Goal: Task Accomplishment & Management: Complete application form

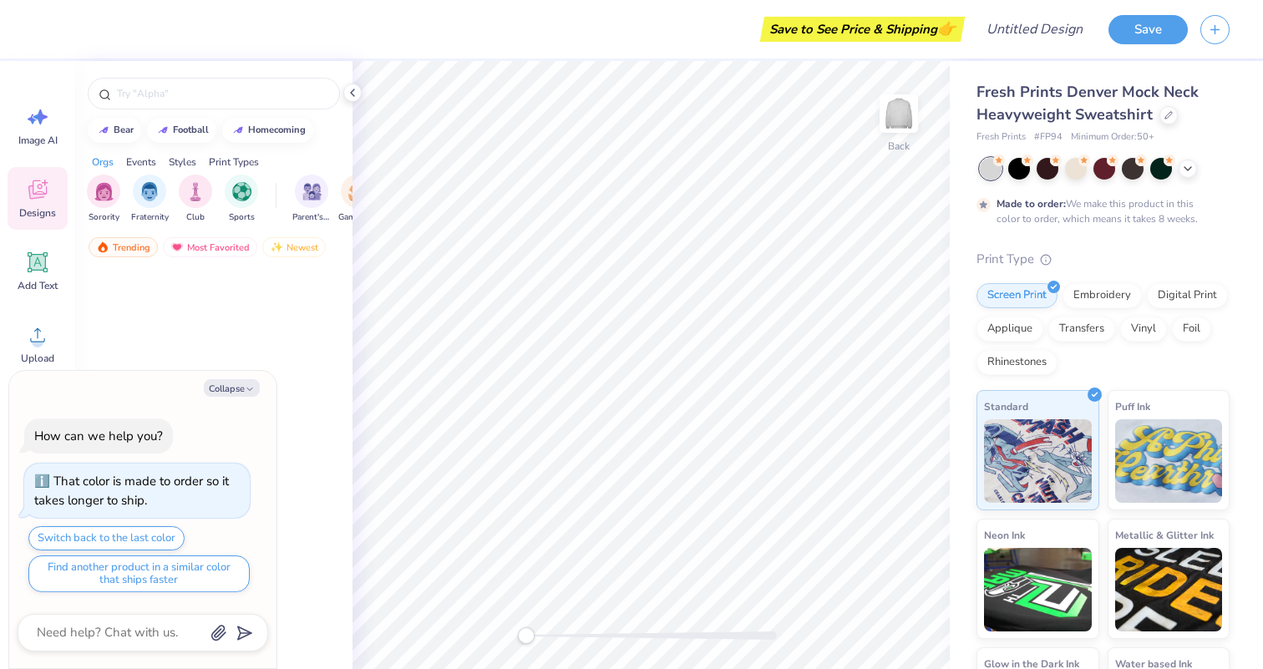
type textarea "x"
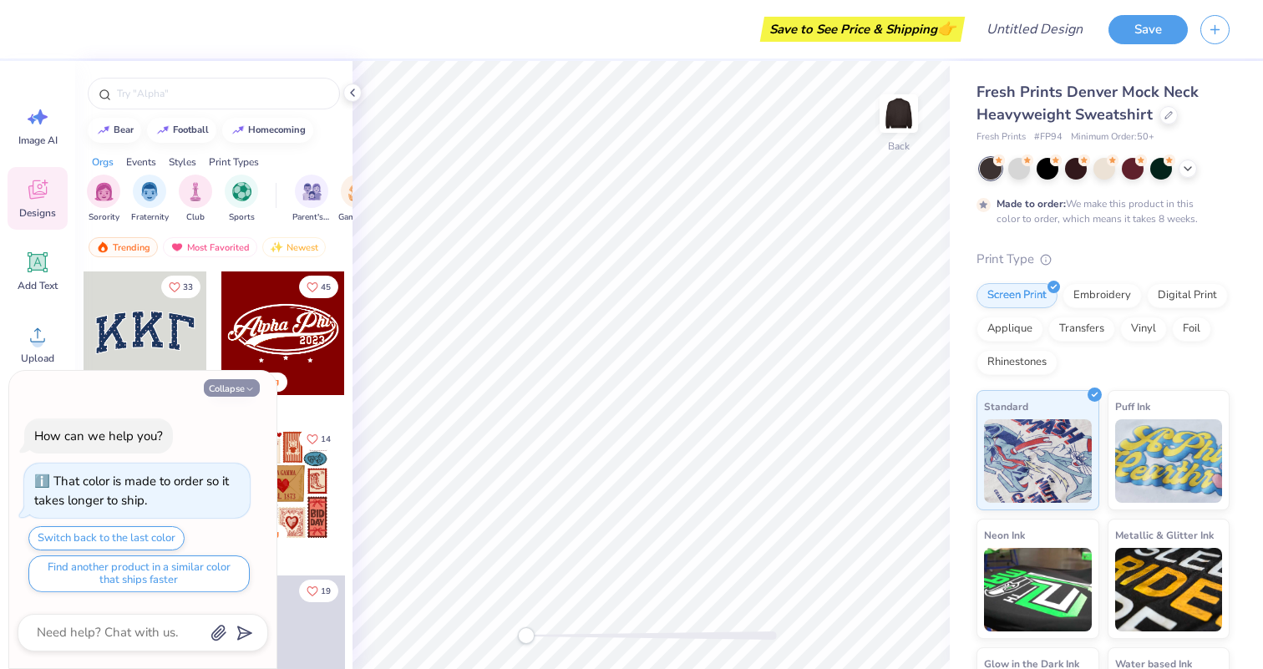
click at [255, 388] on button "Collapse" at bounding box center [232, 388] width 56 height 18
type textarea "x"
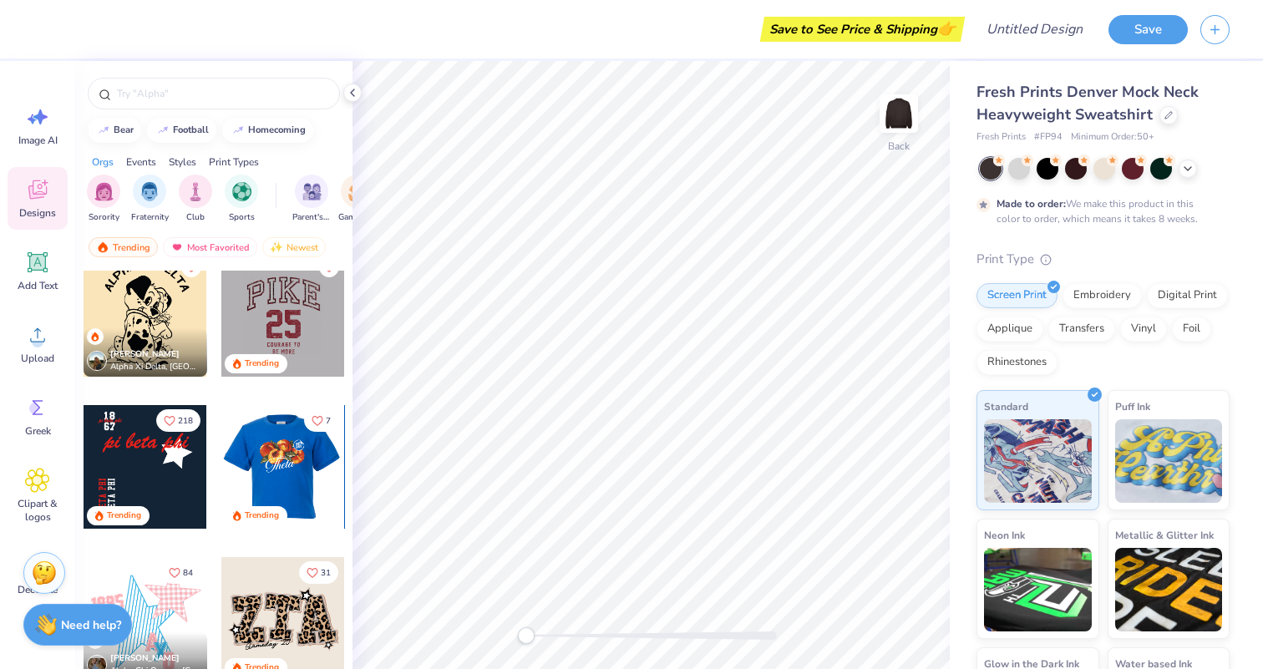
scroll to position [1900, 0]
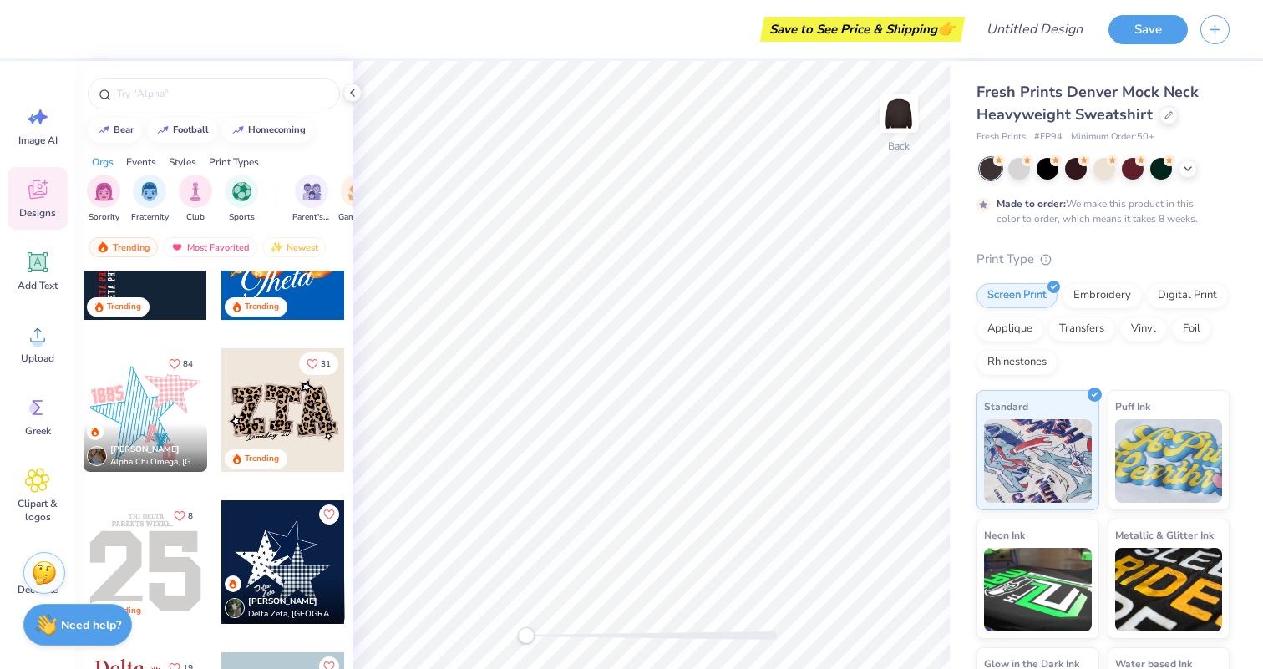
click at [41, 267] on icon at bounding box center [38, 263] width 16 height 16
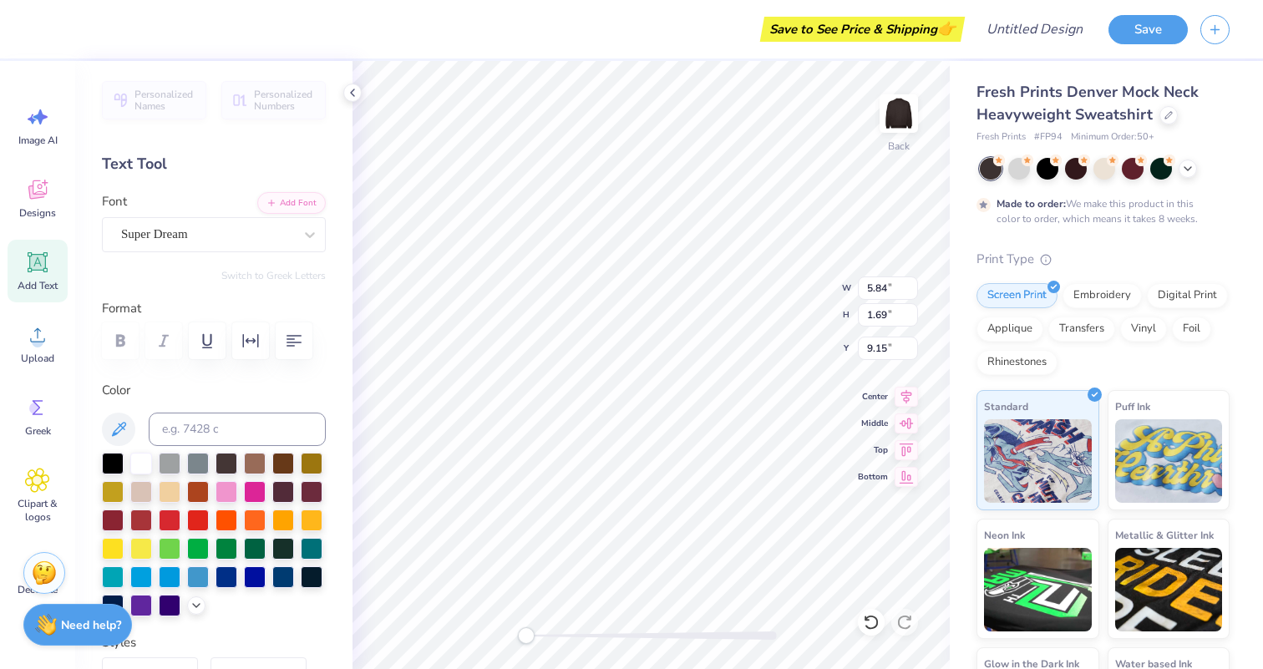
scroll to position [0, 2]
type textarea "ECOREPS"
click at [276, 231] on div "Super Dream" at bounding box center [206, 234] width 175 height 26
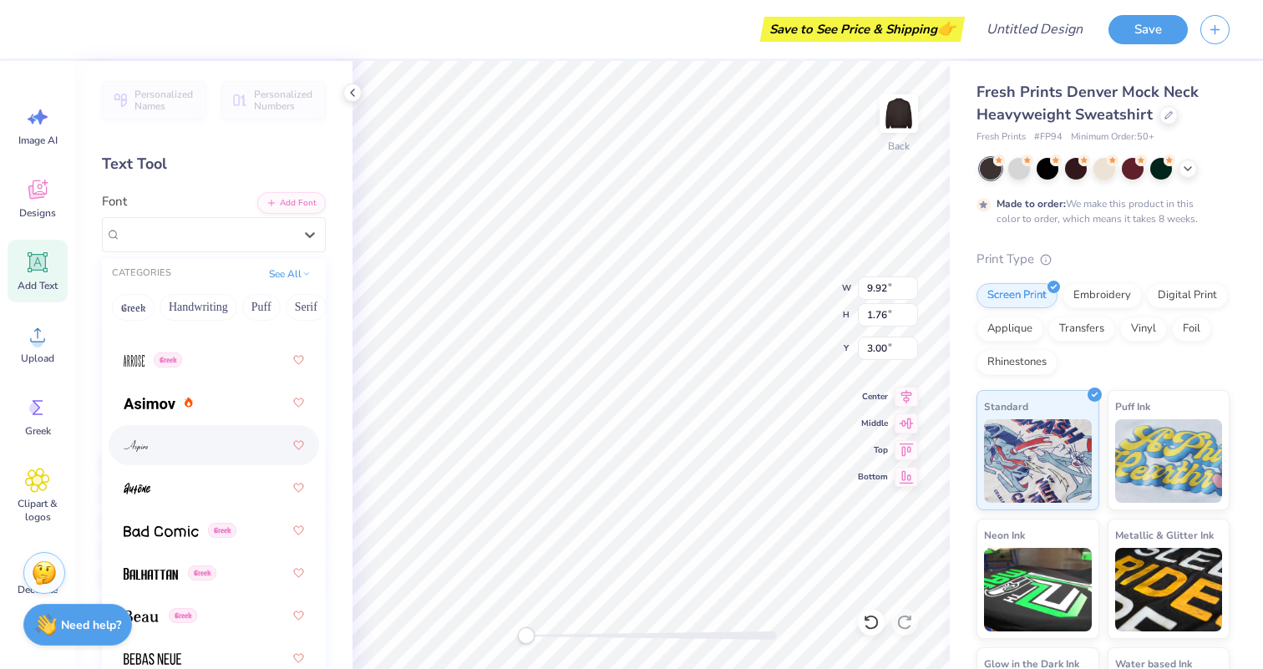
scroll to position [879, 0]
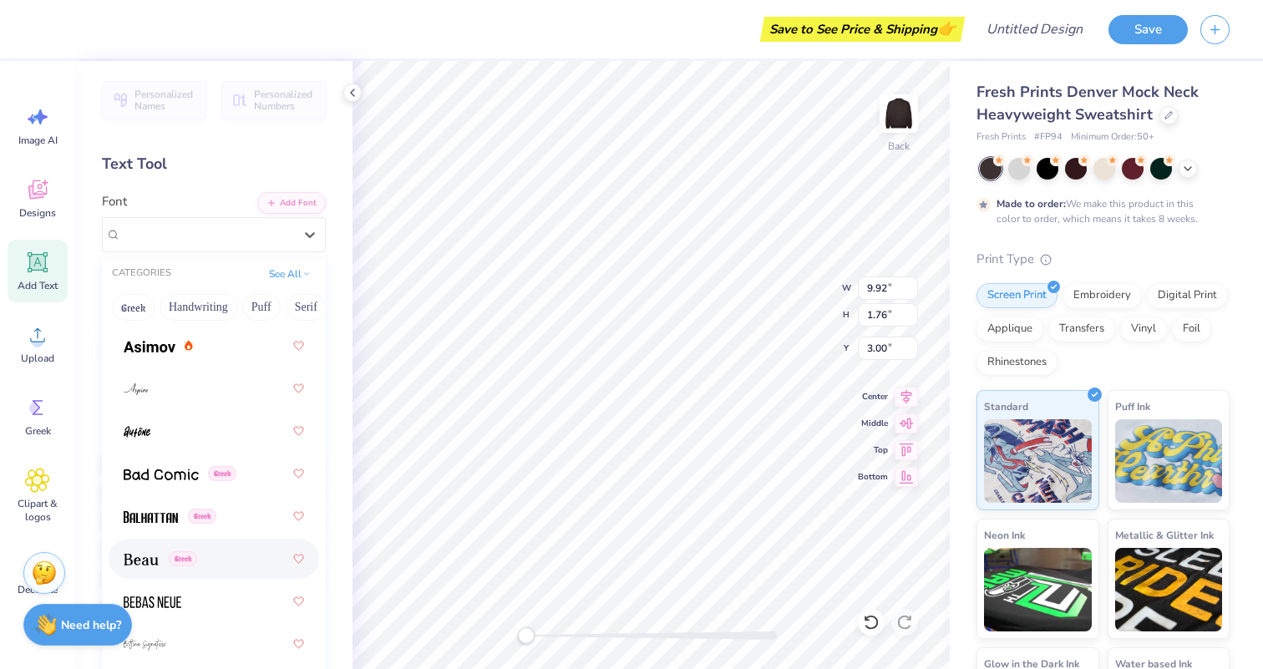
click at [160, 547] on div "Greek" at bounding box center [214, 559] width 180 height 30
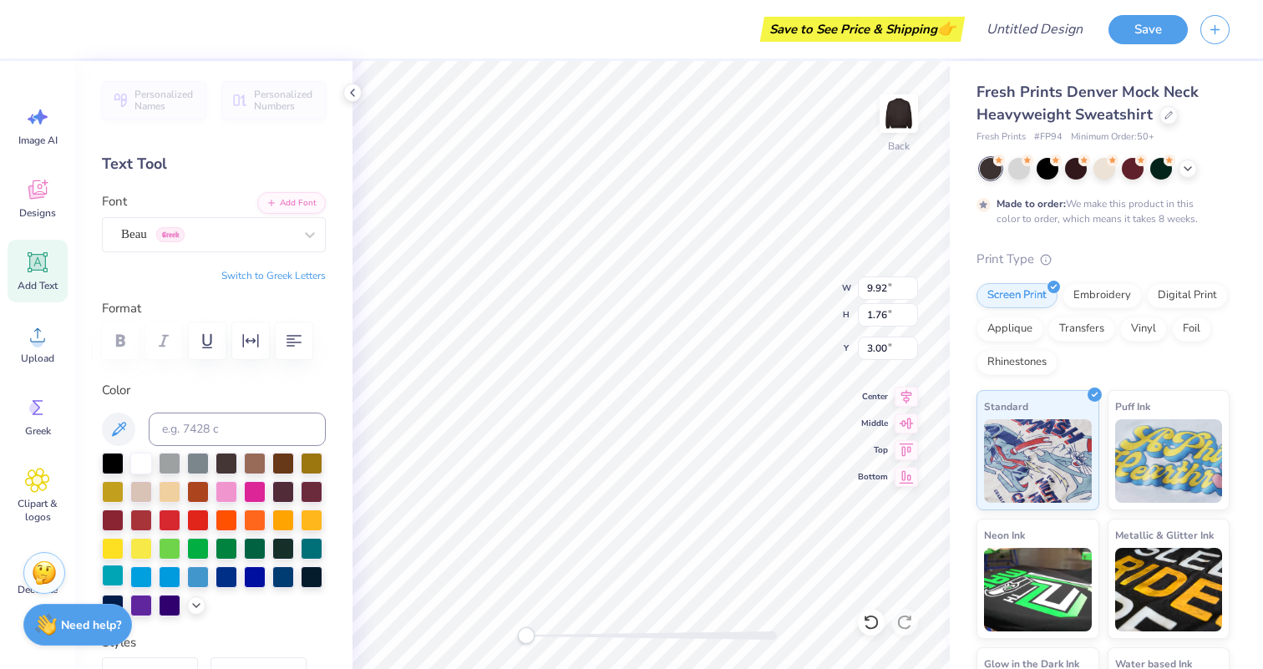
click at [115, 570] on div at bounding box center [113, 576] width 22 height 22
click at [227, 488] on div at bounding box center [227, 491] width 22 height 22
click at [226, 546] on div at bounding box center [227, 547] width 22 height 22
click at [307, 547] on div at bounding box center [312, 547] width 22 height 22
click at [1019, 170] on div at bounding box center [1019, 167] width 22 height 22
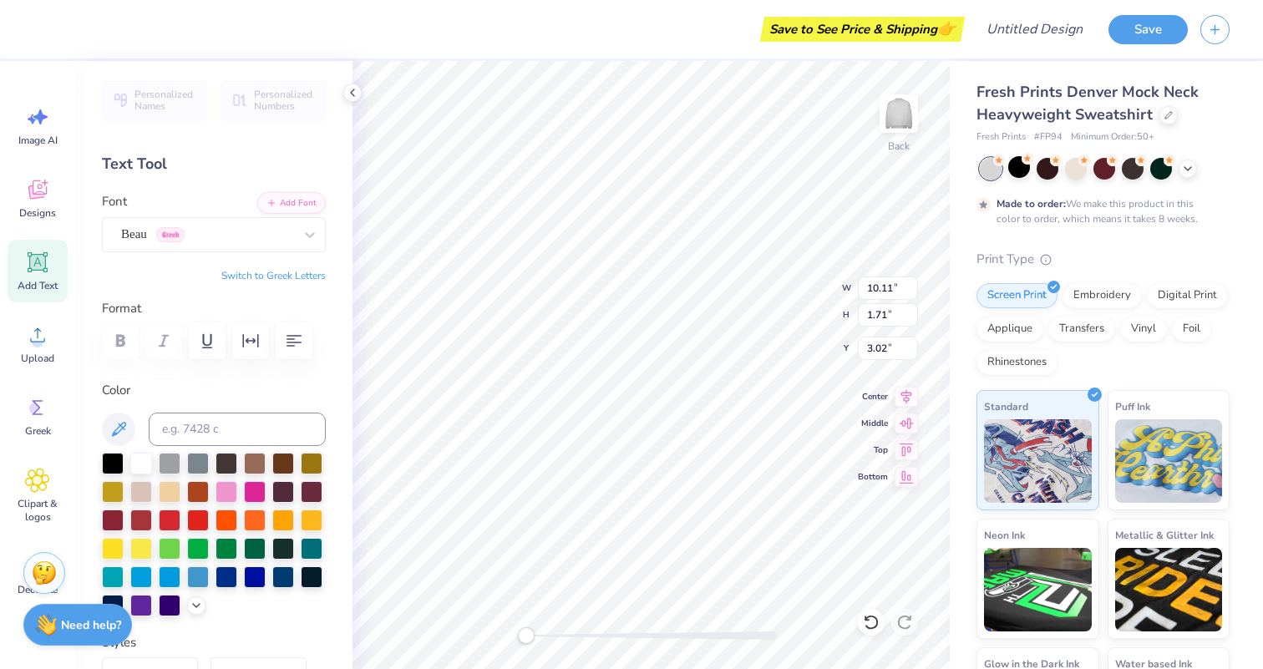
type input "10.11"
type input "1.71"
type input "3.02"
click at [274, 227] on div "Beau Greek" at bounding box center [206, 234] width 175 height 26
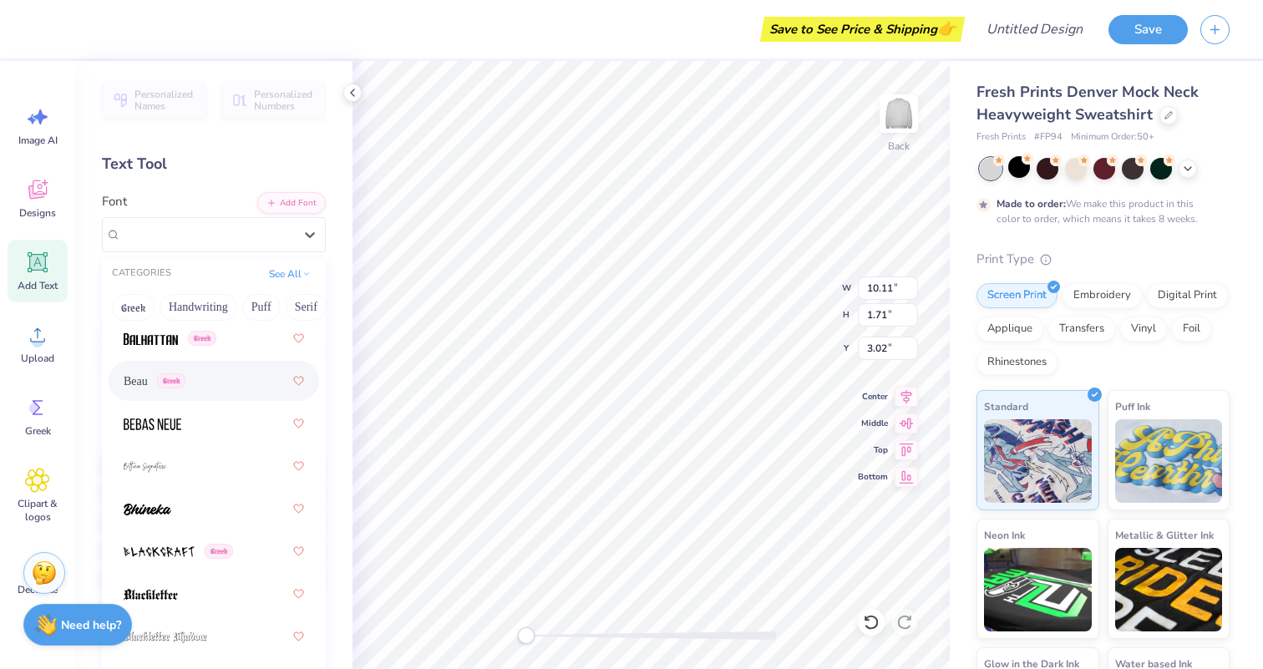
scroll to position [1063, 0]
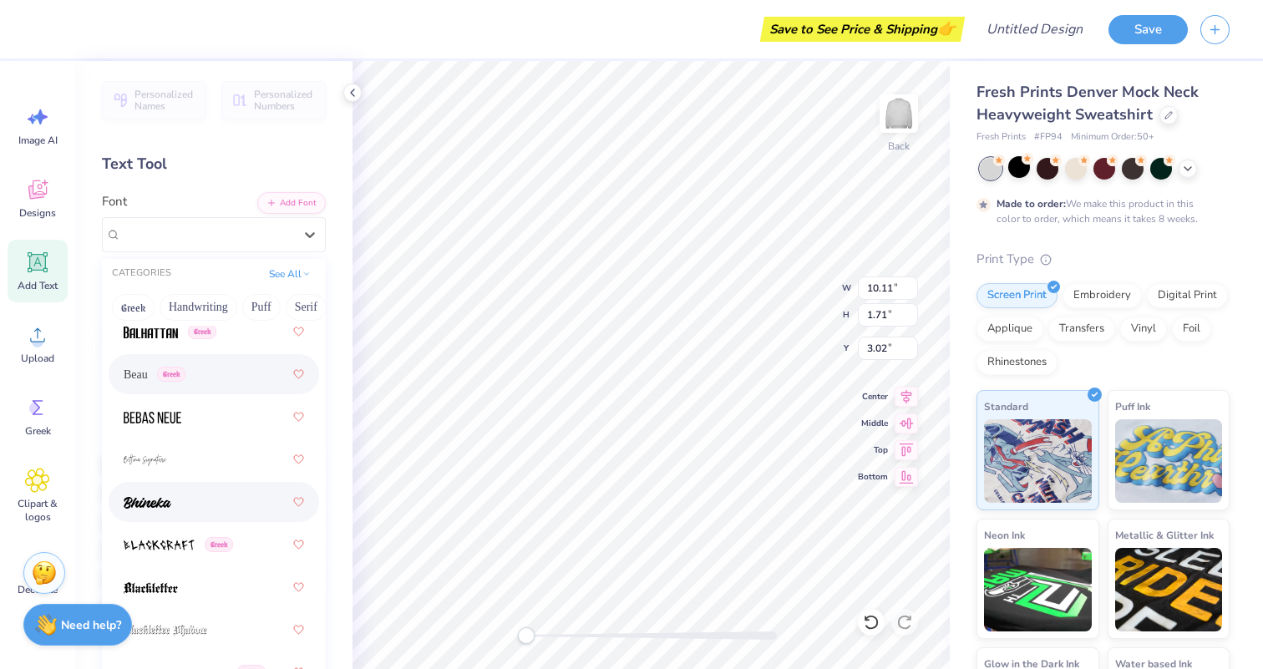
click at [218, 501] on div at bounding box center [214, 502] width 180 height 30
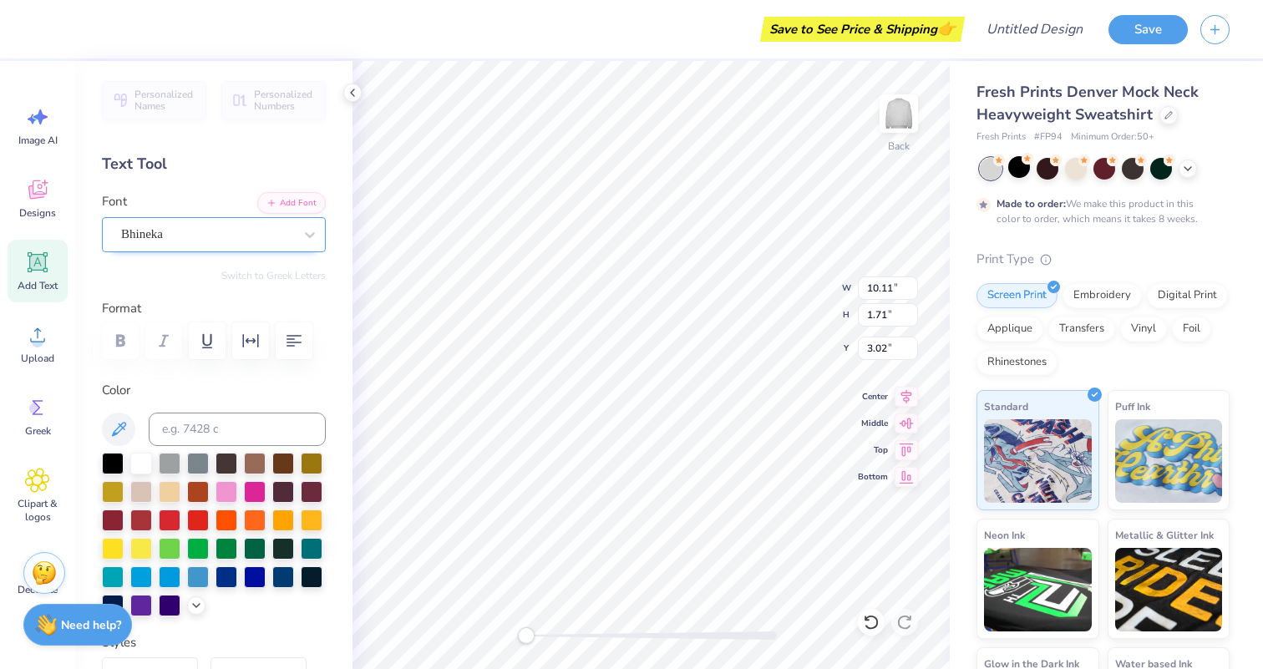
click at [236, 221] on div "Bhineka" at bounding box center [206, 234] width 175 height 26
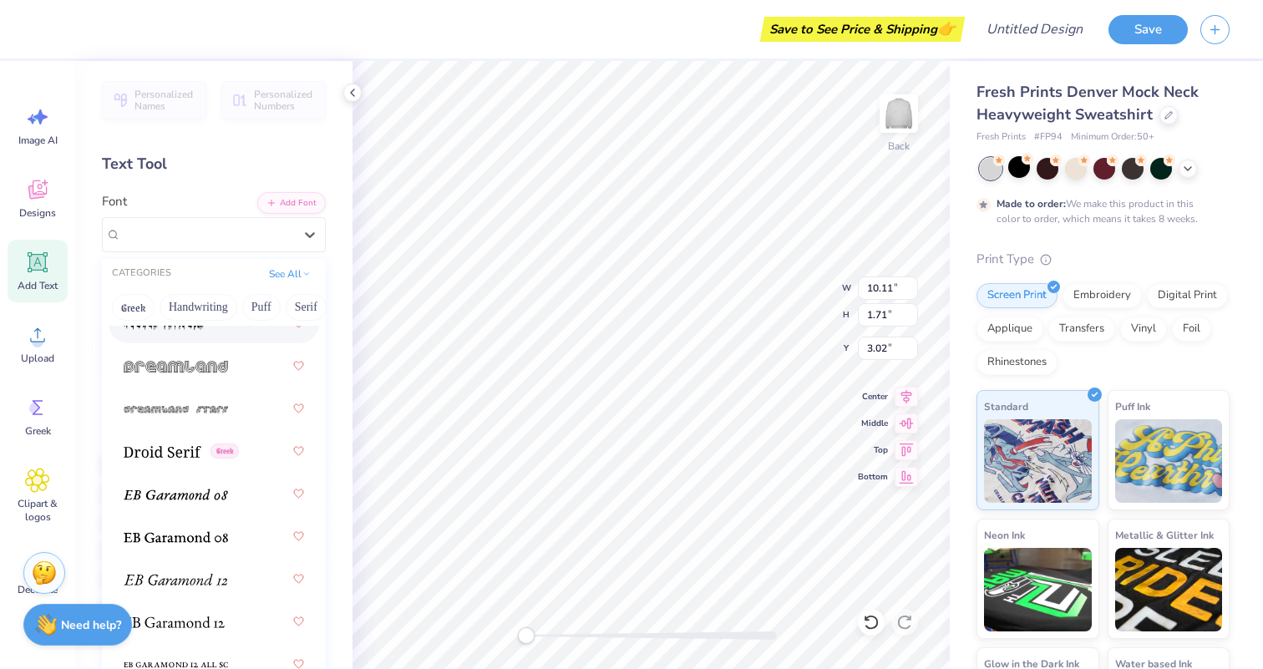
scroll to position [4140, 0]
click at [203, 362] on img at bounding box center [176, 366] width 104 height 12
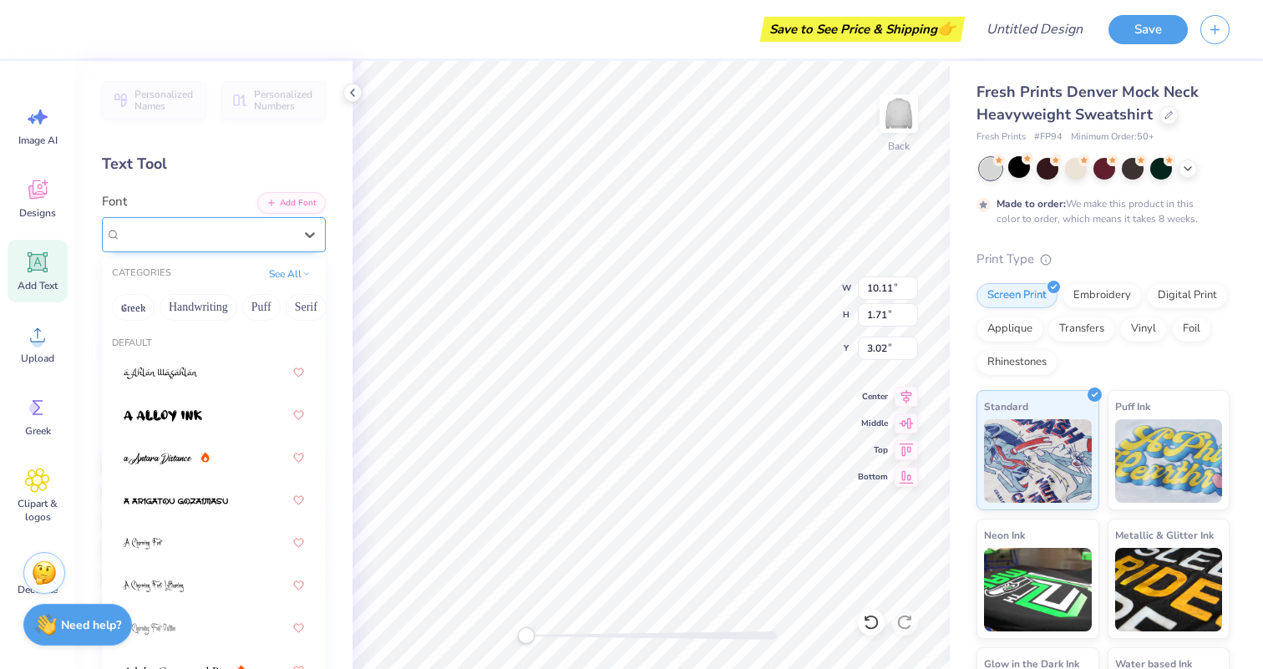
click at [220, 236] on div "Dreamland" at bounding box center [206, 234] width 175 height 26
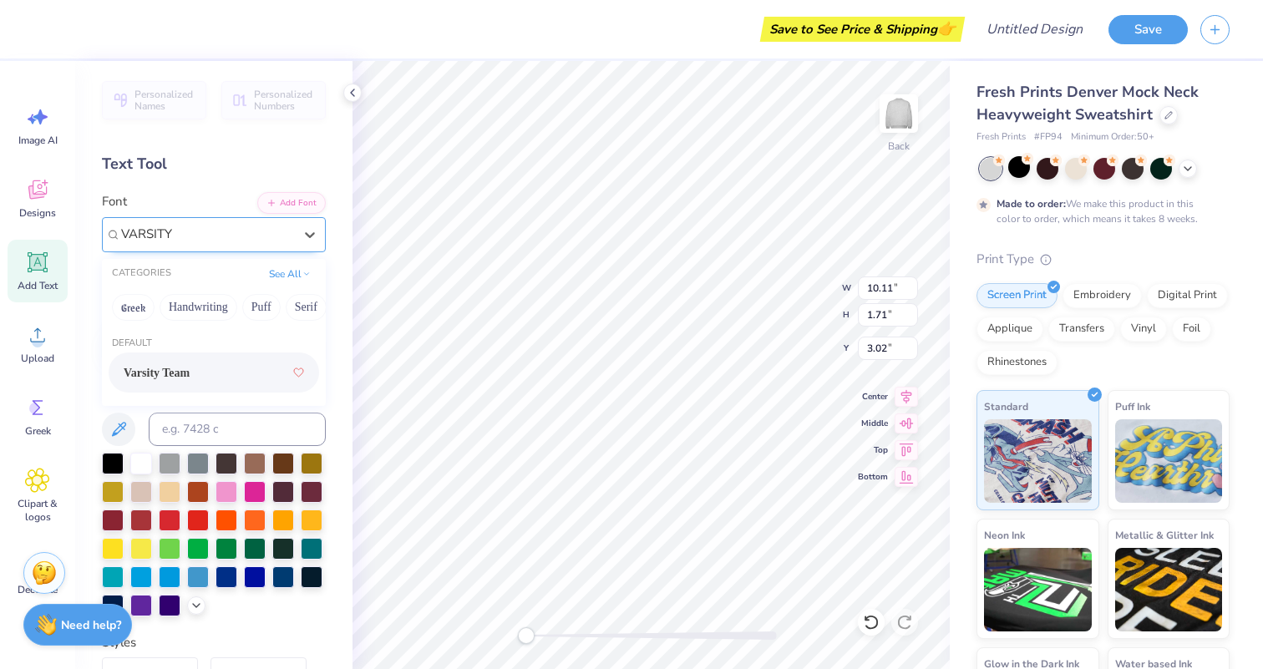
type input "VARSITY"
click at [256, 230] on div "Varsity Team" at bounding box center [206, 234] width 175 height 26
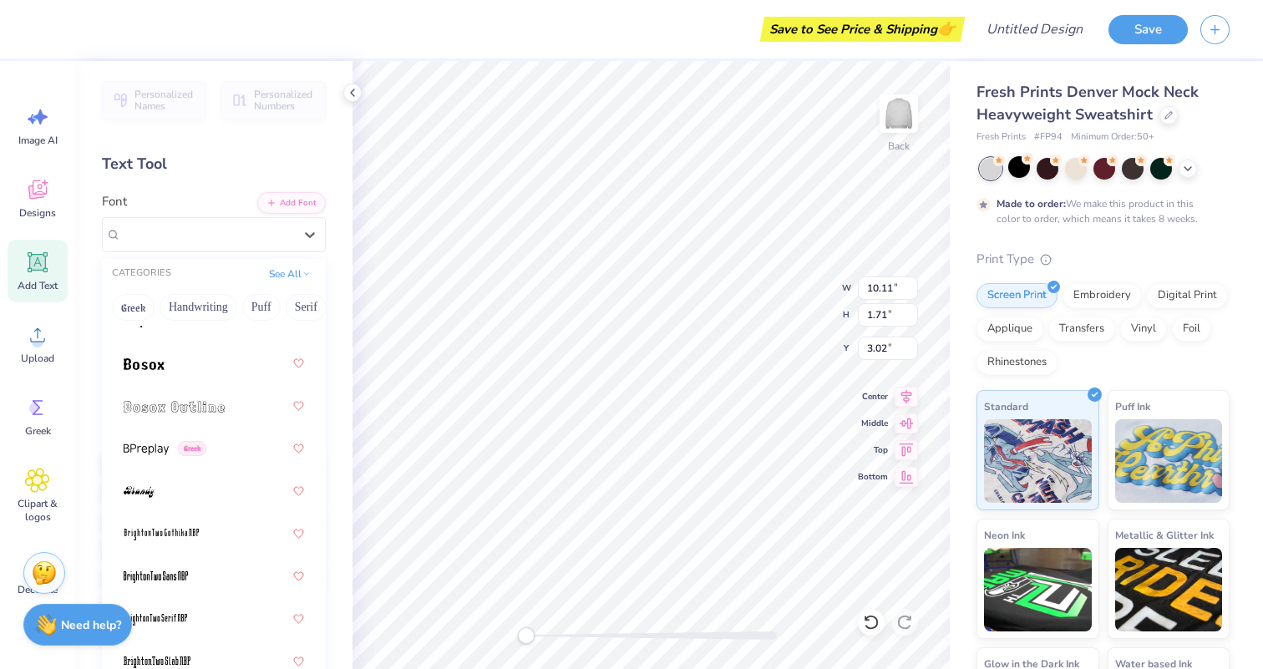
scroll to position [1587, 0]
click at [187, 394] on div at bounding box center [214, 404] width 180 height 30
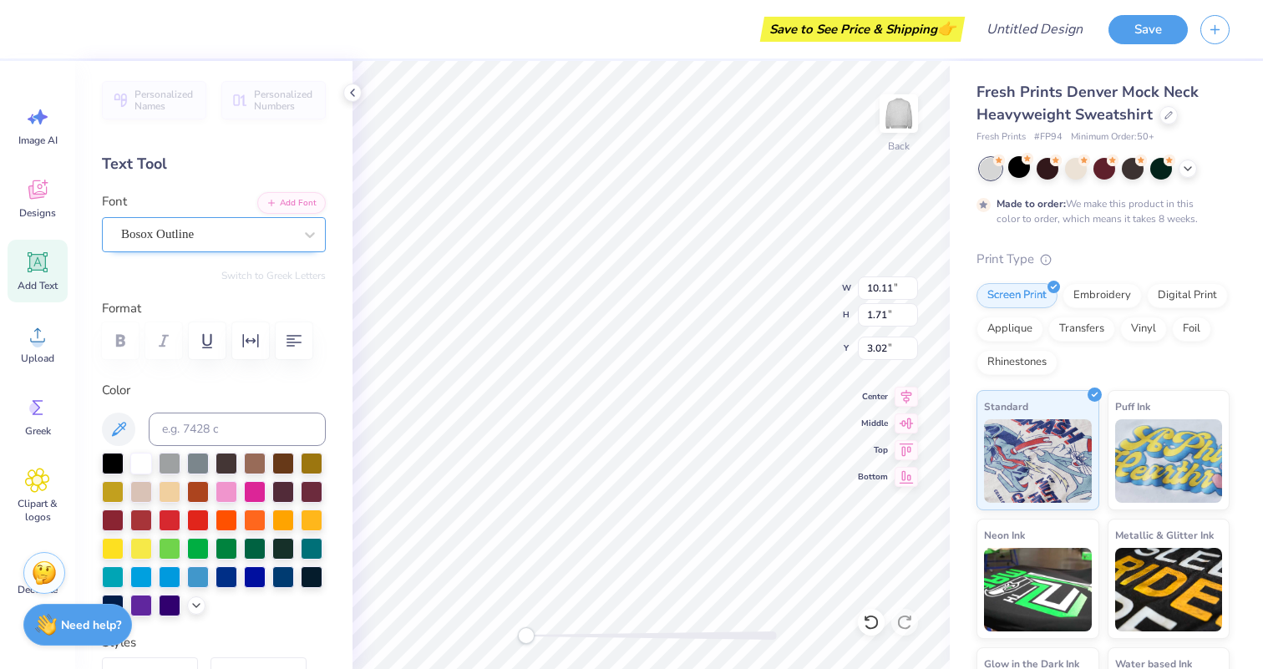
click at [207, 227] on div "Bosox Outline" at bounding box center [206, 234] width 175 height 26
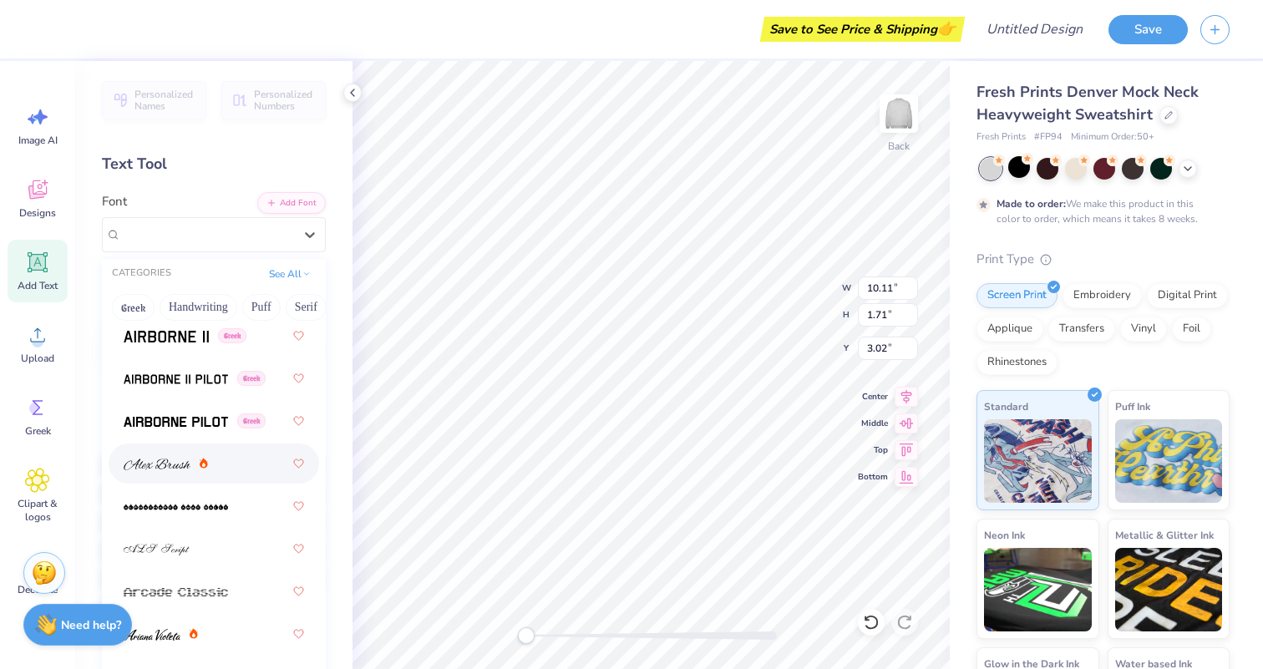
scroll to position [460, 0]
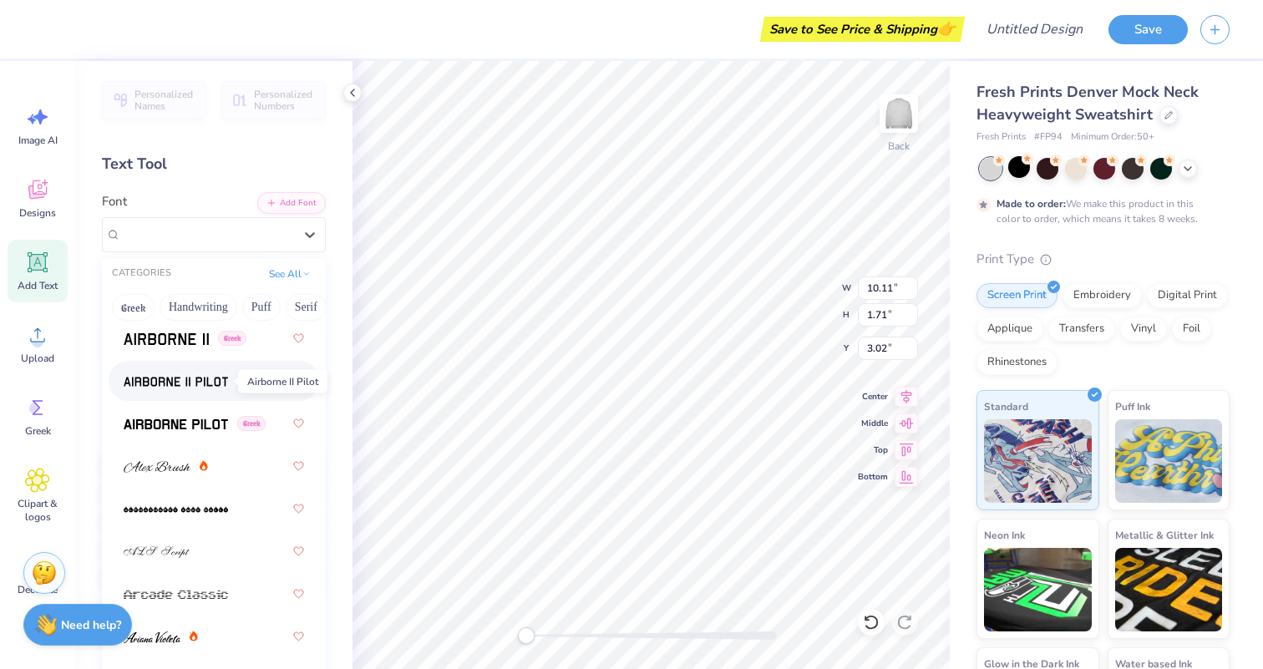
click at [188, 375] on span at bounding box center [176, 382] width 104 height 18
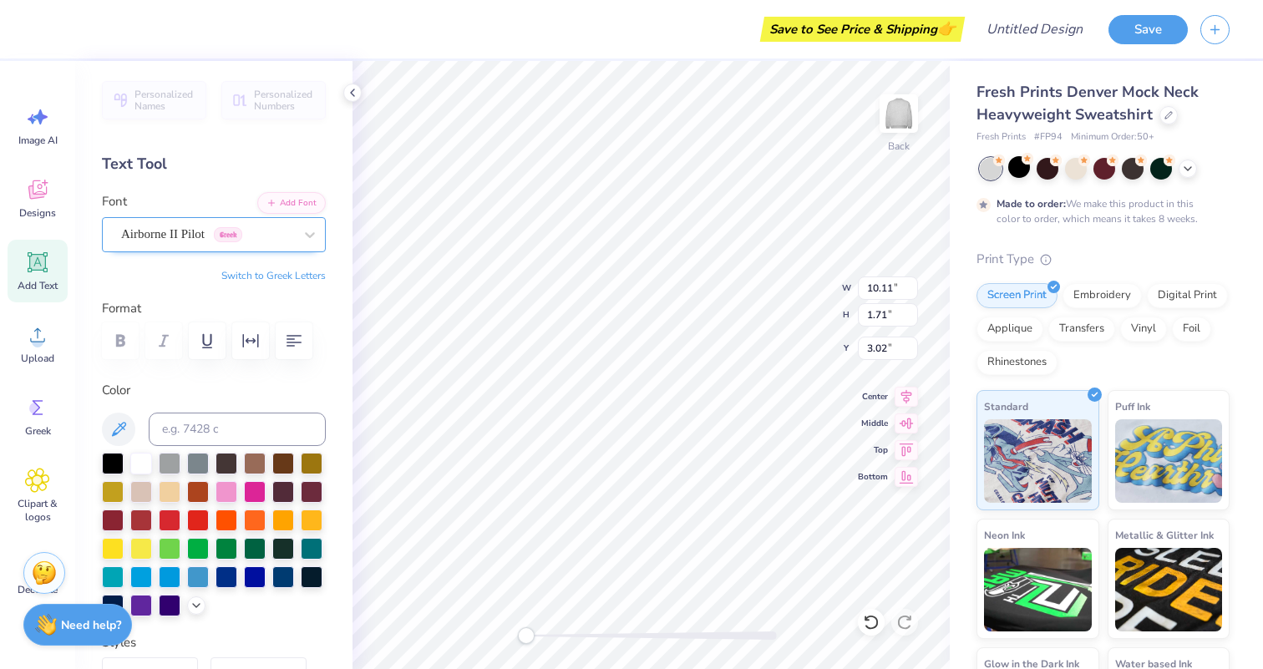
click at [215, 231] on div "Airborne II Pilot Greek" at bounding box center [206, 234] width 175 height 26
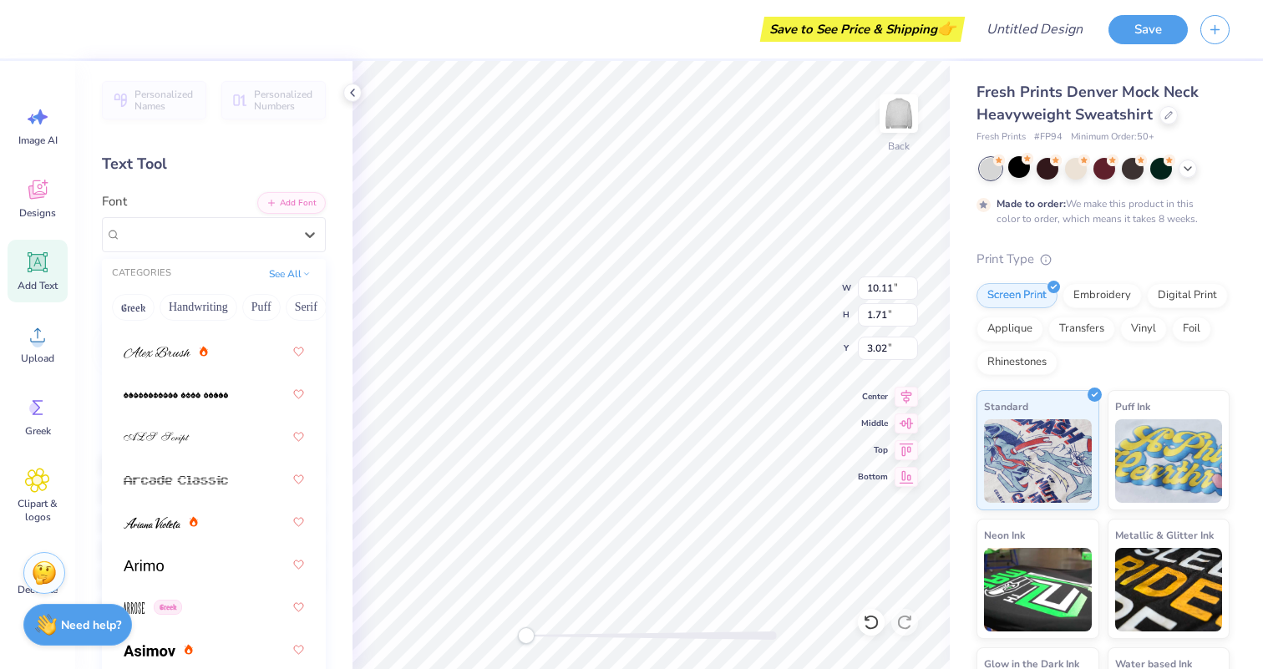
scroll to position [577, 0]
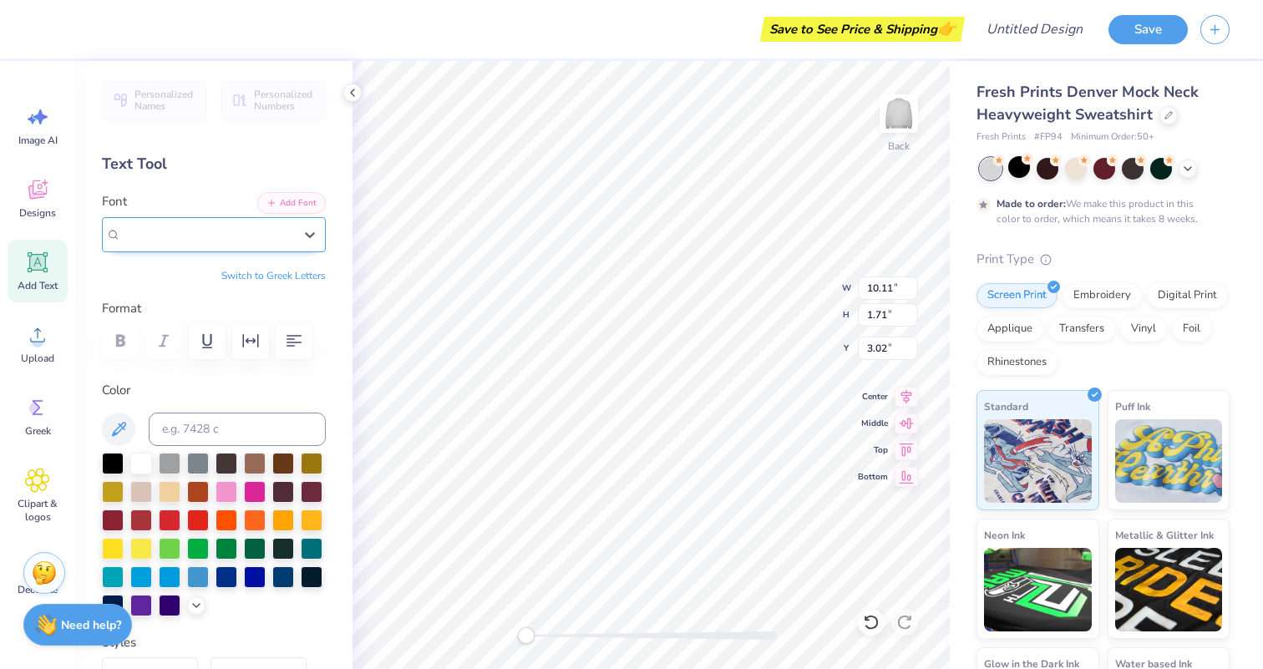
click at [268, 238] on div "Airborne II Pilot Greek" at bounding box center [207, 234] width 172 height 19
type input "Migra"
click at [291, 272] on button "See All" at bounding box center [290, 272] width 52 height 17
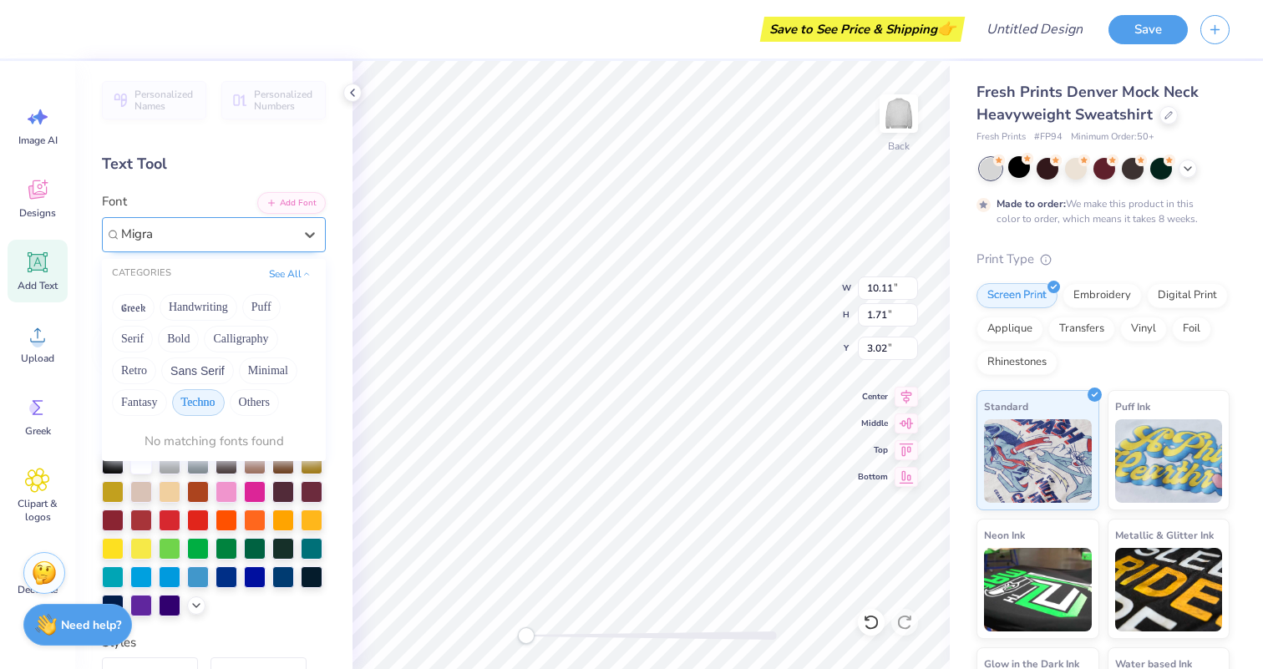
click at [206, 401] on button "Techno" at bounding box center [198, 402] width 53 height 27
click at [253, 362] on button "Minimal" at bounding box center [268, 371] width 58 height 27
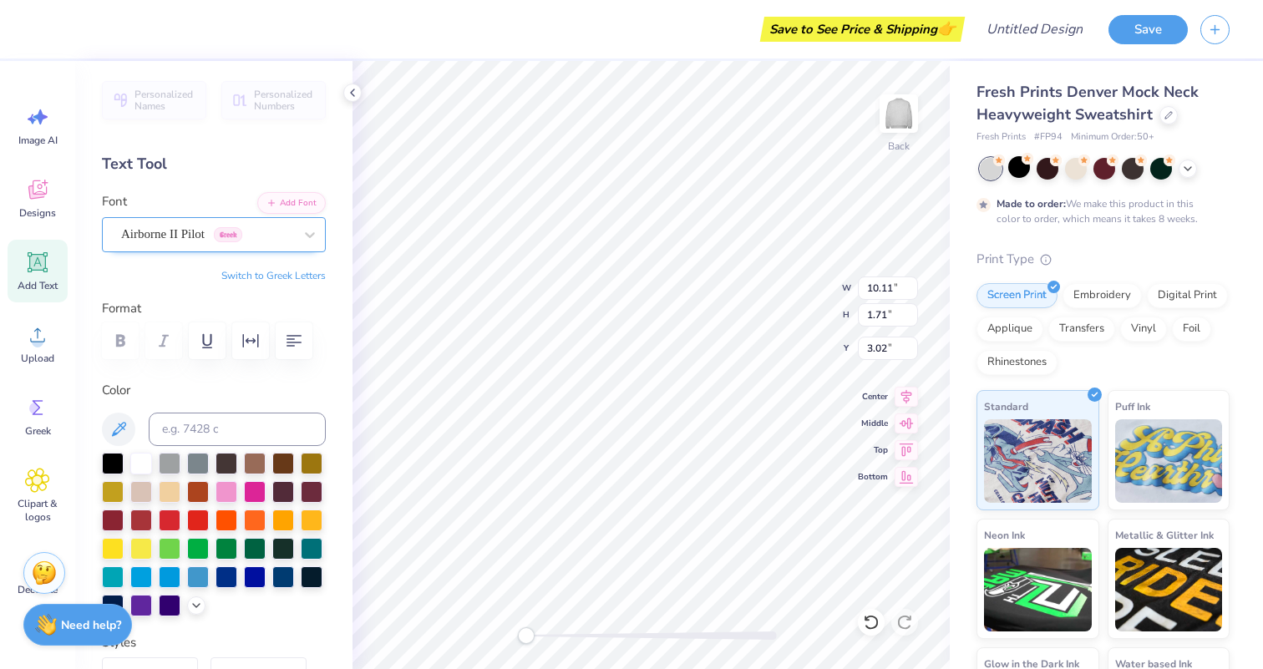
scroll to position [0, 1]
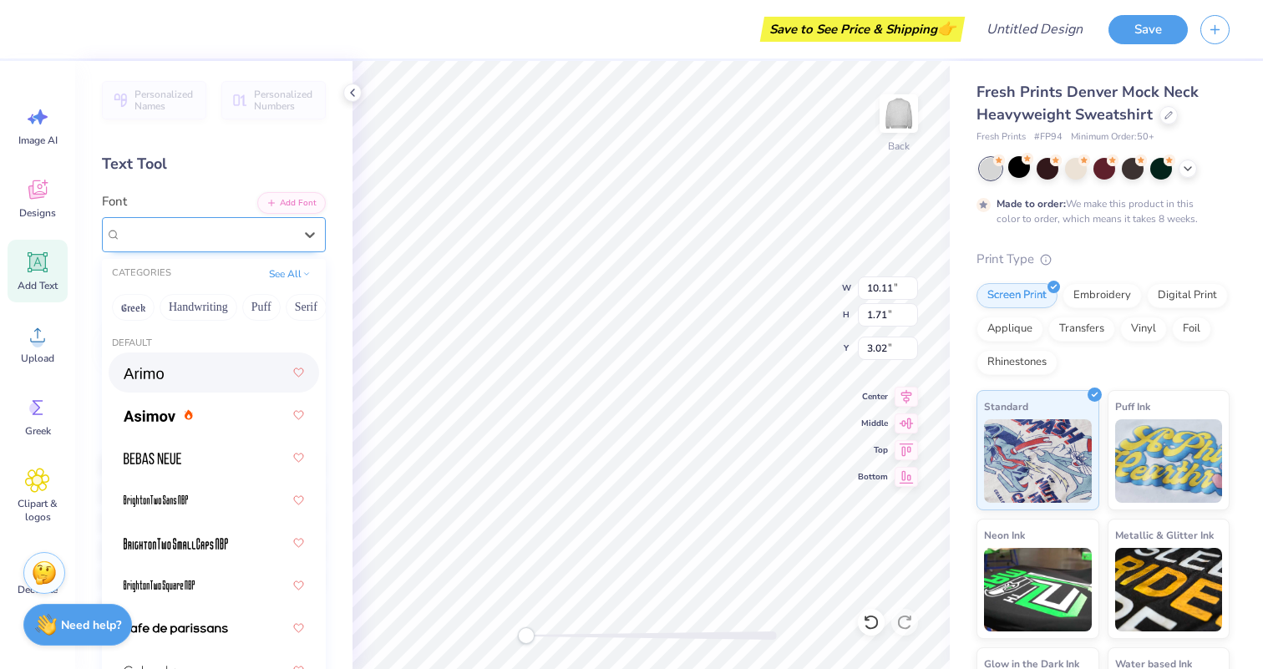
click at [228, 234] on div "Airborne II Pilot Greek" at bounding box center [206, 234] width 175 height 26
click at [231, 421] on div at bounding box center [214, 415] width 180 height 30
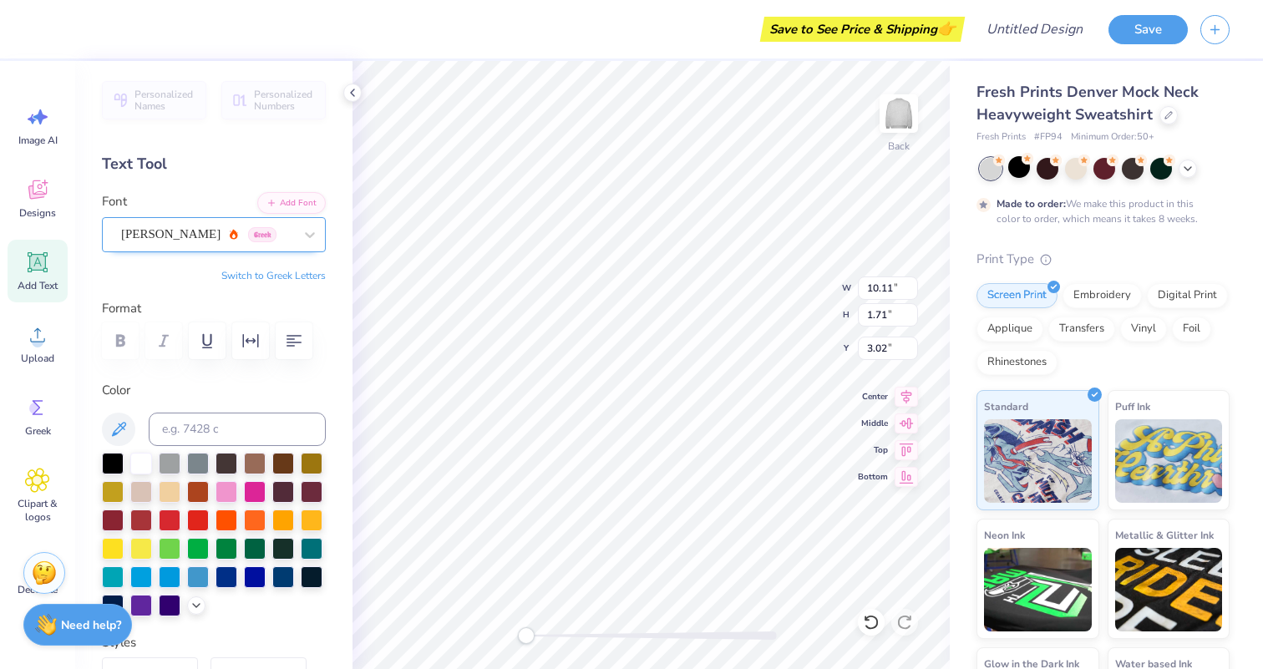
click at [192, 237] on div "Asimov Greek" at bounding box center [206, 234] width 175 height 26
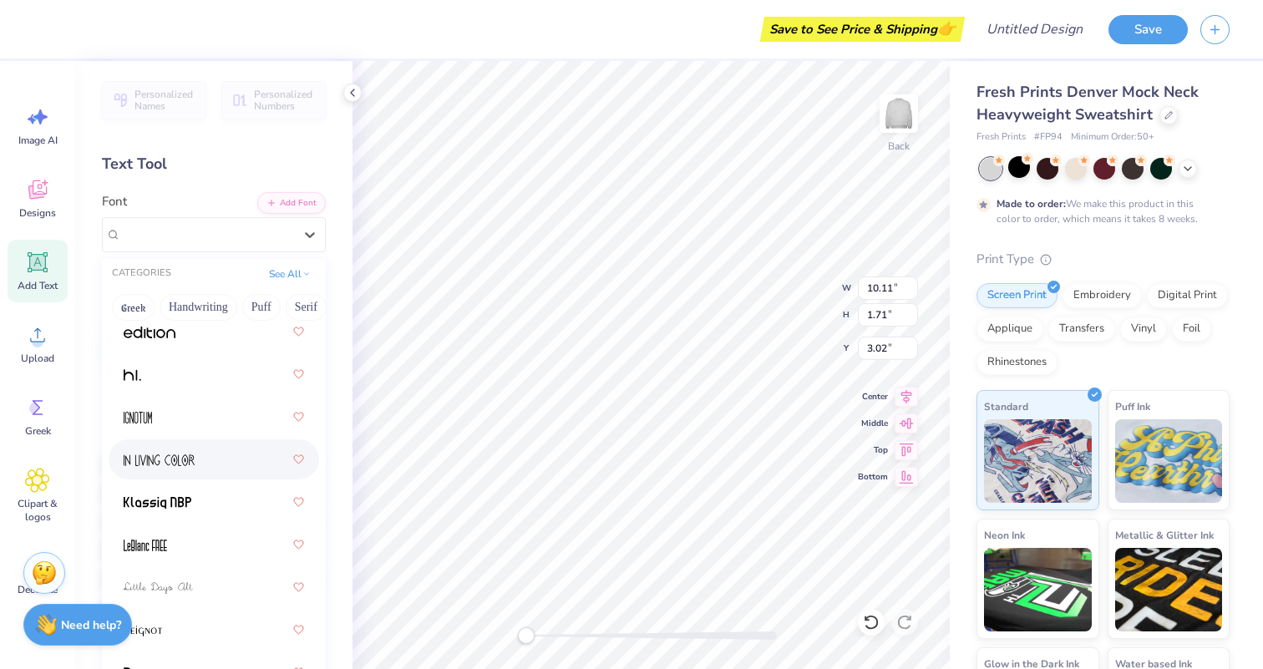
scroll to position [395, 0]
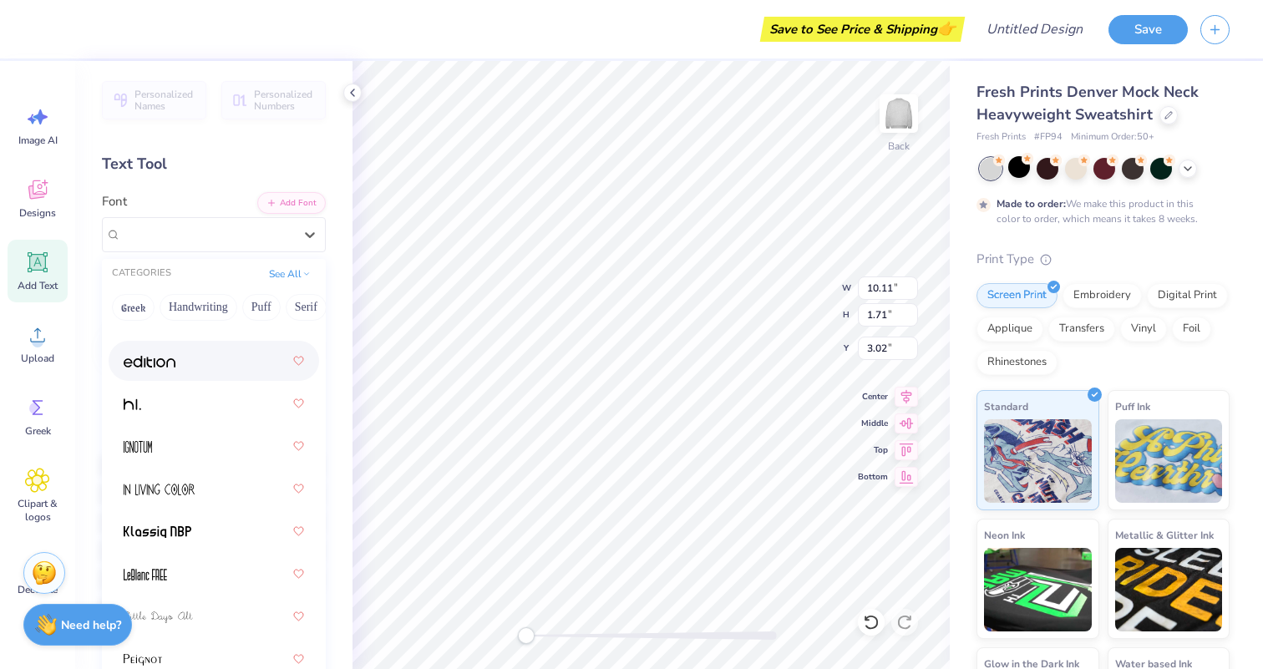
click at [207, 350] on div at bounding box center [214, 361] width 180 height 30
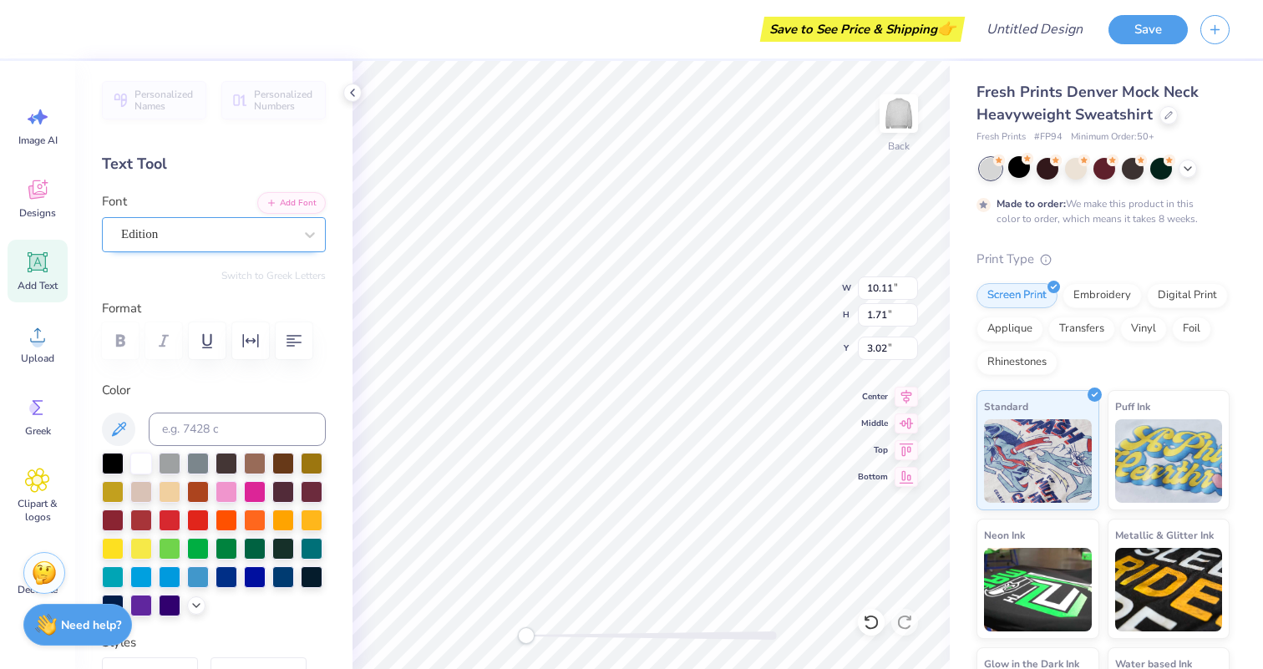
click at [253, 236] on div "Edition" at bounding box center [206, 234] width 175 height 26
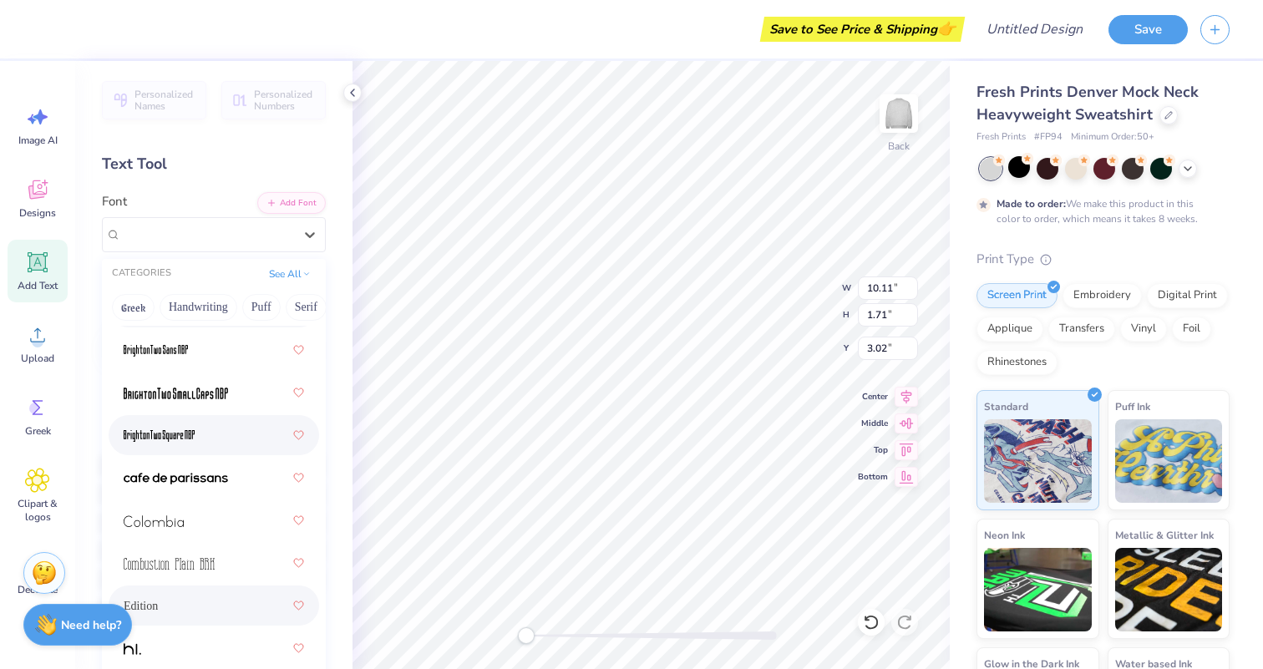
scroll to position [151, 0]
click at [249, 467] on div at bounding box center [214, 477] width 180 height 30
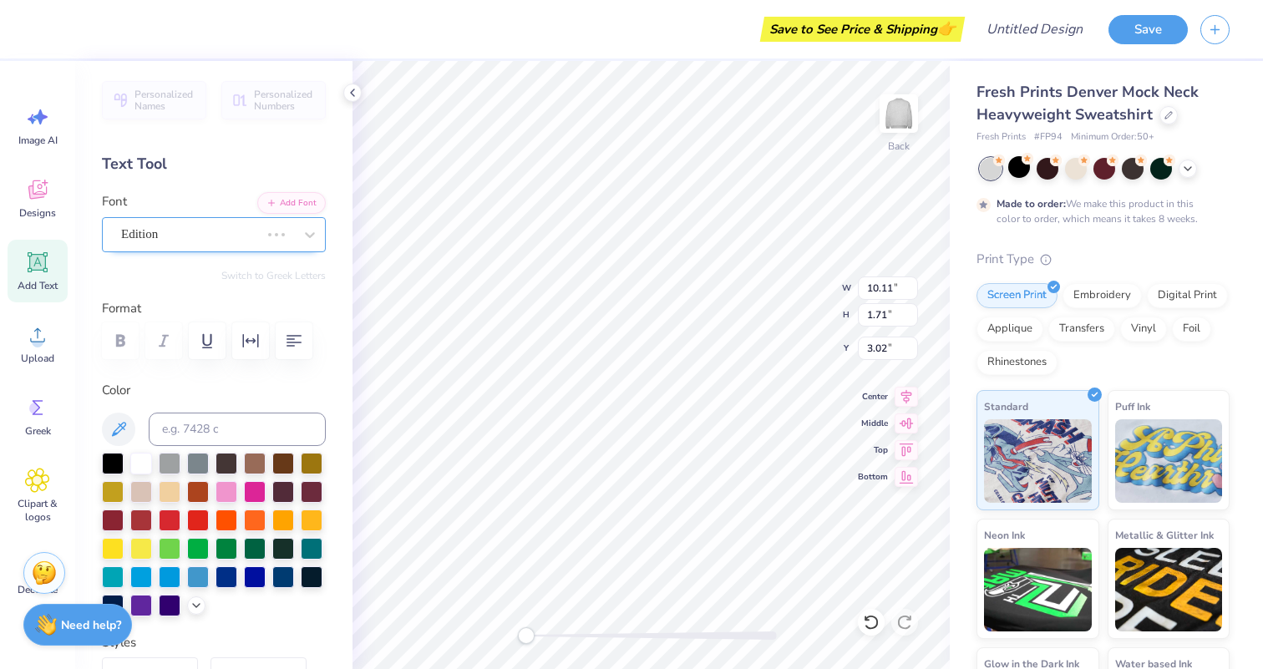
click at [261, 235] on div "Edition" at bounding box center [190, 234] width 142 height 26
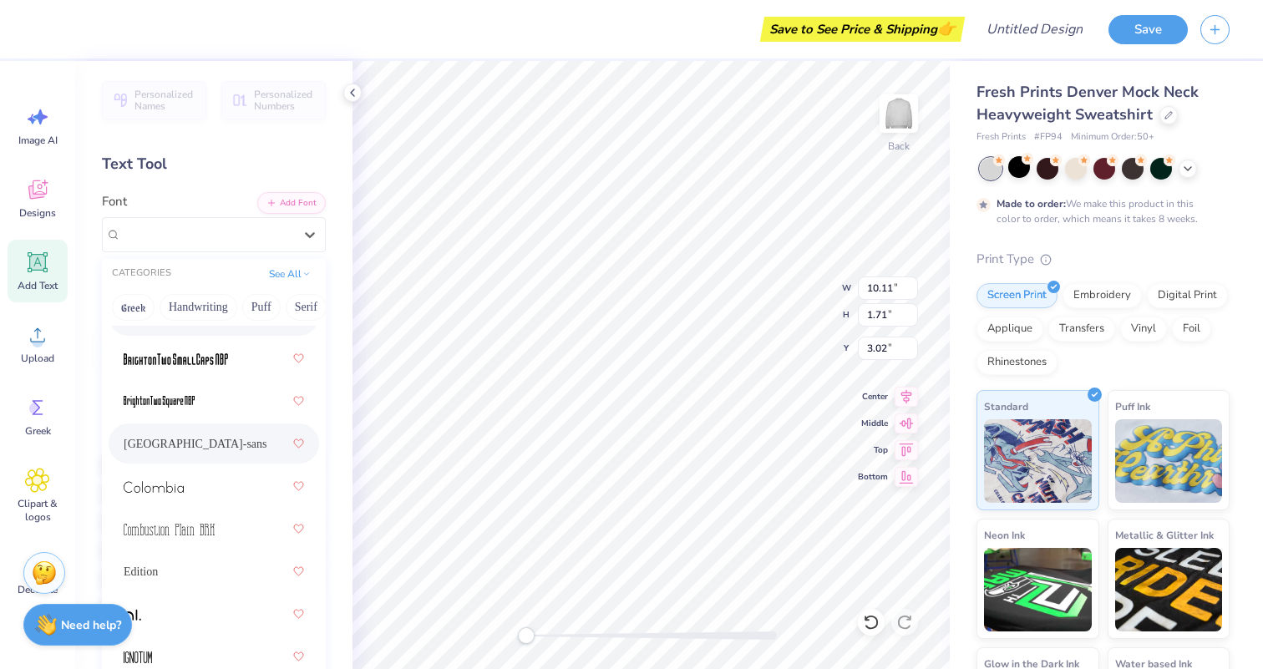
scroll to position [266, 0]
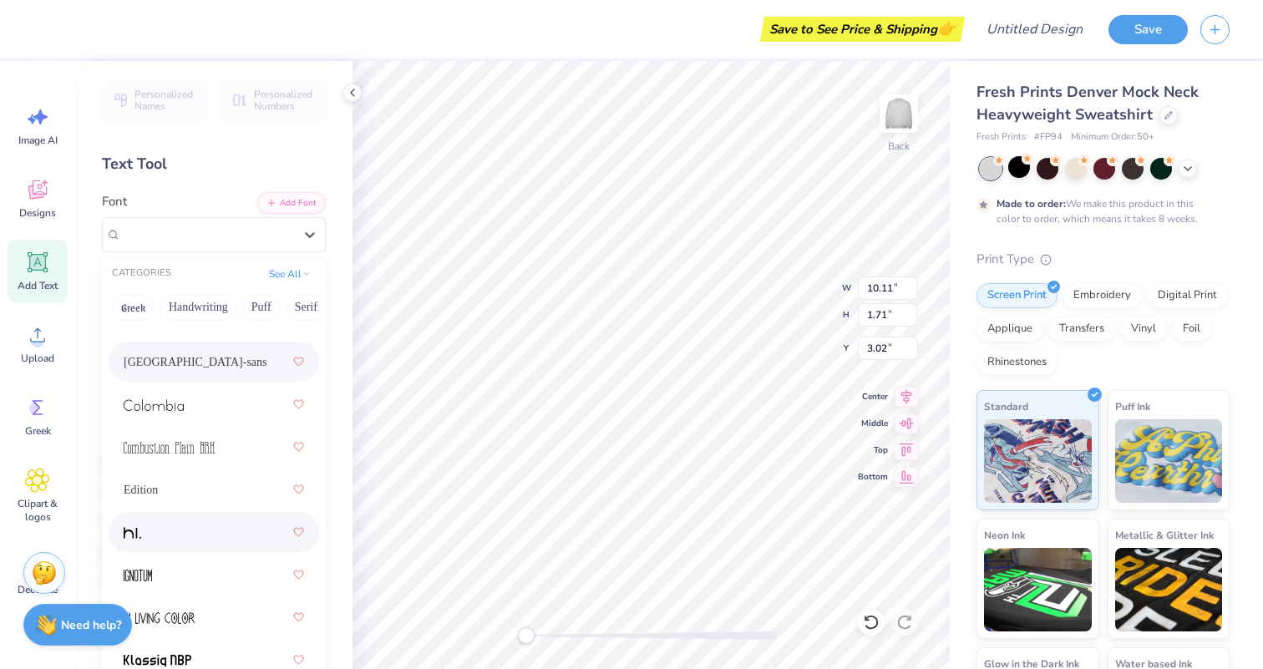
click at [230, 525] on div at bounding box center [214, 532] width 180 height 30
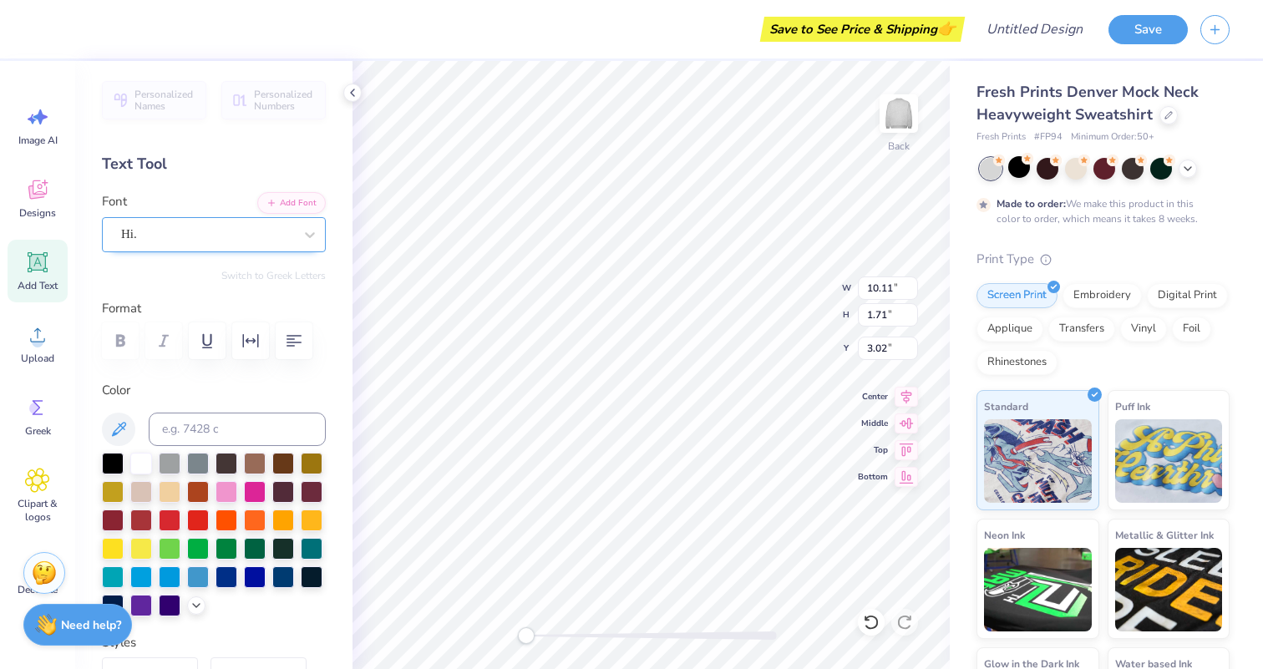
click at [261, 232] on div "Hi." at bounding box center [206, 234] width 175 height 26
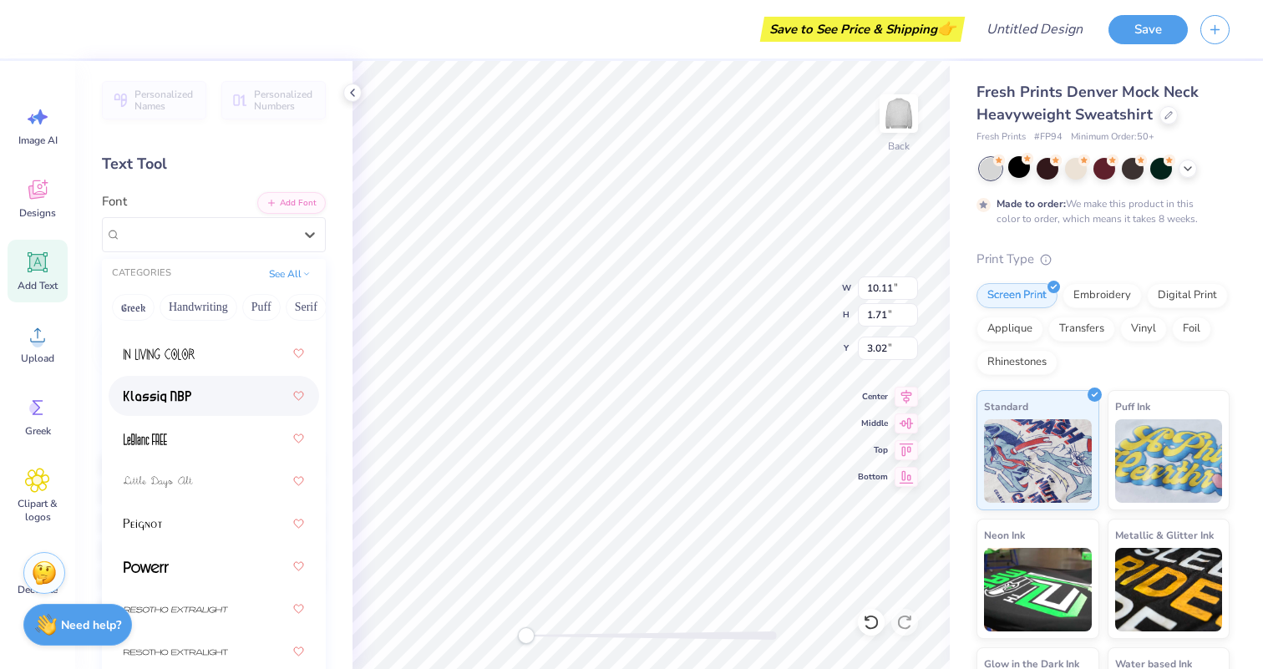
scroll to position [537, 0]
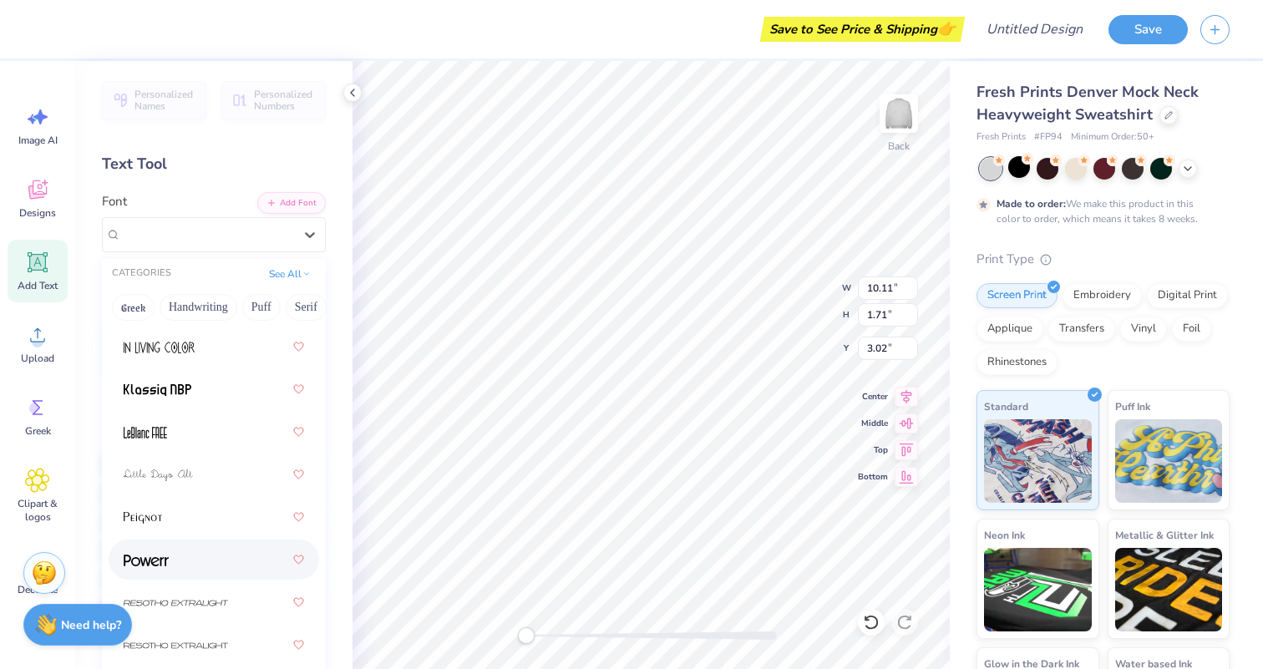
click at [191, 559] on div at bounding box center [214, 560] width 180 height 30
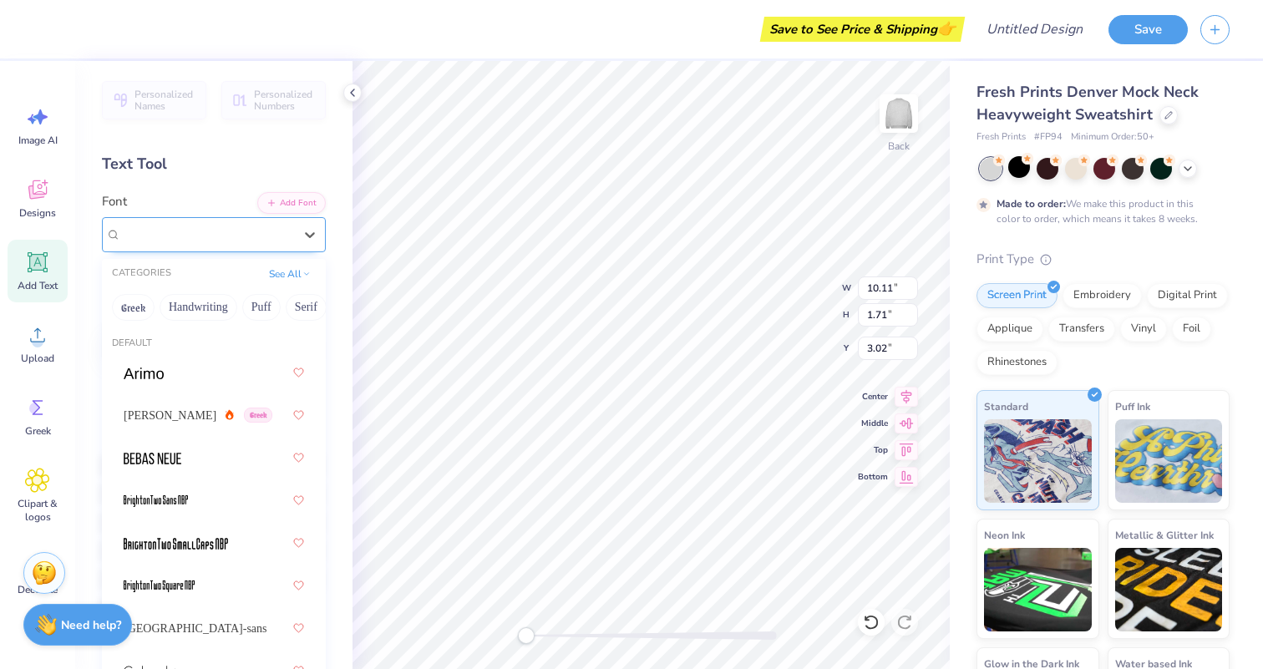
click at [251, 238] on div "Powerr" at bounding box center [206, 234] width 175 height 26
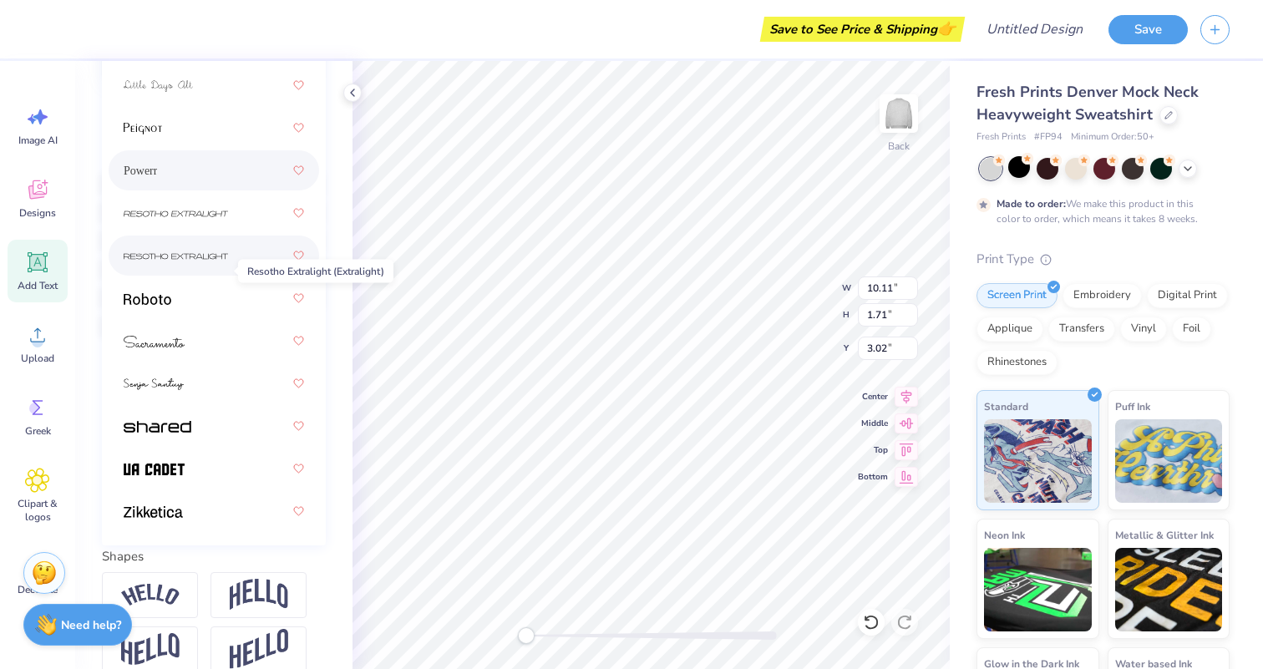
scroll to position [368, 0]
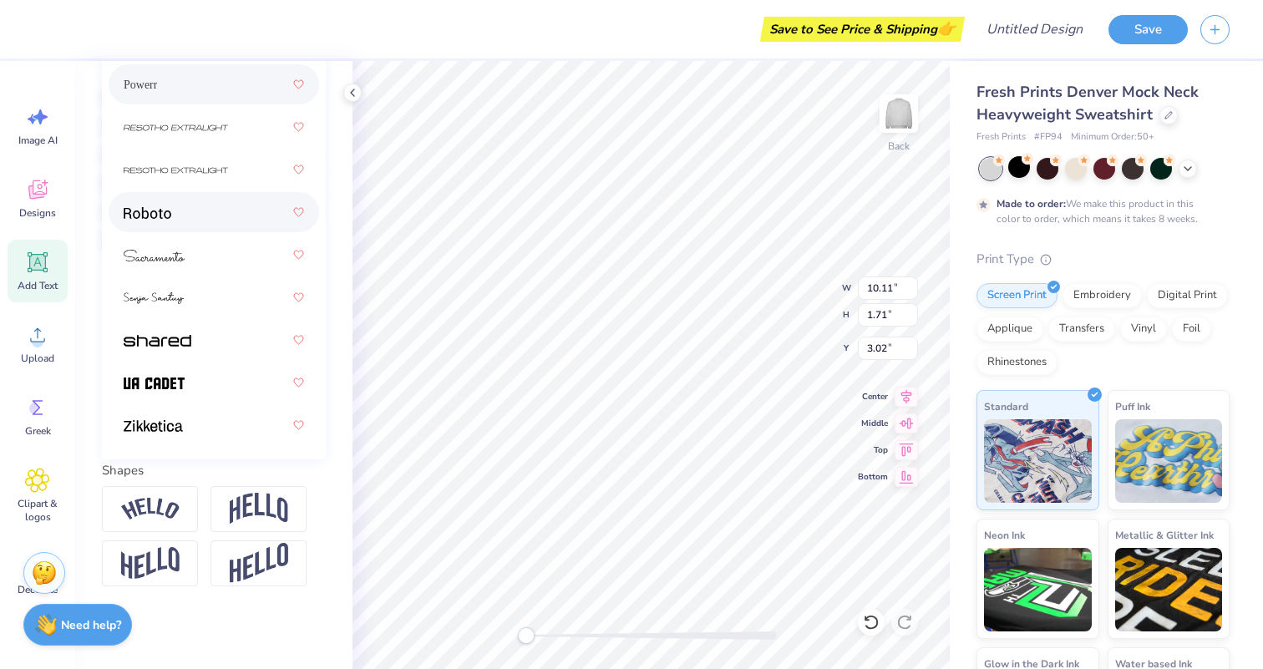
click at [228, 209] on div at bounding box center [214, 212] width 180 height 30
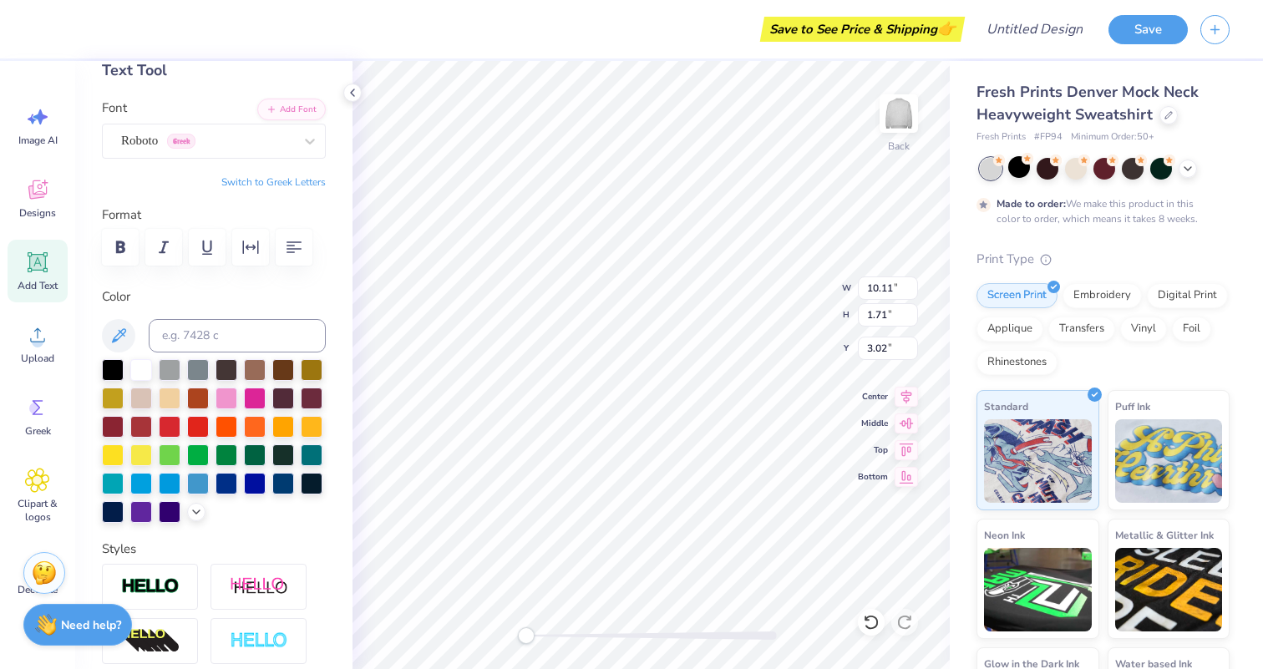
scroll to position [92, 0]
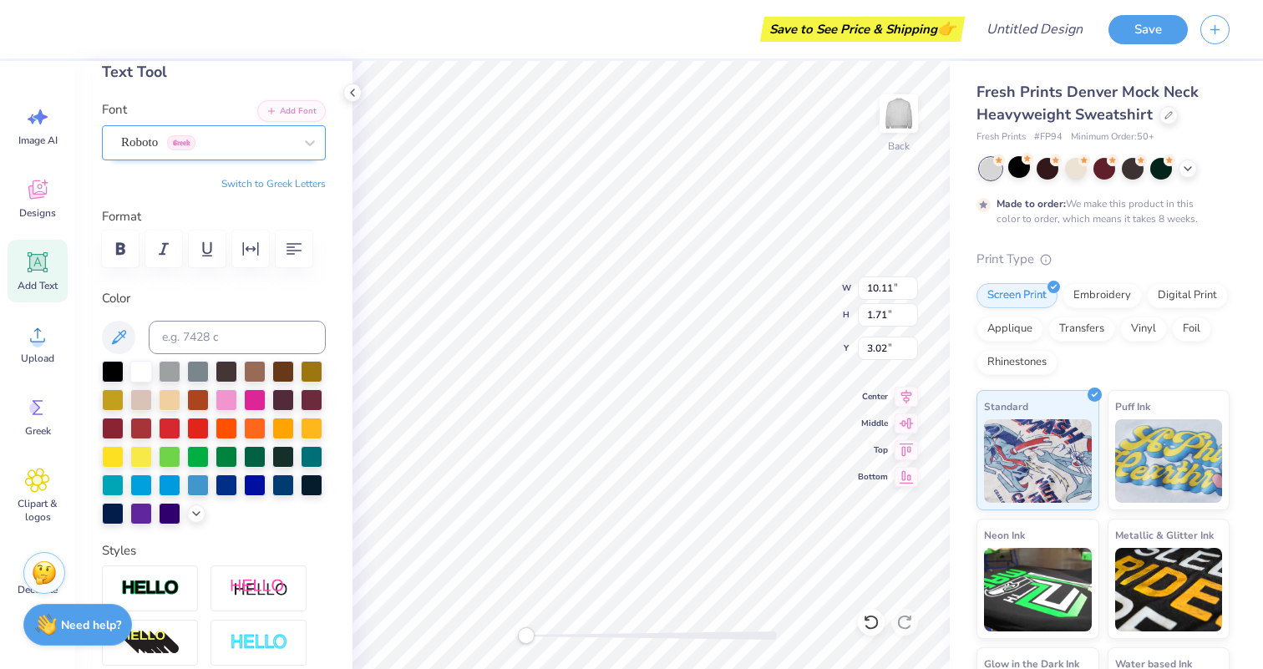
click at [228, 149] on div "Roboto Greek" at bounding box center [206, 142] width 175 height 26
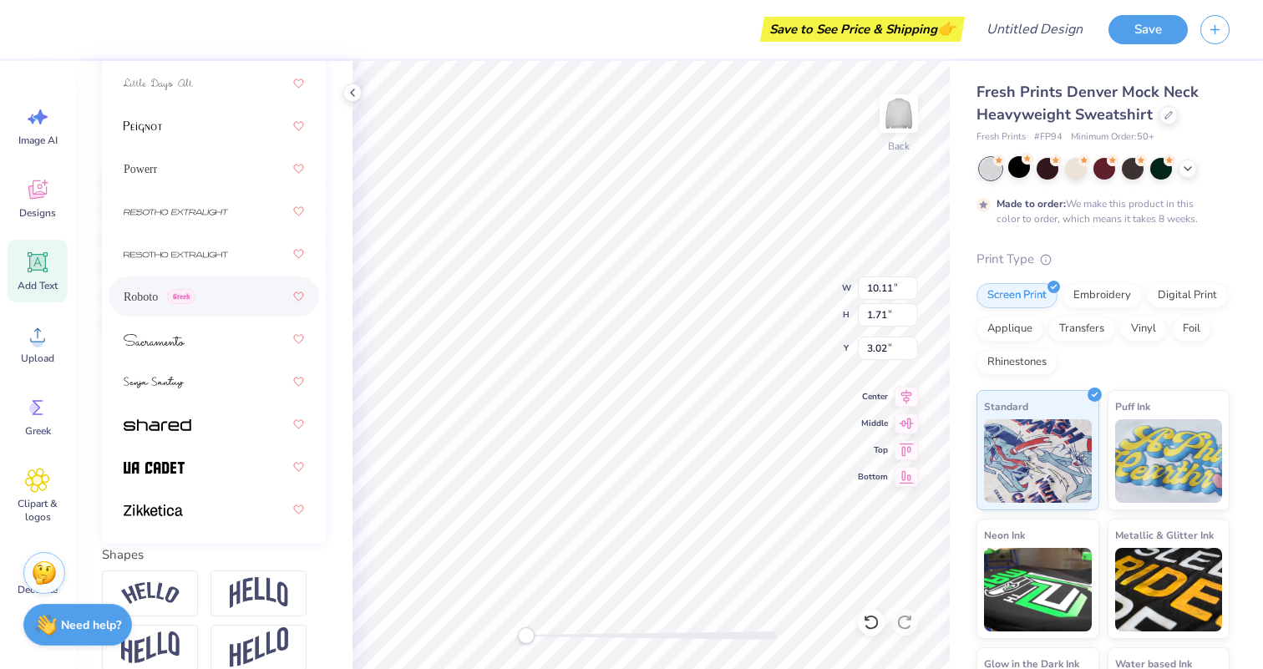
scroll to position [368, 0]
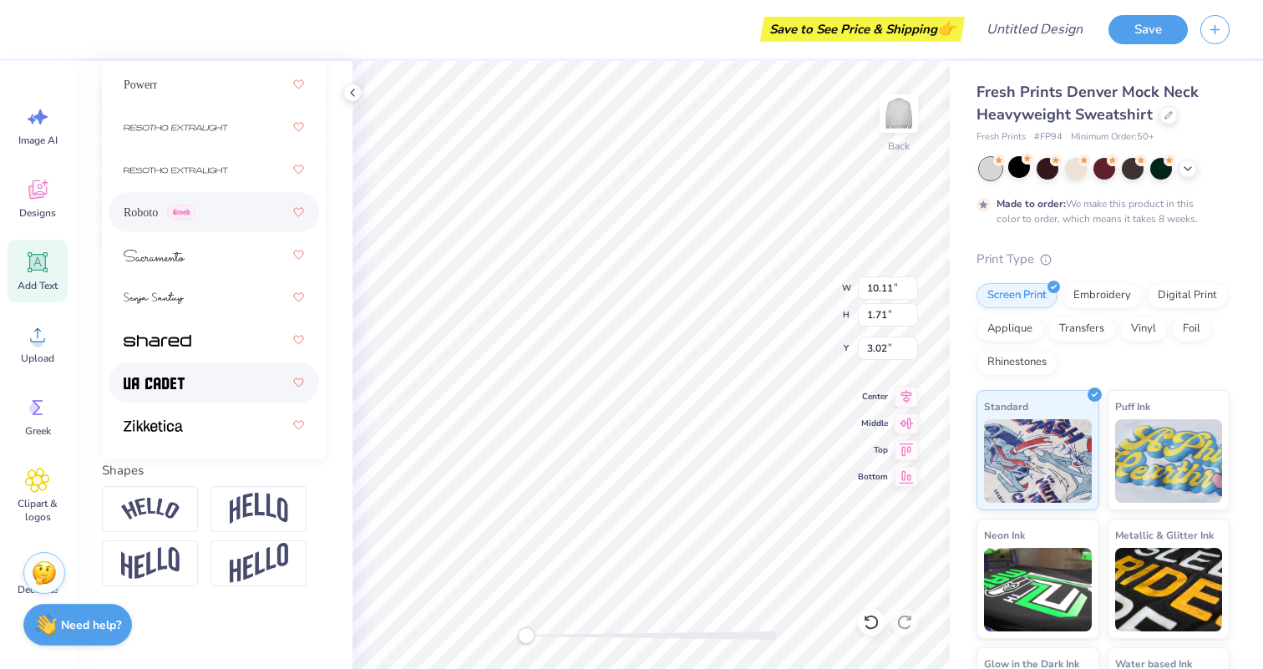
click at [231, 389] on div at bounding box center [214, 383] width 180 height 30
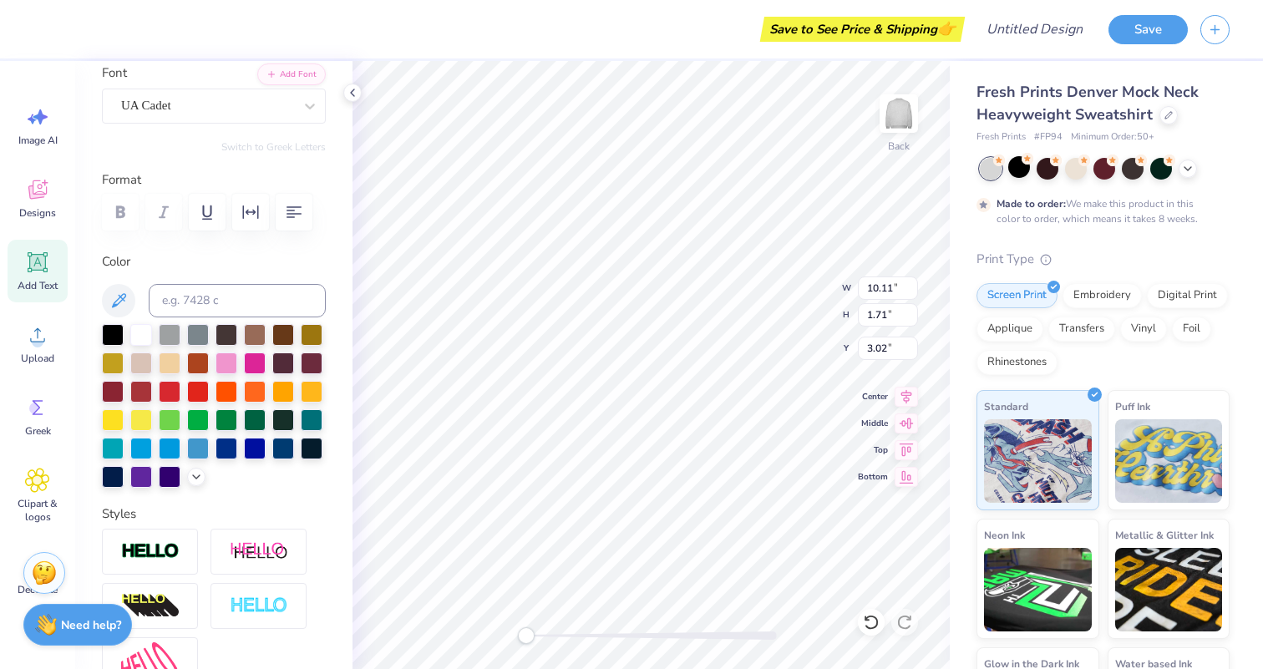
scroll to position [71, 0]
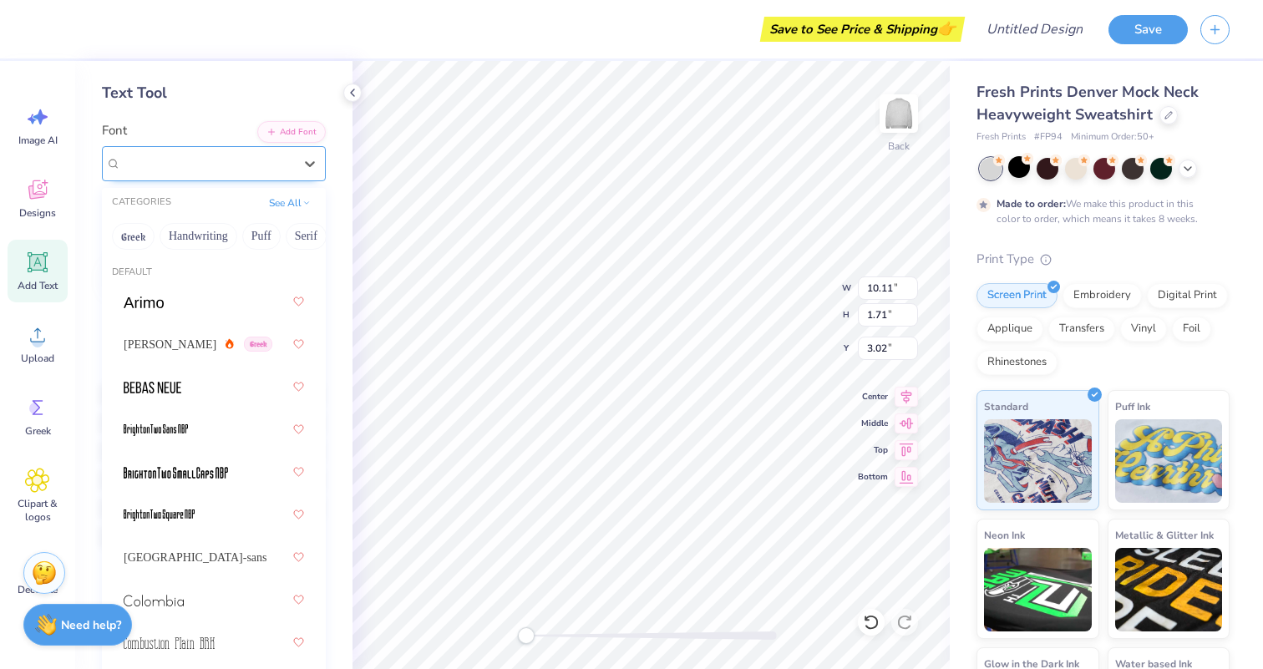
click at [251, 170] on div "UA Cadet" at bounding box center [206, 163] width 175 height 26
click at [283, 205] on button "See All" at bounding box center [290, 201] width 52 height 17
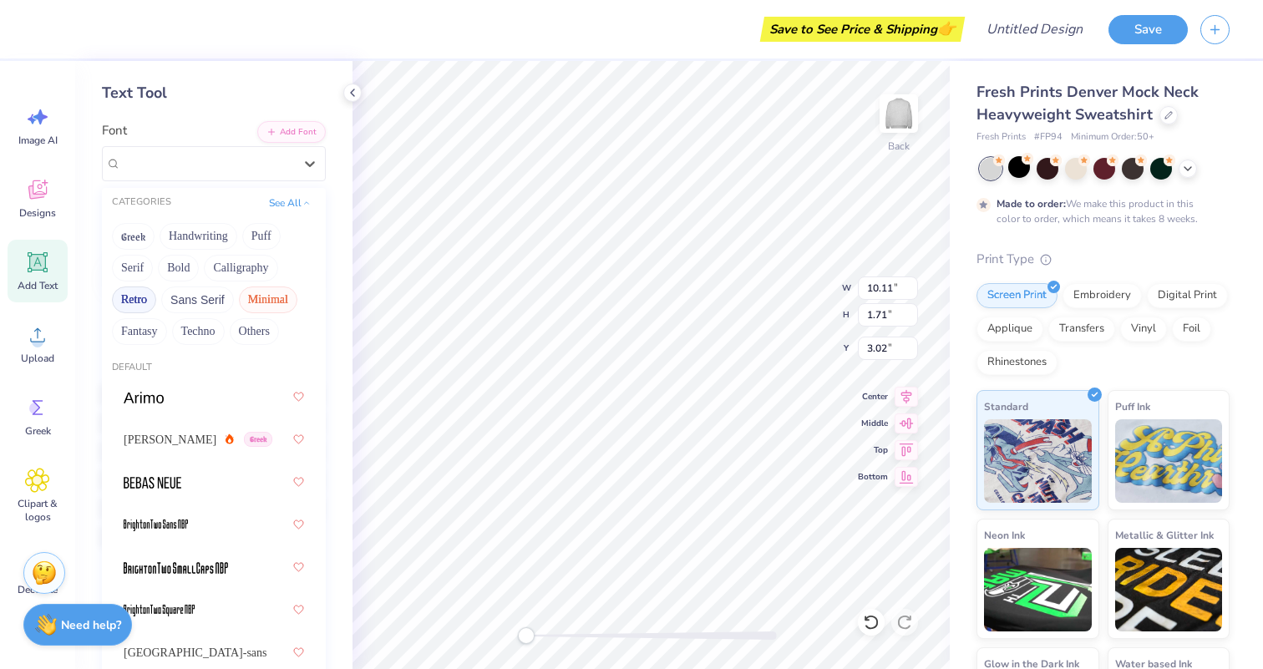
click at [149, 297] on button "Retro" at bounding box center [134, 300] width 44 height 27
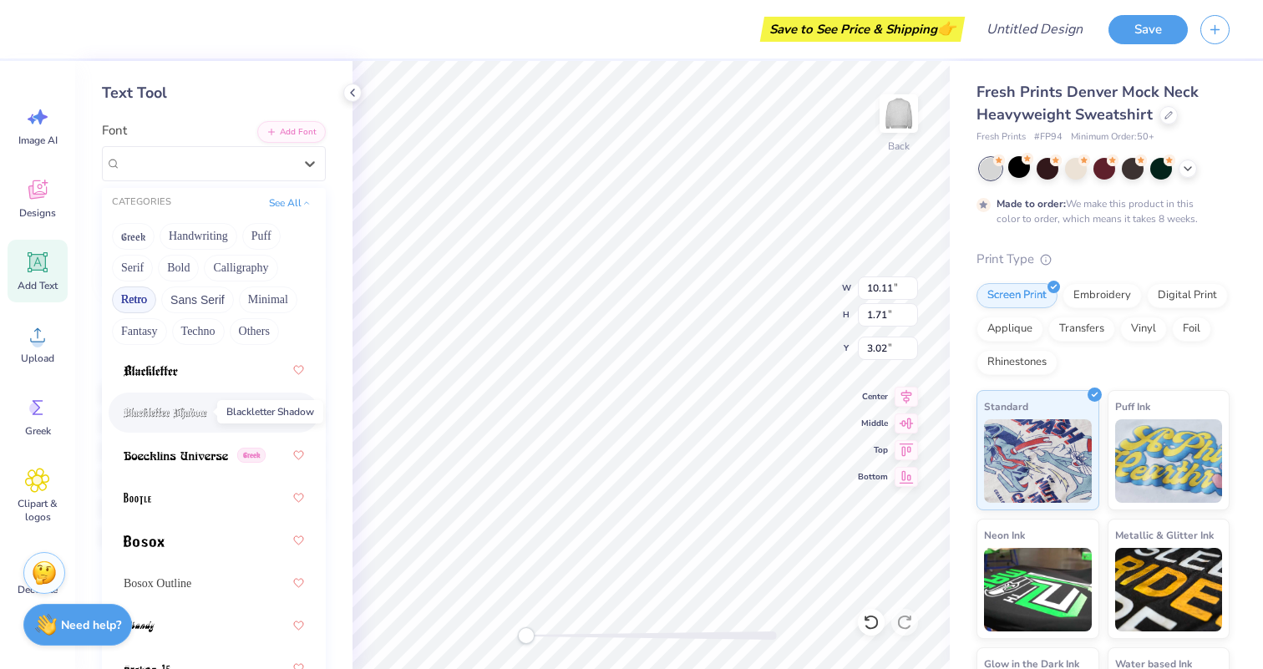
scroll to position [114, 0]
click at [180, 459] on img at bounding box center [176, 455] width 104 height 12
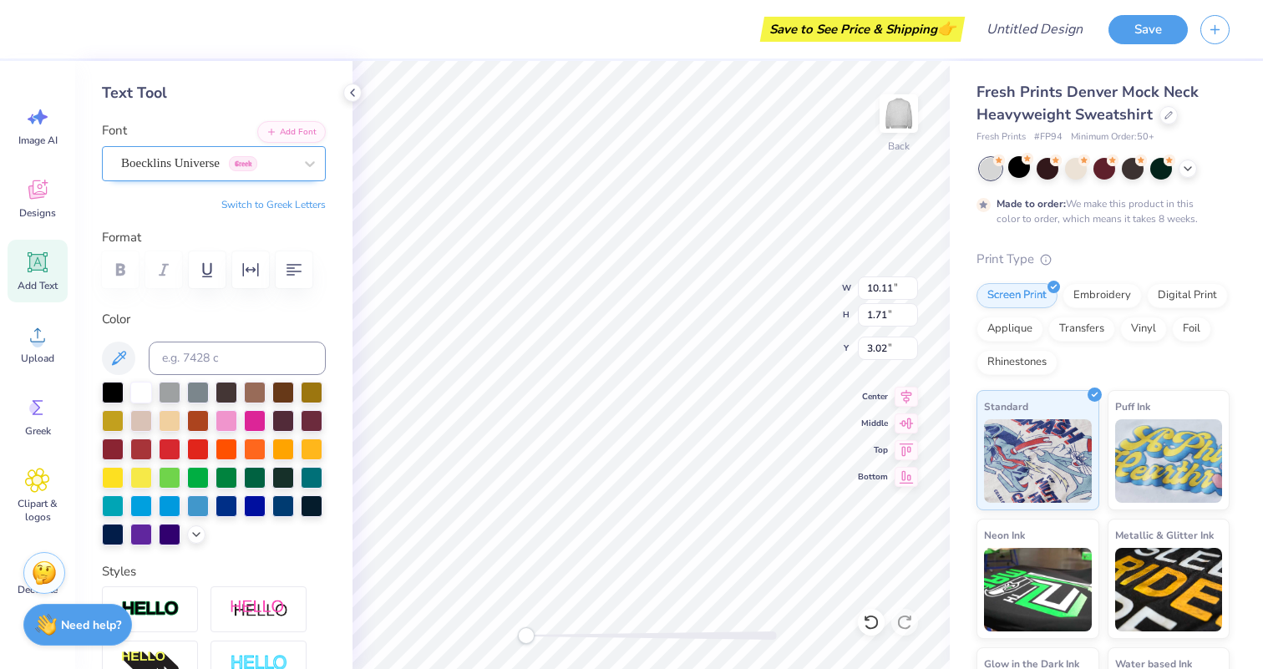
click at [224, 166] on div "Boecklins Universe Greek" at bounding box center [206, 163] width 175 height 26
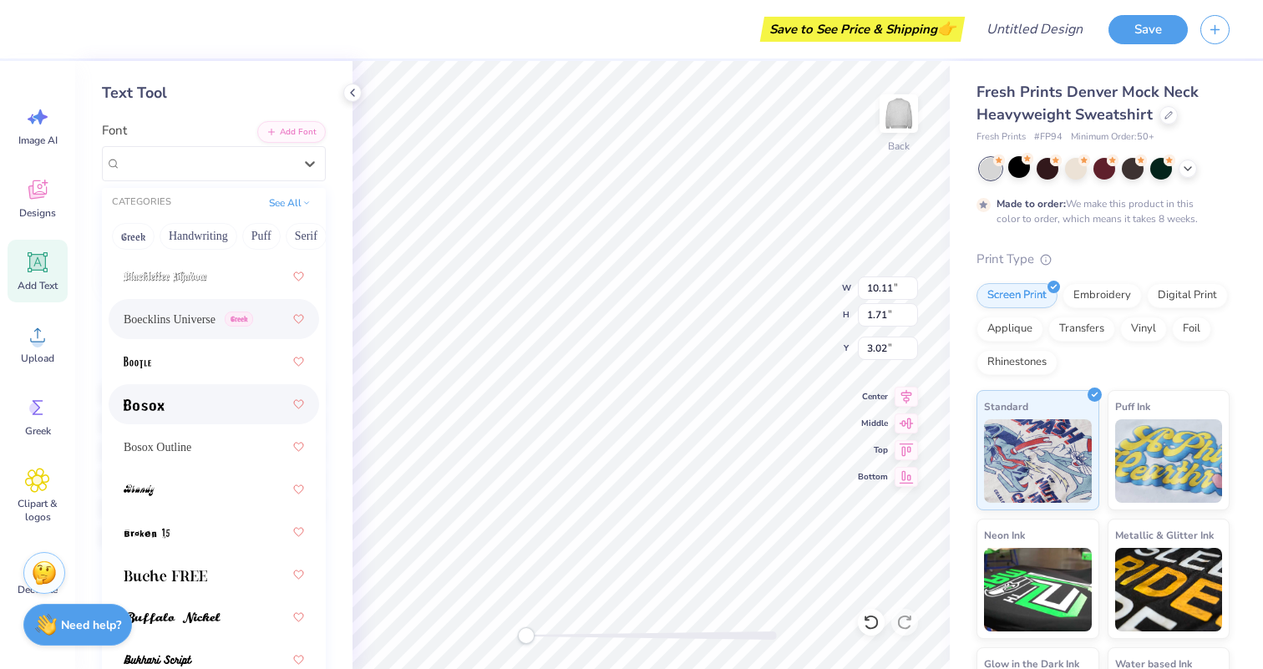
scroll to position [155, 0]
click at [158, 578] on img at bounding box center [166, 574] width 84 height 12
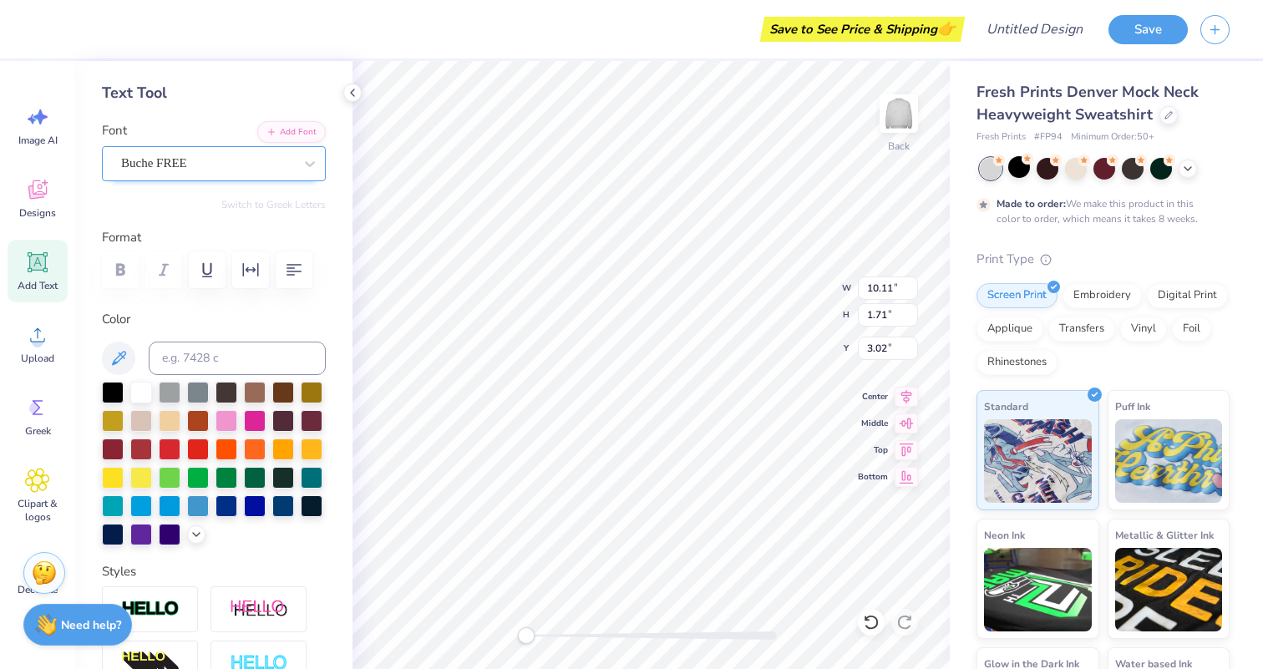
click at [250, 162] on div "Buche FREE" at bounding box center [206, 163] width 175 height 26
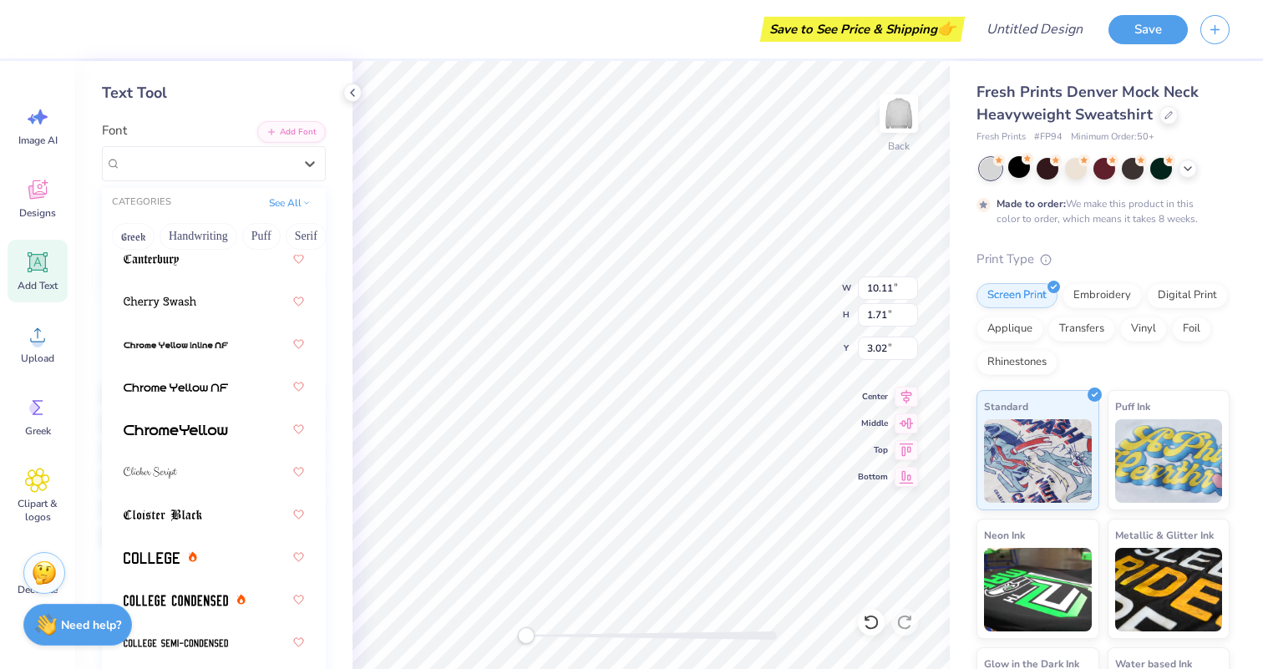
scroll to position [683, 0]
click at [214, 424] on img at bounding box center [176, 430] width 104 height 12
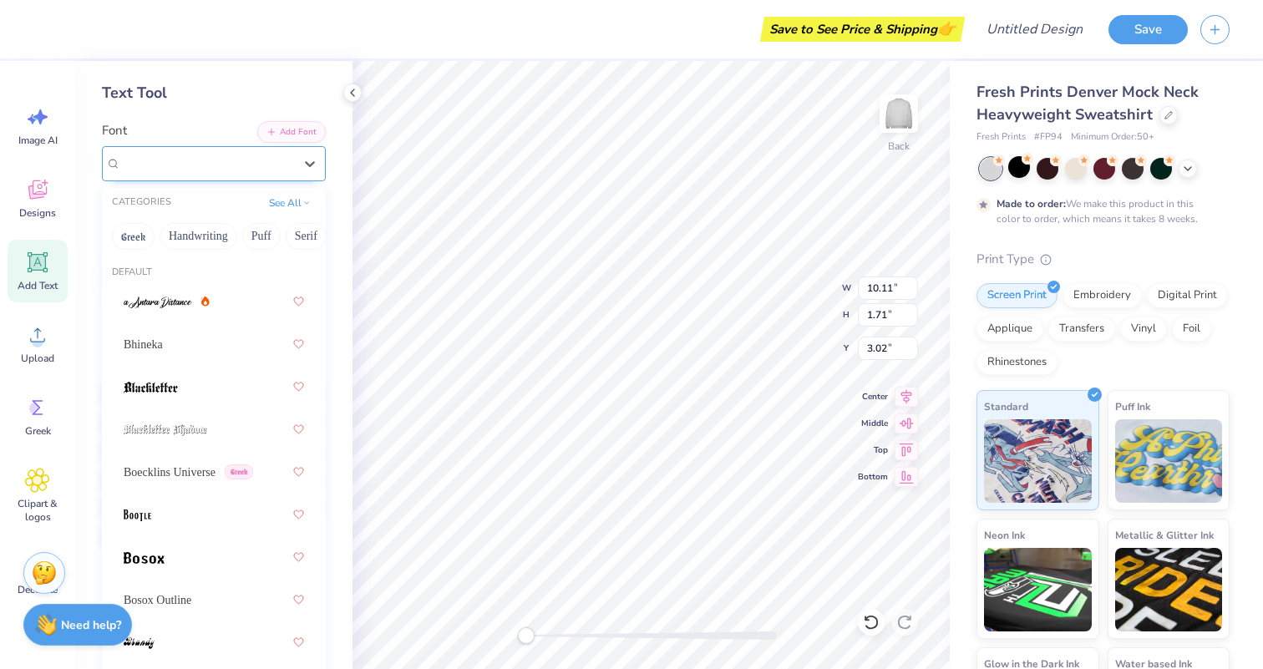
click at [237, 175] on body "Save to See Price & Shipping 👉 Design Title Save Image AI Designs Add Text Uplo…" at bounding box center [631, 334] width 1263 height 669
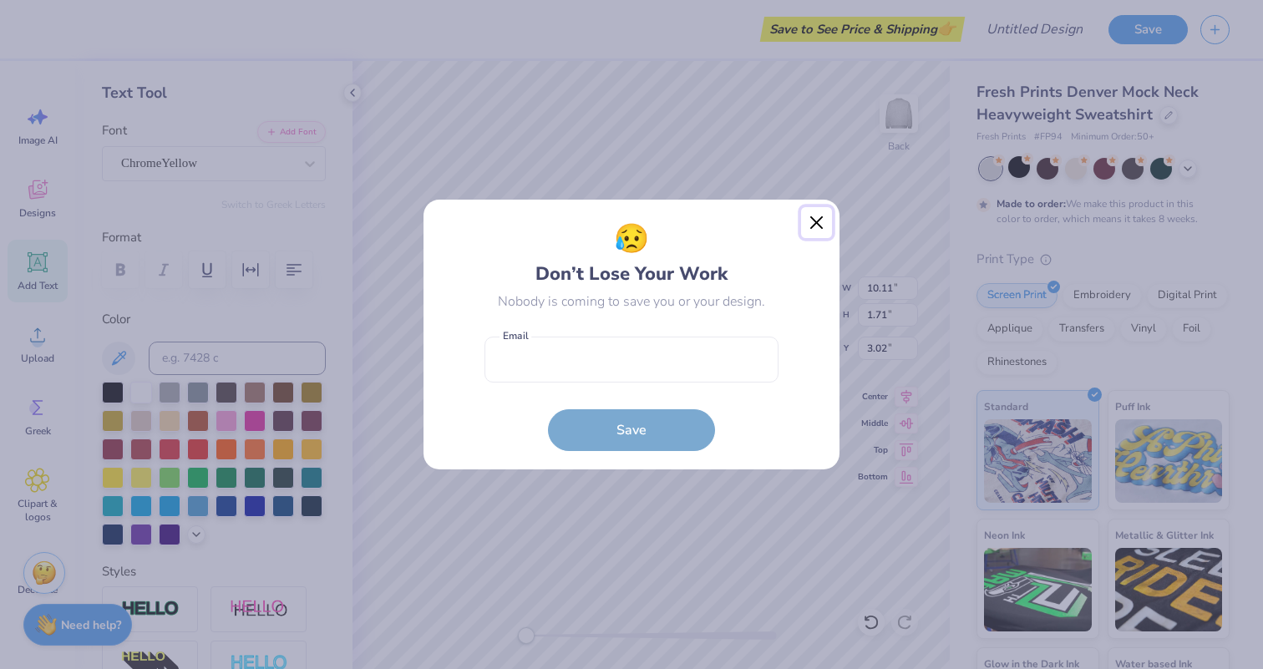
click at [815, 223] on button "Close" at bounding box center [817, 223] width 32 height 32
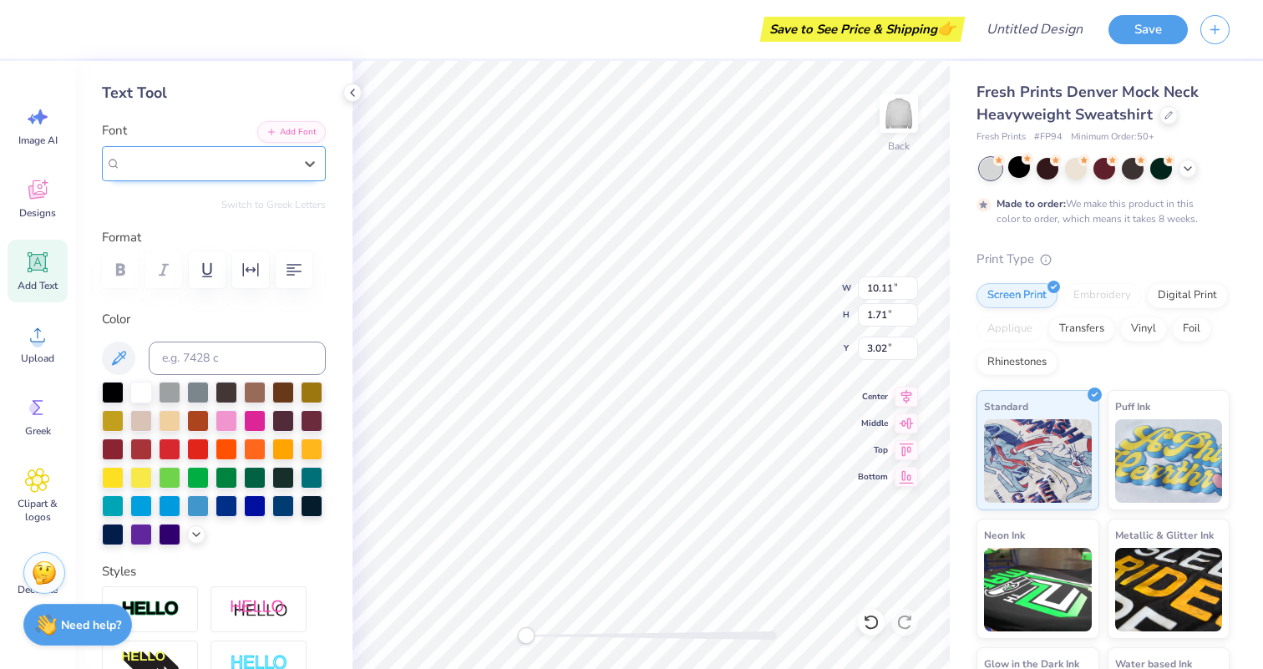
click at [212, 164] on div "ChromeYellow" at bounding box center [207, 163] width 172 height 19
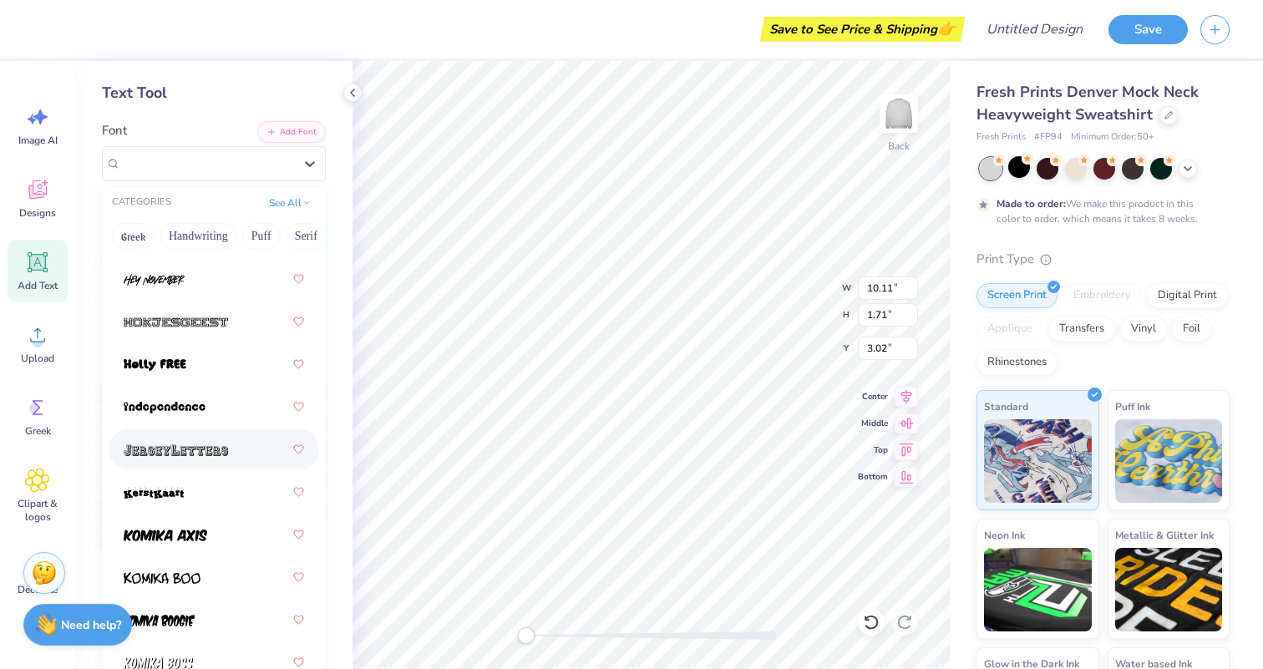
scroll to position [1639, 0]
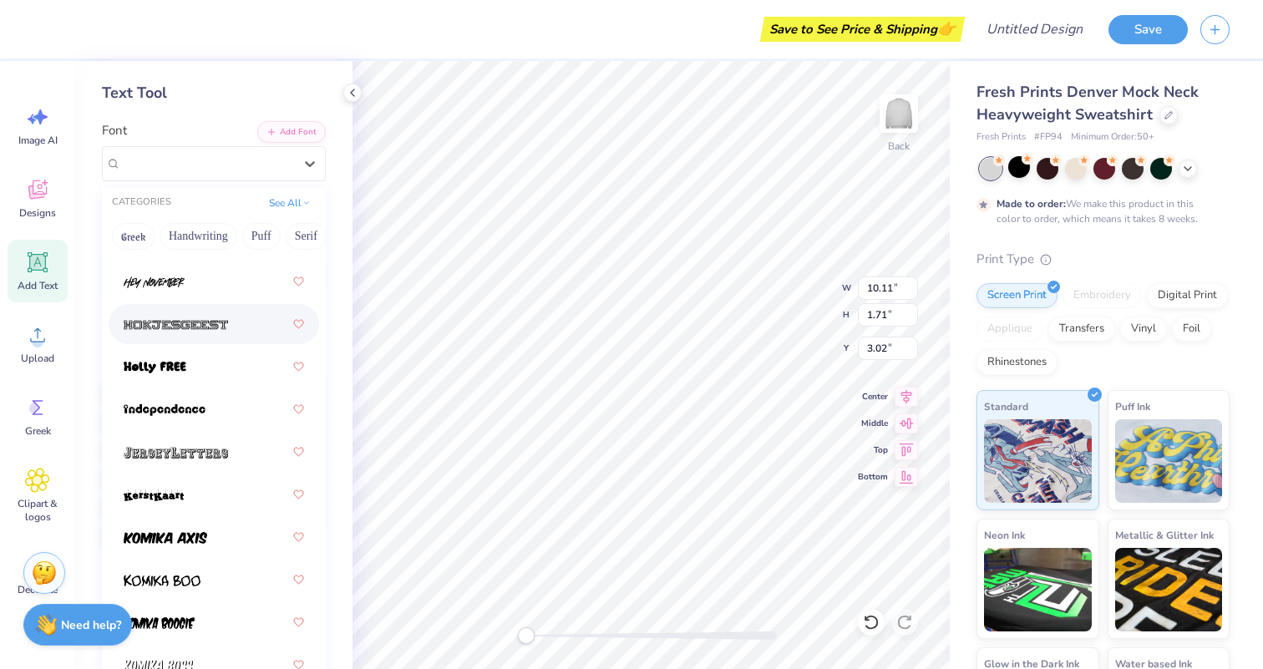
click at [229, 327] on div at bounding box center [214, 324] width 180 height 30
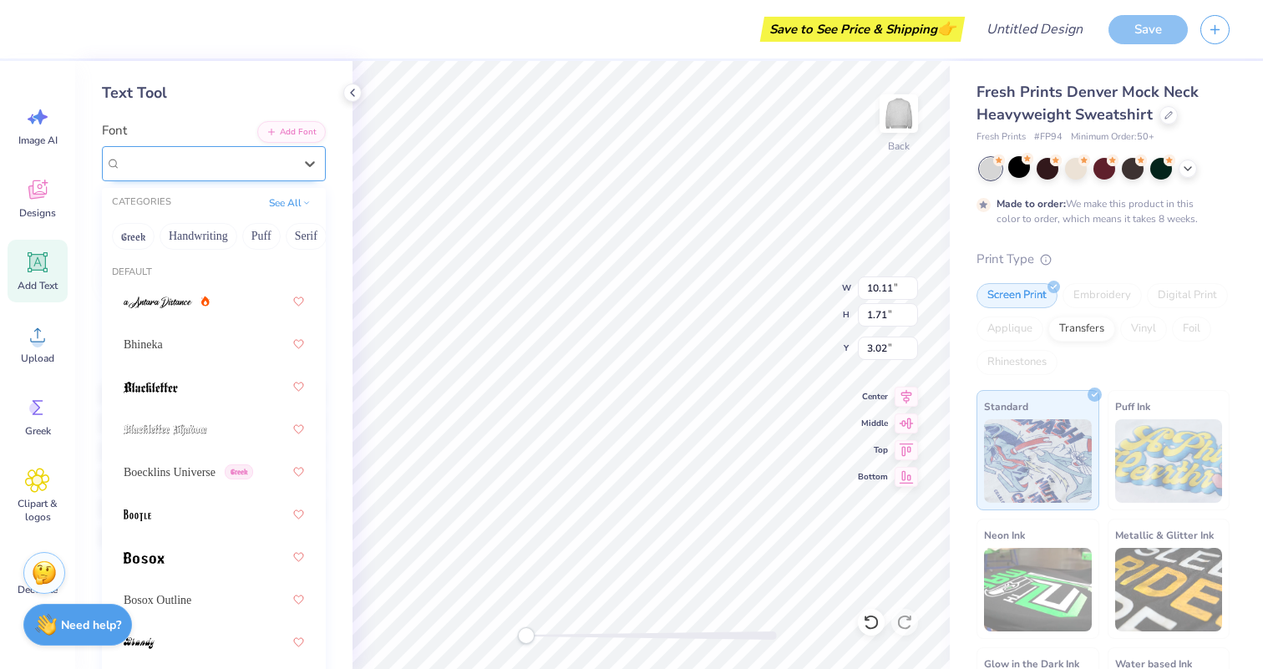
click at [253, 176] on div "Hokjesgeest" at bounding box center [214, 163] width 224 height 35
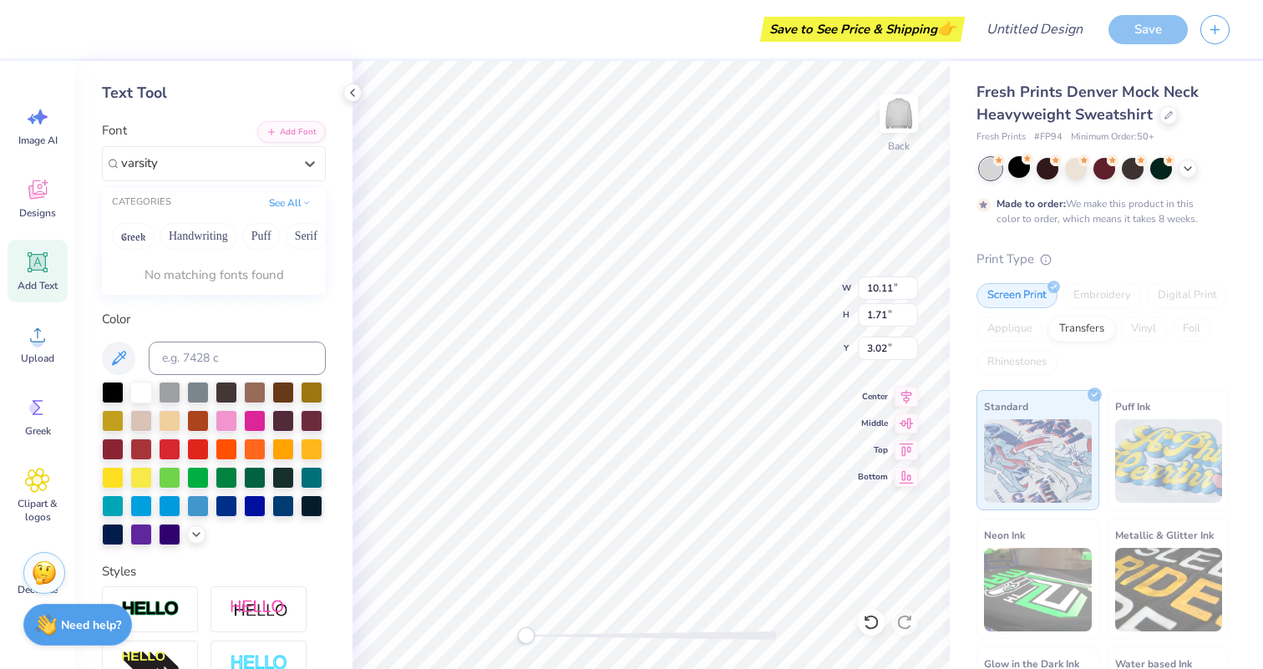
type input "varsity"
click at [287, 199] on button "See All" at bounding box center [290, 201] width 52 height 17
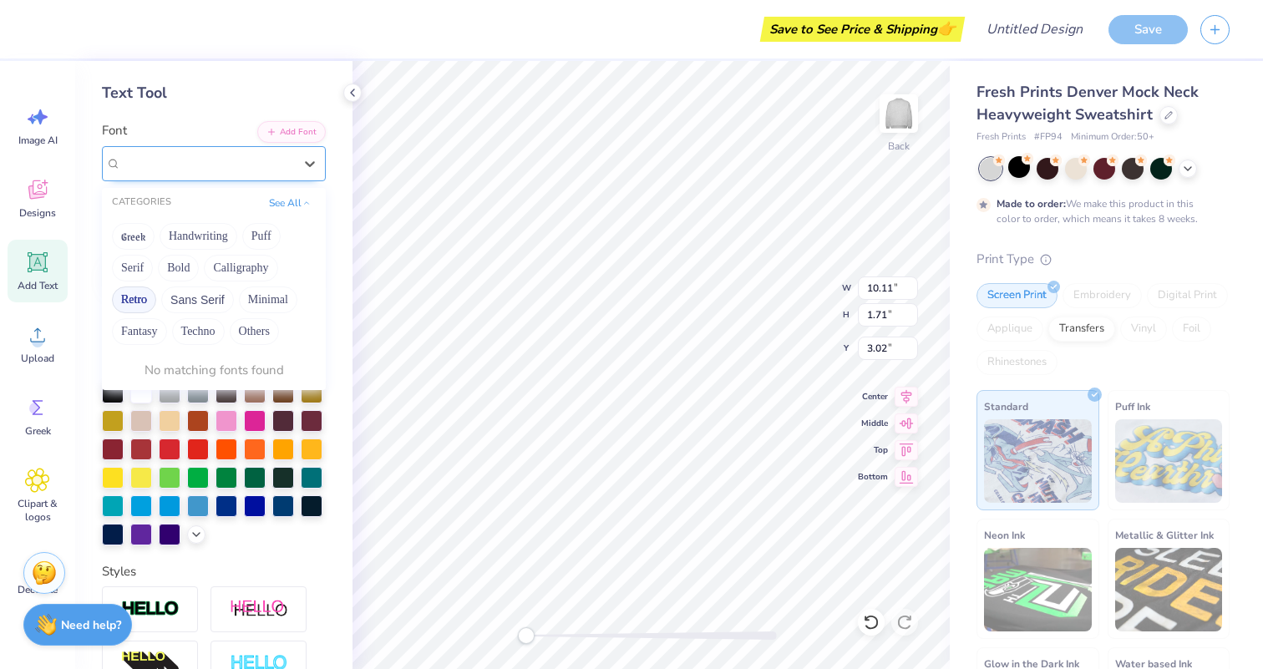
click at [230, 155] on div at bounding box center [206, 163] width 175 height 26
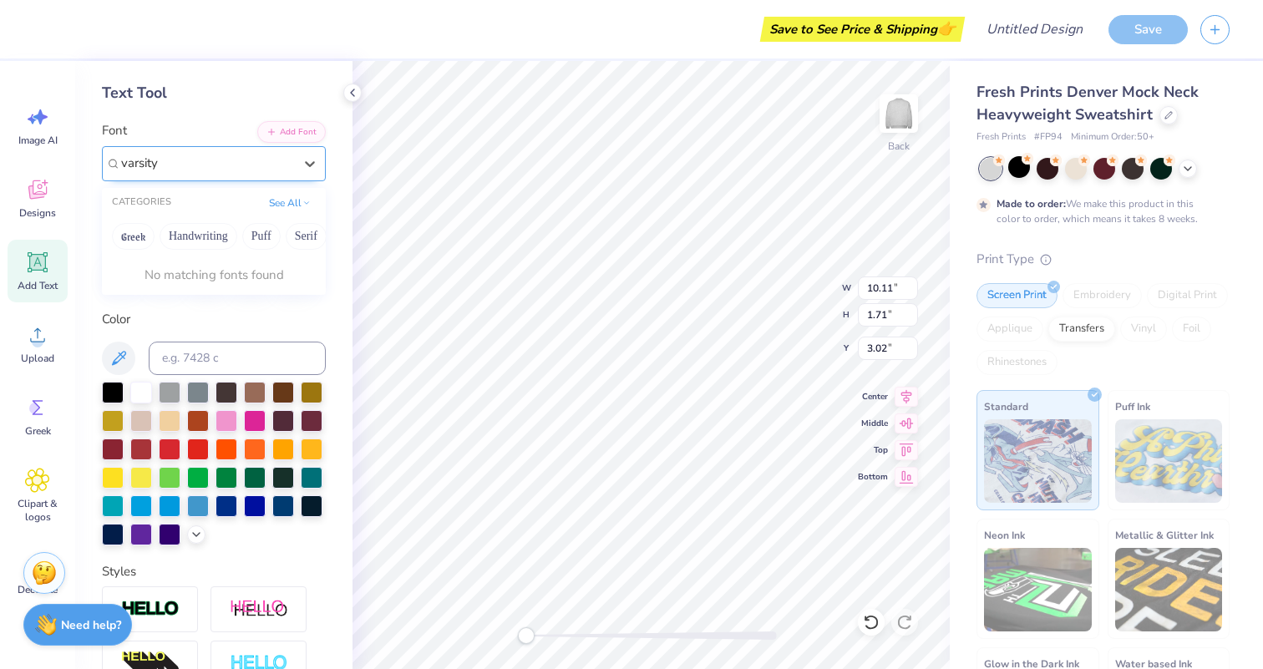
type input "varsity"
click at [287, 202] on button "See All" at bounding box center [290, 201] width 52 height 17
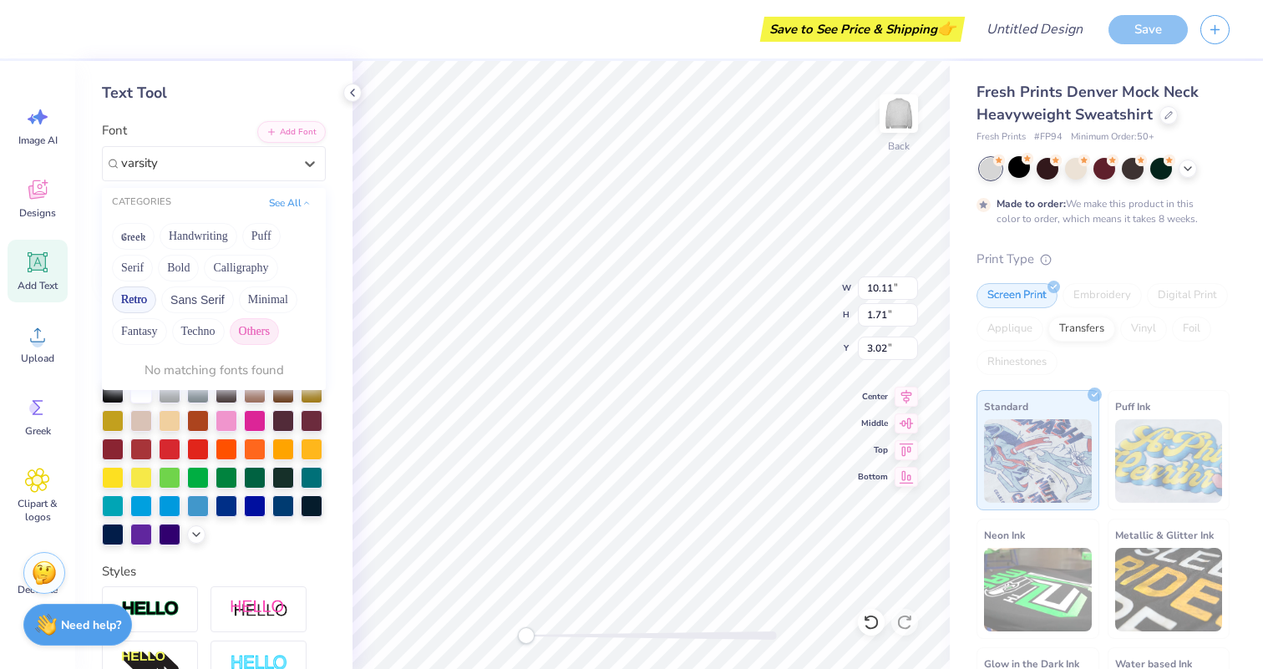
click at [256, 322] on button "Others" at bounding box center [254, 331] width 49 height 27
click at [304, 134] on button "Add Font" at bounding box center [291, 130] width 69 height 22
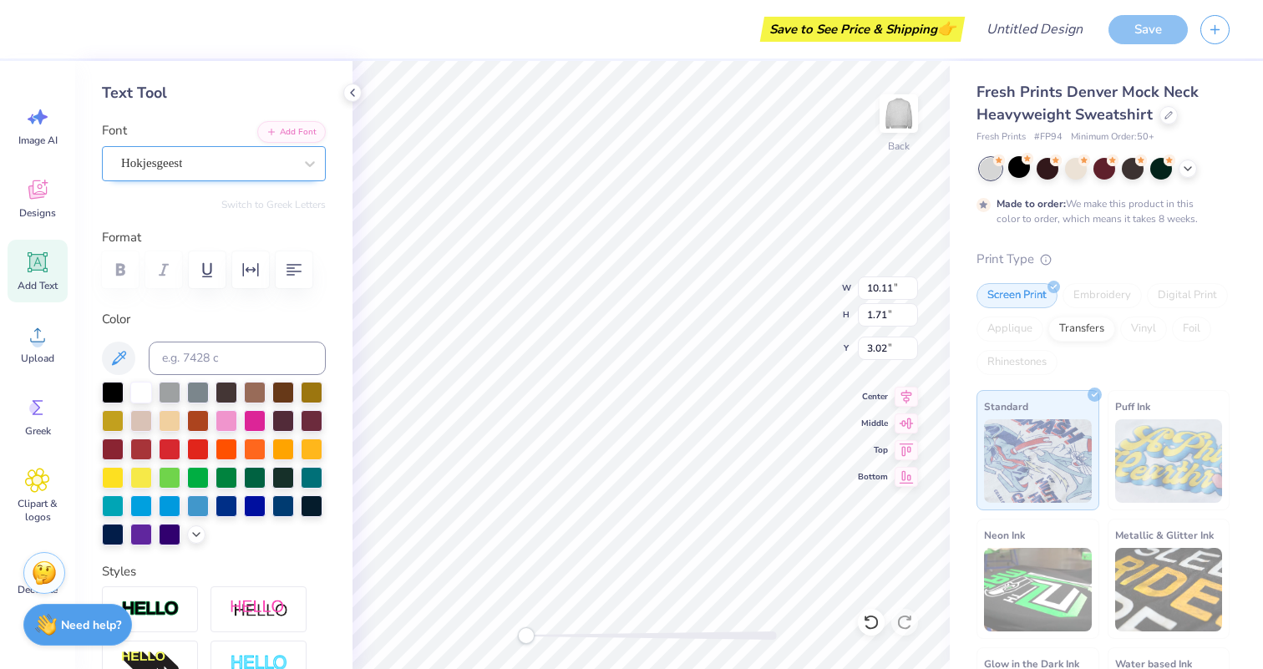
click at [226, 165] on div "Hokjesgeest" at bounding box center [206, 163] width 175 height 26
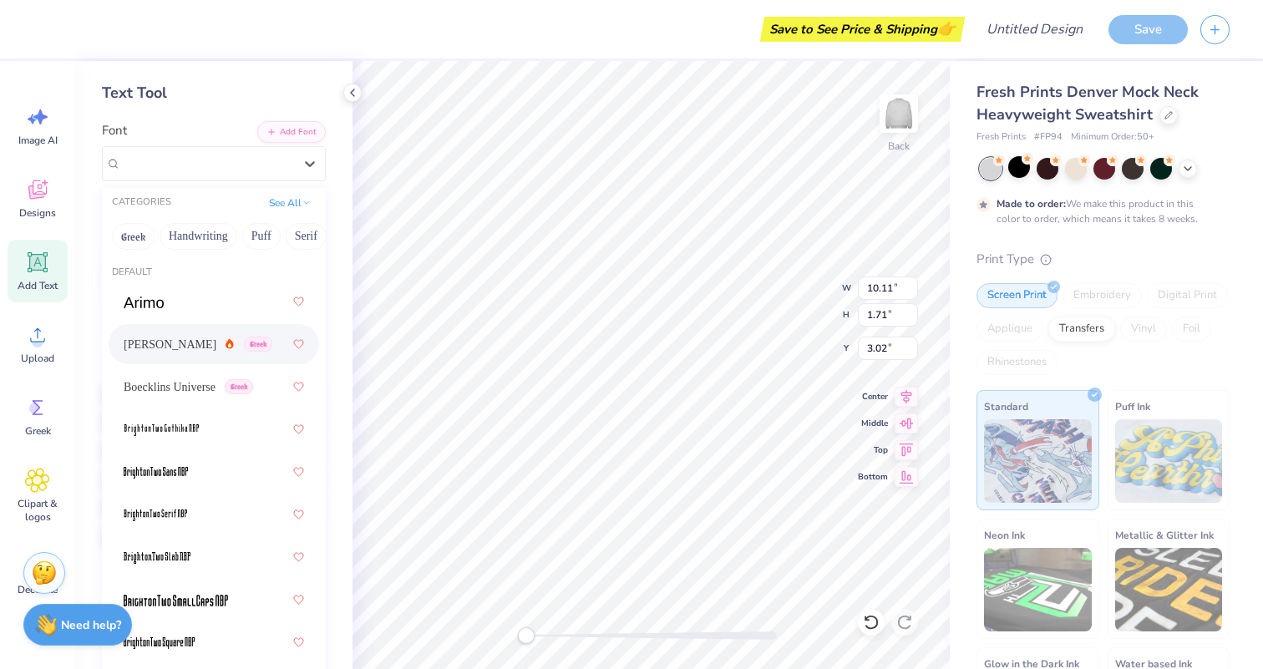
click at [248, 347] on div "Asimov Greek" at bounding box center [214, 344] width 180 height 30
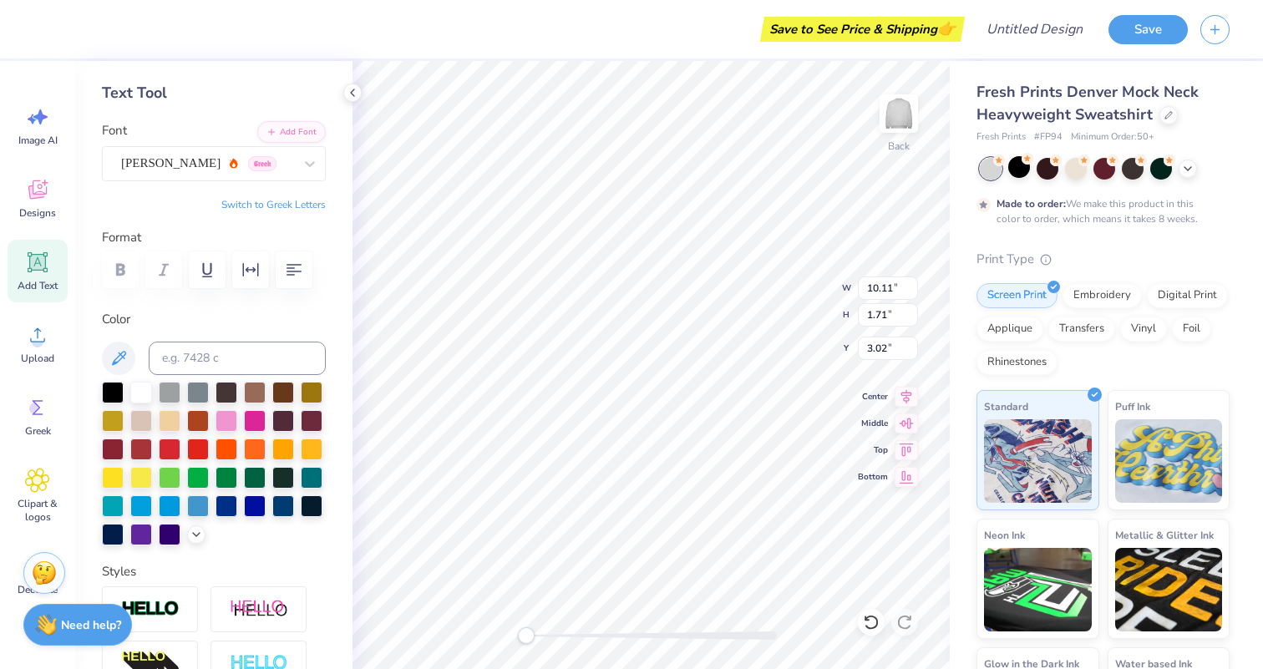
click at [261, 160] on div "Asimov Greek" at bounding box center [206, 163] width 175 height 26
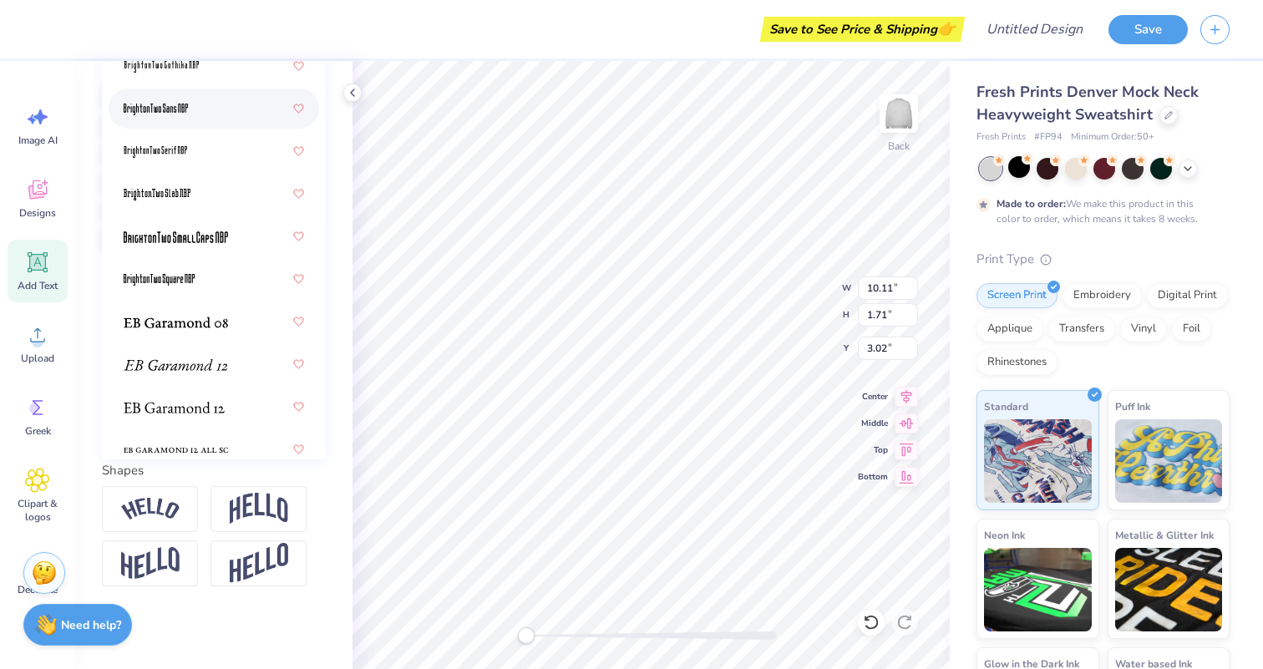
scroll to position [66, 0]
click at [216, 318] on img at bounding box center [176, 323] width 104 height 12
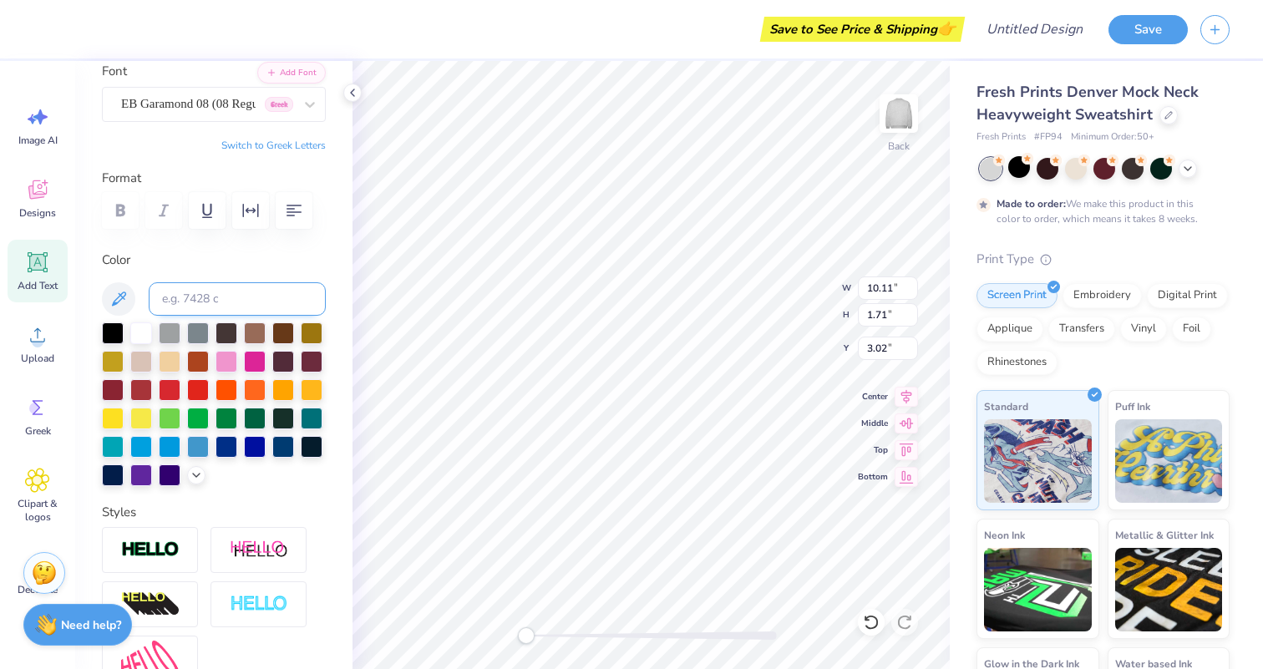
scroll to position [128, 0]
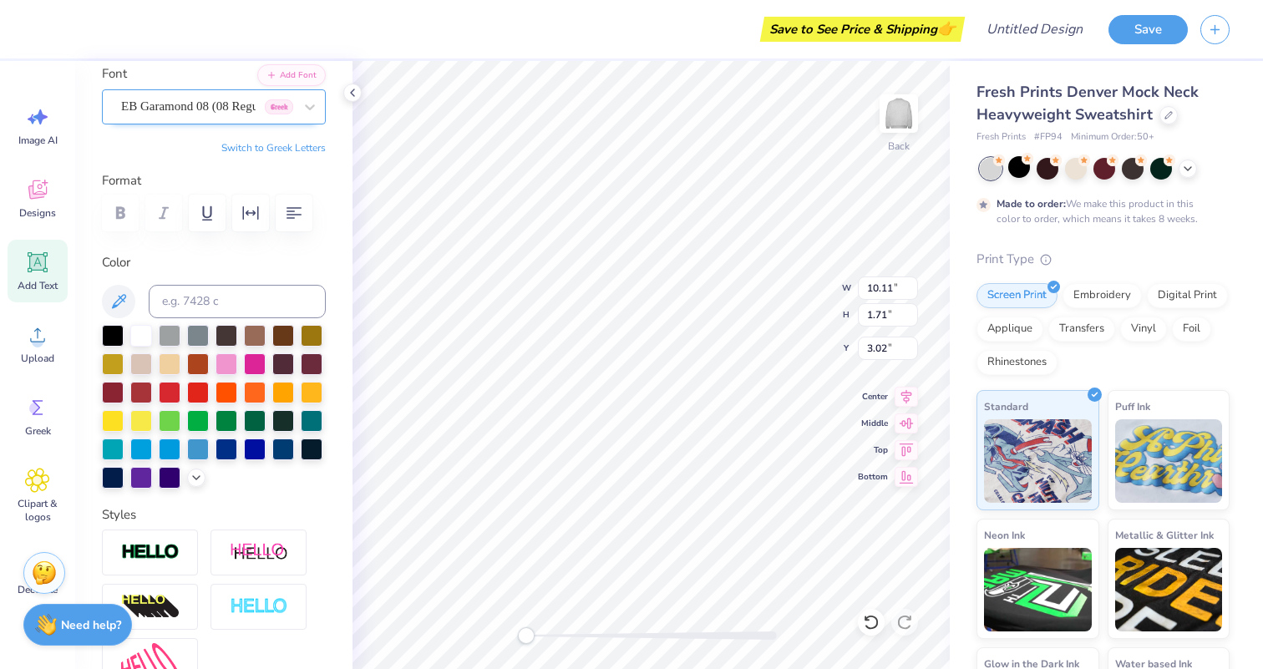
click at [226, 104] on div "EB Garamond 08 (08 Regular) Greek" at bounding box center [206, 107] width 175 height 26
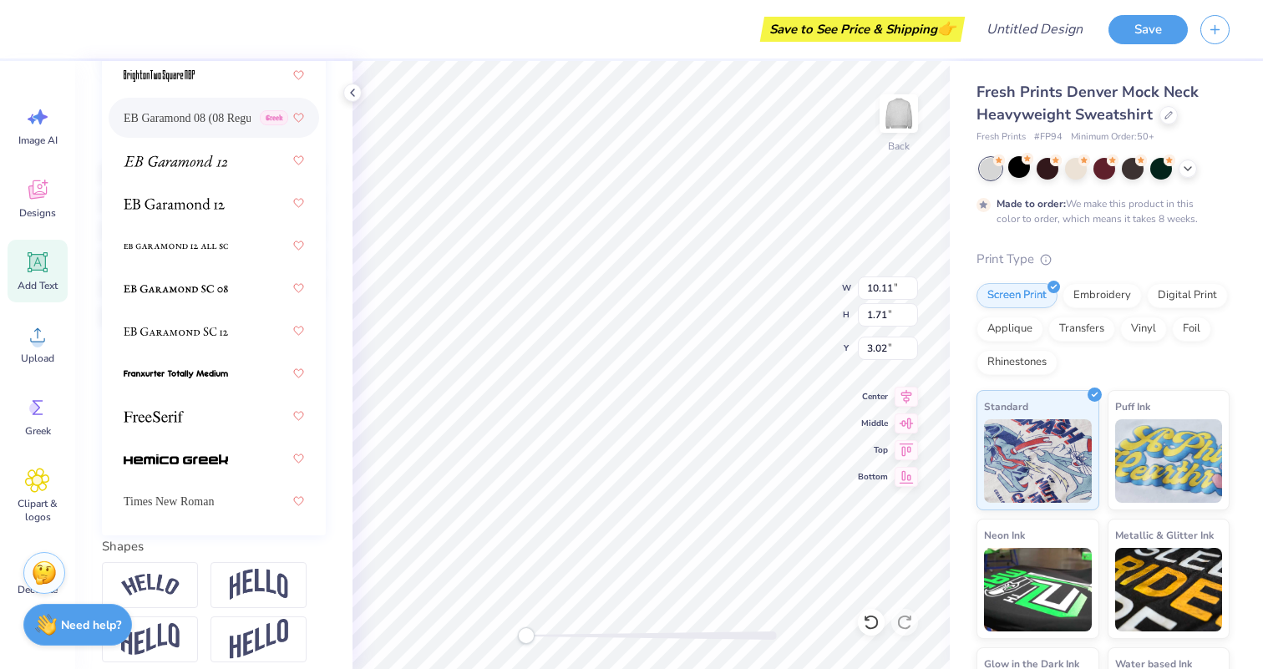
scroll to position [368, 0]
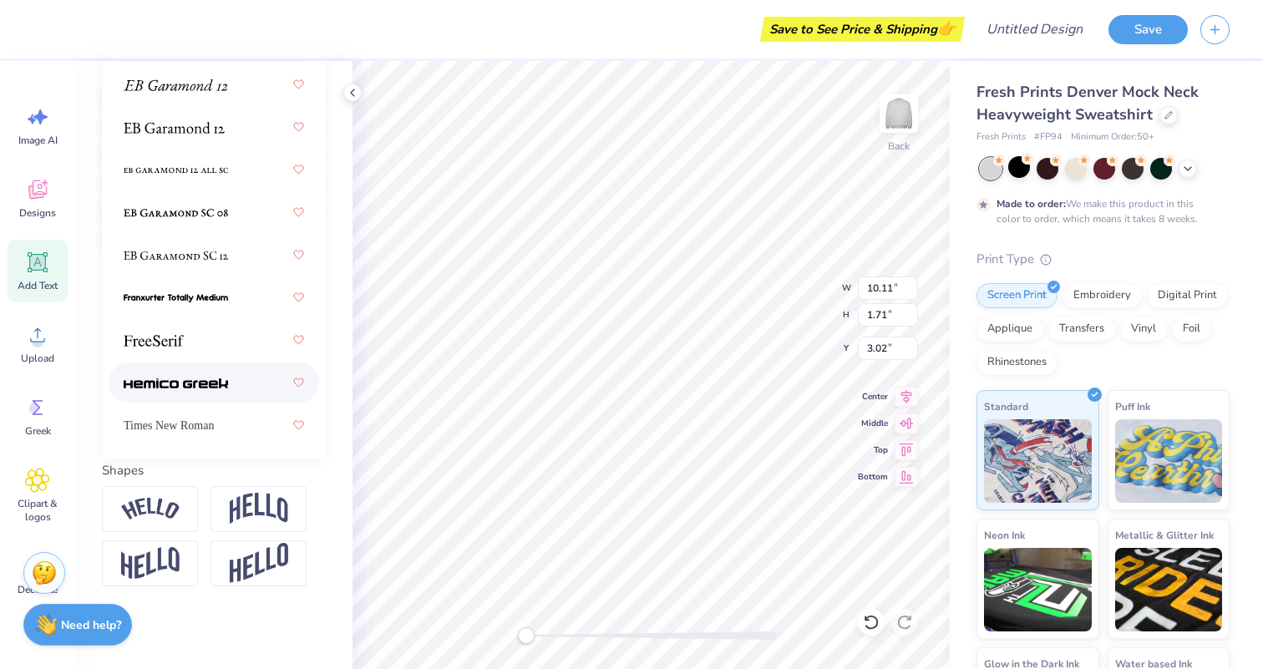
click at [203, 376] on span at bounding box center [176, 383] width 104 height 18
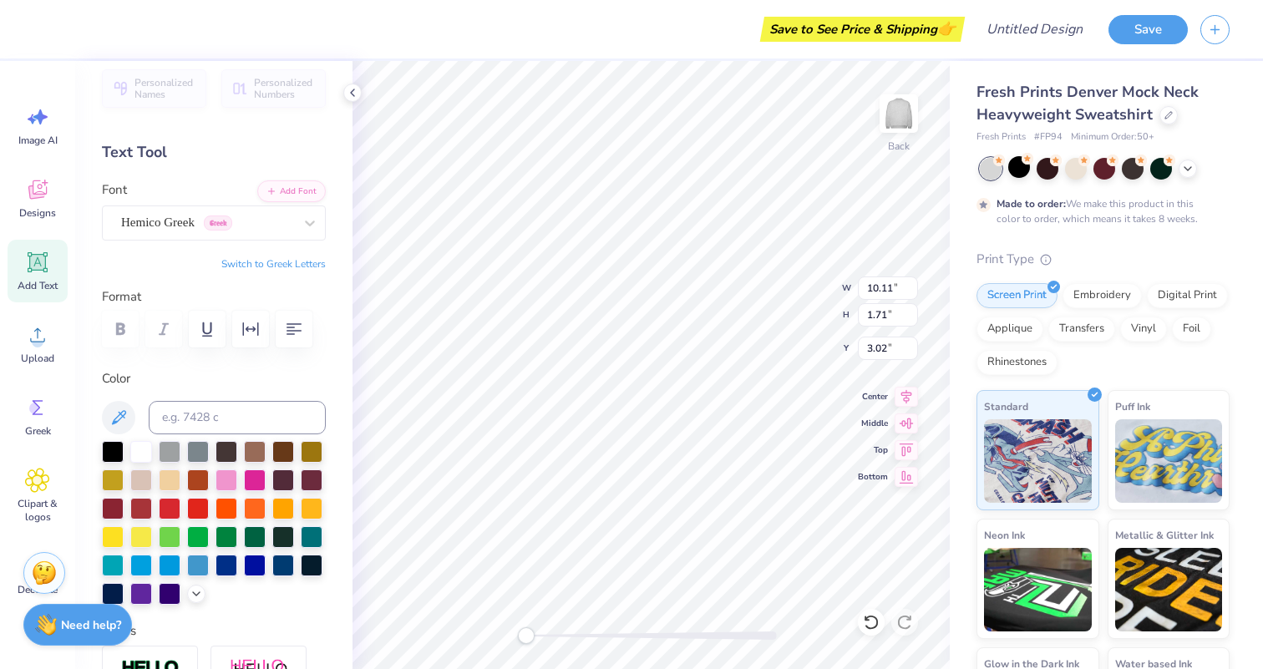
scroll to position [0, 0]
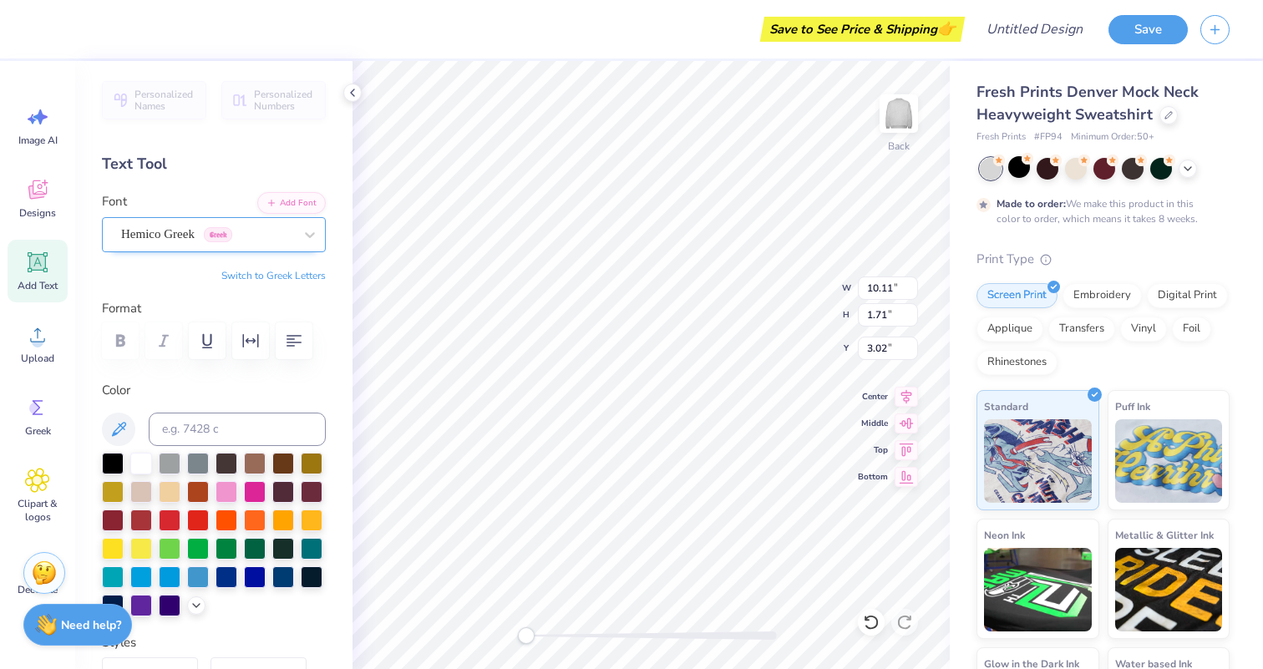
click at [217, 246] on div "Hemico Greek Greek" at bounding box center [206, 234] width 175 height 26
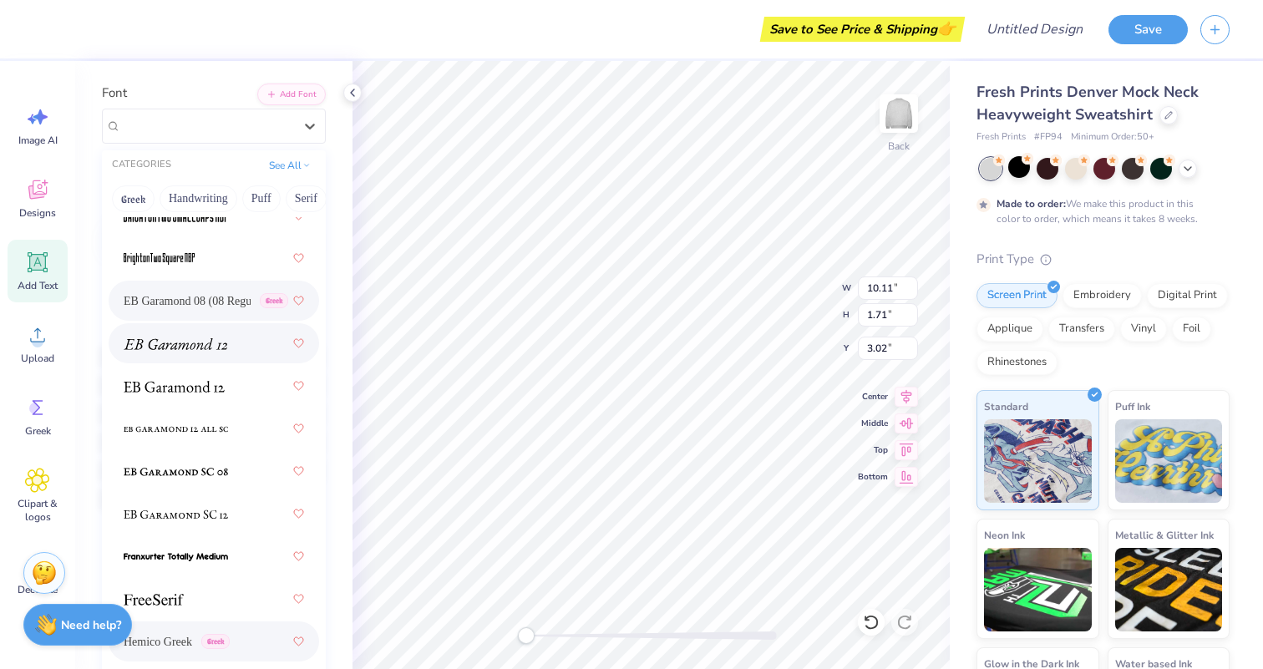
scroll to position [110, 0]
click at [189, 535] on div at bounding box center [214, 555] width 211 height 40
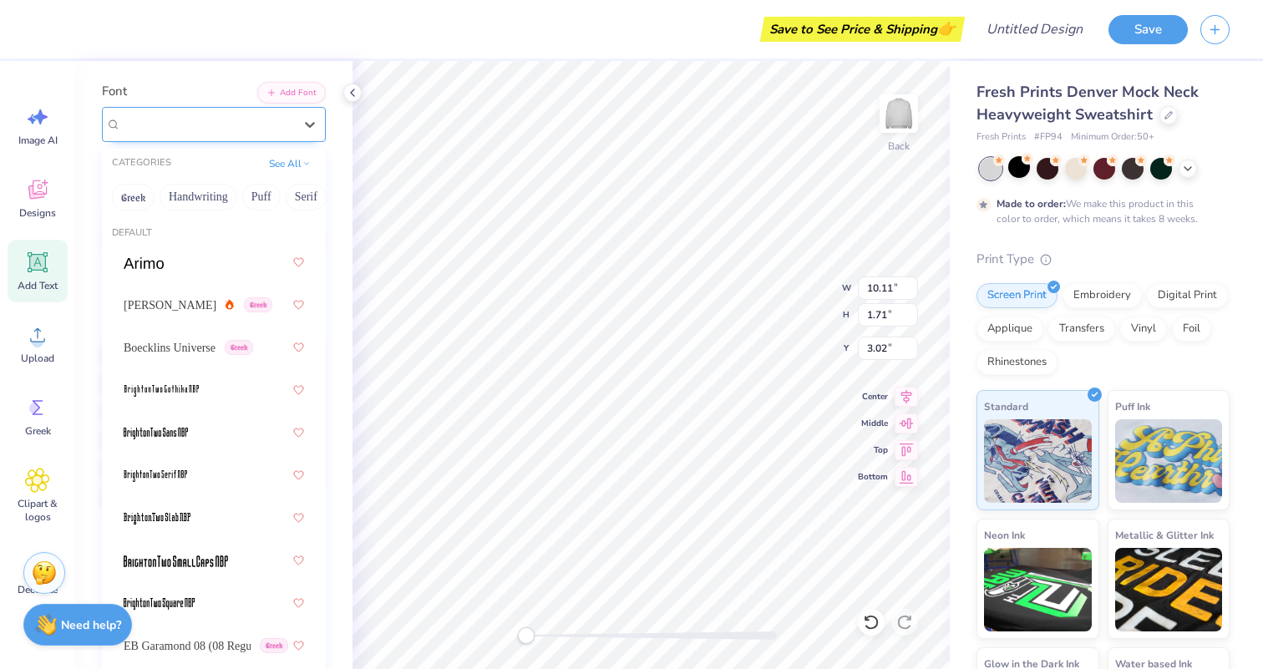
click at [257, 116] on div "Franxurter Totally Medium Greek" at bounding box center [206, 124] width 175 height 26
click at [200, 337] on div "Boecklins Universe Greek" at bounding box center [214, 347] width 180 height 30
click at [215, 124] on div "Boecklins Universe Greek" at bounding box center [206, 124] width 175 height 26
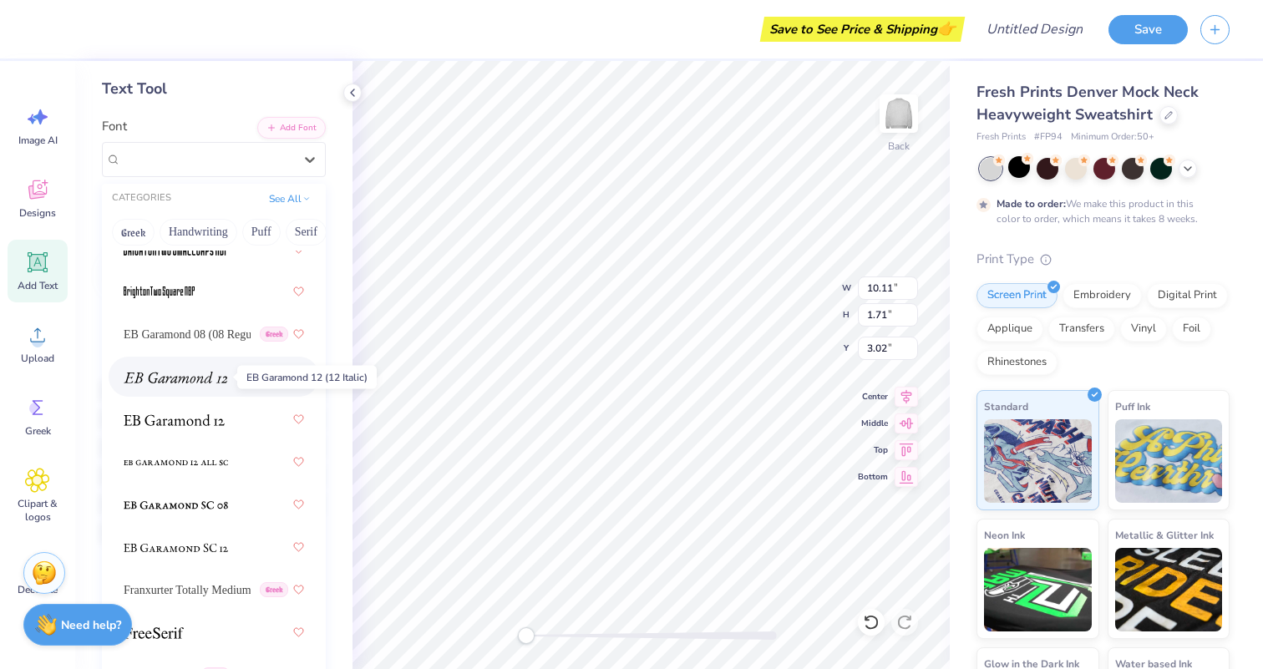
scroll to position [77, 0]
click at [197, 497] on span at bounding box center [176, 504] width 104 height 18
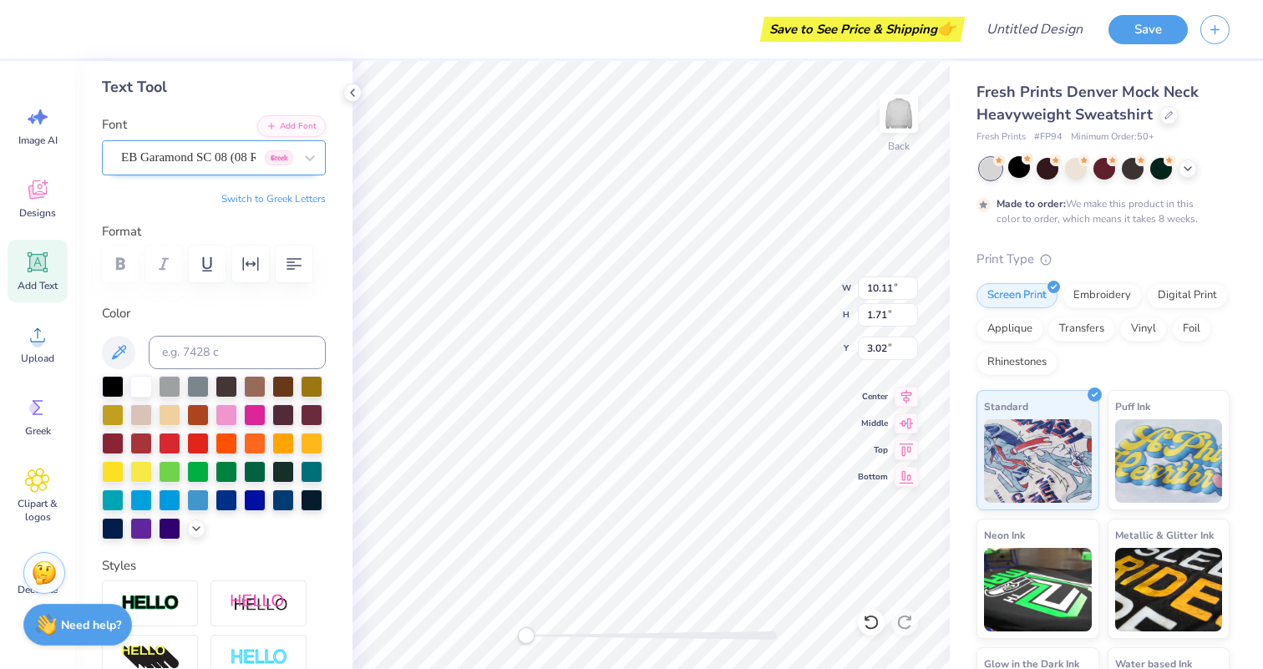
click at [210, 162] on div "EB Garamond SC 08 (08 Regular) Greek" at bounding box center [206, 158] width 175 height 26
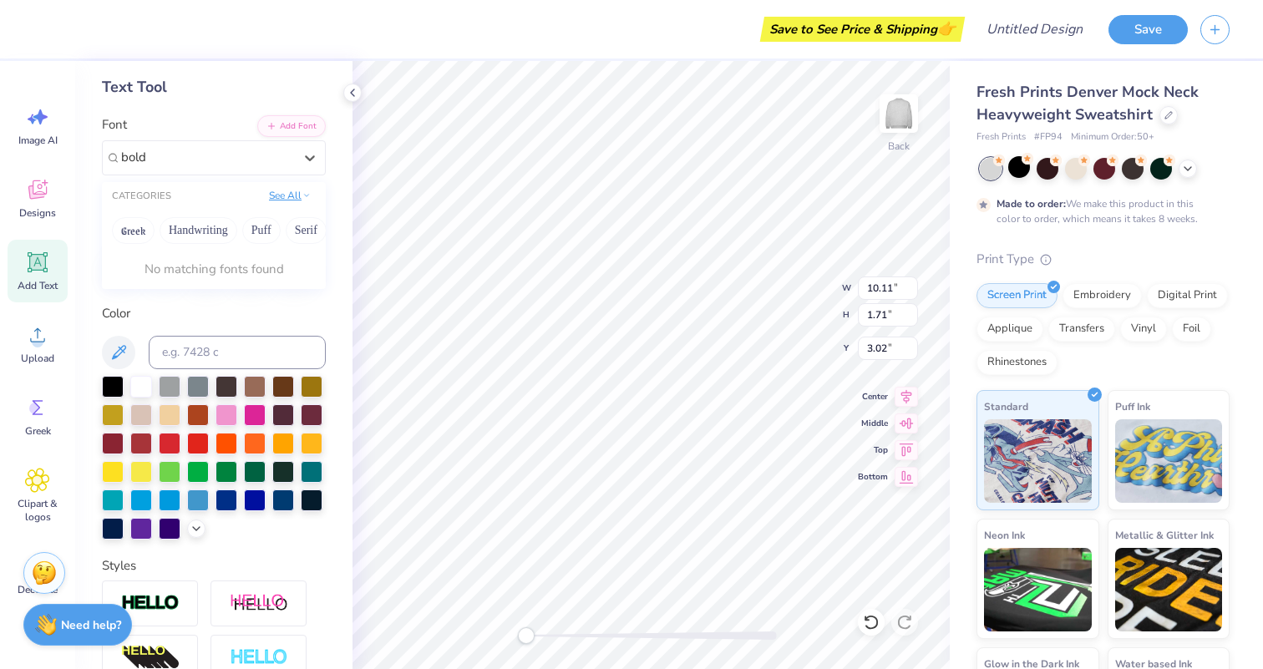
click at [291, 200] on button "See All" at bounding box center [290, 195] width 52 height 17
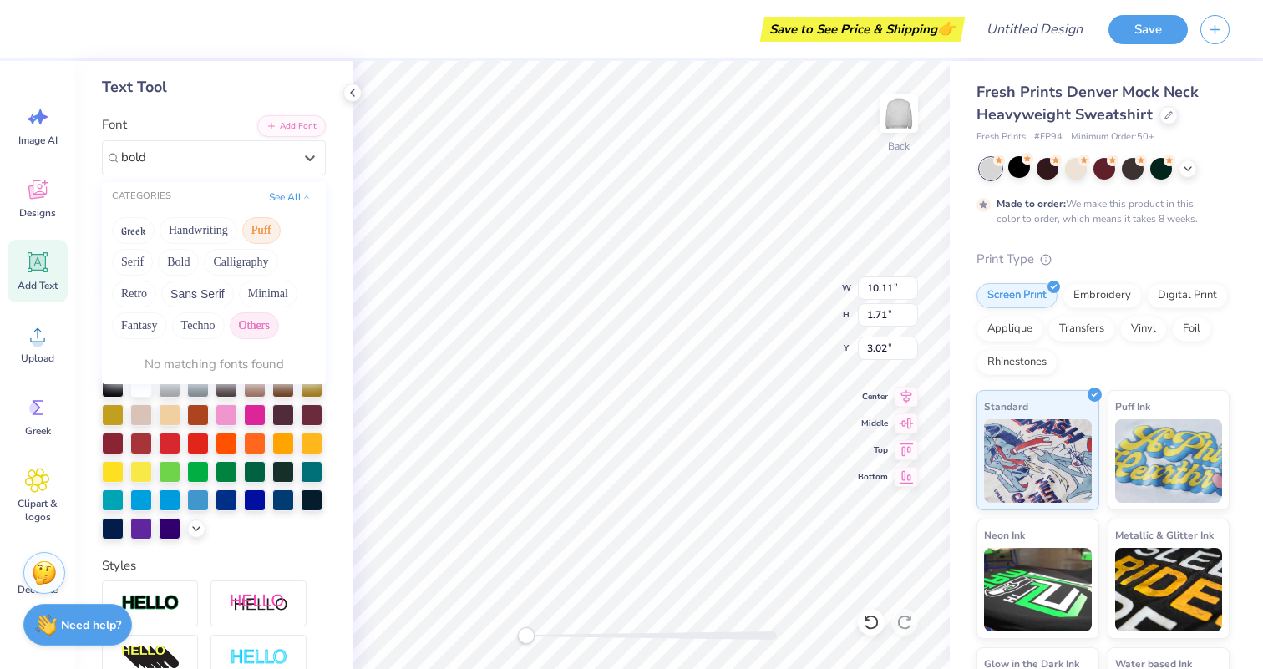
click at [260, 232] on button "Puff" at bounding box center [261, 230] width 38 height 27
click at [284, 197] on button "See All" at bounding box center [290, 195] width 52 height 17
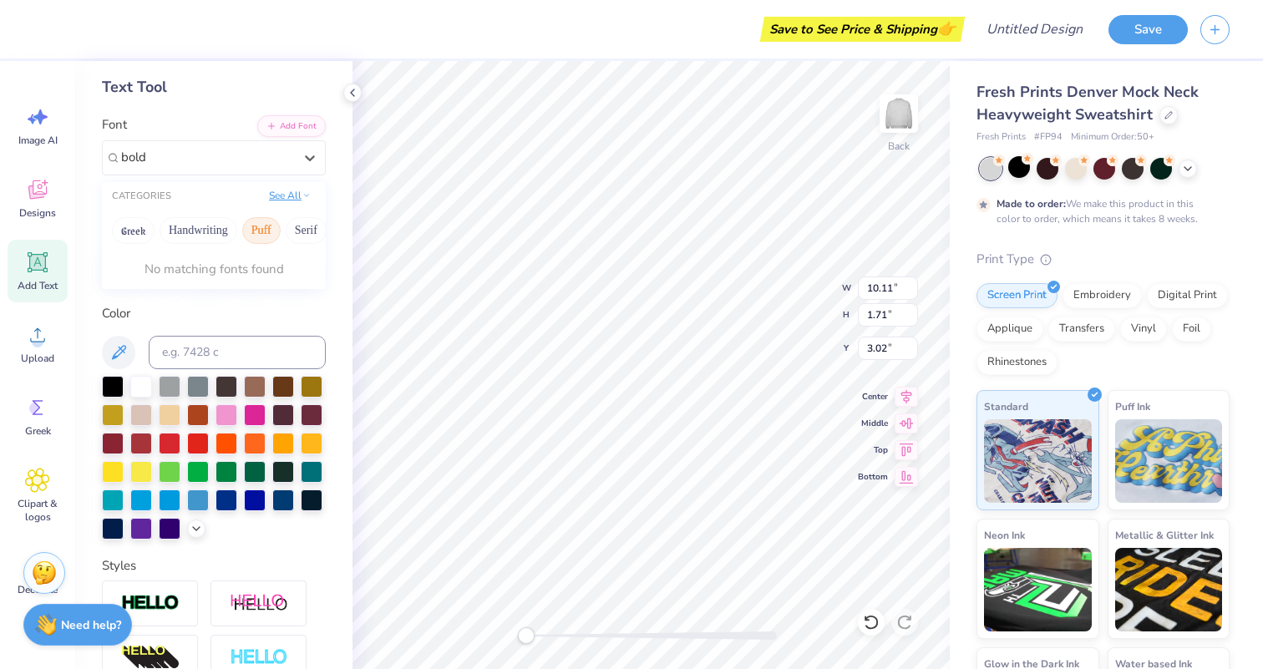
click at [292, 189] on button "See All" at bounding box center [290, 195] width 52 height 17
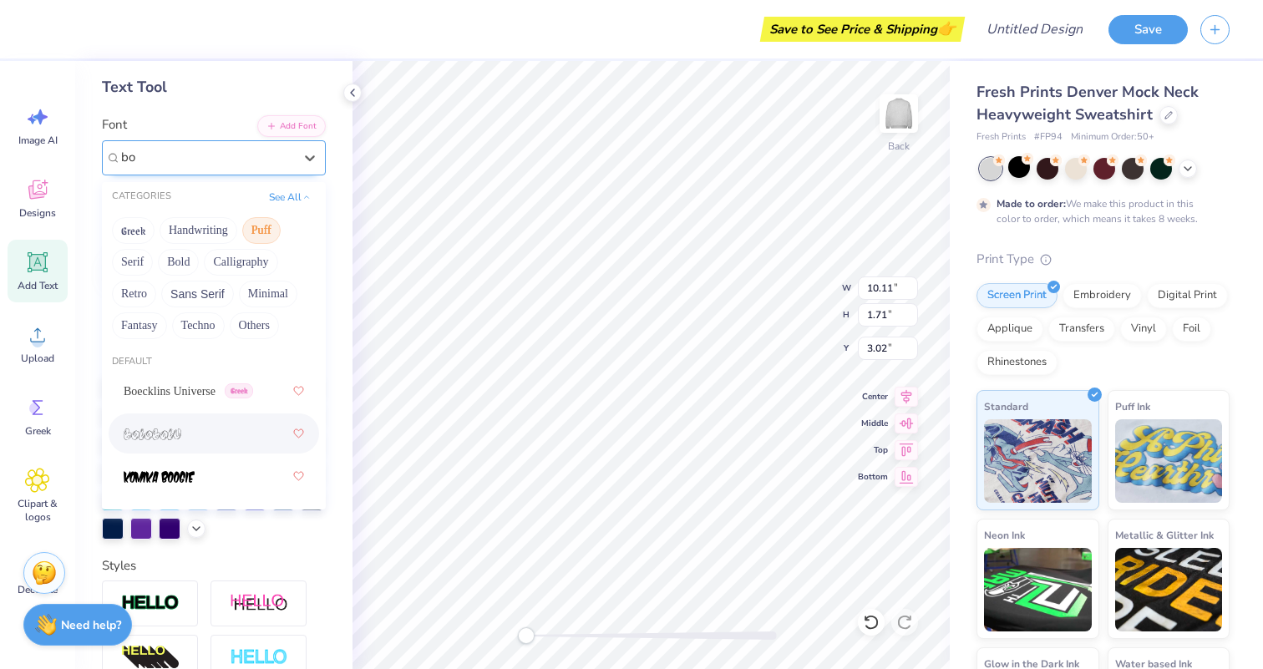
type input "b"
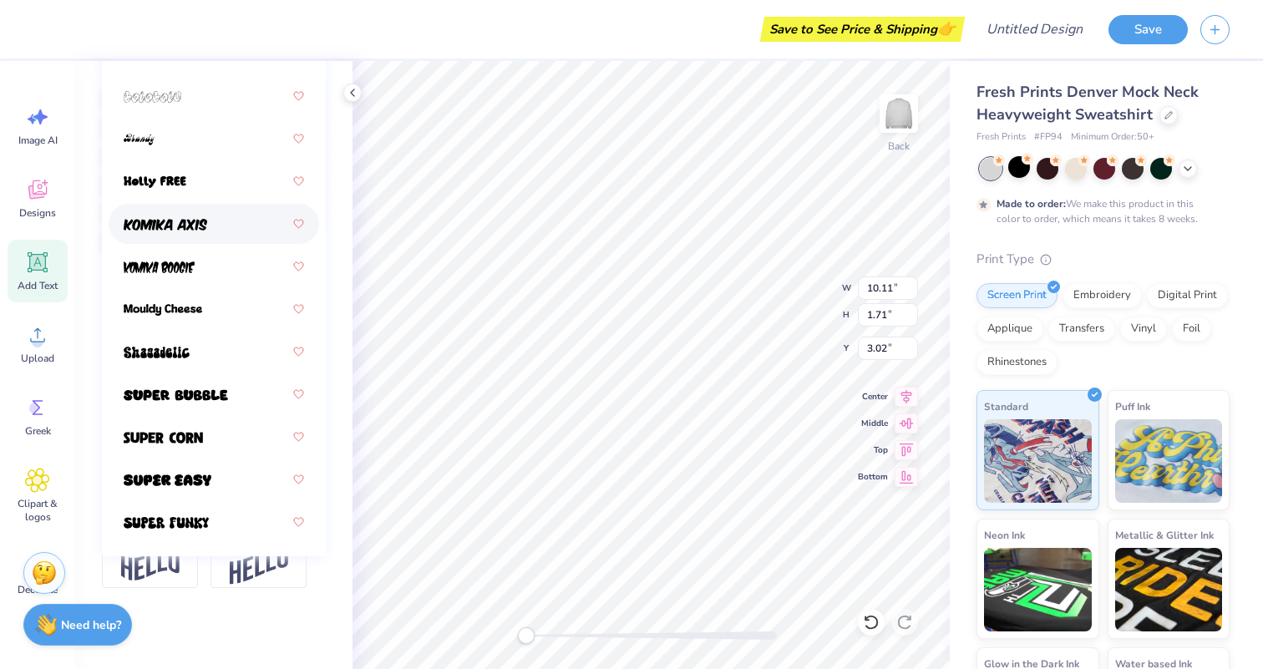
scroll to position [368, 0]
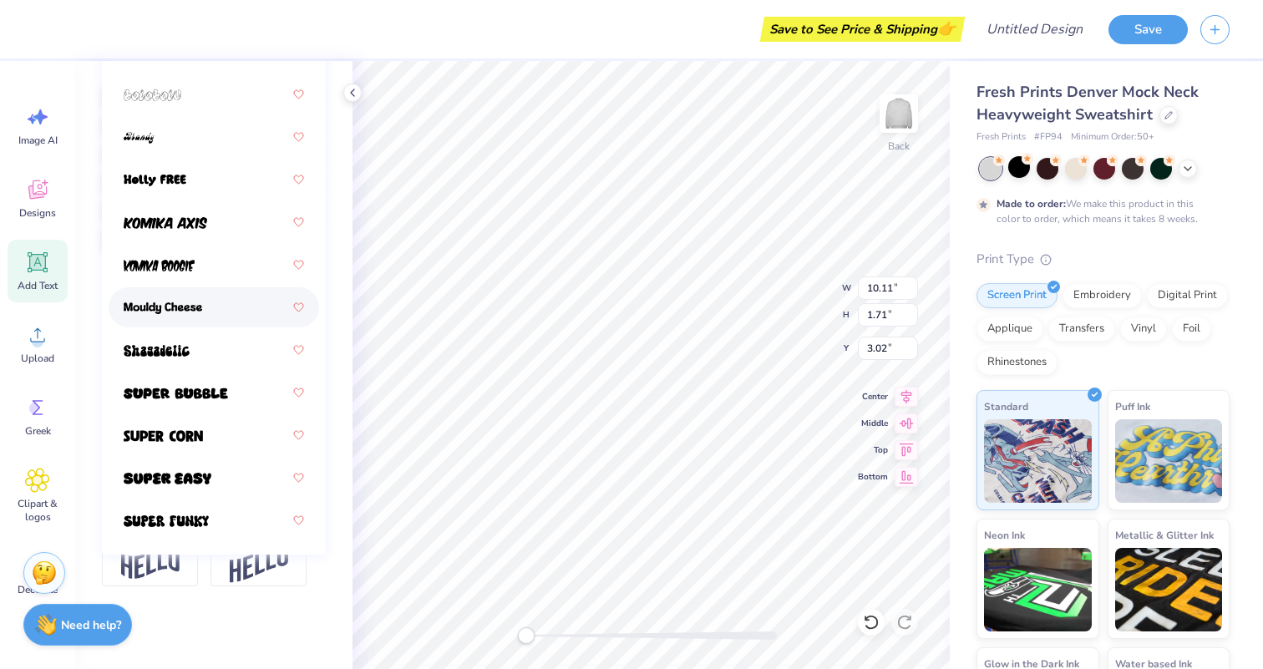
click at [226, 310] on div at bounding box center [214, 307] width 180 height 30
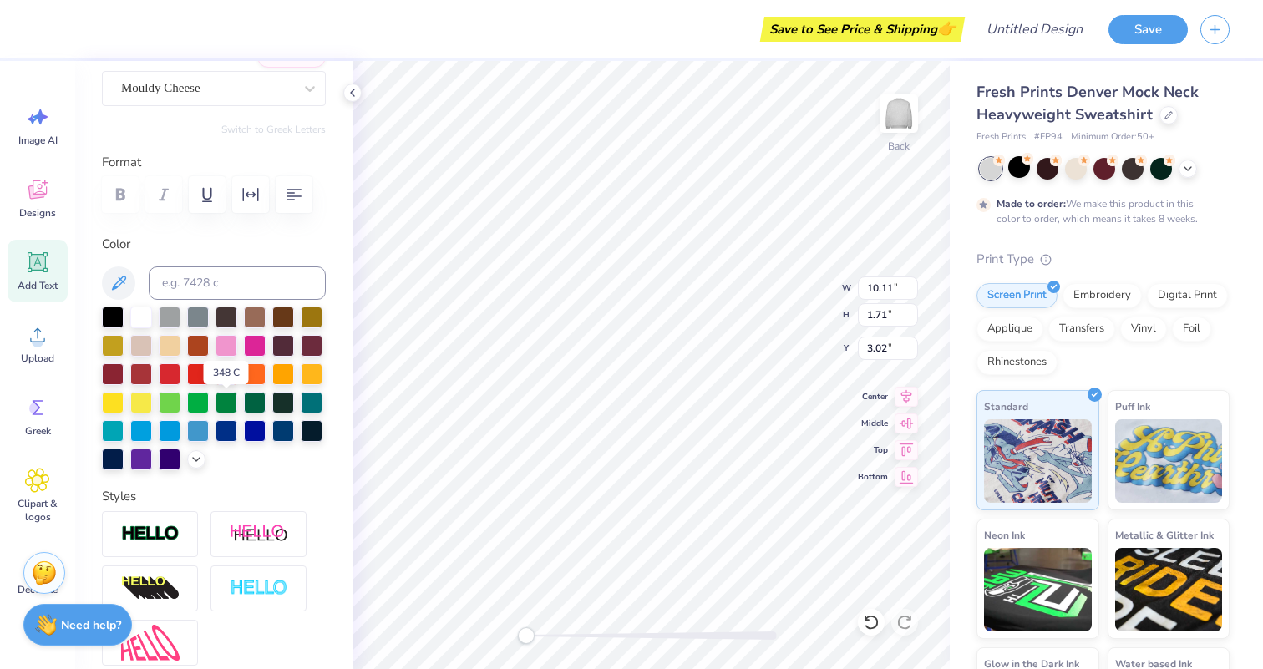
scroll to position [141, 0]
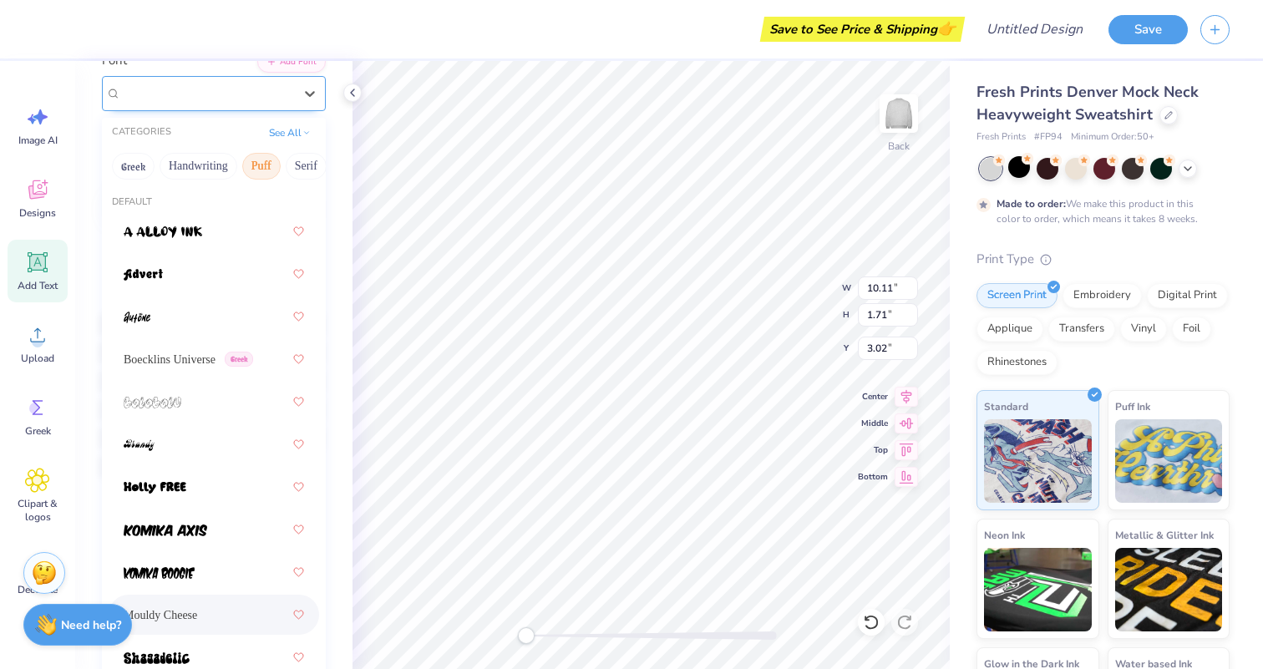
click at [231, 99] on div "Mouldy Cheese" at bounding box center [206, 93] width 175 height 26
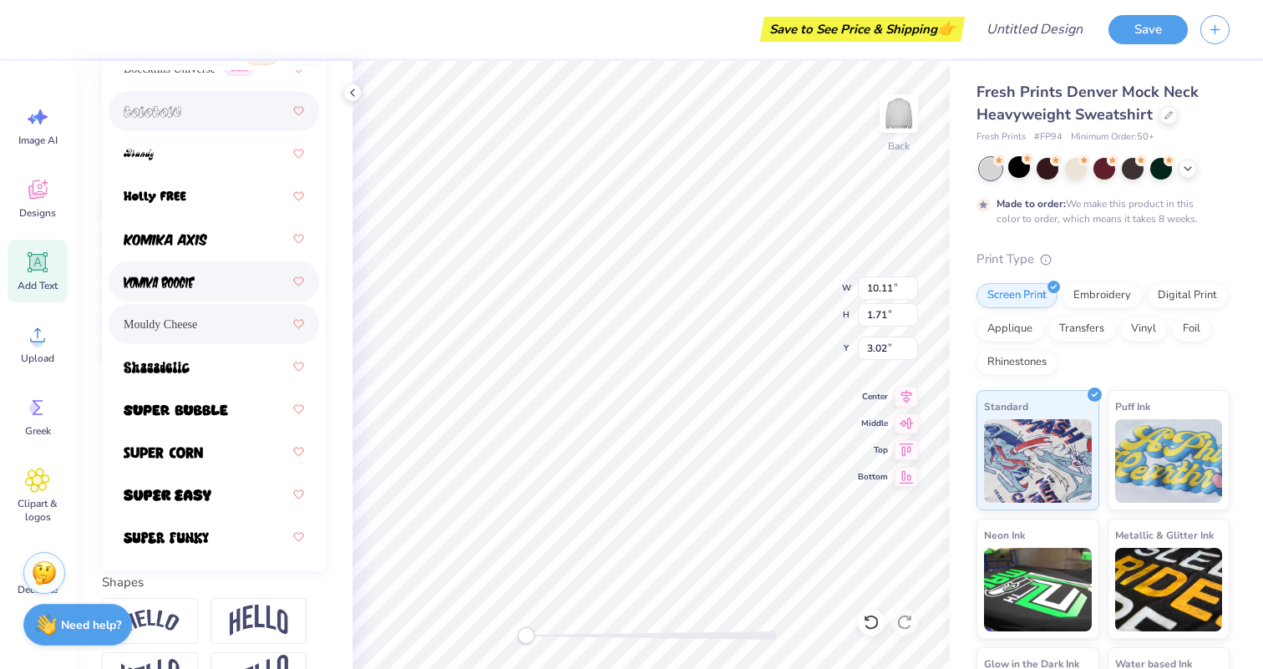
scroll to position [260, 0]
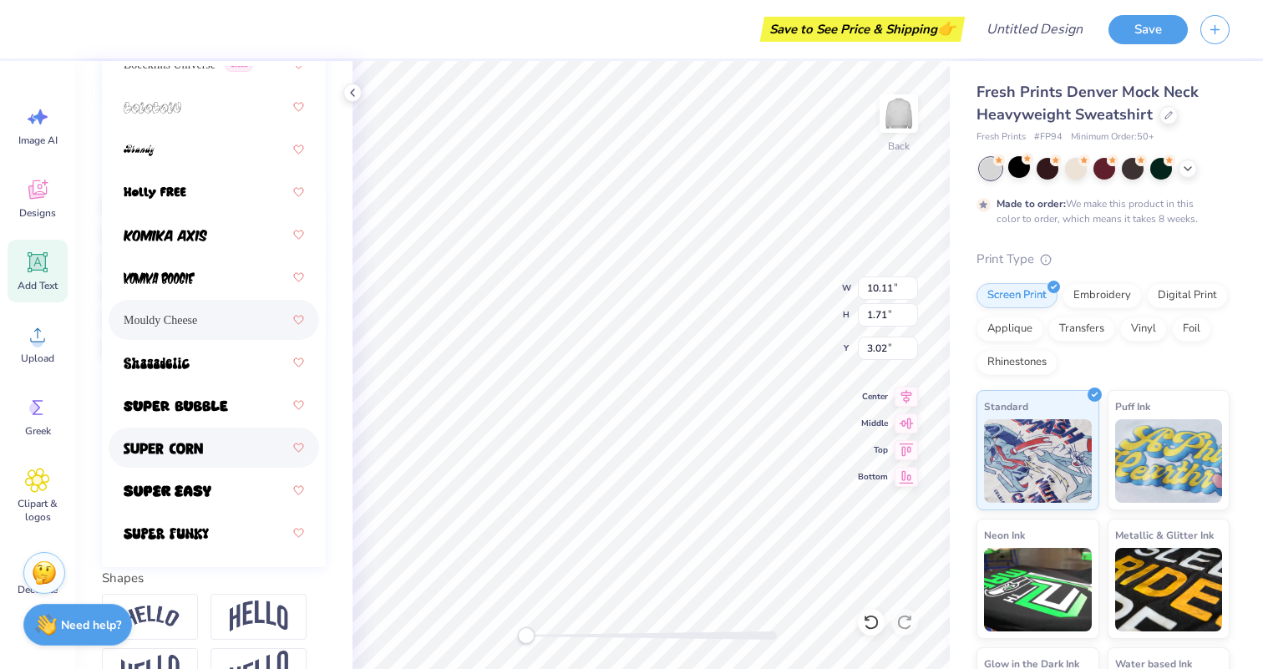
click at [180, 444] on img at bounding box center [163, 449] width 79 height 12
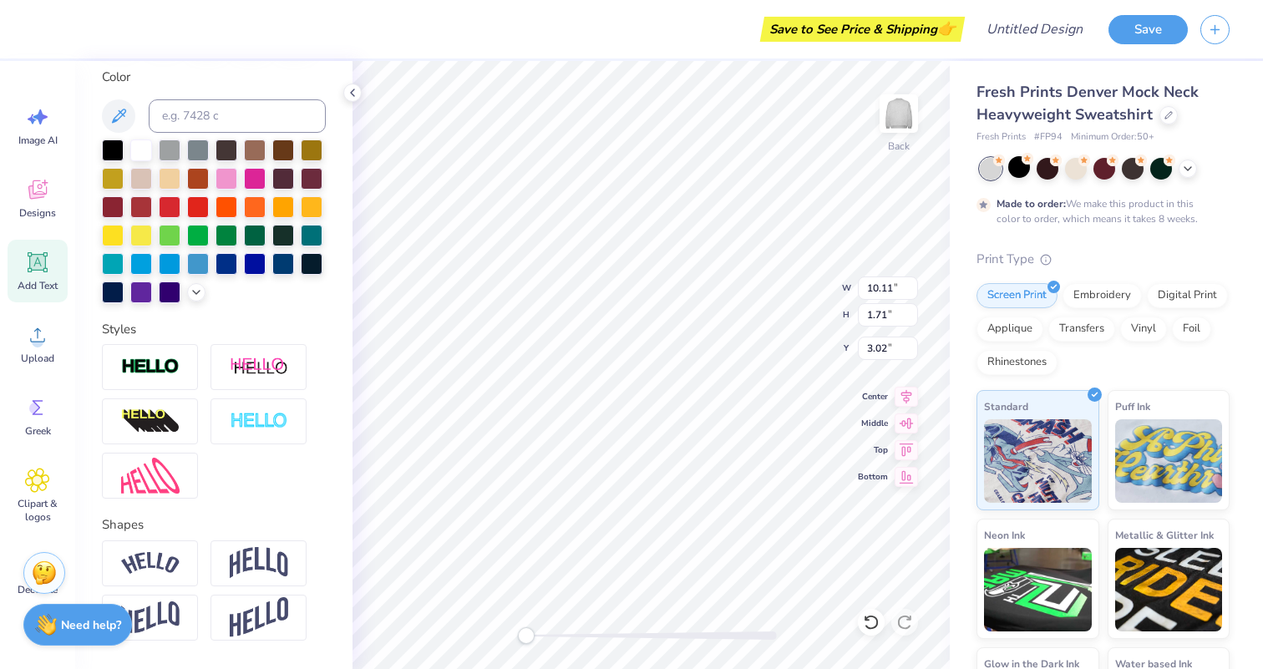
scroll to position [312, 0]
click at [236, 566] on img at bounding box center [259, 564] width 58 height 32
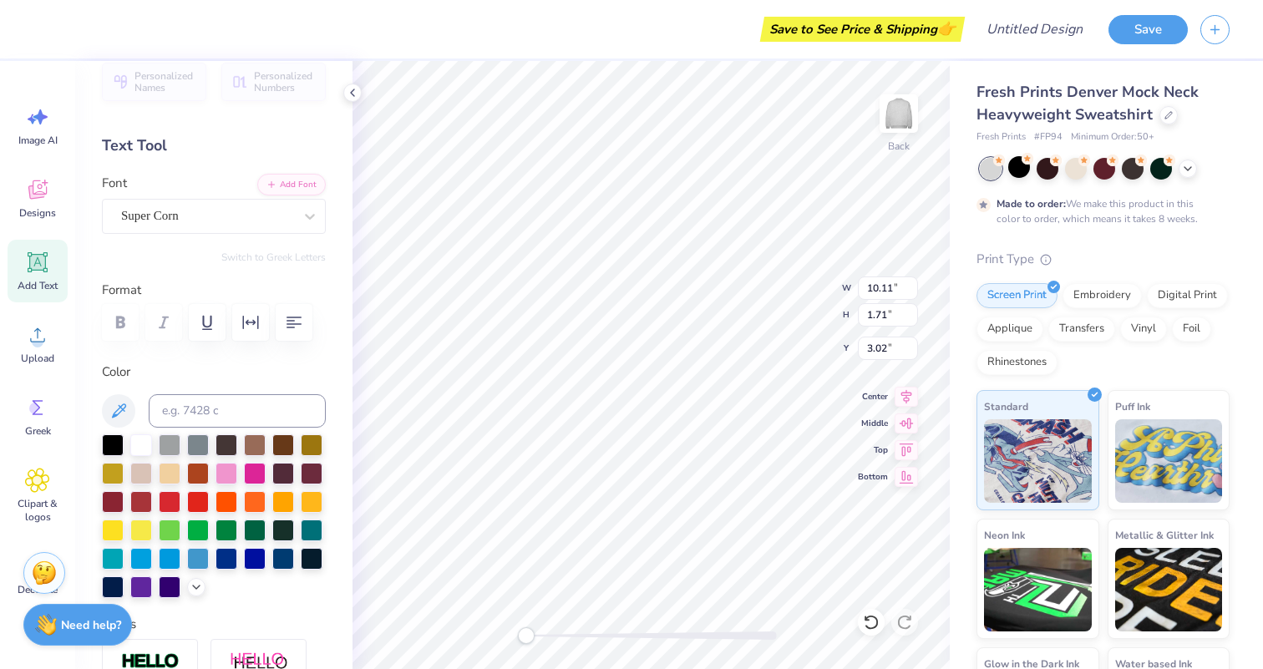
scroll to position [13, 0]
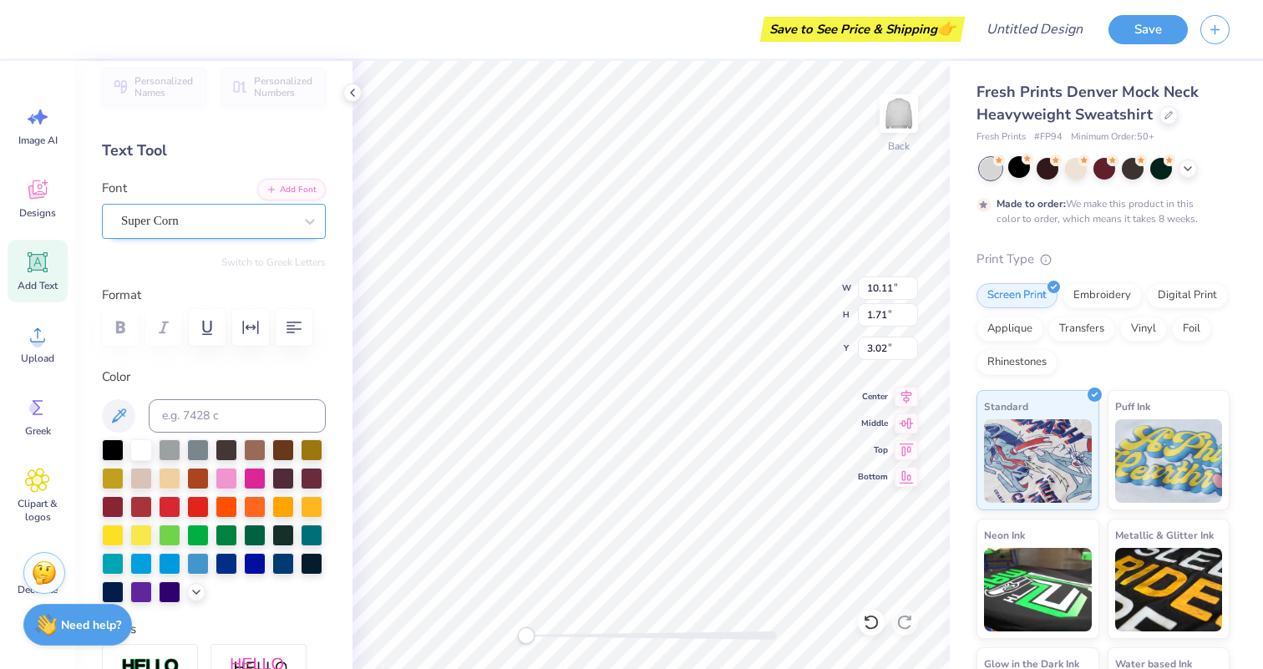
click at [226, 221] on div "Super Corn" at bounding box center [206, 221] width 175 height 26
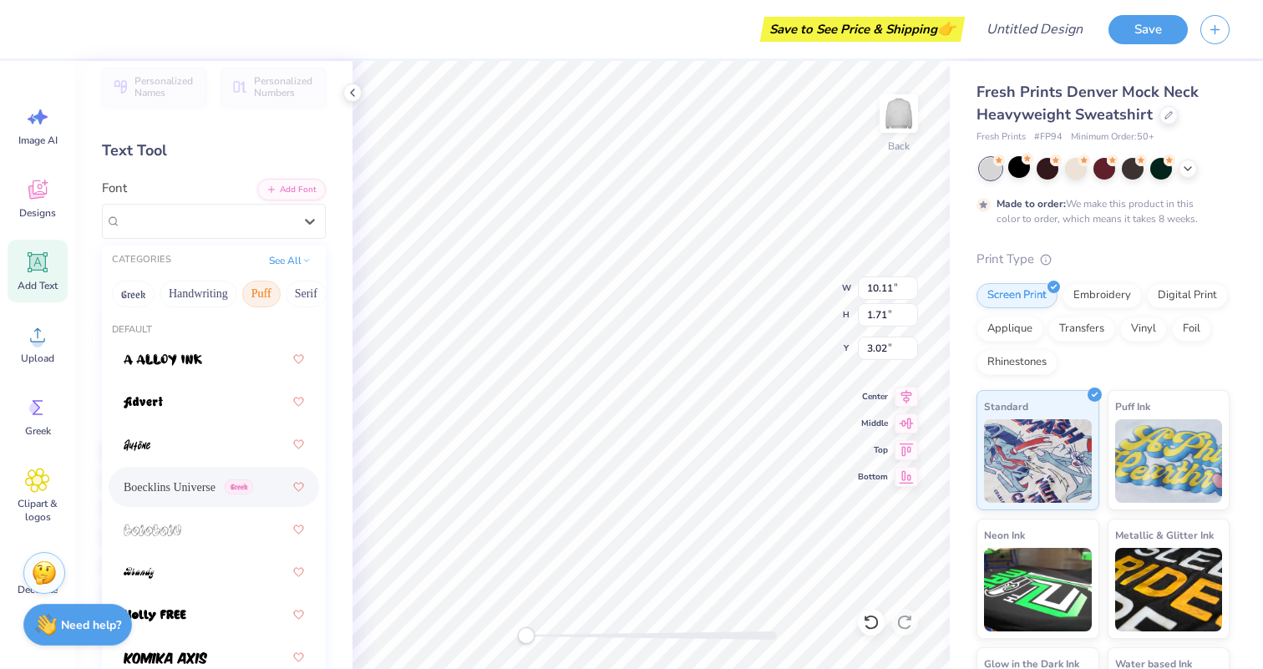
click at [181, 488] on span "Boecklins Universe" at bounding box center [170, 488] width 92 height 18
click at [207, 225] on div "Boecklins Universe Greek" at bounding box center [206, 221] width 175 height 26
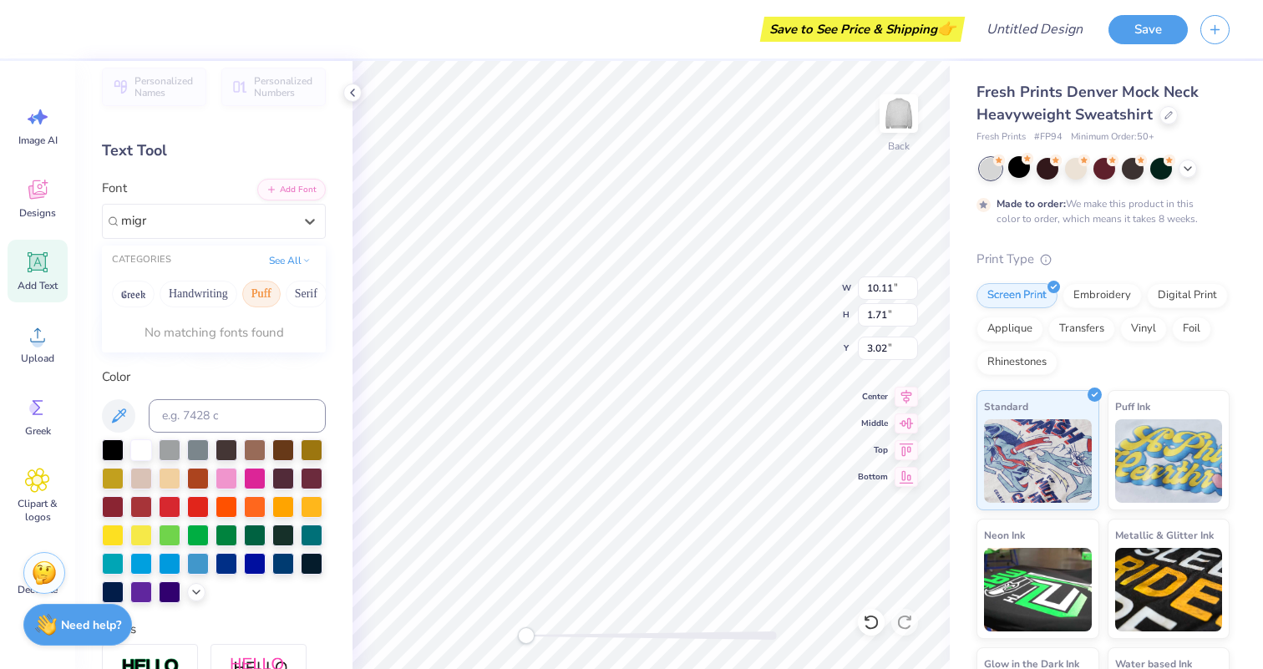
type input "migra"
click at [285, 252] on button "See All" at bounding box center [290, 259] width 52 height 17
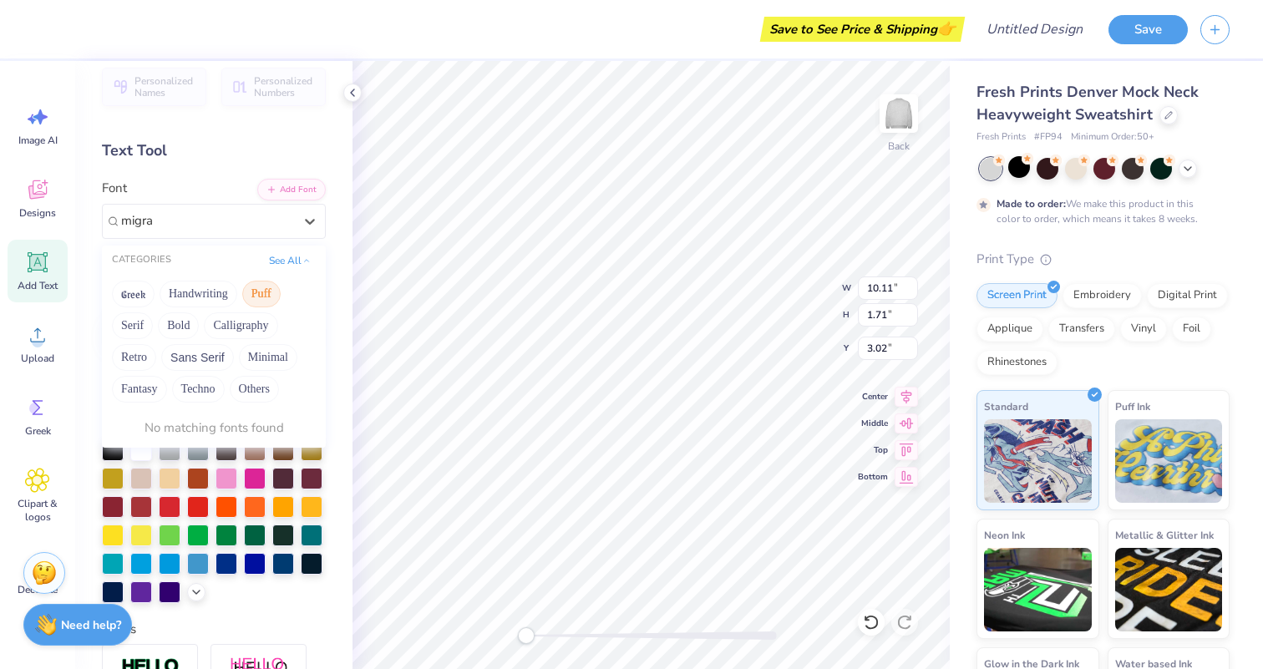
click at [163, 259] on div "CATEGORIES" at bounding box center [141, 260] width 59 height 14
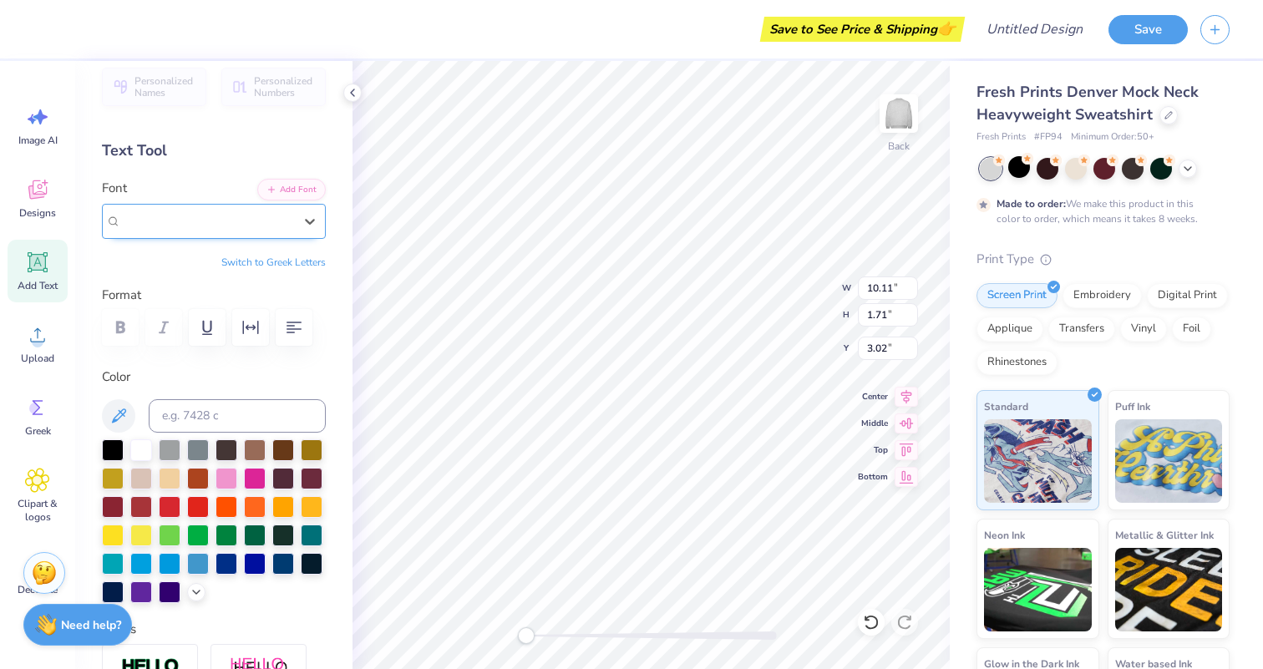
click at [163, 219] on div "Boecklins Universe Greek" at bounding box center [206, 221] width 175 height 26
click at [242, 259] on button "Switch to Greek Letters" at bounding box center [273, 262] width 104 height 13
click at [242, 260] on button "Switch to Normal Letters" at bounding box center [270, 262] width 112 height 13
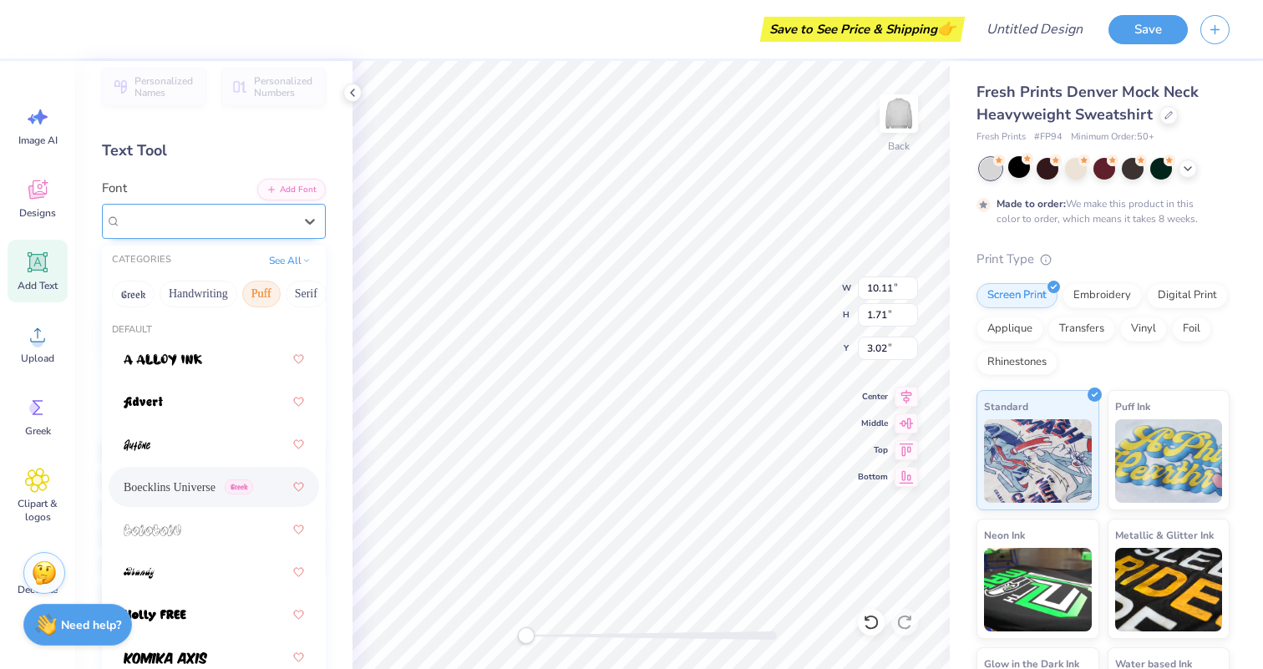
click at [199, 226] on div "Boecklins Universe Greek" at bounding box center [206, 221] width 175 height 26
click at [140, 289] on button "Greek" at bounding box center [133, 294] width 43 height 27
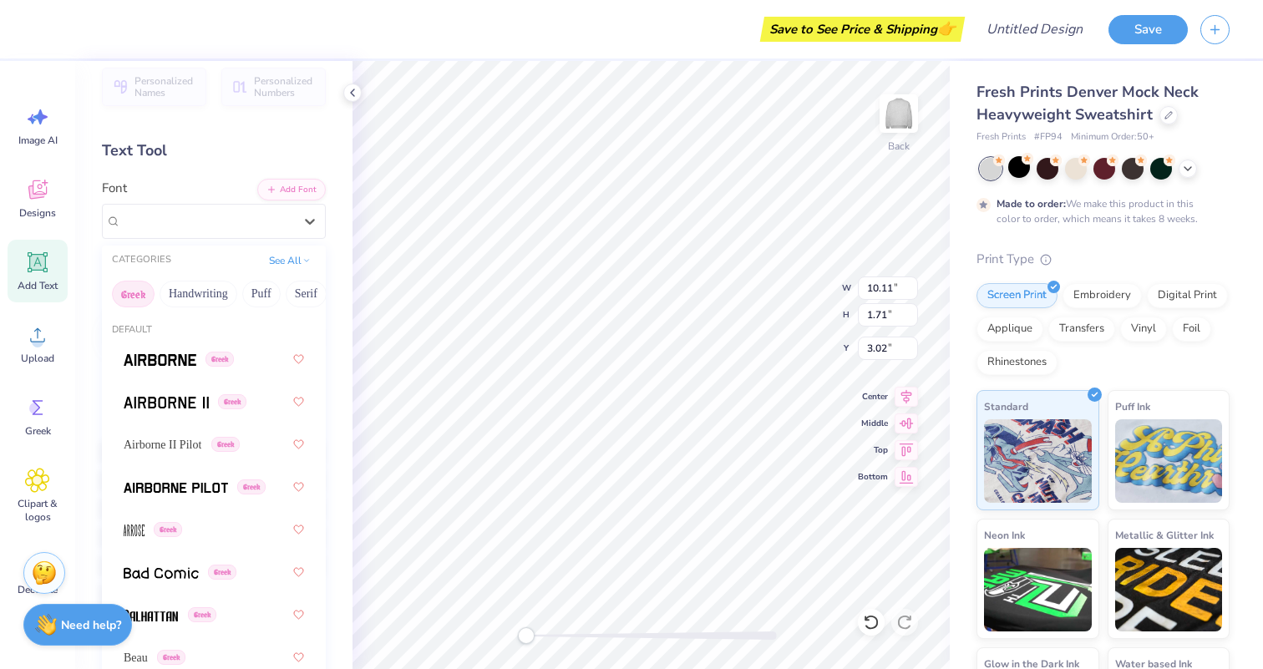
click at [142, 257] on div "CATEGORIES" at bounding box center [141, 260] width 59 height 14
click at [143, 257] on div "CATEGORIES" at bounding box center [141, 260] width 59 height 14
click at [124, 291] on button "Greek" at bounding box center [133, 294] width 43 height 27
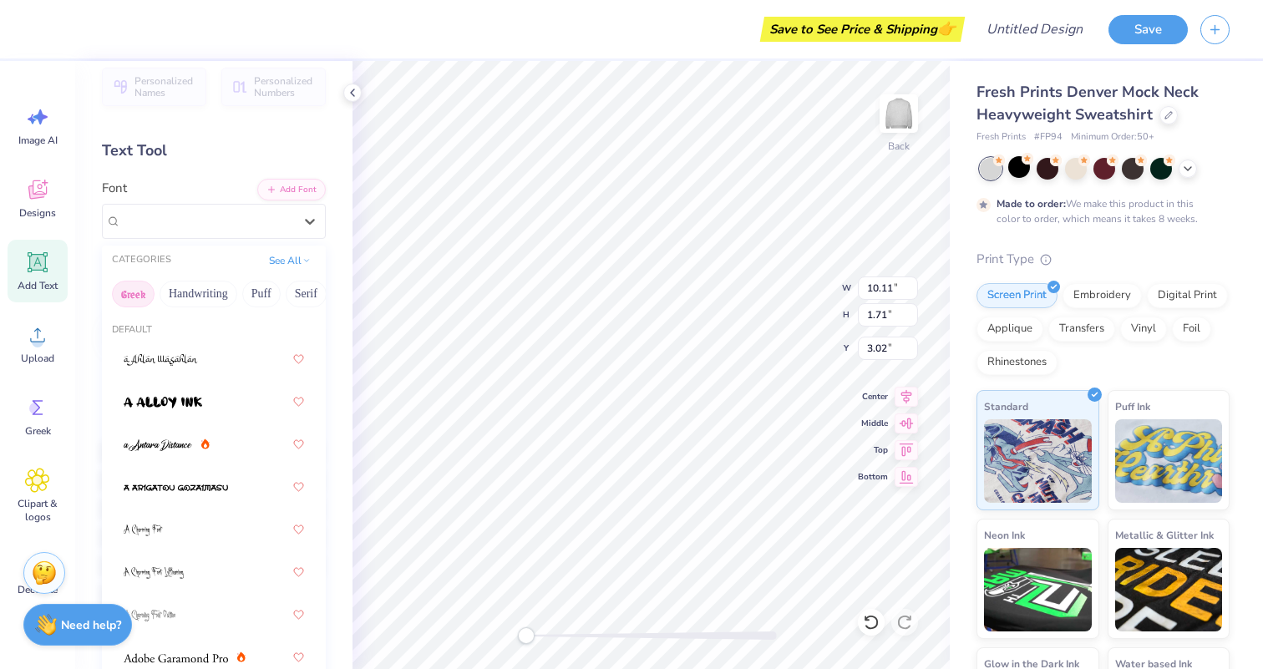
click at [125, 292] on button "Greek" at bounding box center [133, 294] width 43 height 27
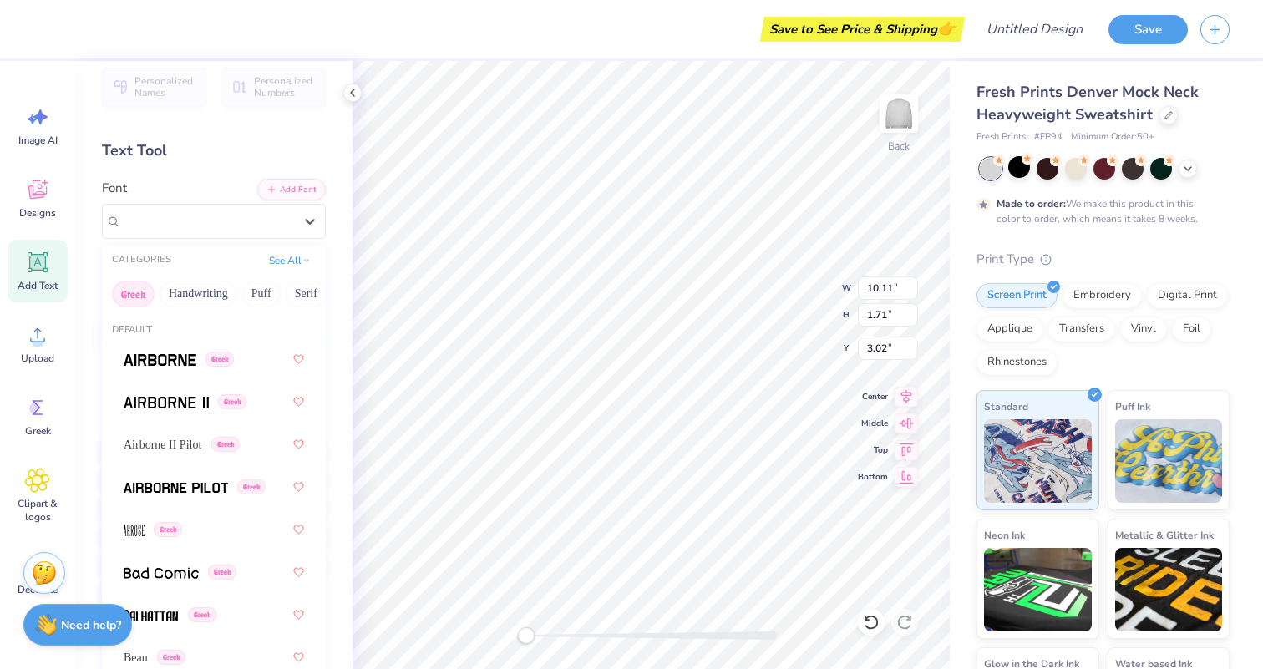
click at [126, 292] on button "Greek" at bounding box center [133, 294] width 43 height 27
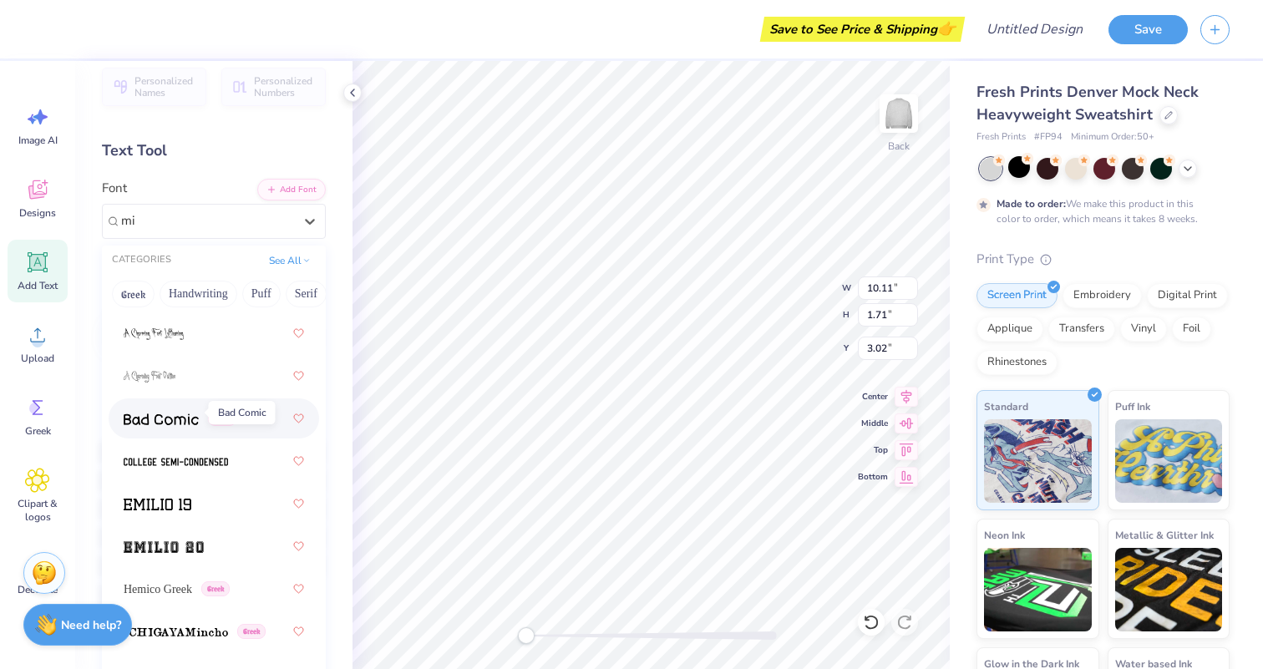
scroll to position [82, 0]
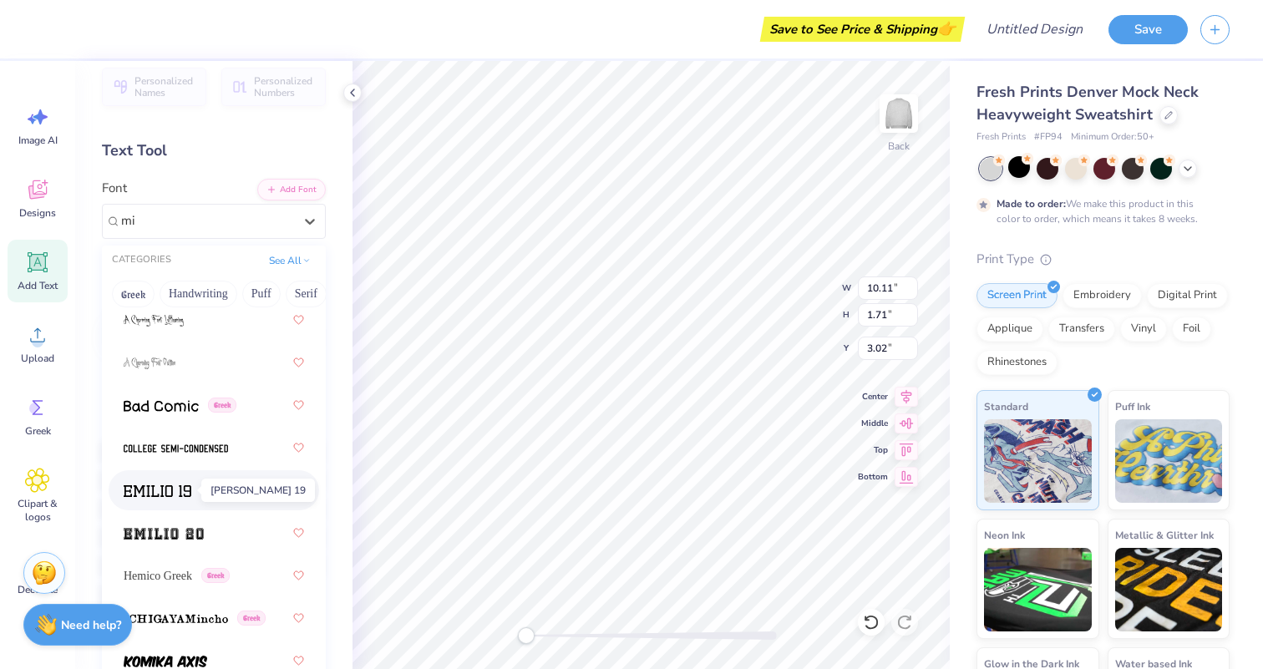
click at [147, 492] on img at bounding box center [158, 491] width 68 height 12
type input "mi"
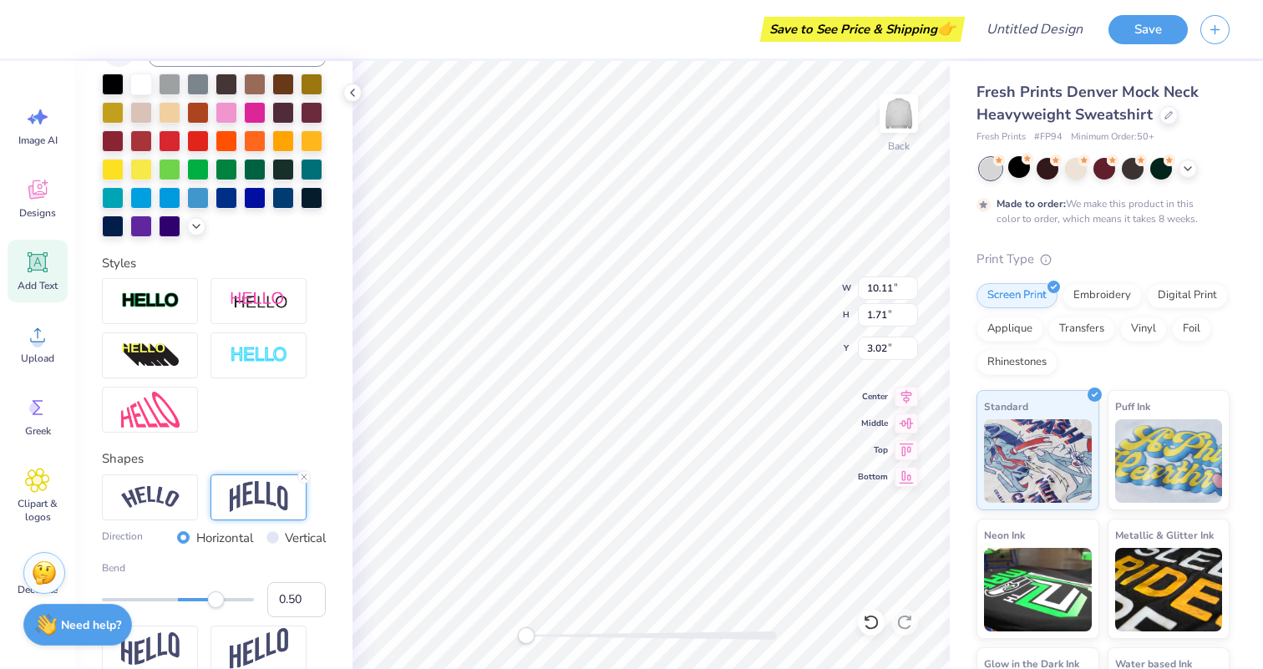
scroll to position [465, 0]
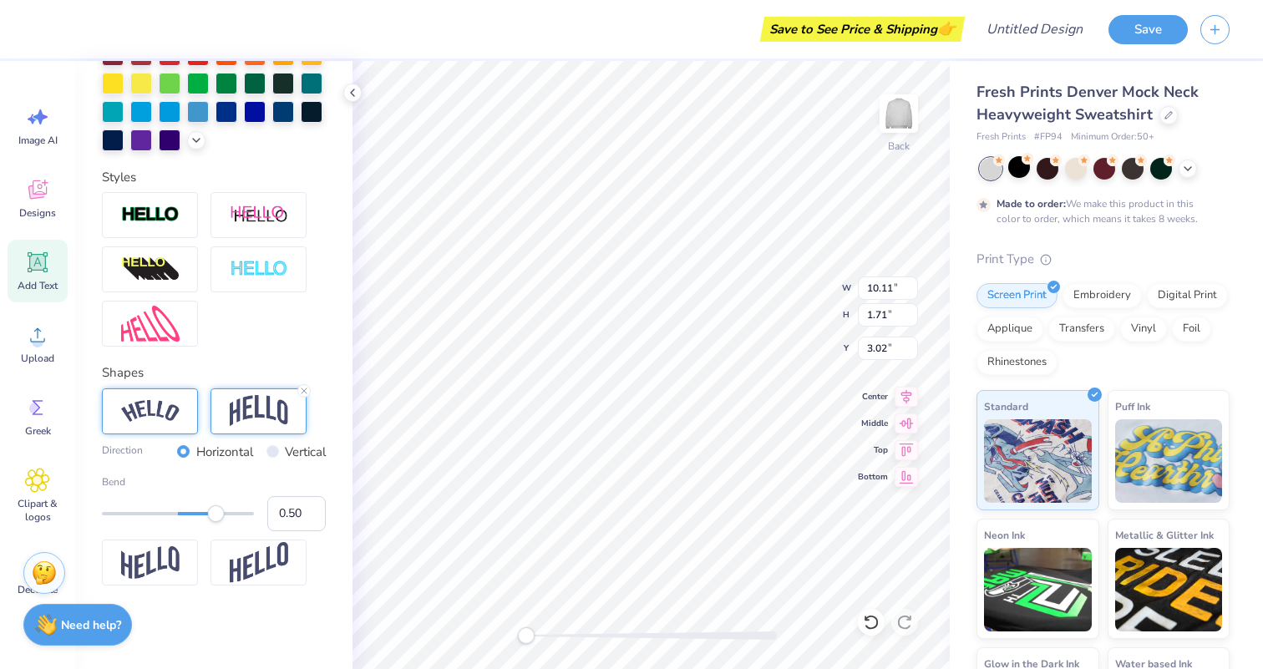
click at [150, 409] on img at bounding box center [150, 411] width 58 height 23
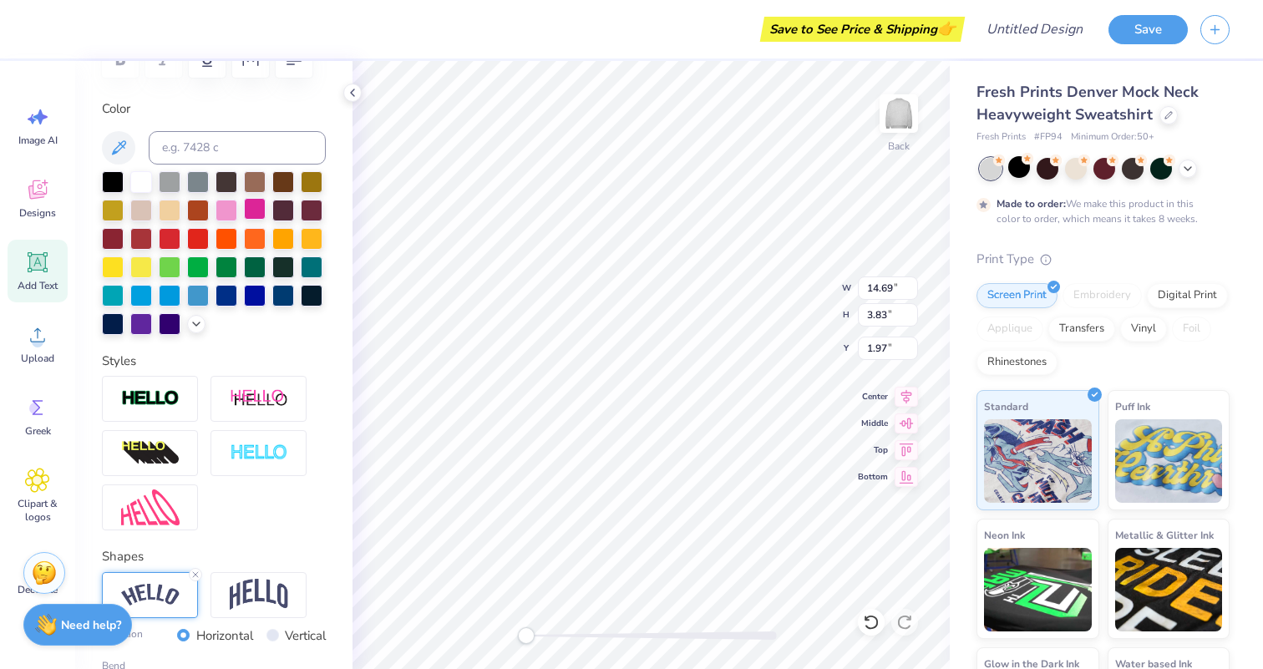
scroll to position [275, 0]
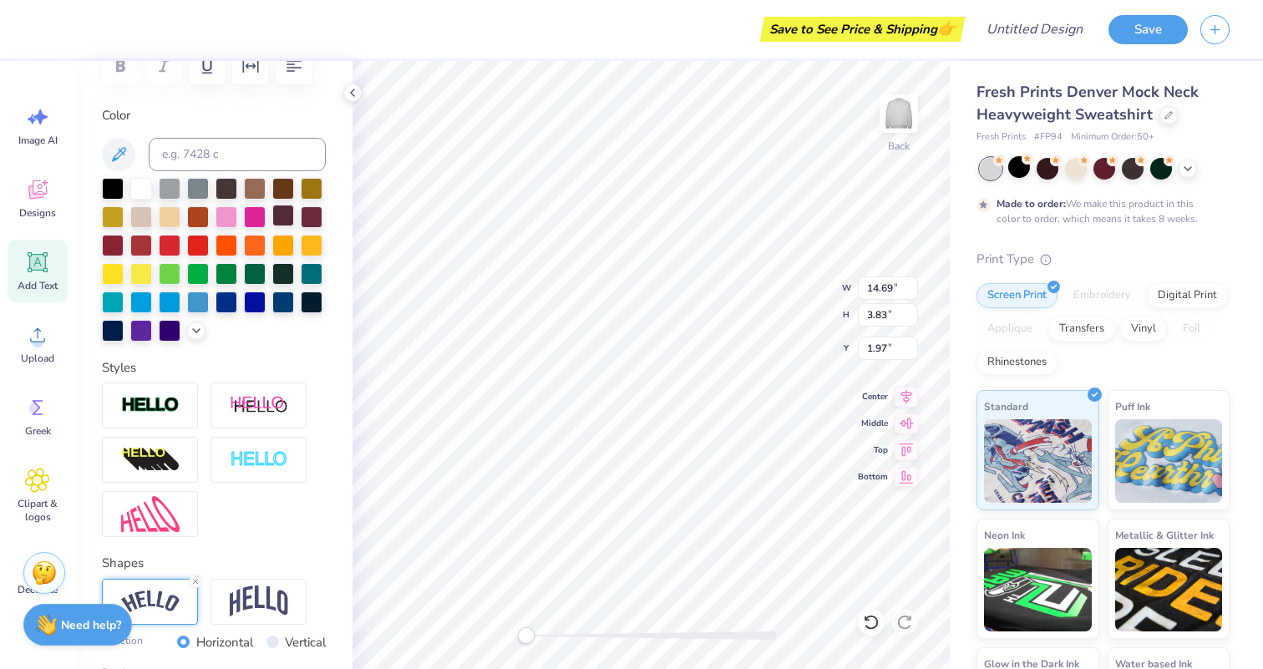
click at [281, 208] on div at bounding box center [283, 216] width 22 height 22
click at [119, 237] on div at bounding box center [113, 244] width 22 height 22
click at [303, 208] on div at bounding box center [312, 216] width 22 height 22
click at [280, 213] on div at bounding box center [283, 216] width 22 height 22
click at [317, 276] on div at bounding box center [312, 272] width 22 height 22
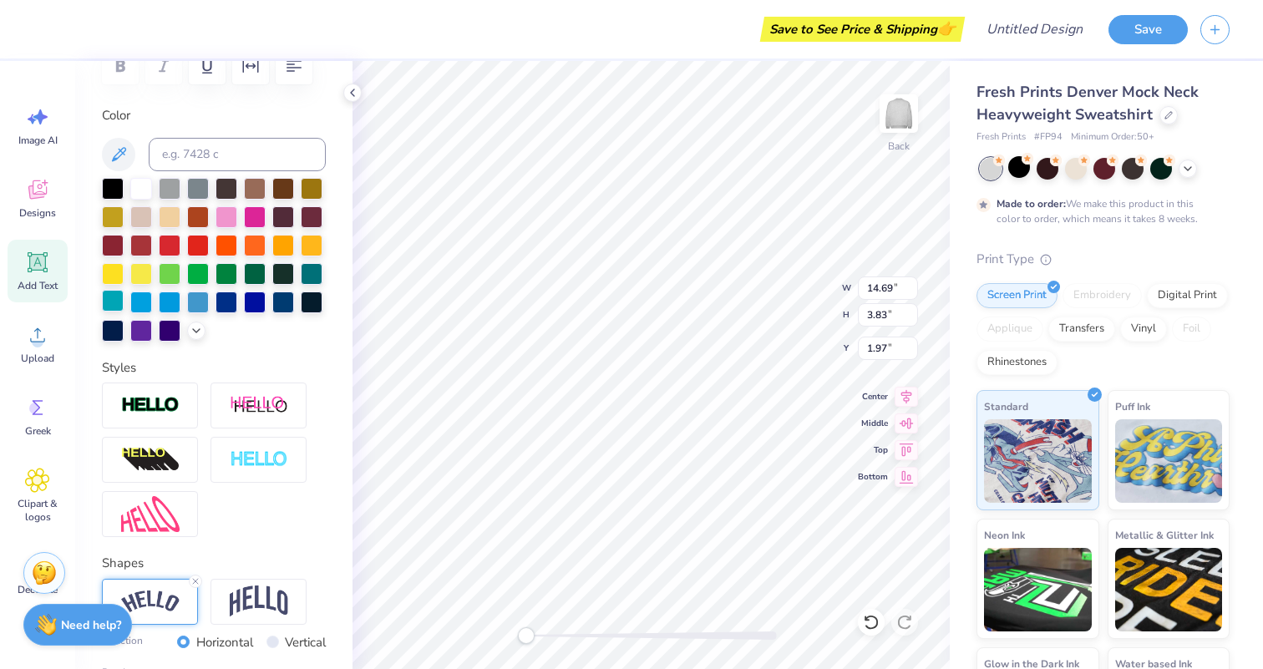
click at [114, 293] on div at bounding box center [113, 301] width 22 height 22
click at [266, 272] on div at bounding box center [255, 272] width 22 height 22
click at [279, 276] on div at bounding box center [283, 272] width 22 height 22
click at [133, 237] on div at bounding box center [141, 244] width 22 height 22
click at [308, 218] on div at bounding box center [312, 216] width 22 height 22
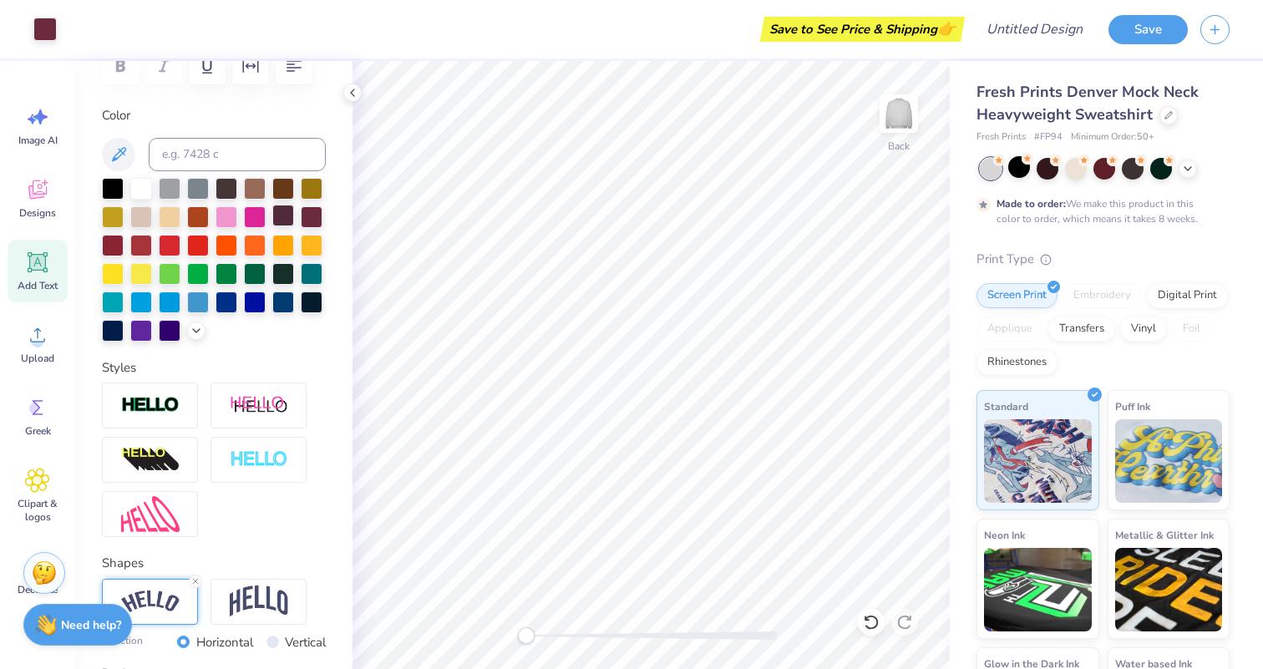
click at [277, 222] on div at bounding box center [283, 216] width 22 height 22
click at [1185, 175] on div at bounding box center [1105, 169] width 250 height 22
click at [1188, 172] on icon at bounding box center [1187, 166] width 13 height 13
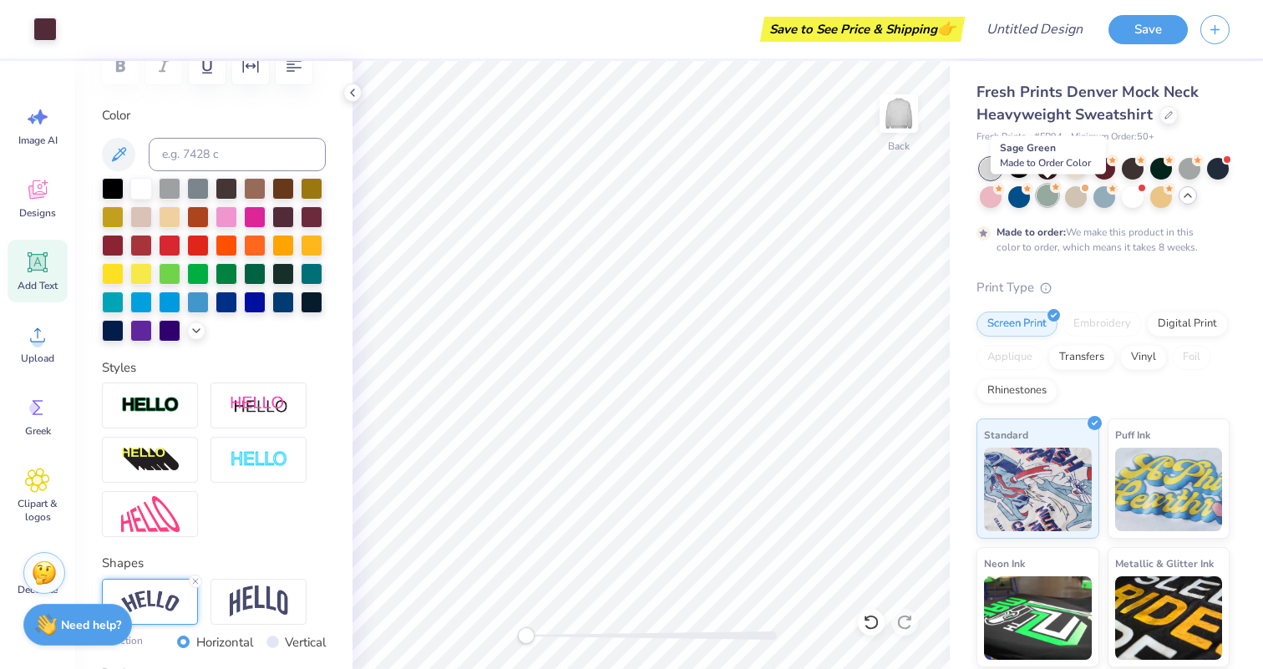
click at [1053, 199] on div at bounding box center [1048, 196] width 22 height 22
click at [1118, 195] on div at bounding box center [1105, 183] width 250 height 50
click at [1112, 195] on div at bounding box center [1105, 196] width 22 height 22
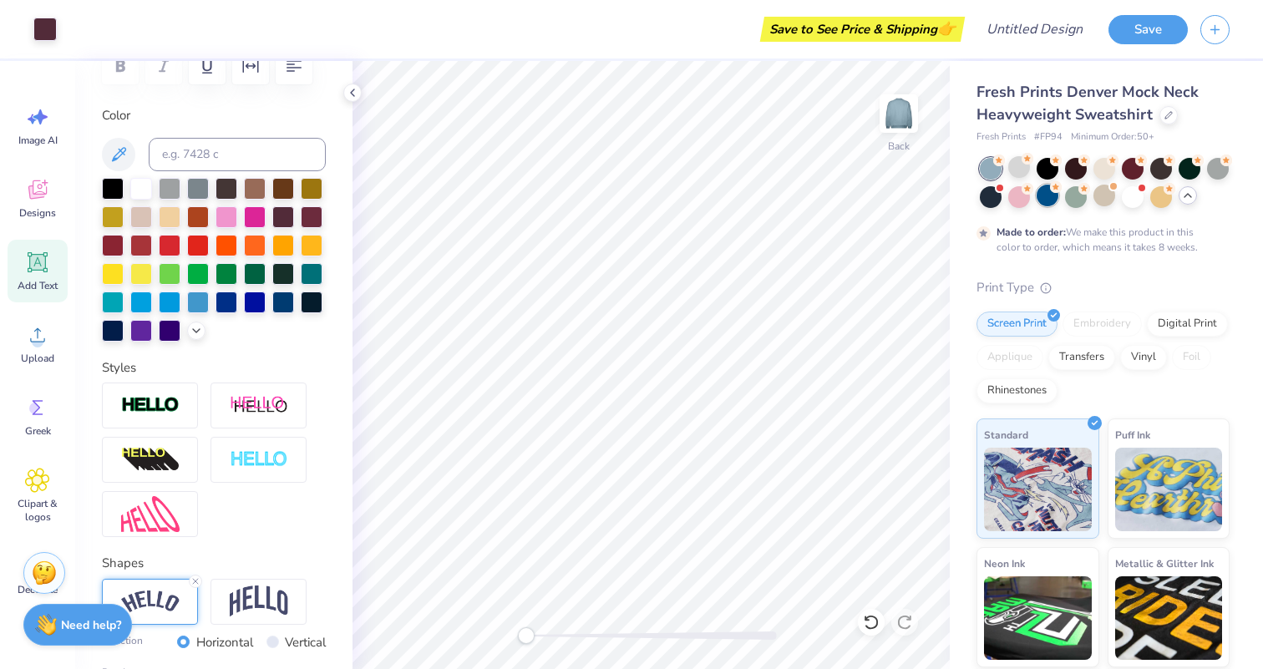
click at [1058, 197] on div at bounding box center [1048, 196] width 22 height 22
click at [225, 275] on div at bounding box center [227, 272] width 22 height 22
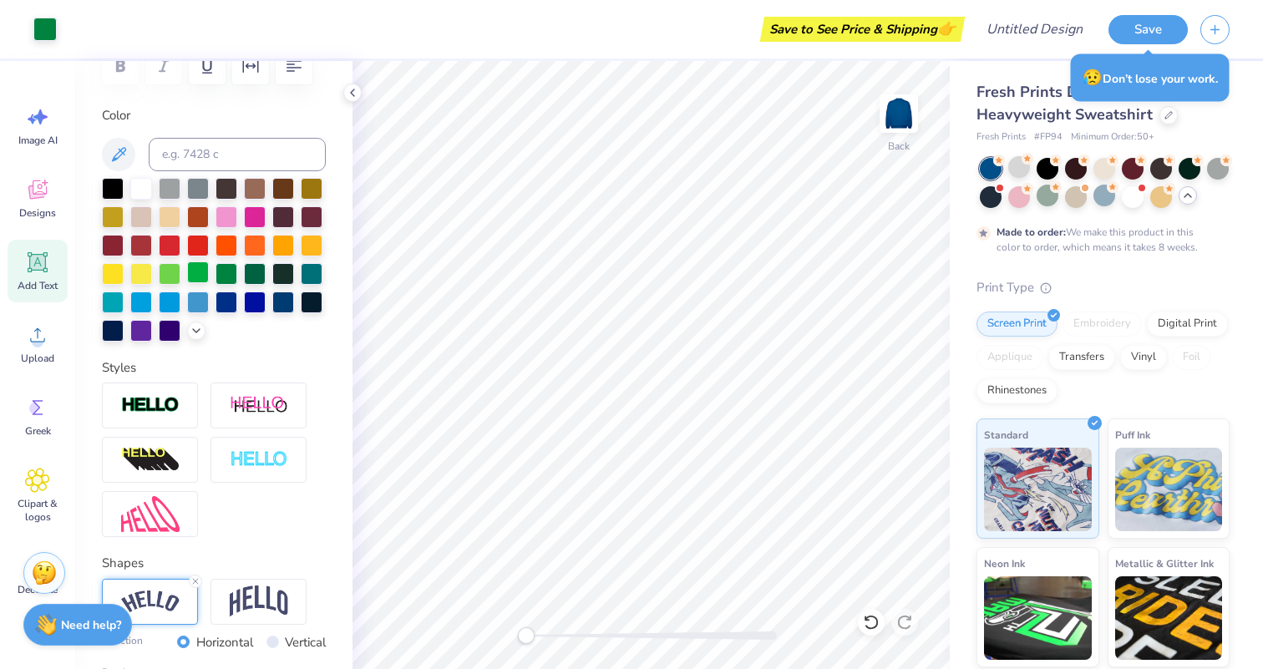
click at [188, 279] on div at bounding box center [198, 272] width 22 height 22
click at [198, 279] on div at bounding box center [198, 272] width 22 height 22
click at [310, 272] on div at bounding box center [312, 272] width 22 height 22
click at [147, 187] on div at bounding box center [141, 187] width 22 height 22
click at [1049, 198] on div at bounding box center [1048, 196] width 22 height 22
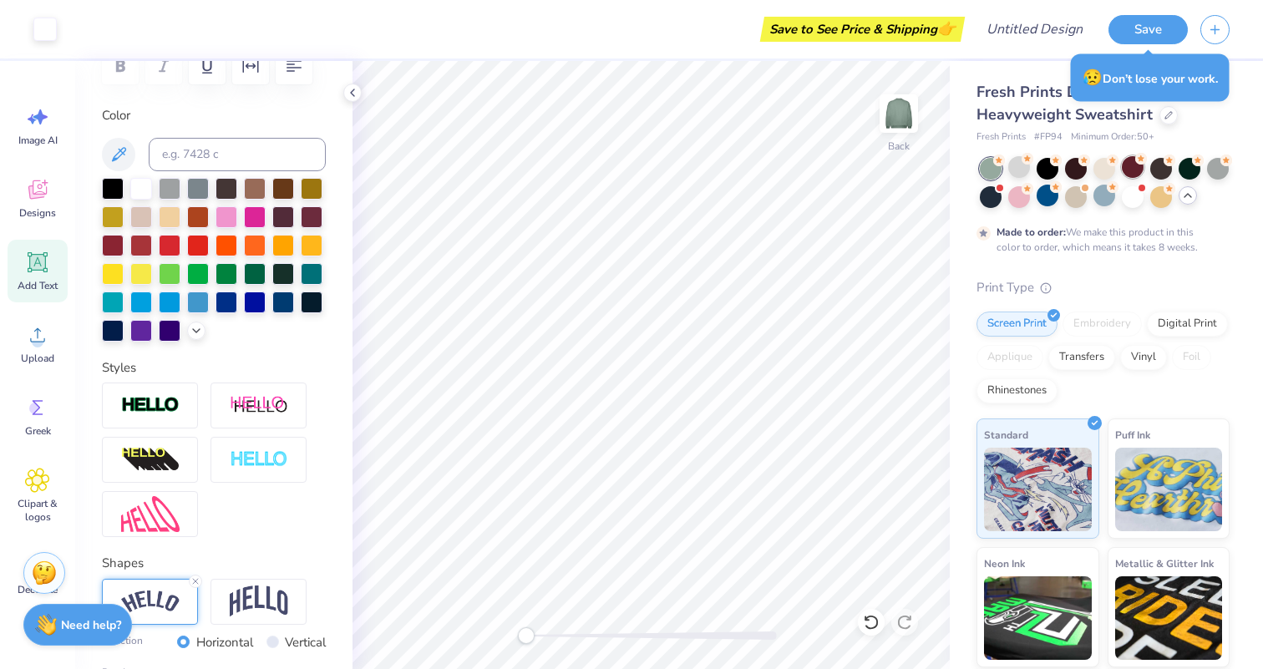
click at [1130, 173] on div at bounding box center [1133, 167] width 22 height 22
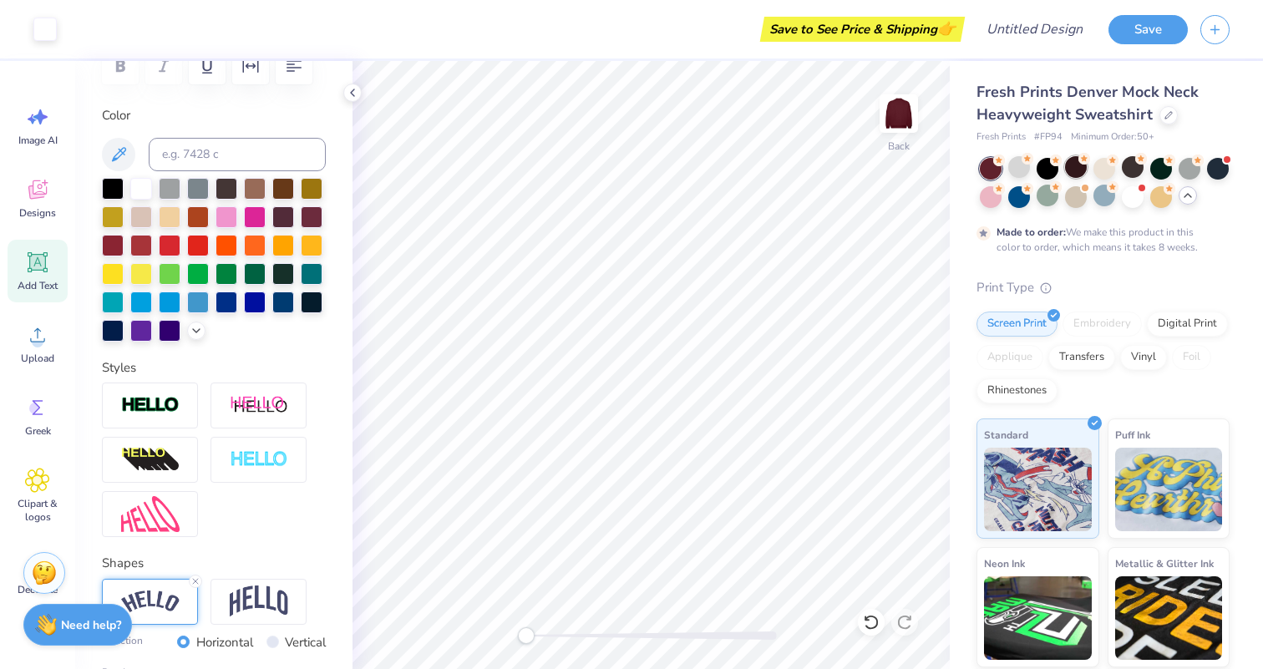
click at [1072, 171] on div at bounding box center [1076, 167] width 22 height 22
click at [307, 217] on div at bounding box center [312, 216] width 22 height 22
click at [104, 332] on div at bounding box center [113, 329] width 22 height 22
click at [1015, 167] on div at bounding box center [1019, 167] width 22 height 22
click at [281, 216] on div at bounding box center [283, 216] width 22 height 22
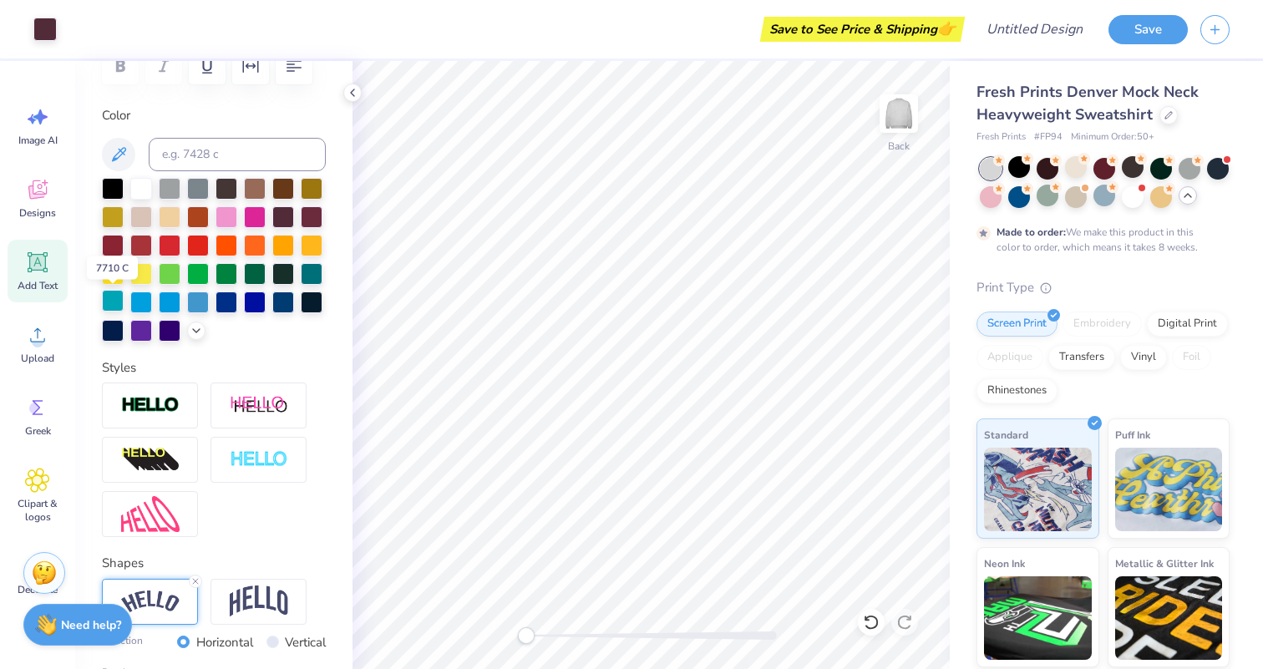
click at [106, 297] on div at bounding box center [113, 301] width 22 height 22
click at [189, 294] on div at bounding box center [198, 301] width 22 height 22
click at [287, 302] on div at bounding box center [283, 301] width 22 height 22
click at [1052, 34] on input "Design Title" at bounding box center [1055, 29] width 82 height 33
click at [989, 33] on div "Art colors Save to See Price & Shipping 👉 Design Title Save" at bounding box center [631, 29] width 1263 height 58
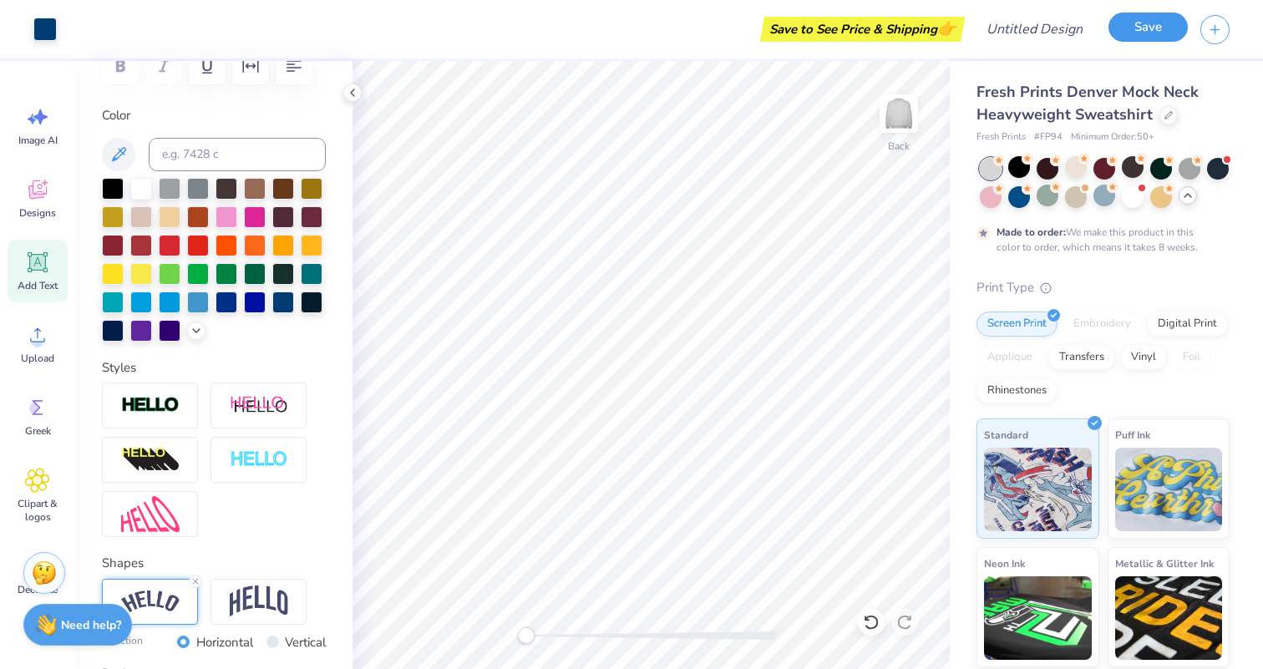
click at [1151, 31] on button "Save" at bounding box center [1148, 27] width 79 height 29
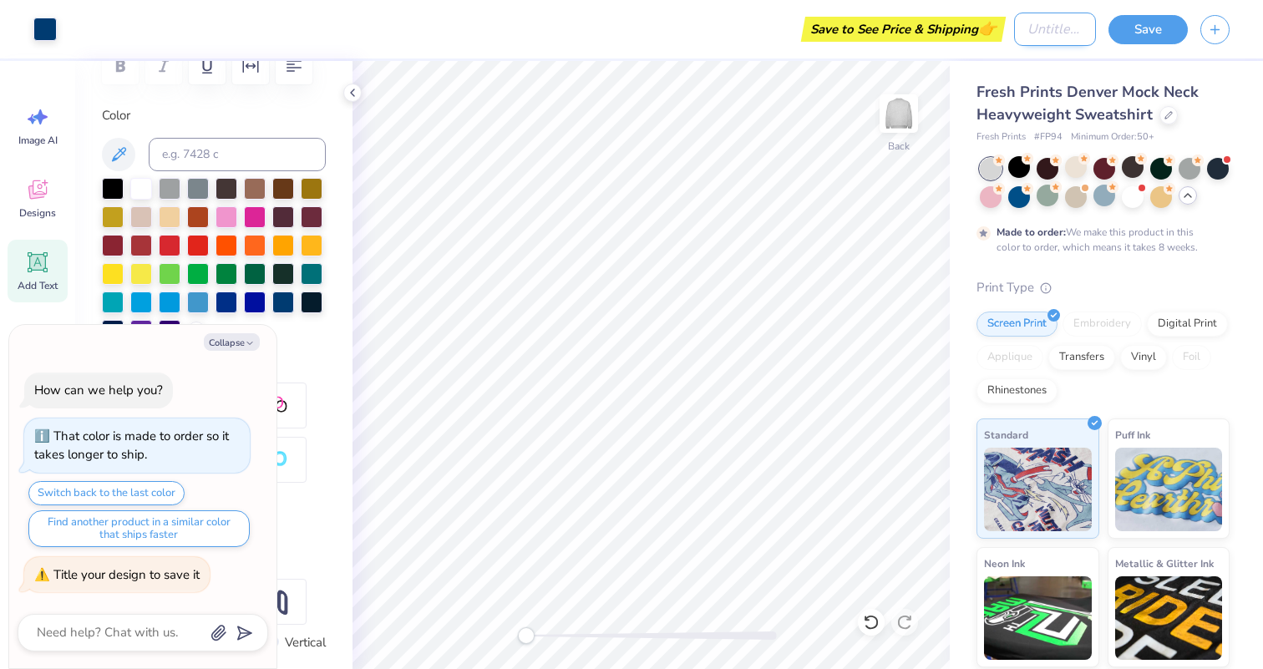
click at [1014, 24] on input "Design Title" at bounding box center [1055, 29] width 82 height 33
type textarea "x"
type input "e"
type textarea "x"
type input "ec"
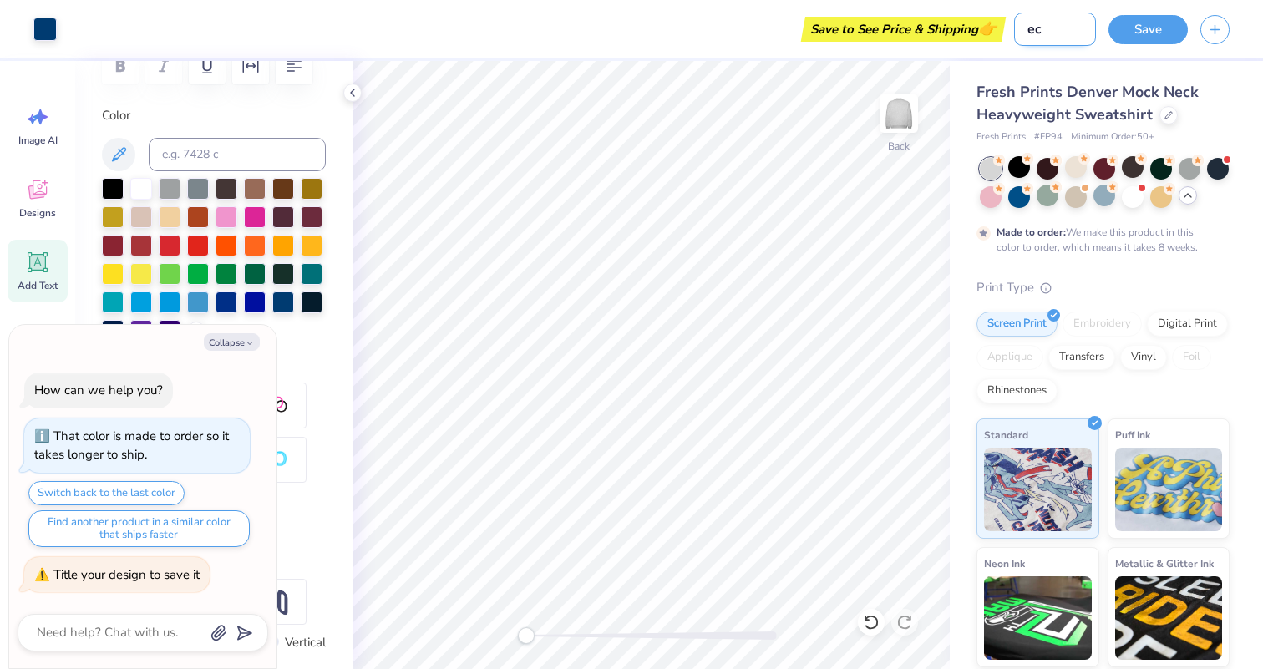
type textarea "x"
type input "eco"
type textarea "x"
type input "ecor"
type textarea "x"
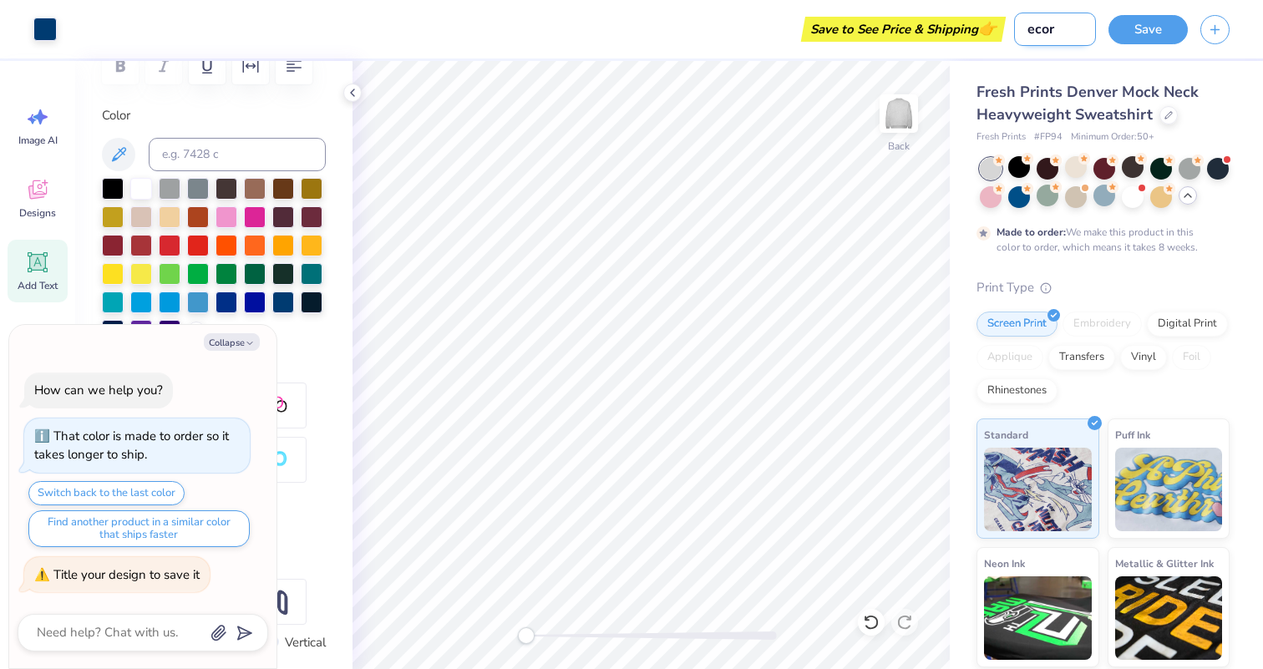
type input "ecore"
type textarea "x"
type input "ecorep"
type textarea "x"
type input "ecoreps"
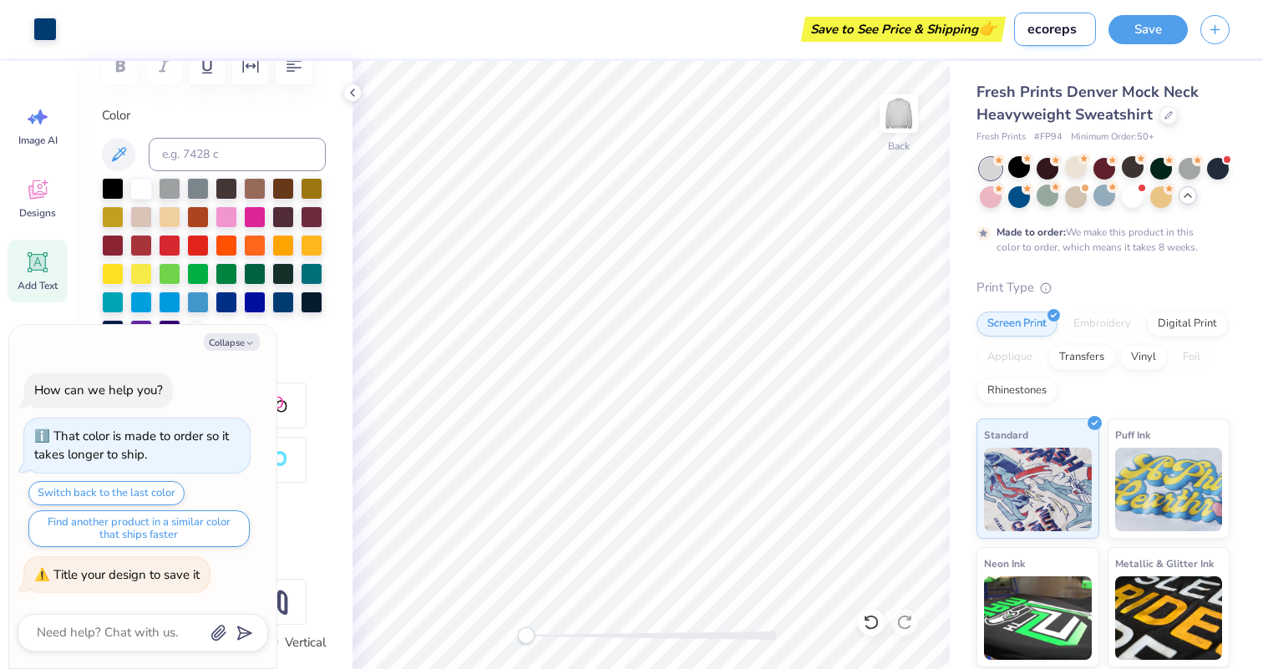
type textarea "x"
type input "ecoreps"
click at [1157, 40] on button "Save" at bounding box center [1148, 27] width 79 height 29
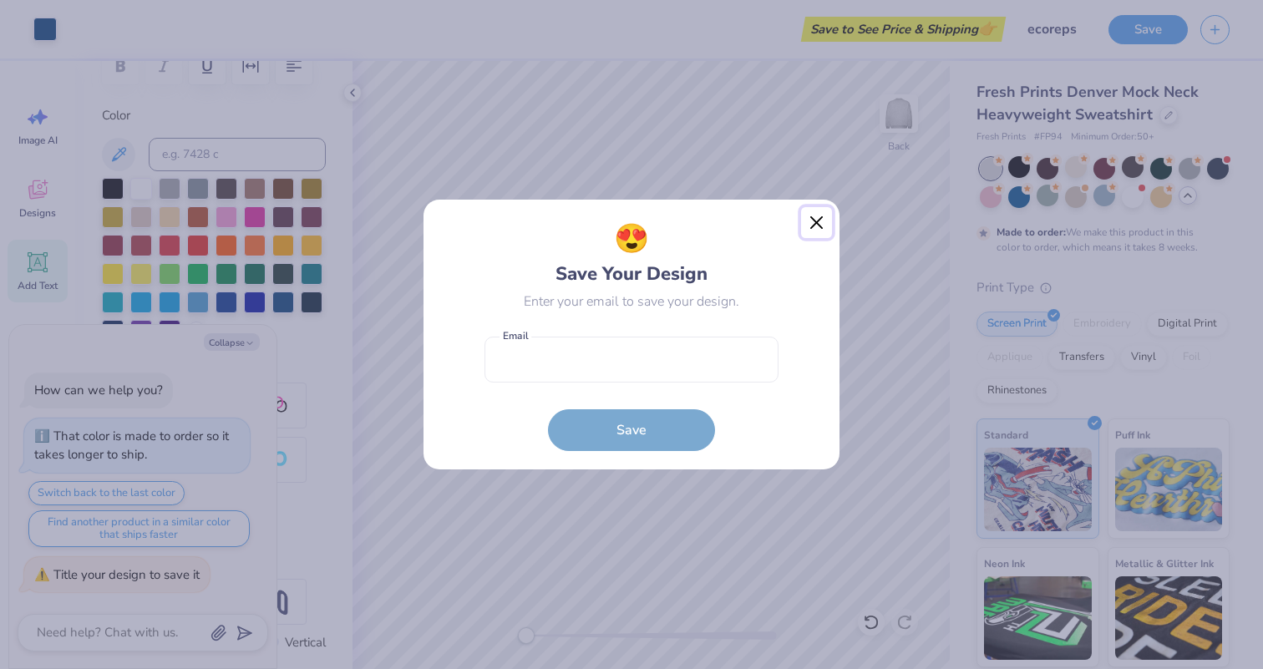
click at [819, 224] on button "Close" at bounding box center [817, 223] width 32 height 32
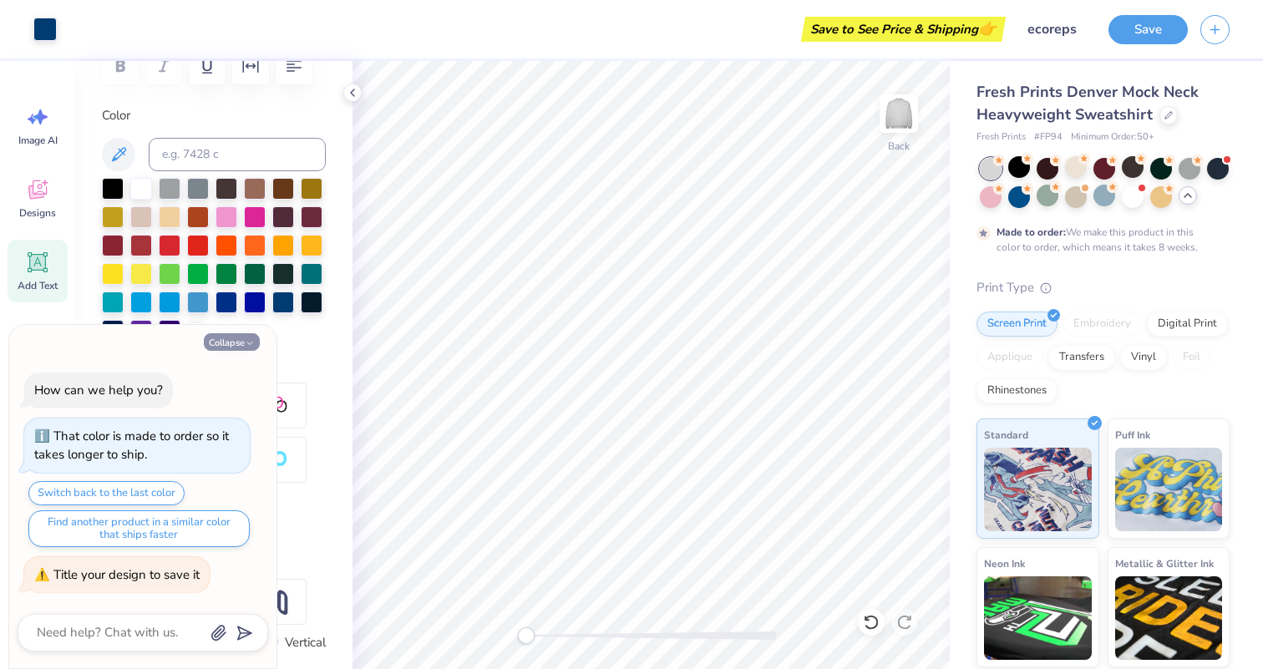
click at [239, 339] on button "Collapse" at bounding box center [232, 342] width 56 height 18
type textarea "x"
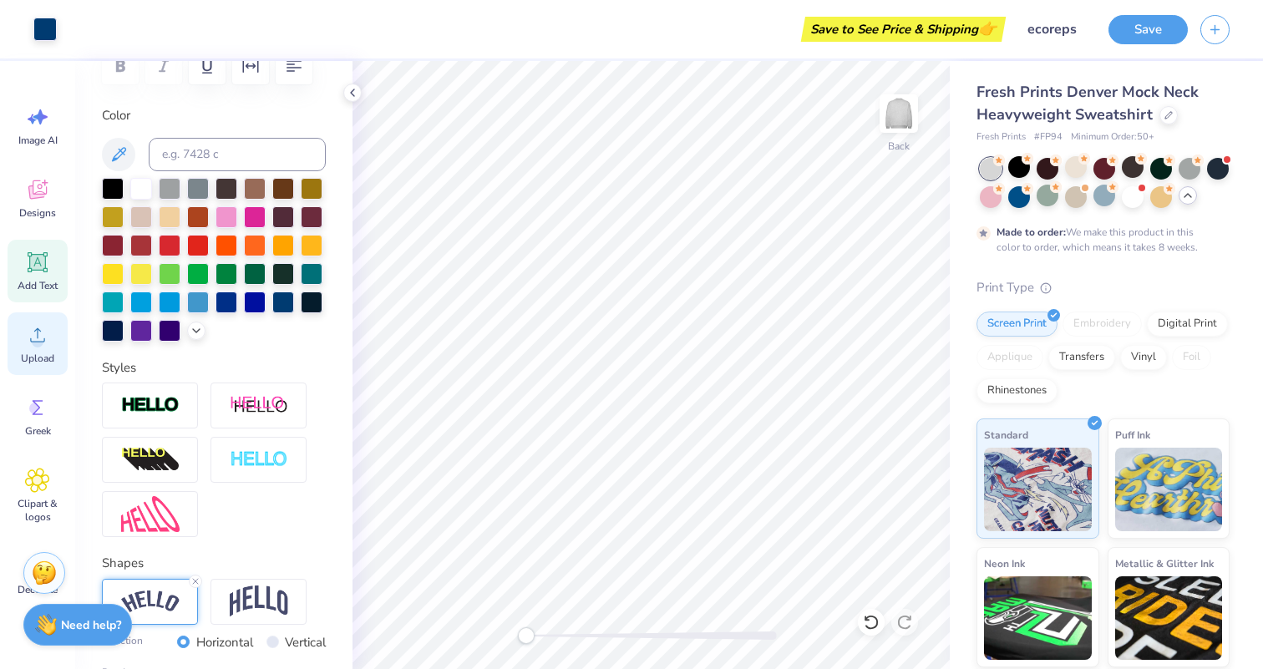
click at [38, 325] on icon at bounding box center [37, 334] width 25 height 25
click at [40, 331] on icon at bounding box center [37, 335] width 15 height 14
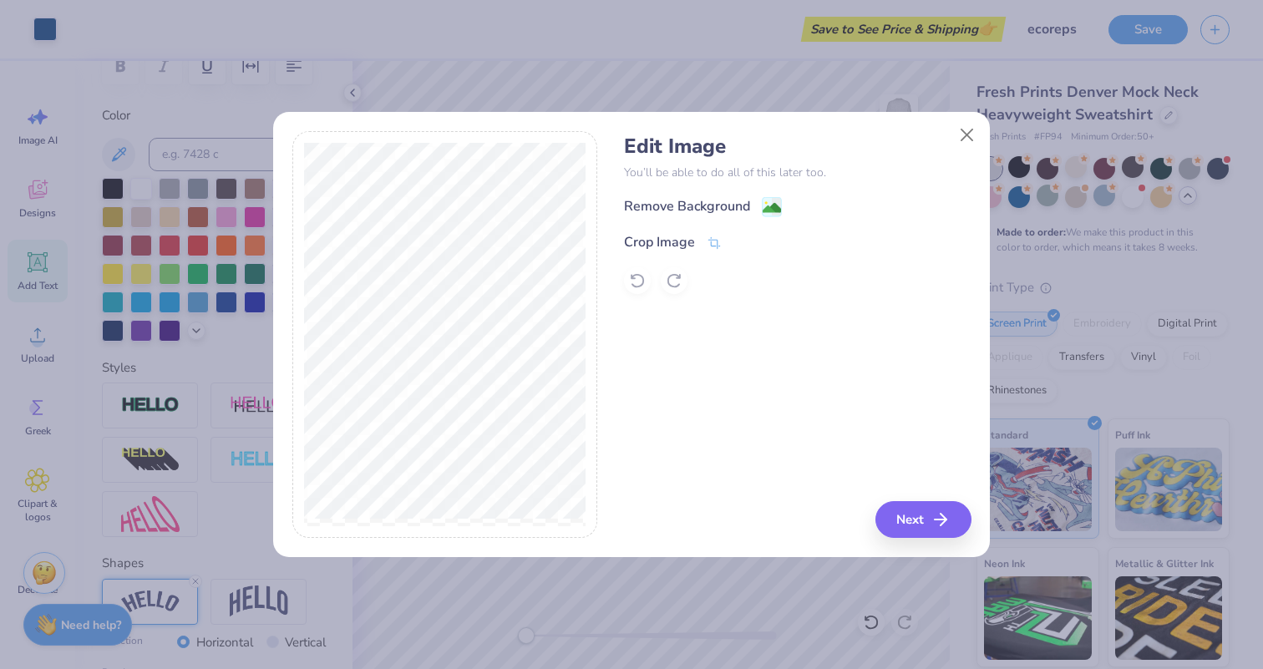
click at [905, 541] on div "Edit Image You’ll be able to do all of this later too. Remove Background Crop I…" at bounding box center [631, 344] width 717 height 426
click at [905, 524] on button "Next" at bounding box center [926, 519] width 96 height 37
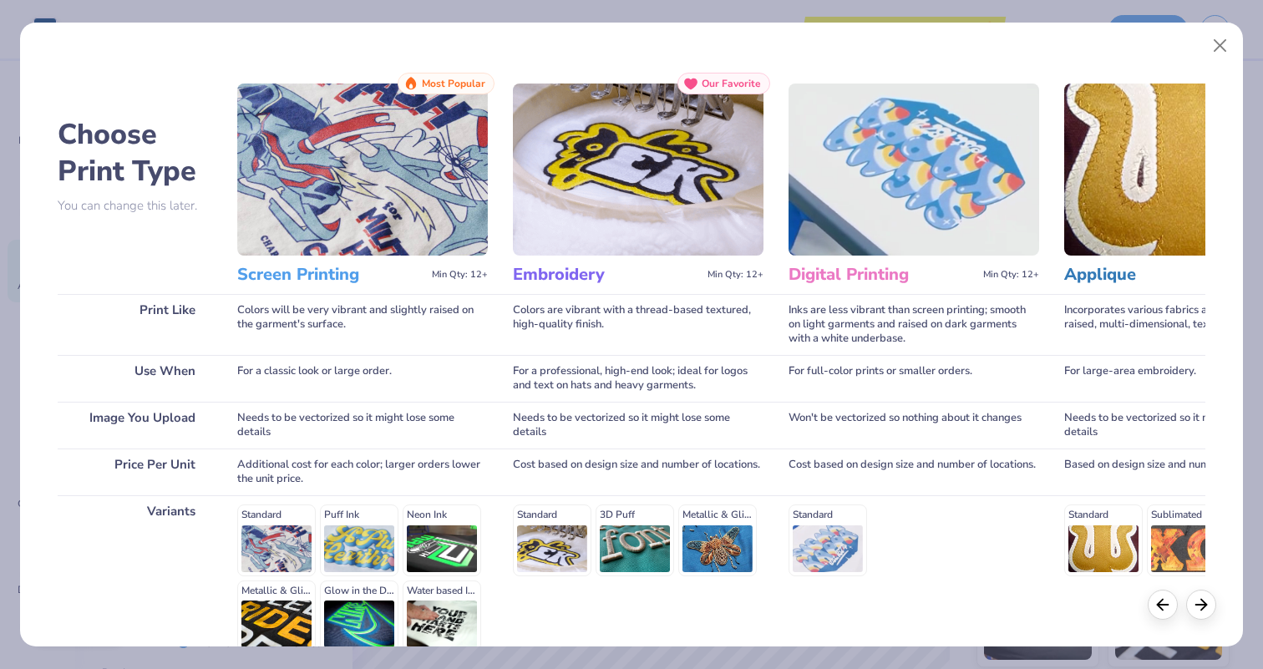
click at [322, 274] on h3 "Screen Printing" at bounding box center [331, 275] width 188 height 22
click at [352, 204] on img at bounding box center [362, 170] width 251 height 172
click at [261, 537] on div "Standard Puff Ink Neon Ink Metallic & Glitter Ink Glow in the Dark Ink Water ba…" at bounding box center [362, 578] width 251 height 147
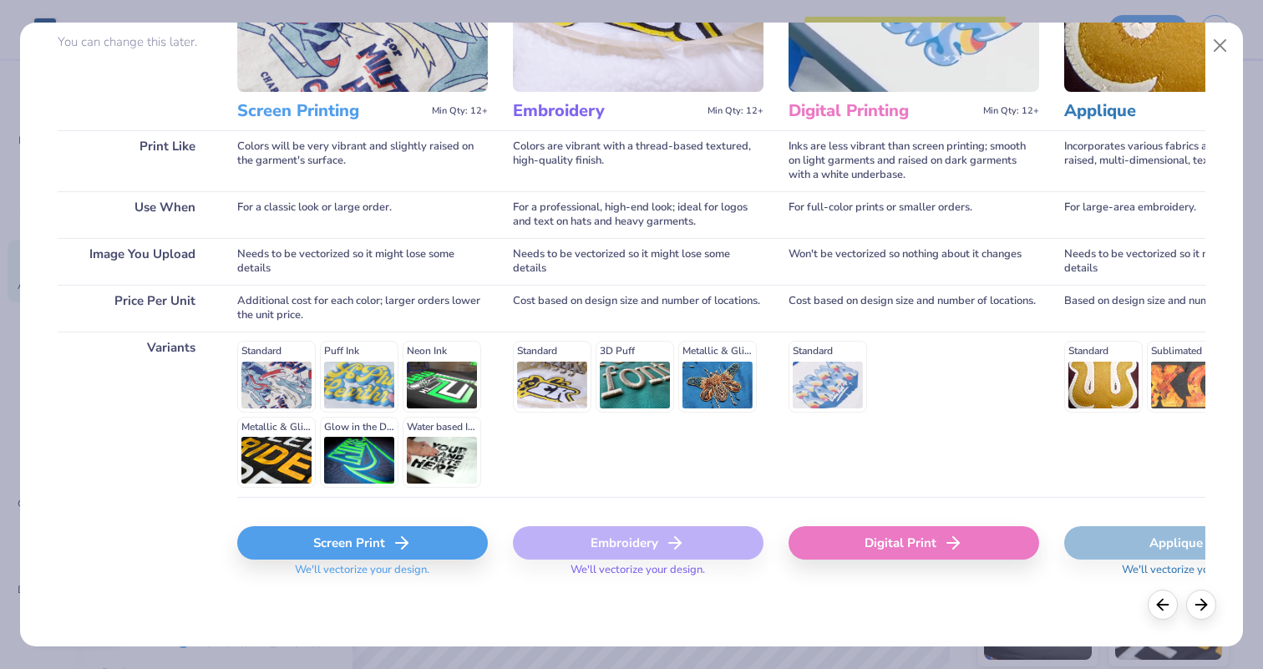
click at [348, 551] on div "Screen Print" at bounding box center [362, 542] width 251 height 33
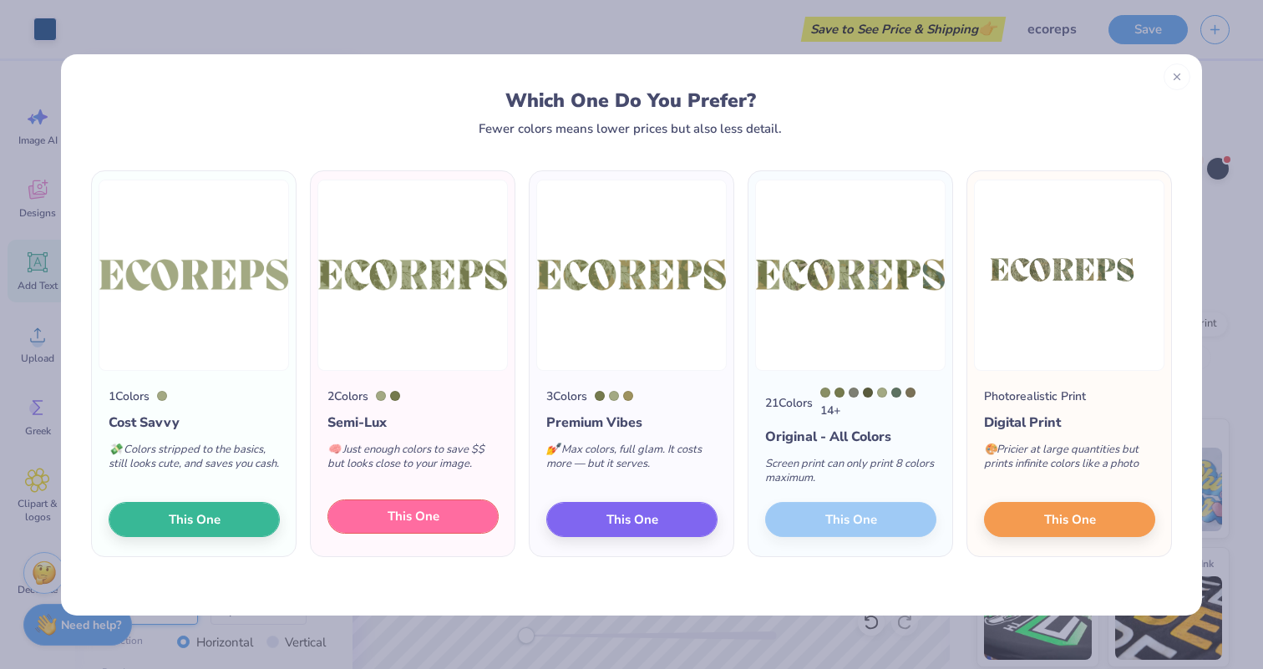
click at [449, 513] on button "This One" at bounding box center [412, 517] width 171 height 35
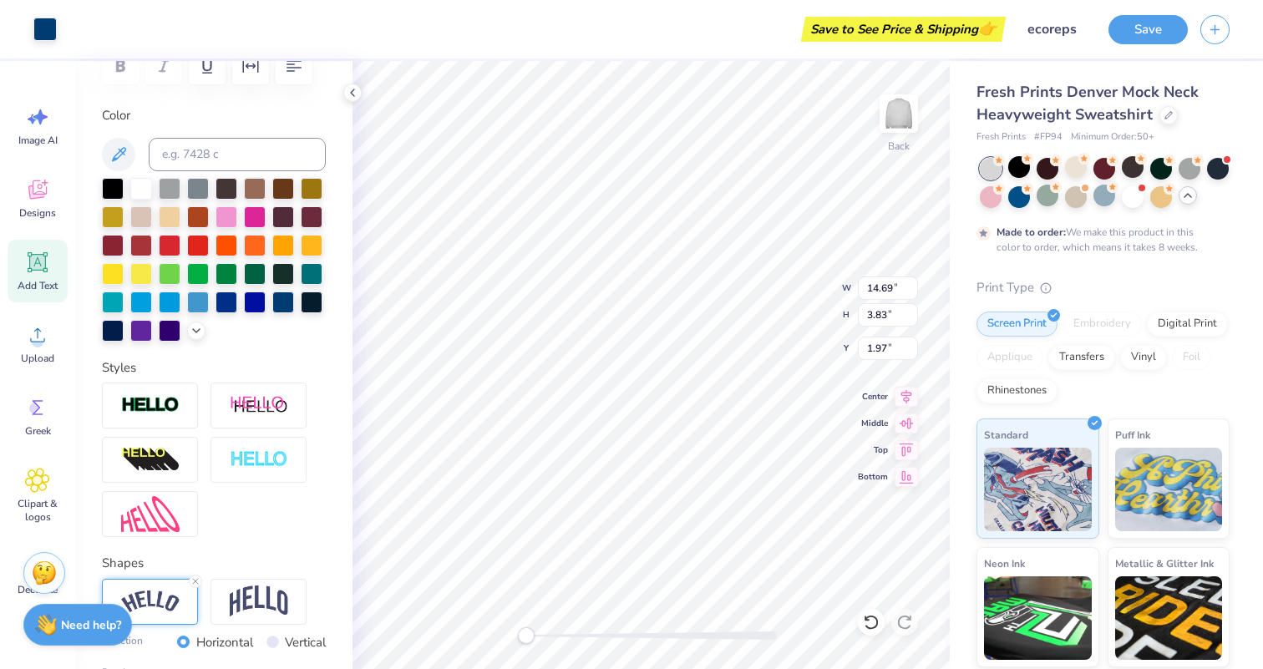
type input "14.69"
type input "3.83"
type input "1.97"
click at [250, 599] on img at bounding box center [259, 602] width 58 height 32
click at [174, 599] on img at bounding box center [150, 602] width 58 height 23
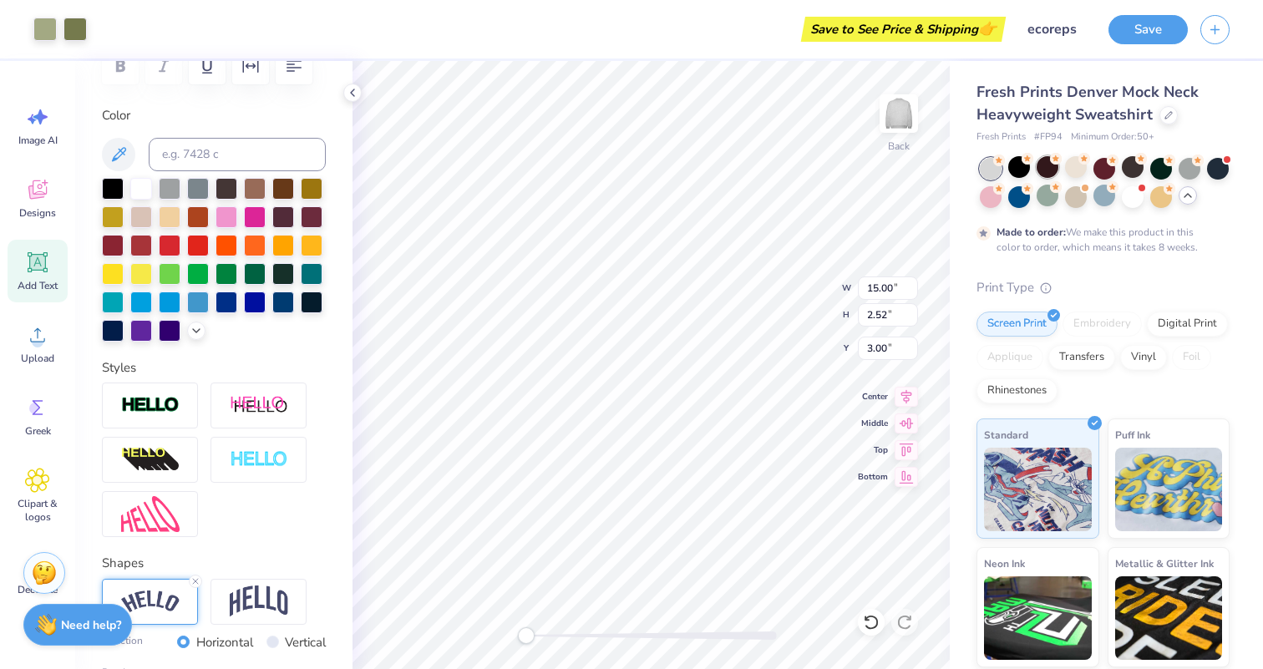
click at [1056, 171] on div at bounding box center [1048, 167] width 22 height 22
click at [1160, 165] on div at bounding box center [1161, 167] width 22 height 22
click at [1187, 170] on div at bounding box center [1190, 167] width 22 height 22
click at [1136, 200] on div at bounding box center [1133, 196] width 22 height 22
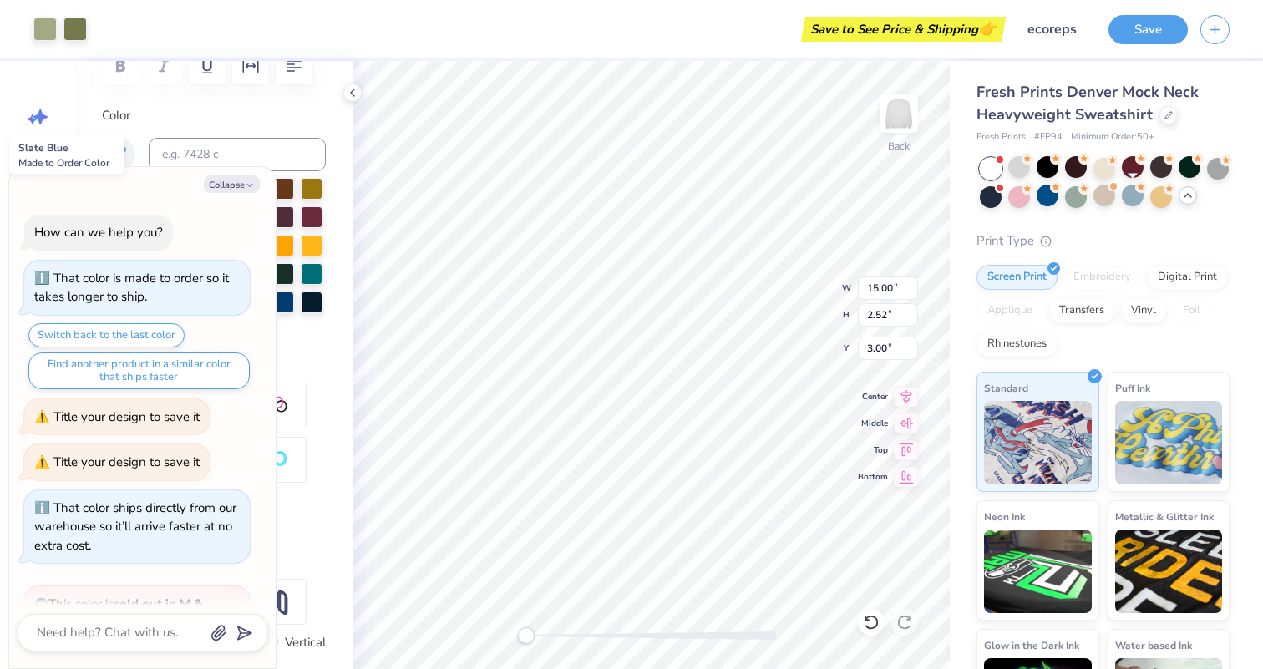
scroll to position [226, 0]
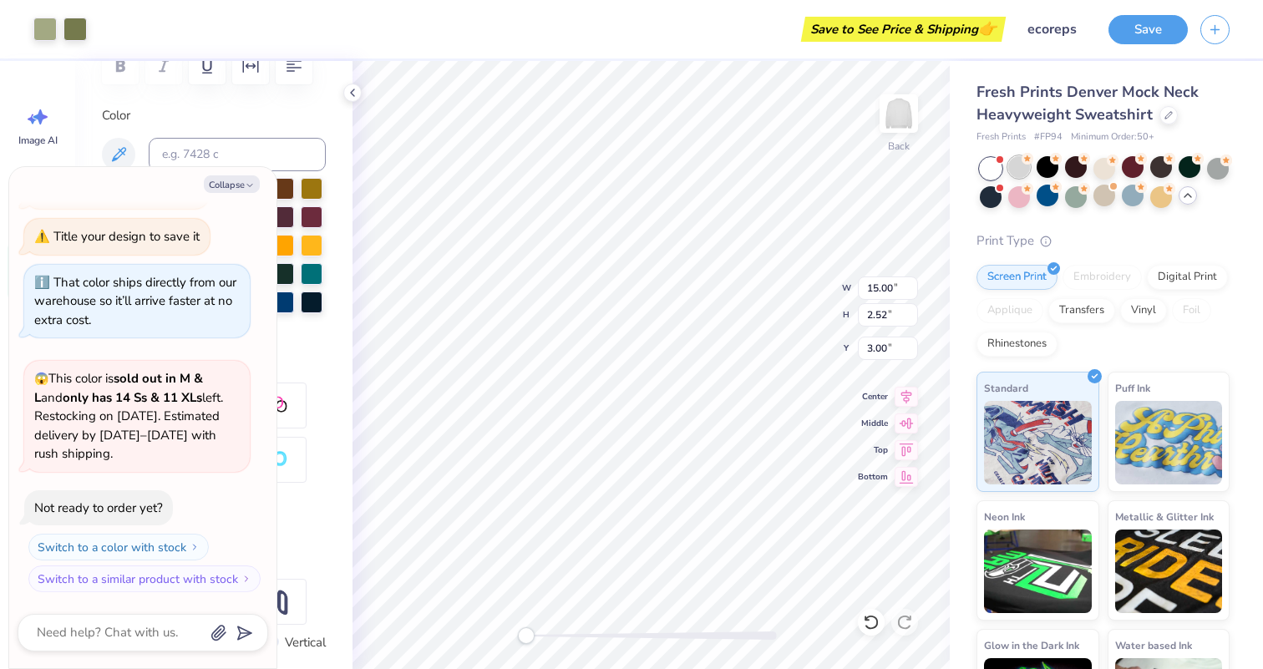
click at [1025, 166] on div at bounding box center [1019, 167] width 22 height 22
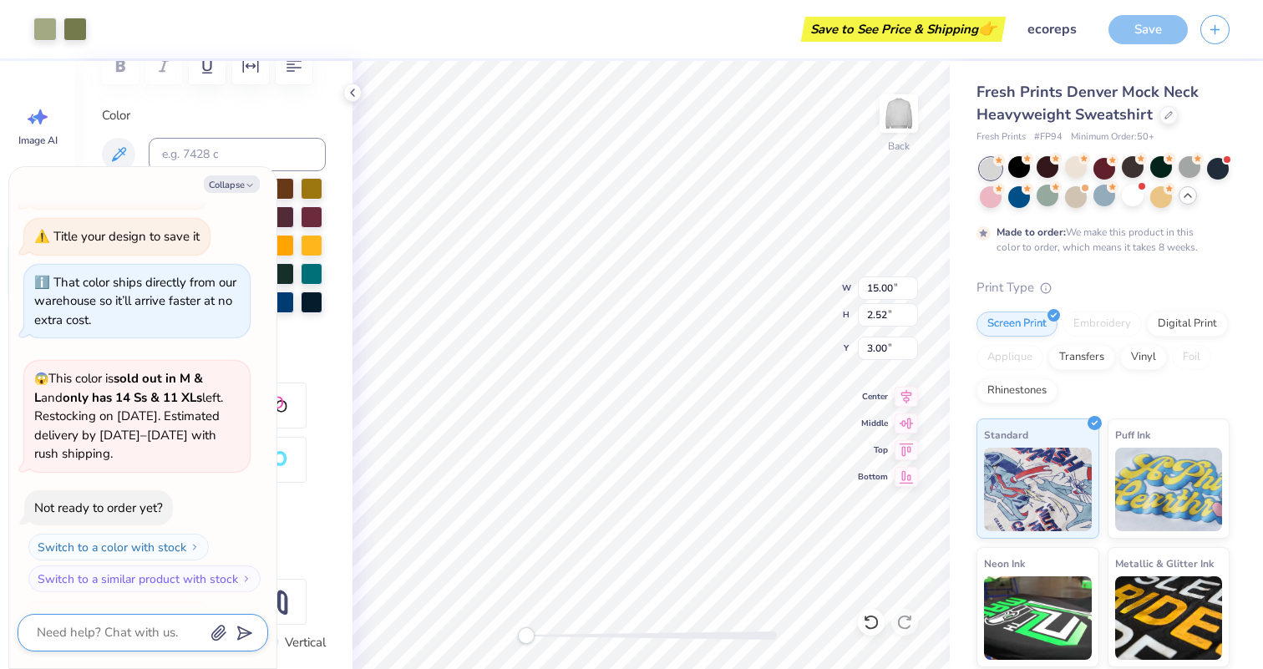
scroll to position [409, 0]
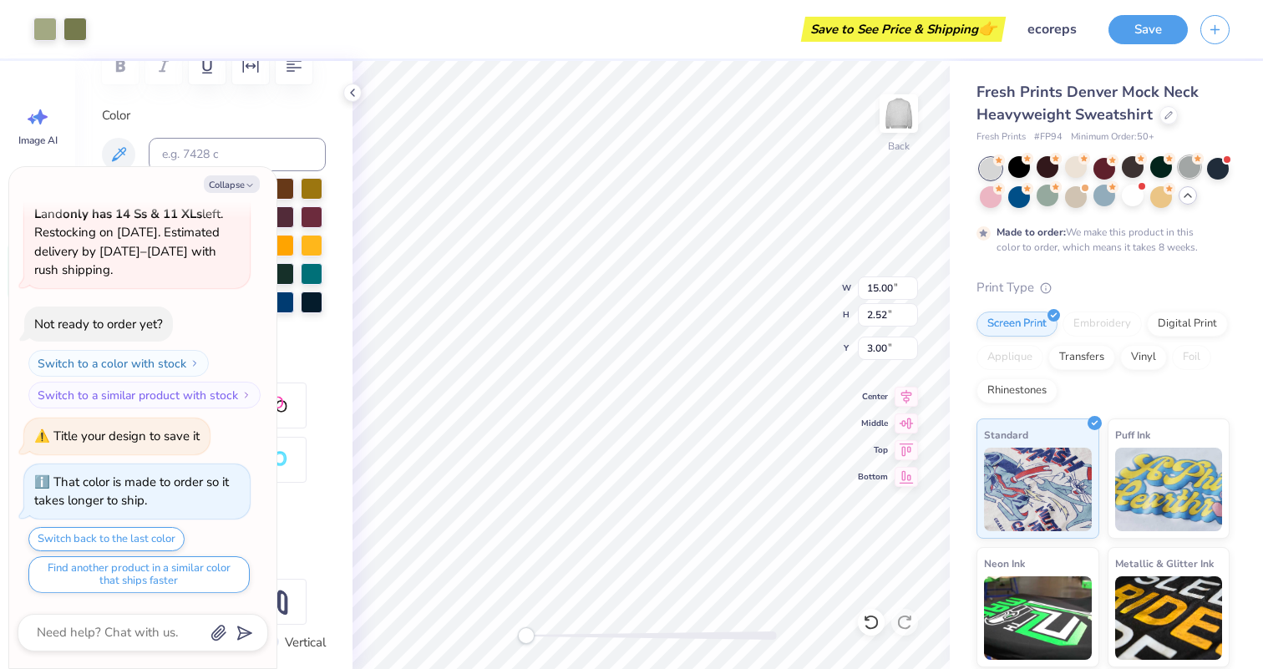
click at [1184, 168] on div at bounding box center [1190, 167] width 22 height 22
click at [1020, 201] on div at bounding box center [1019, 196] width 22 height 22
click at [1186, 195] on icon at bounding box center [1187, 195] width 13 height 13
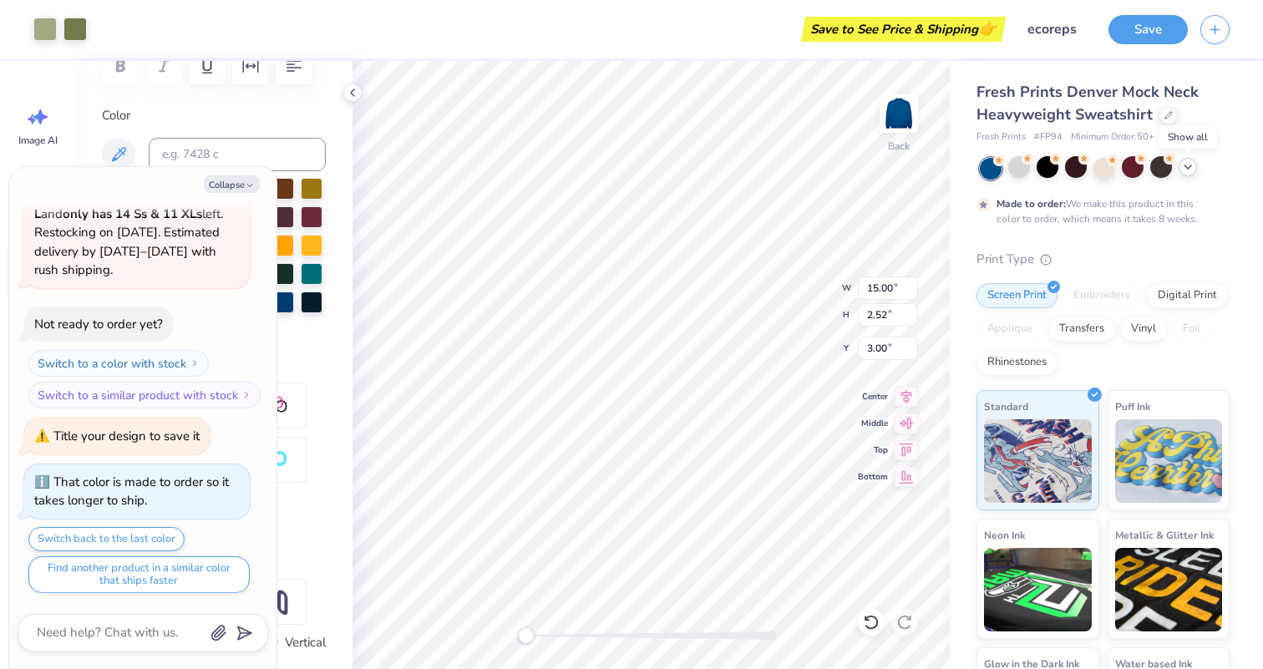
click at [1190, 170] on icon at bounding box center [1187, 166] width 13 height 13
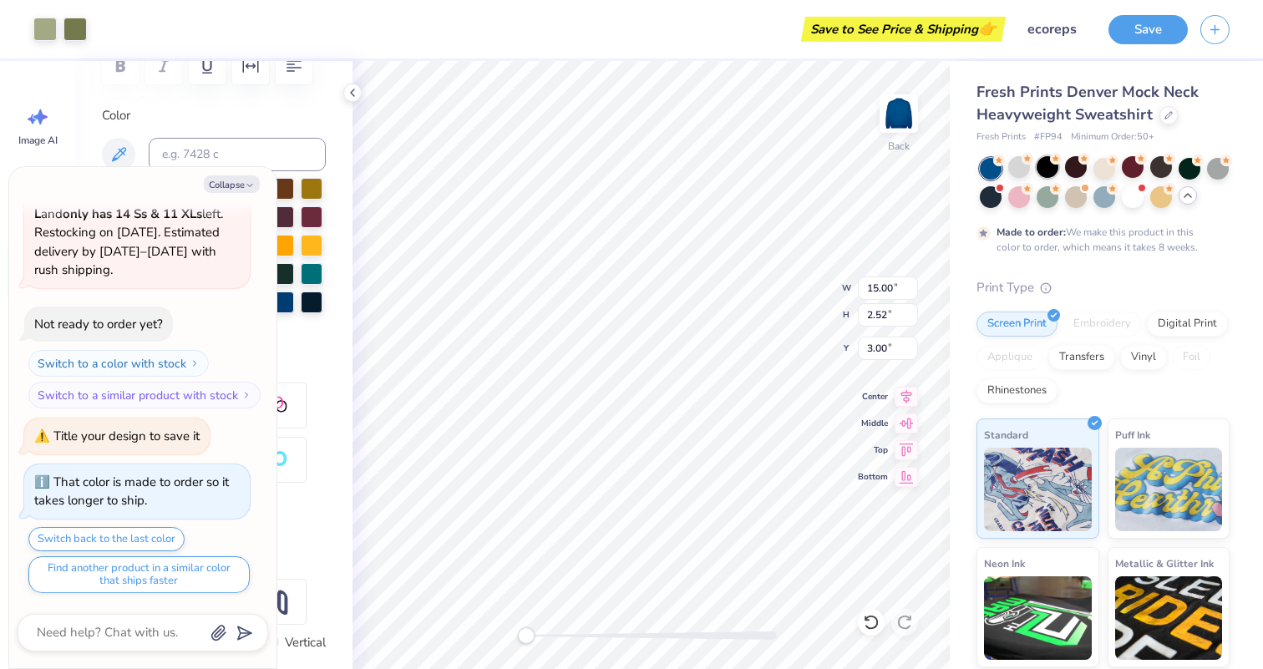
click at [1049, 170] on div at bounding box center [1048, 167] width 22 height 22
click at [1108, 192] on div at bounding box center [1105, 196] width 22 height 22
click at [1075, 191] on div at bounding box center [1076, 196] width 22 height 22
click at [1115, 170] on div at bounding box center [1105, 167] width 22 height 22
click at [1136, 197] on div at bounding box center [1133, 196] width 22 height 22
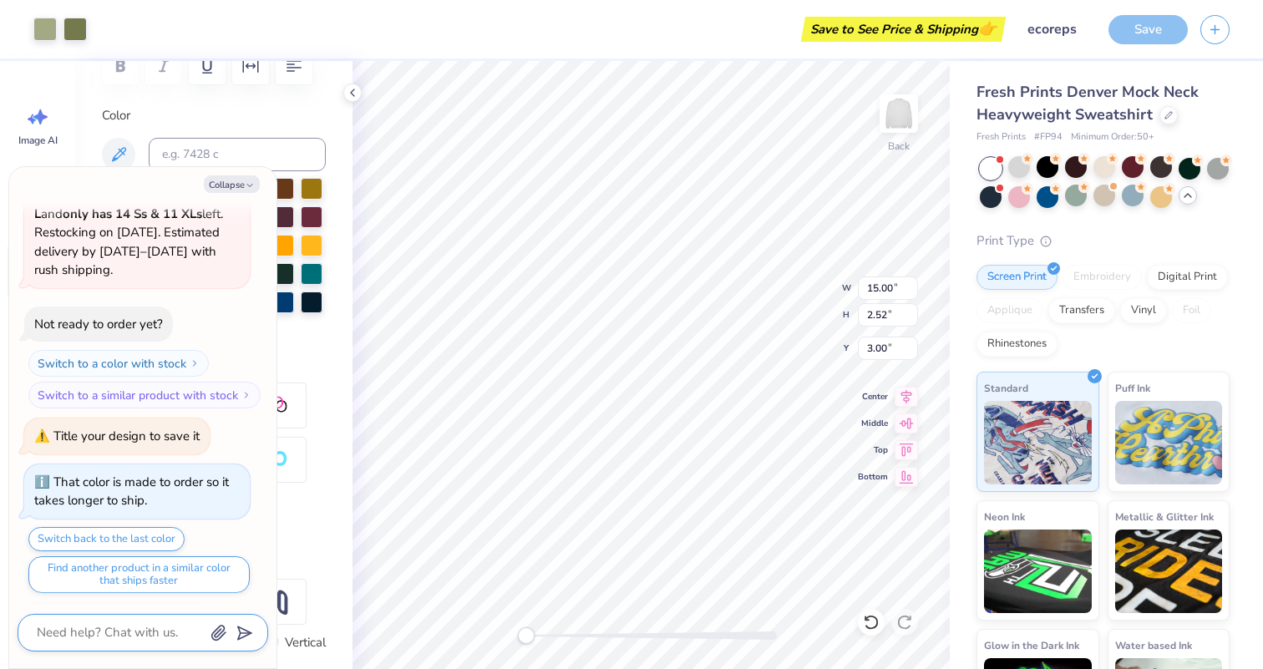
scroll to position [793, 0]
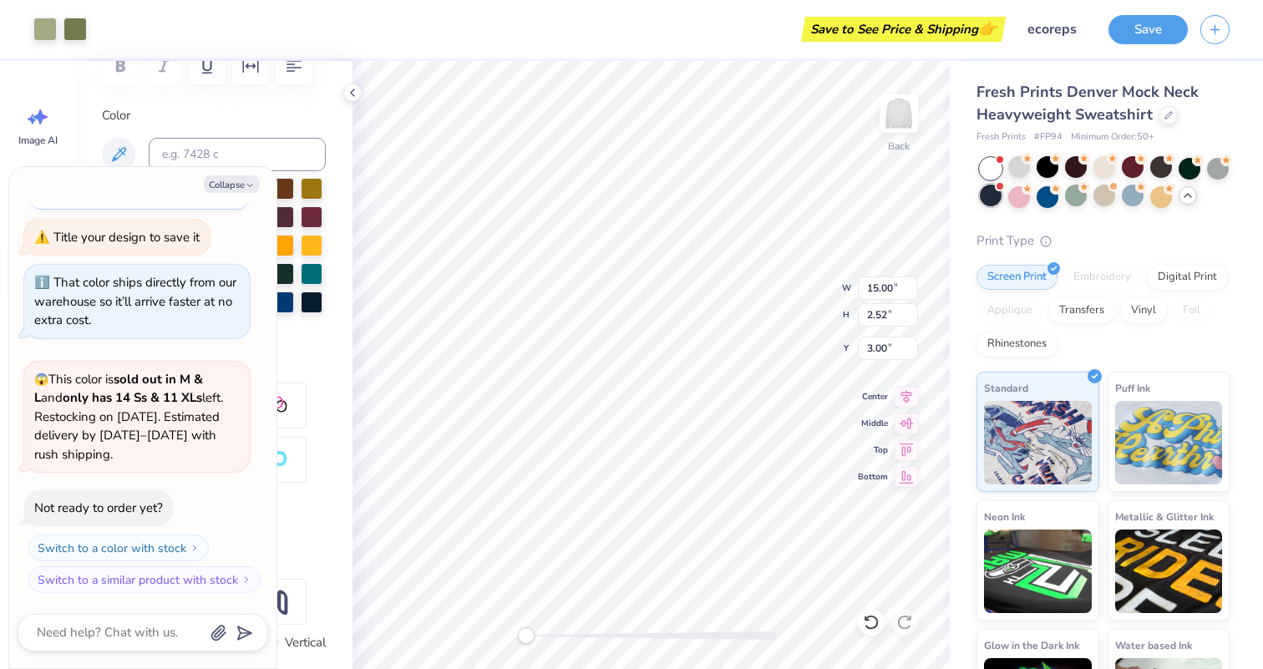
click at [986, 195] on div at bounding box center [991, 196] width 22 height 22
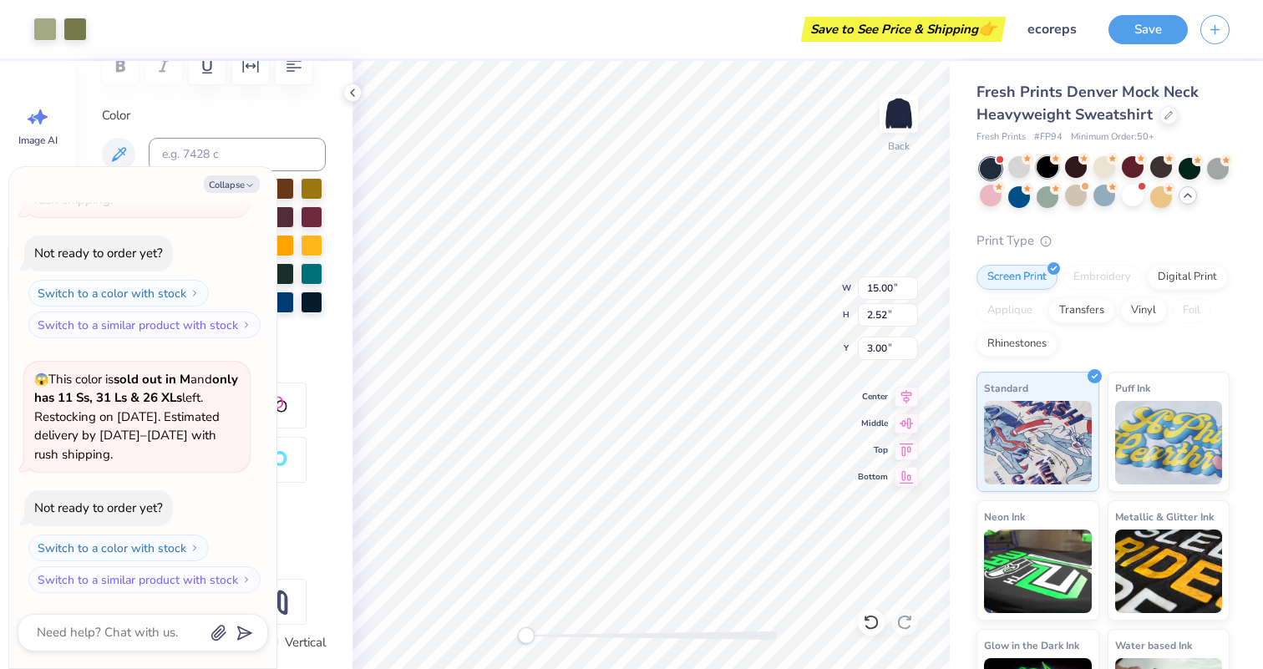
click at [1054, 175] on div at bounding box center [1048, 167] width 22 height 22
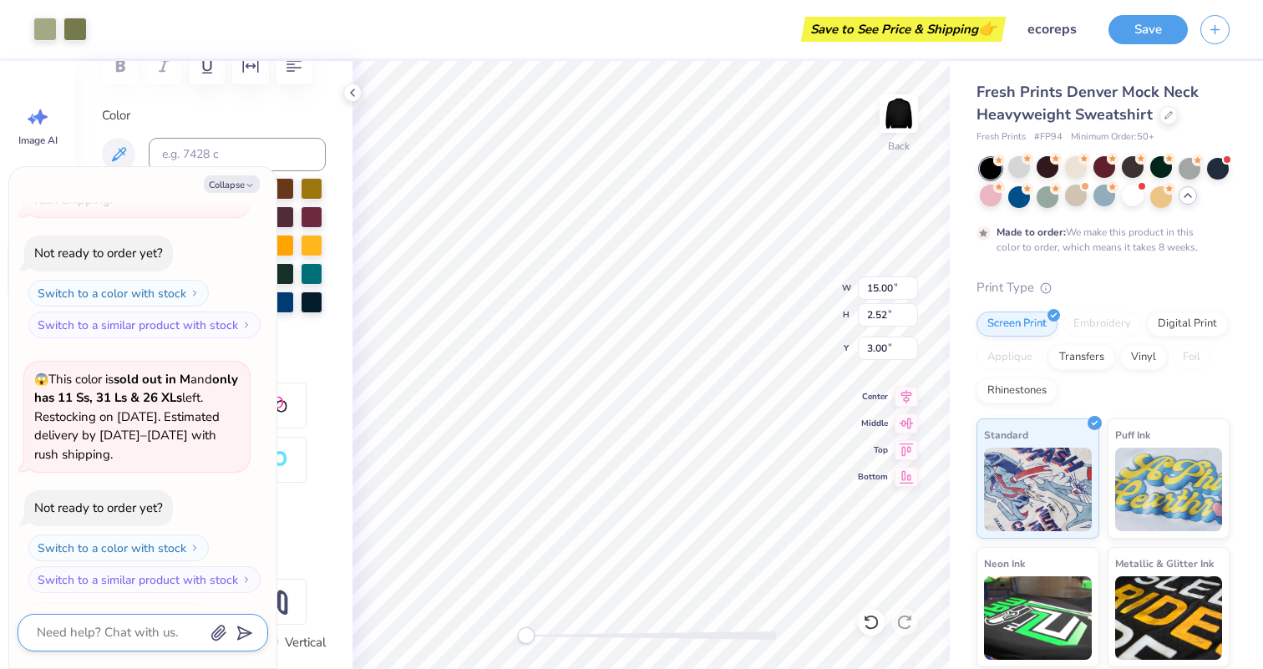
scroll to position [1232, 0]
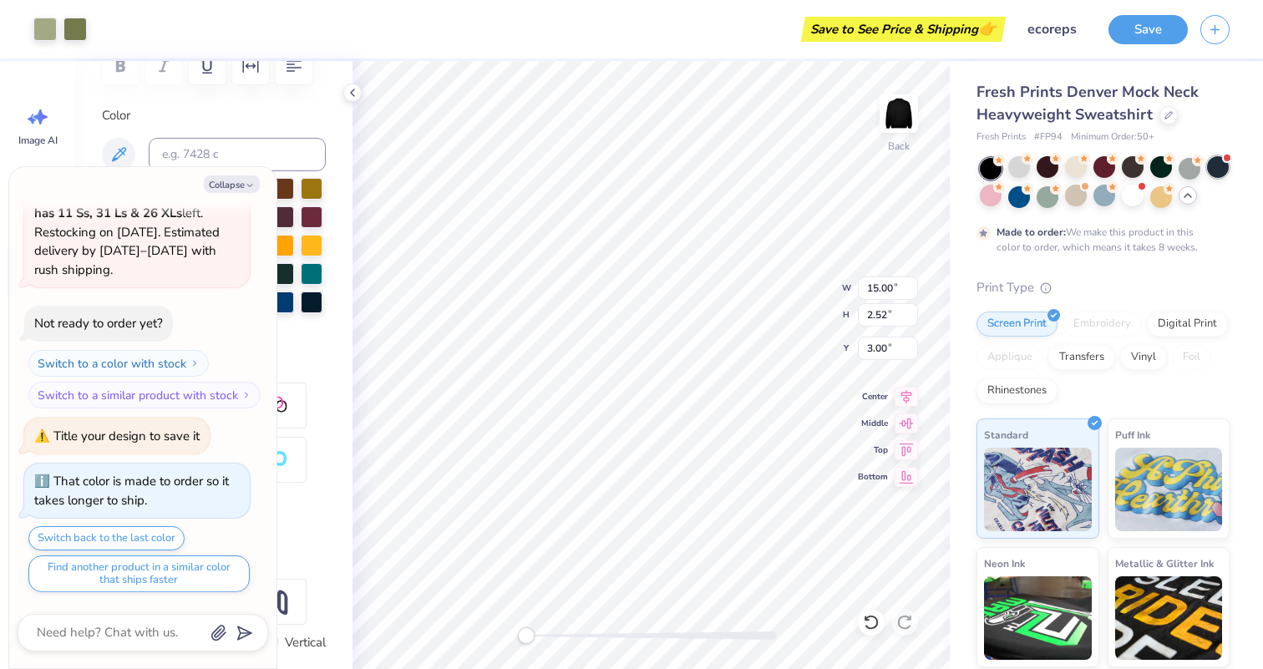
click at [1211, 173] on div at bounding box center [1218, 167] width 22 height 22
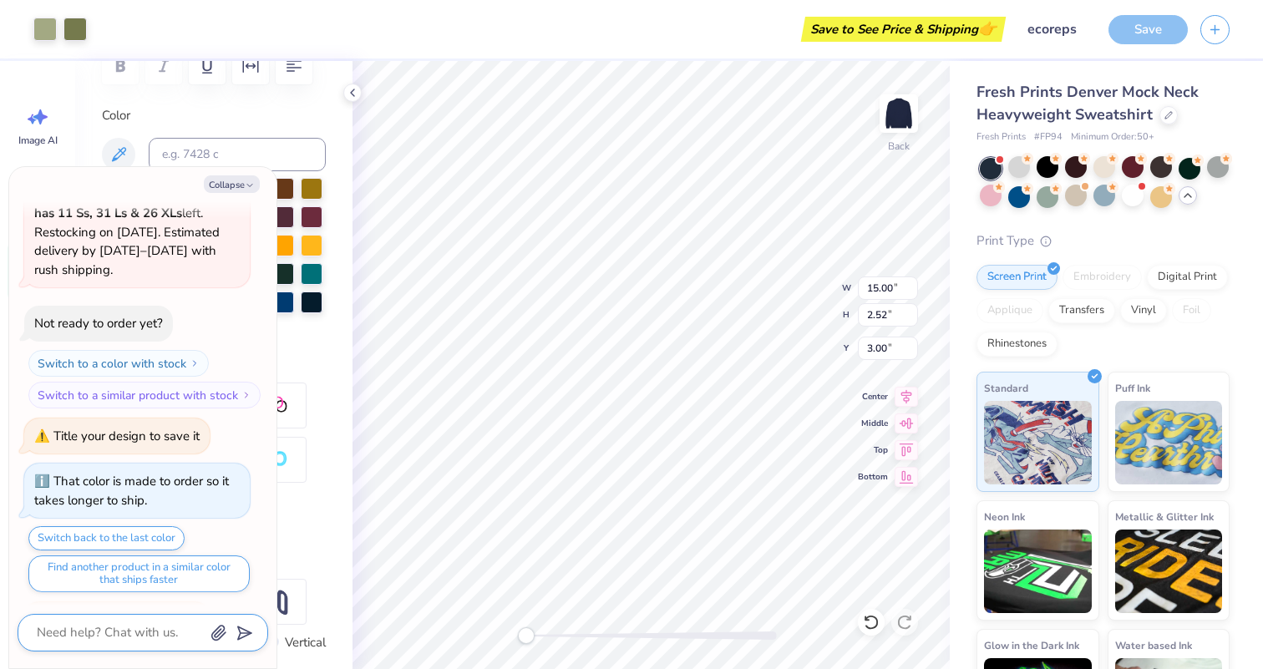
scroll to position [1616, 0]
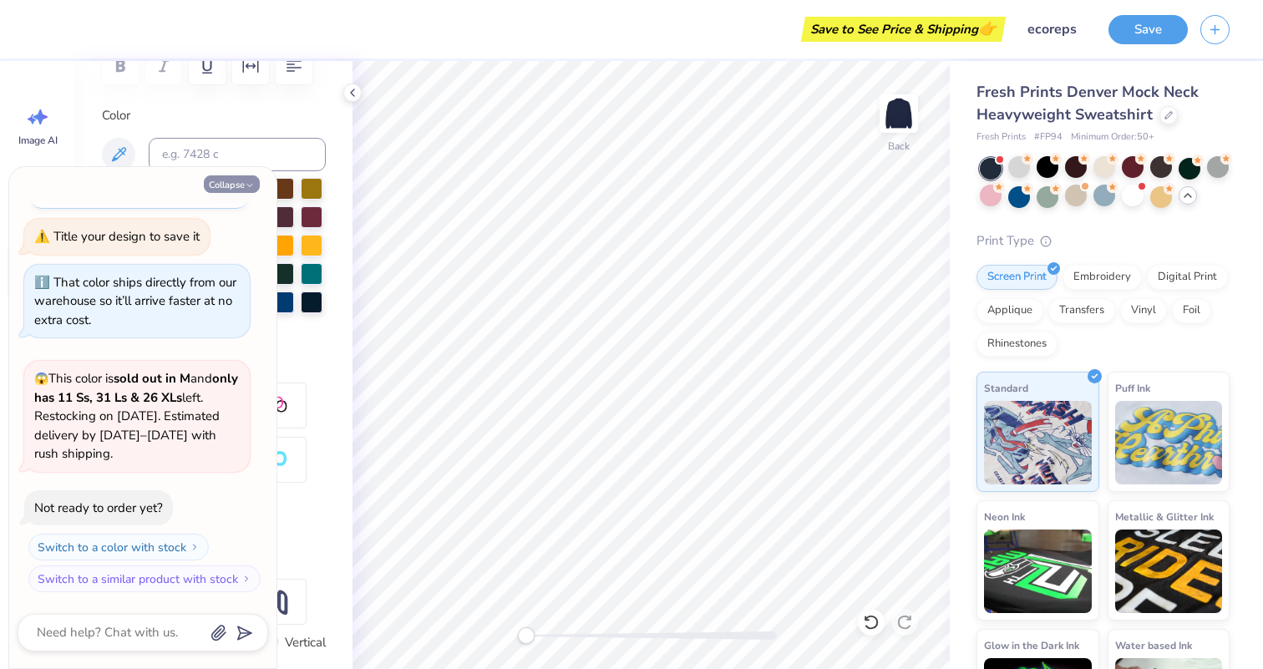
click at [232, 184] on button "Collapse" at bounding box center [232, 184] width 56 height 18
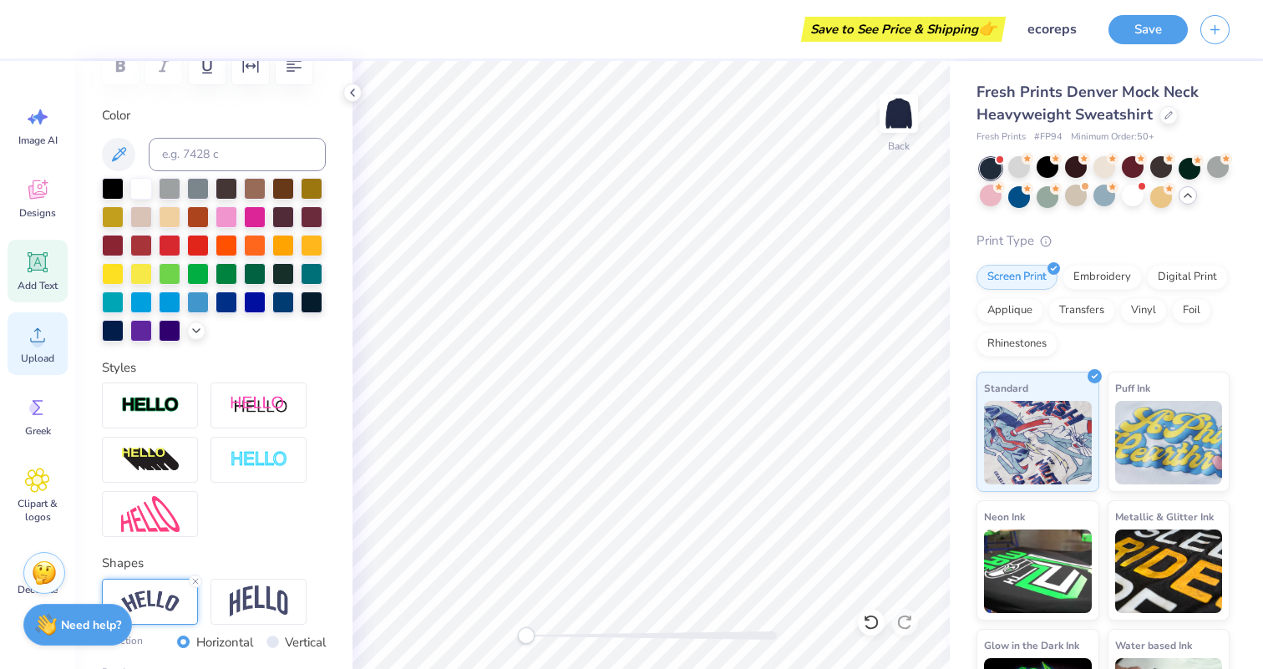
click at [31, 362] on span "Upload" at bounding box center [37, 358] width 33 height 13
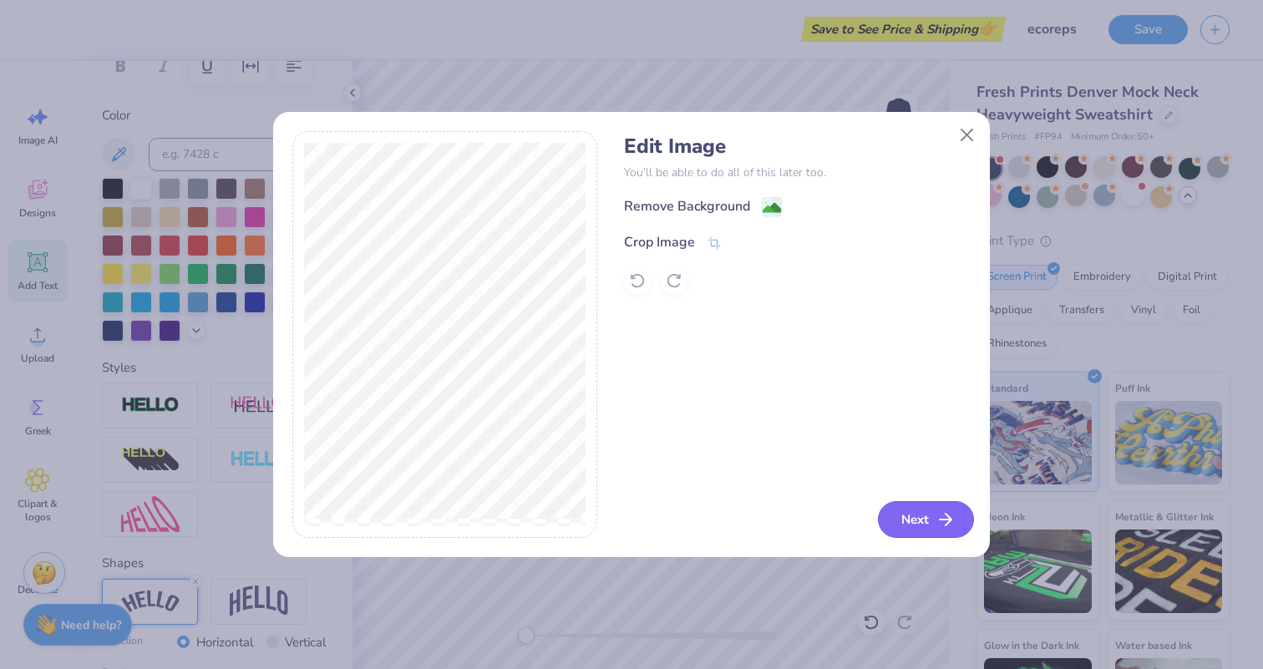
click at [921, 519] on button "Next" at bounding box center [926, 519] width 96 height 37
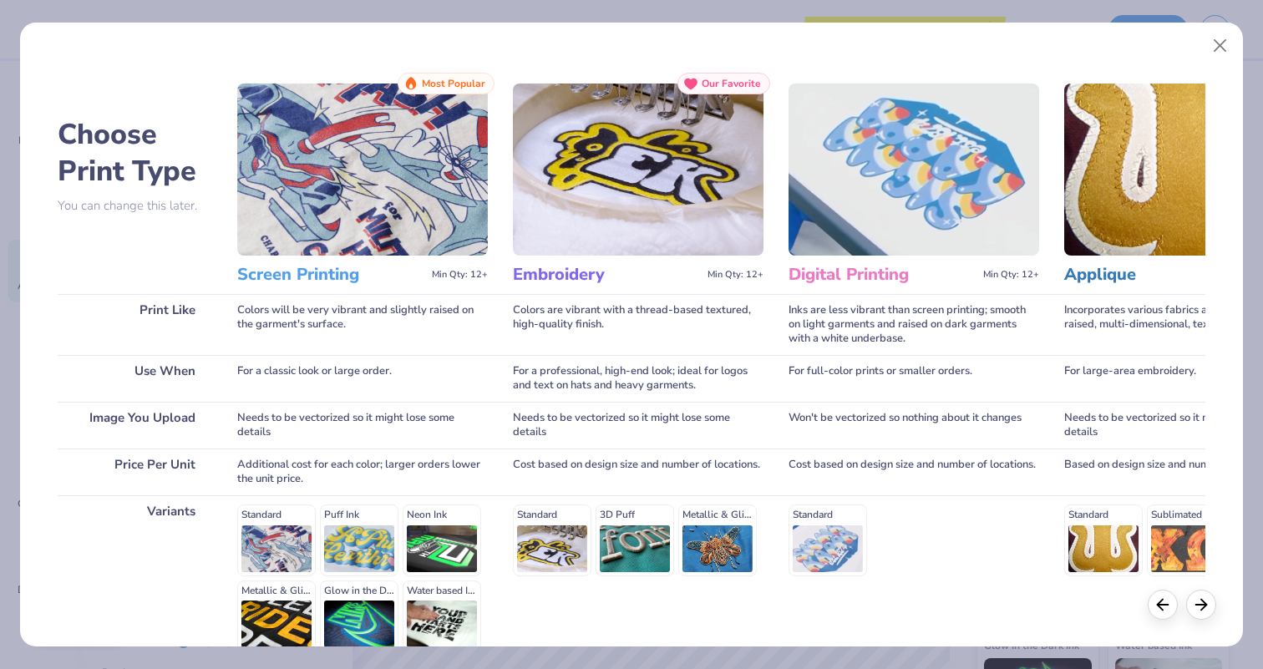
click at [263, 534] on div "Standard Puff Ink Neon Ink Metallic & Glitter Ink Glow in the Dark Ink Water ba…" at bounding box center [362, 578] width 251 height 147
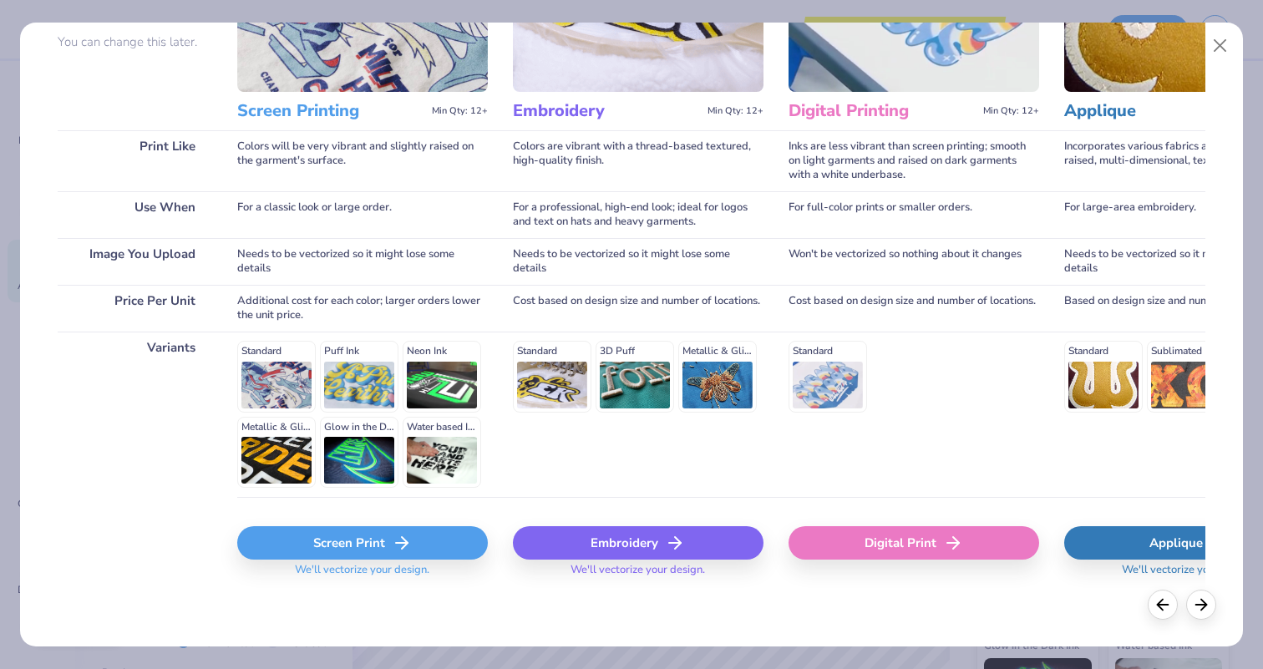
click at [400, 543] on line at bounding box center [402, 543] width 12 height 0
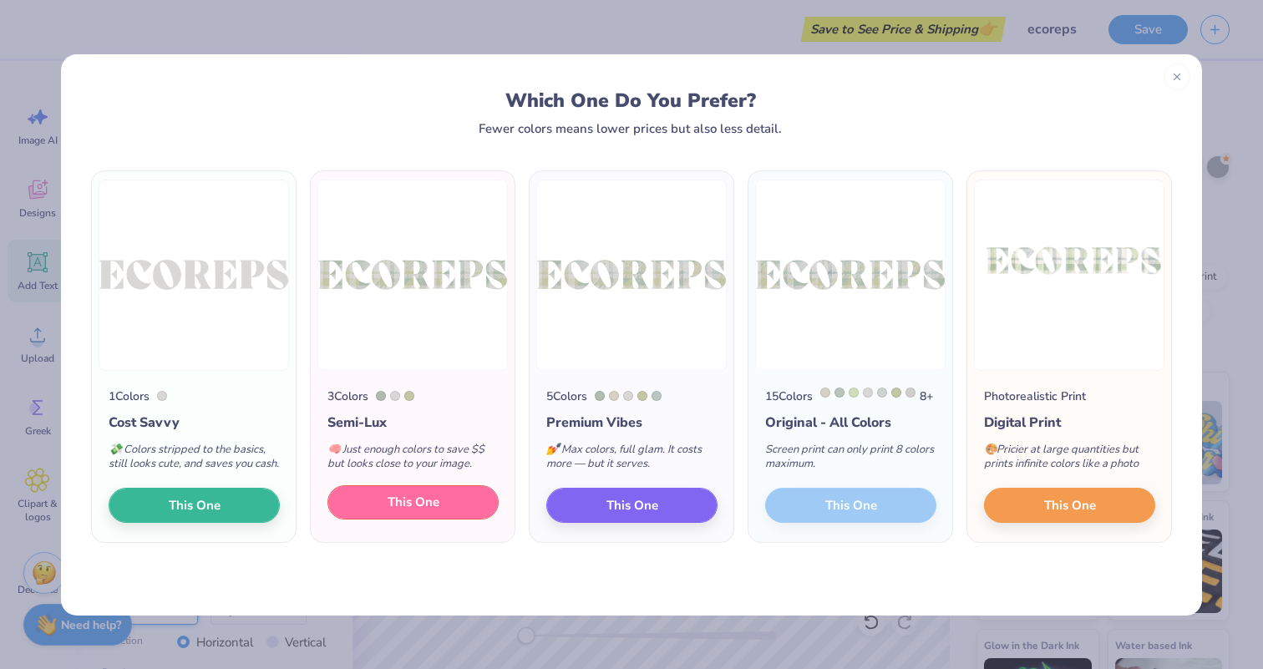
click at [457, 515] on button "This One" at bounding box center [412, 502] width 171 height 35
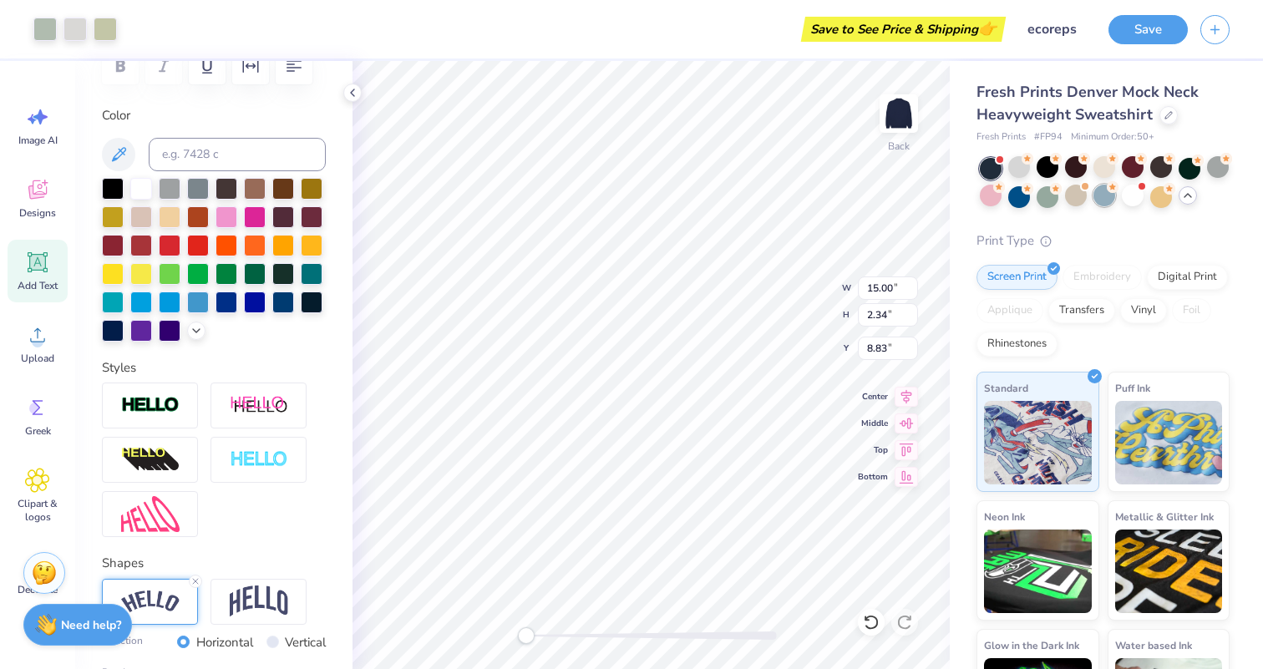
click at [1113, 199] on div at bounding box center [1105, 196] width 22 height 22
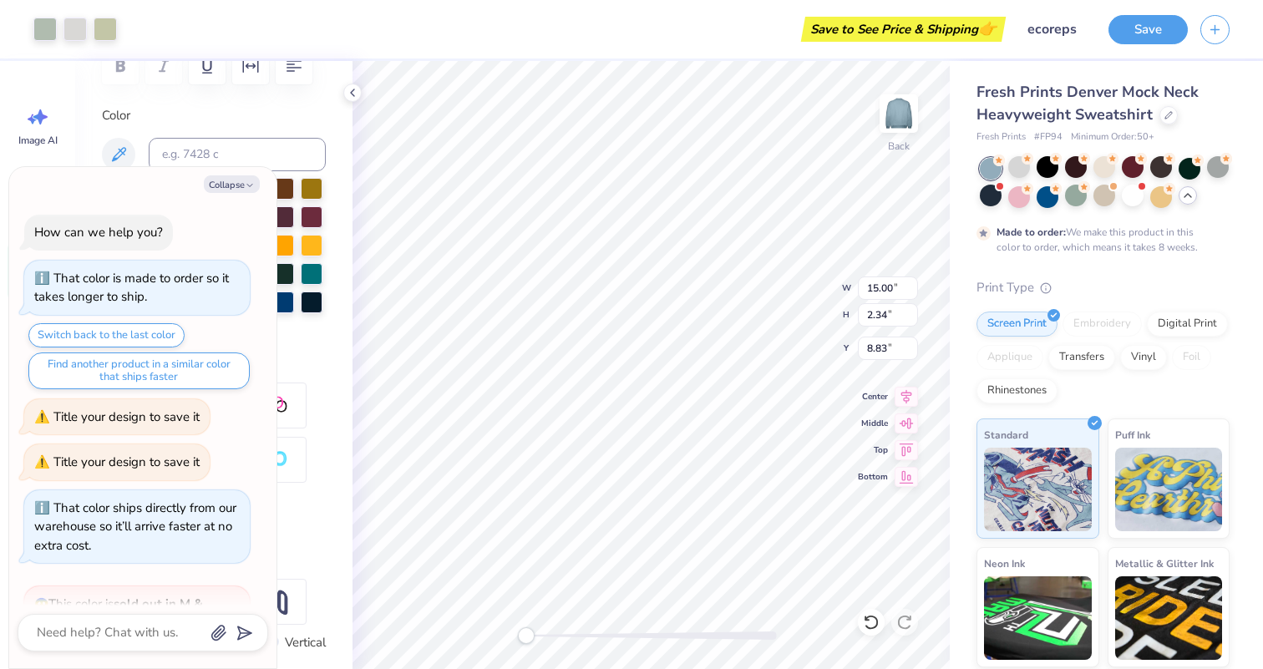
scroll to position [1799, 0]
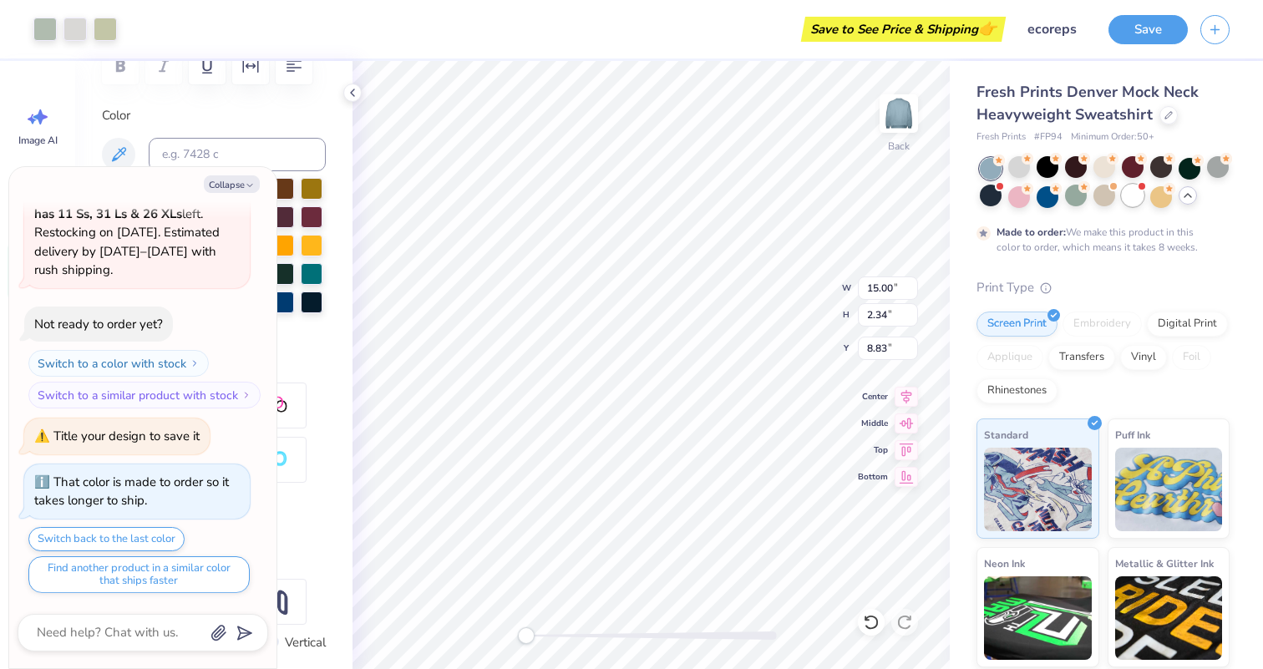
click at [1131, 196] on div at bounding box center [1133, 196] width 22 height 22
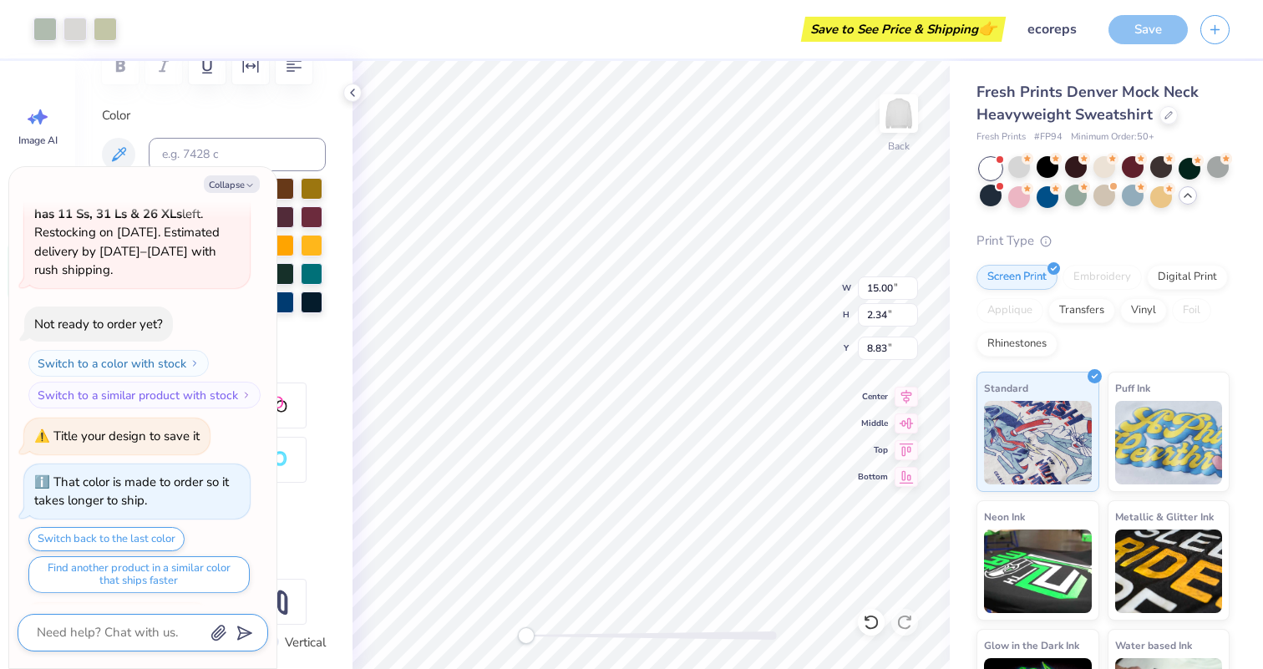
scroll to position [2183, 0]
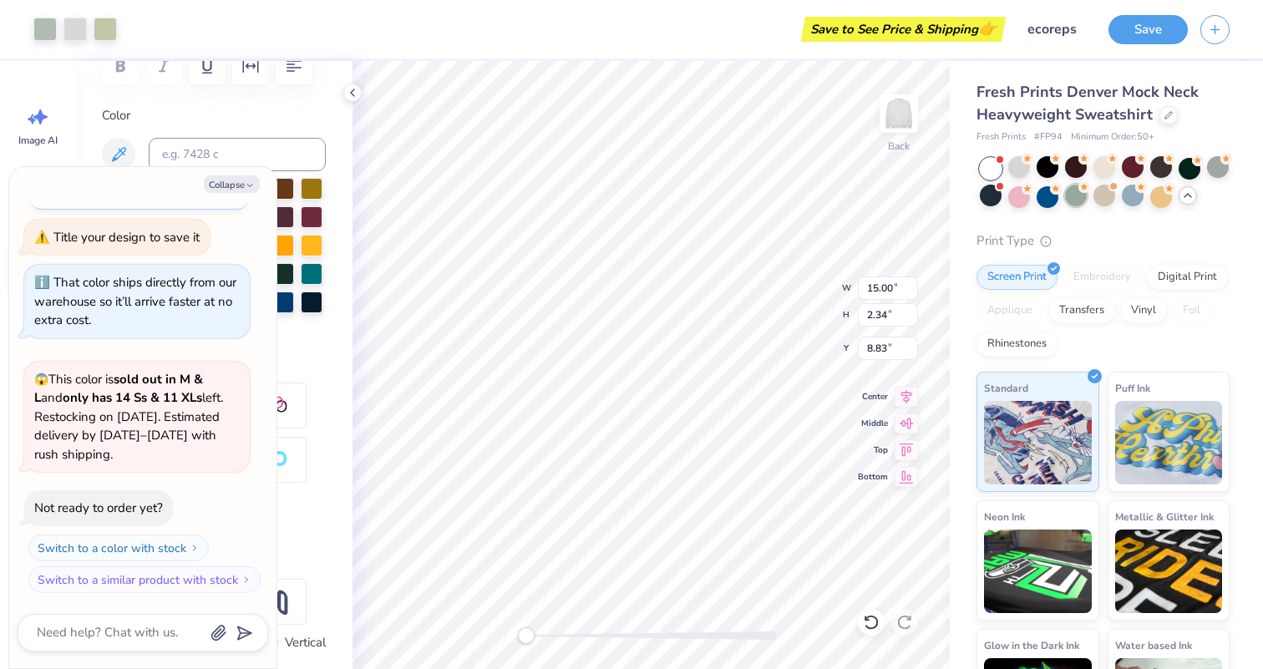
click at [1079, 189] on icon at bounding box center [1085, 187] width 12 height 12
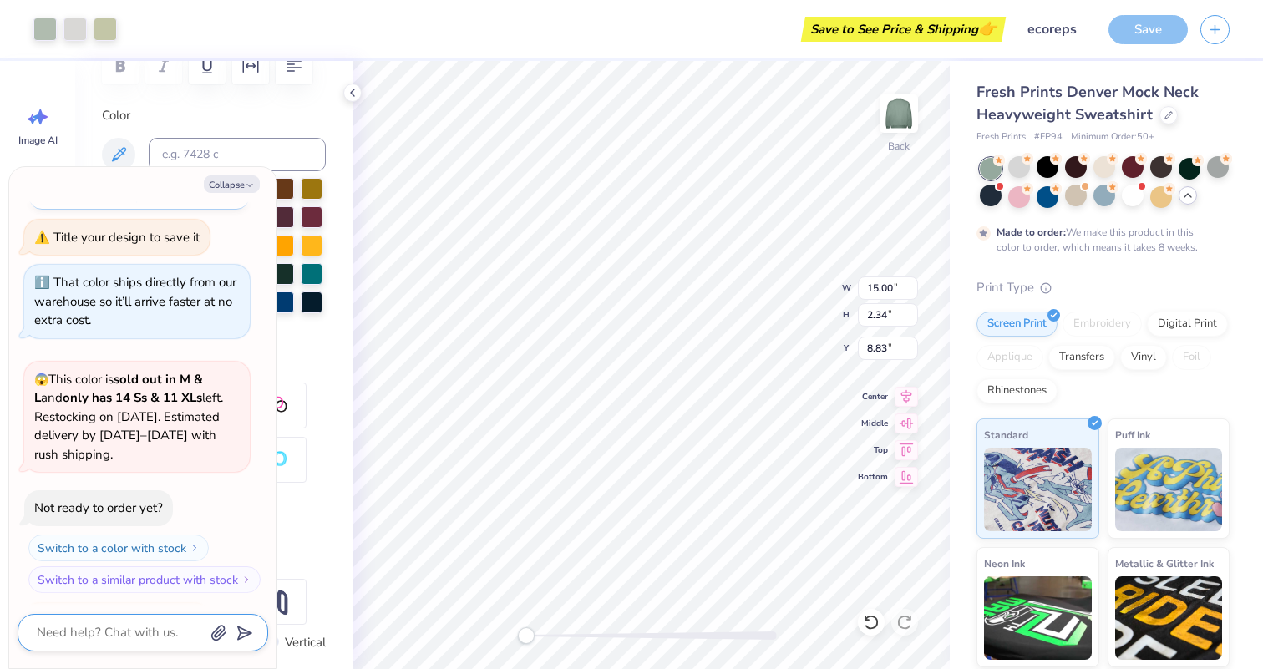
scroll to position [2368, 0]
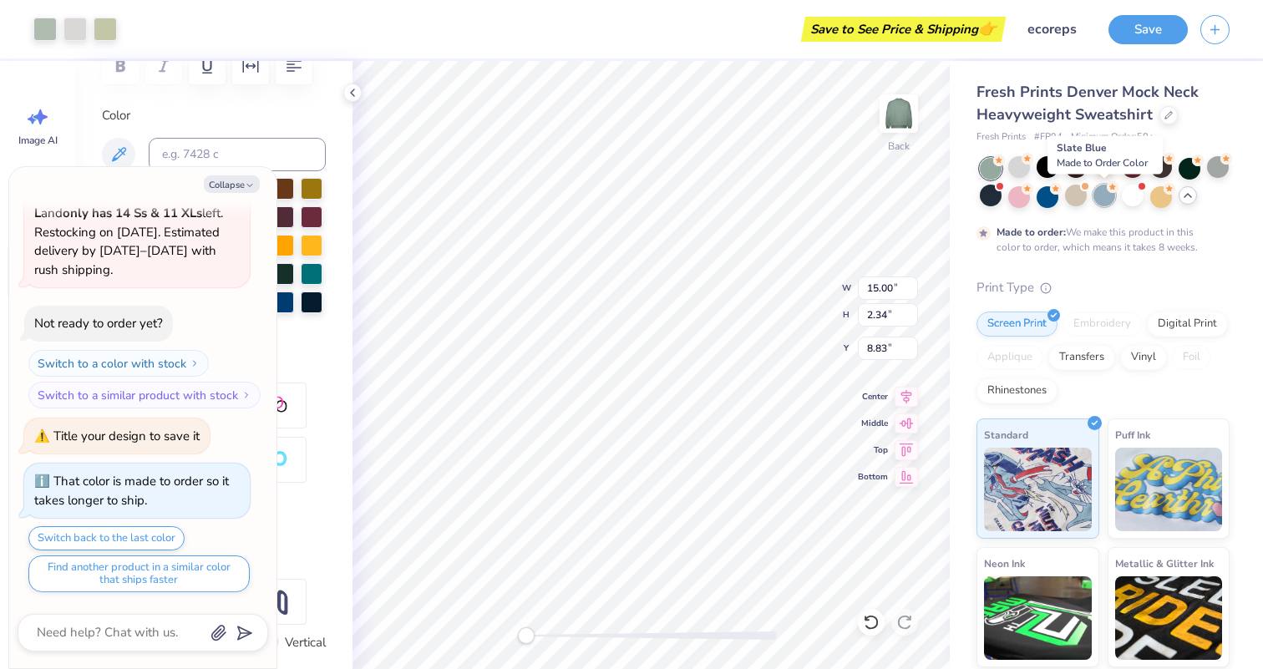
click at [1106, 201] on div at bounding box center [1105, 196] width 22 height 22
click at [1050, 195] on div at bounding box center [1048, 196] width 22 height 22
click at [986, 195] on div at bounding box center [991, 196] width 22 height 22
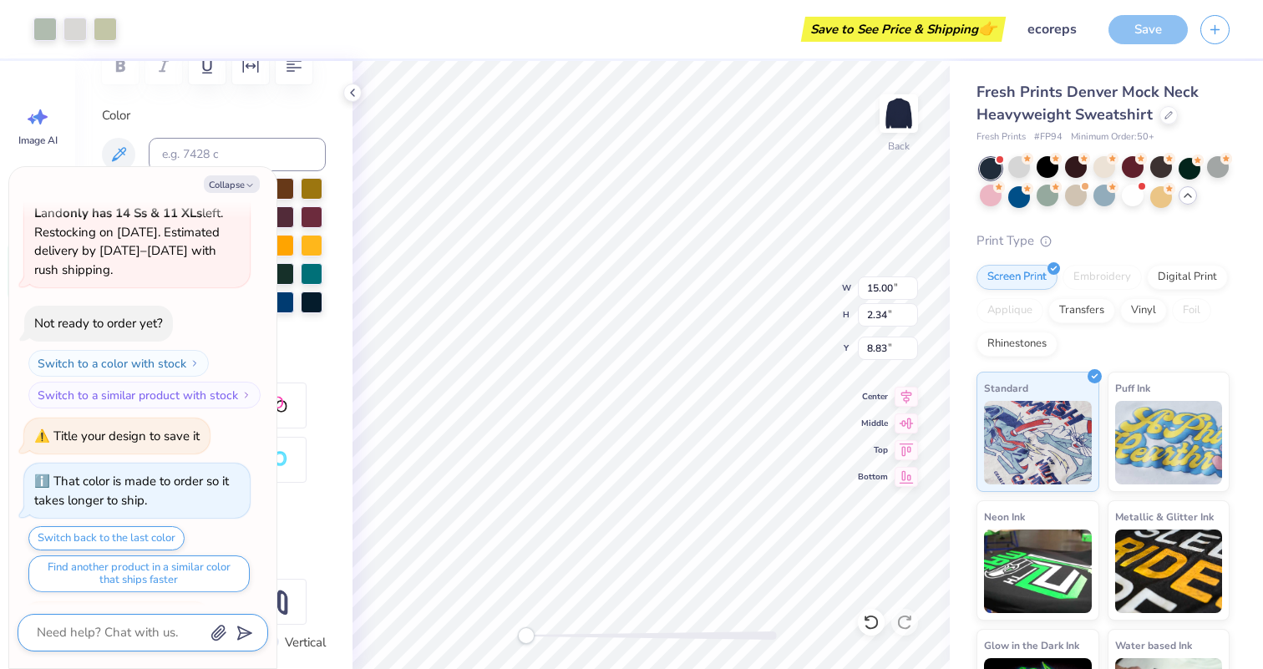
scroll to position [2751, 0]
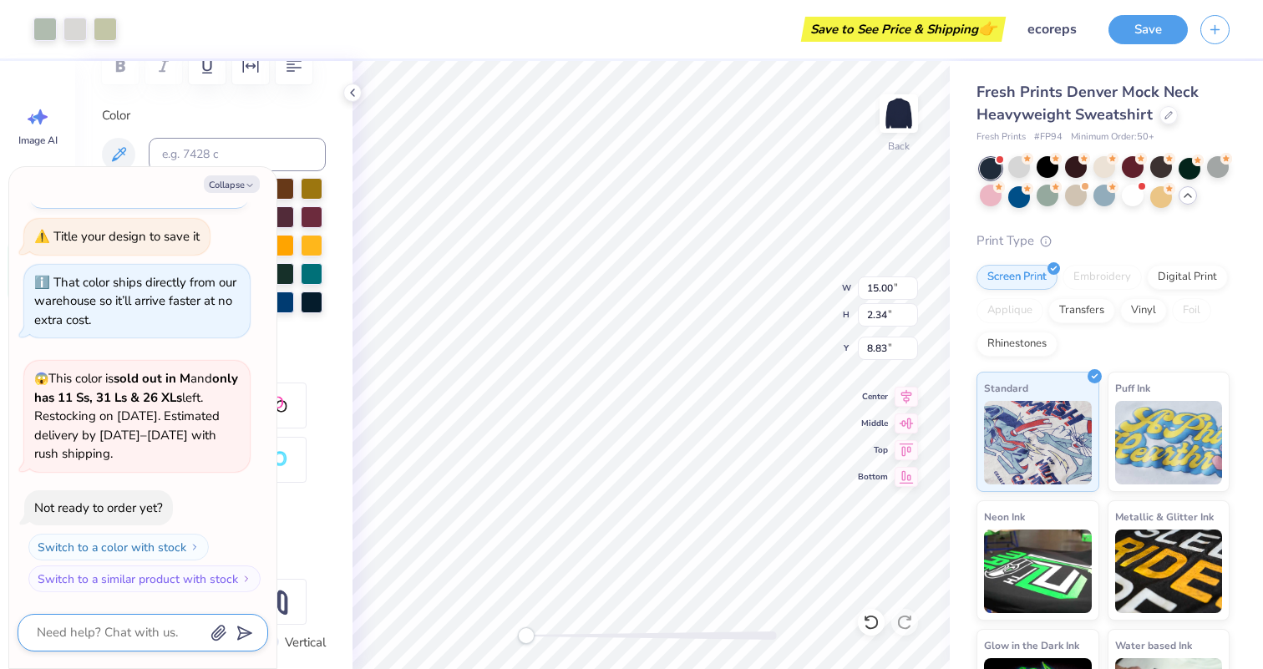
type textarea "x"
type textarea "\"
click at [257, 177] on button "Collapse" at bounding box center [232, 184] width 56 height 18
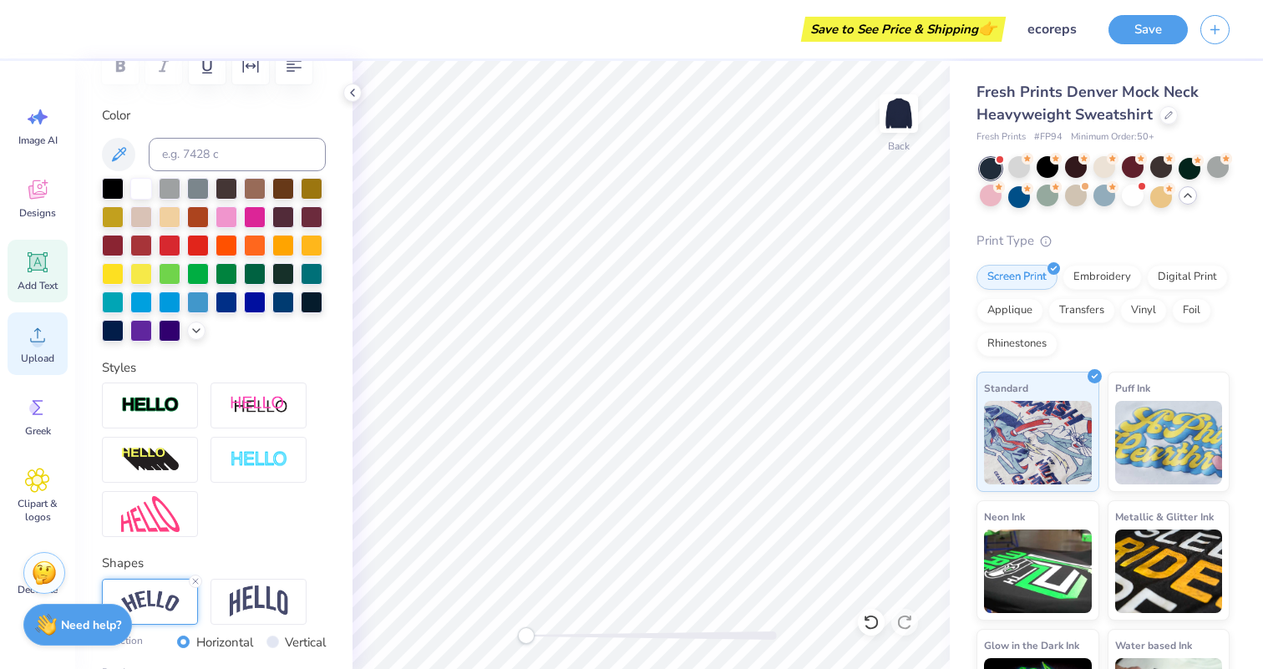
click at [30, 355] on span "Upload" at bounding box center [37, 358] width 33 height 13
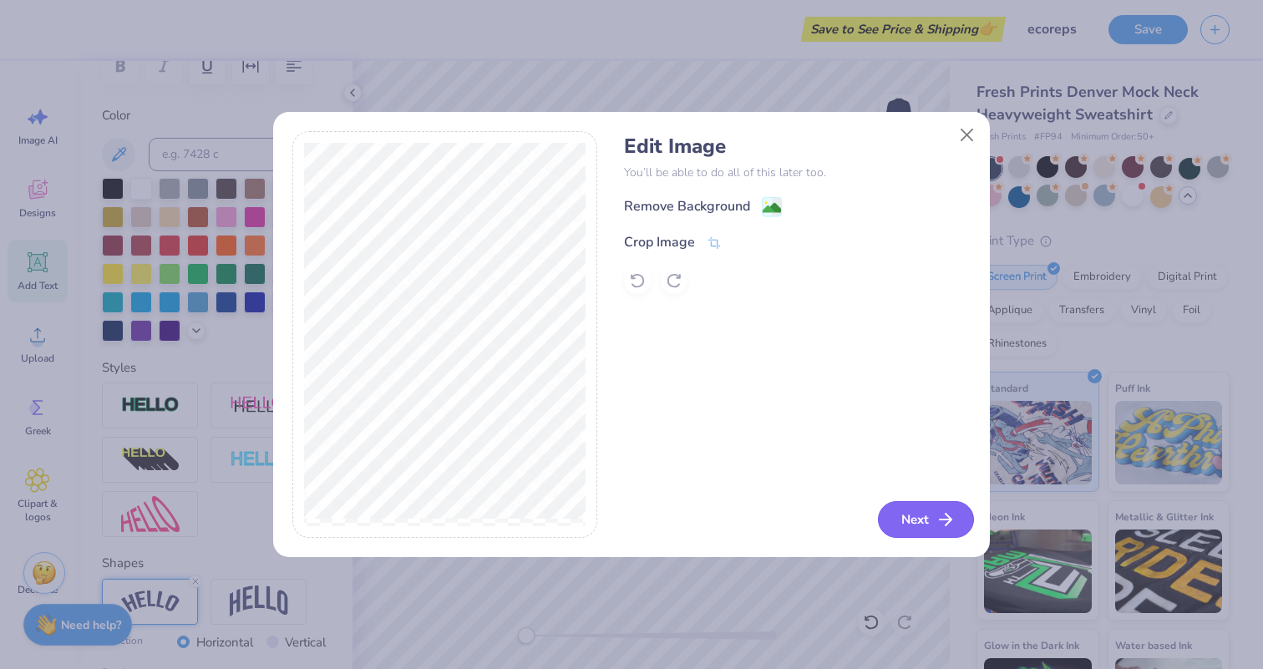
click at [928, 521] on button "Next" at bounding box center [926, 519] width 96 height 37
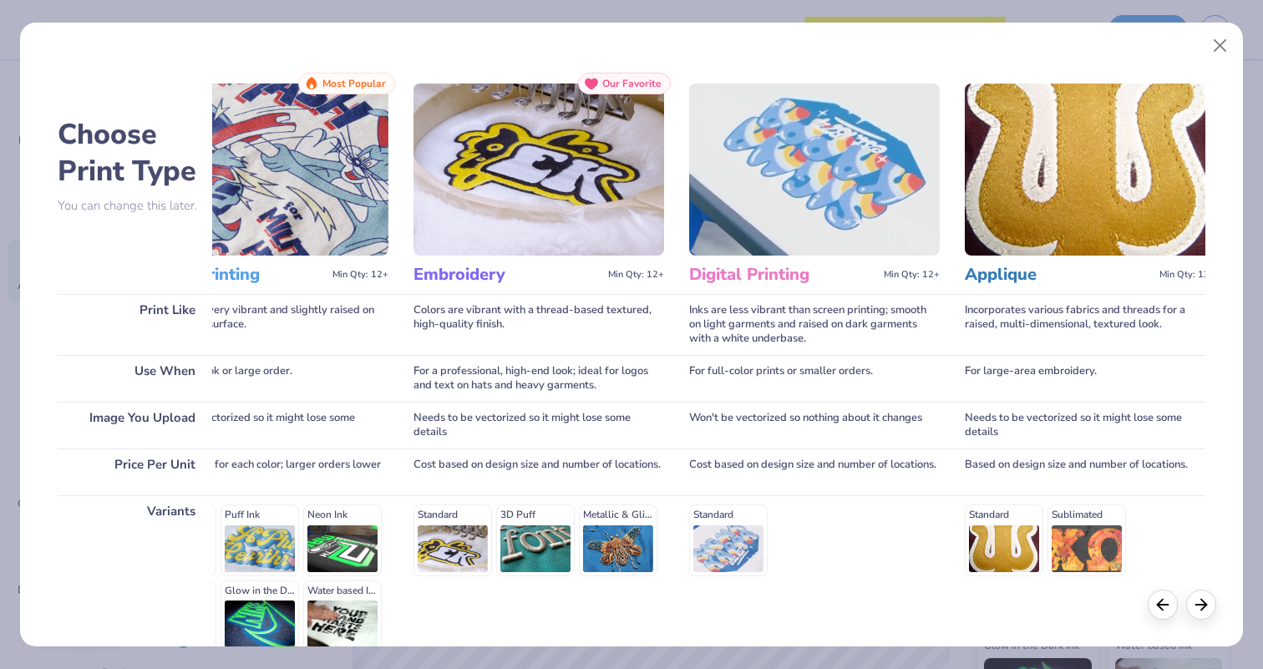
scroll to position [0, 101]
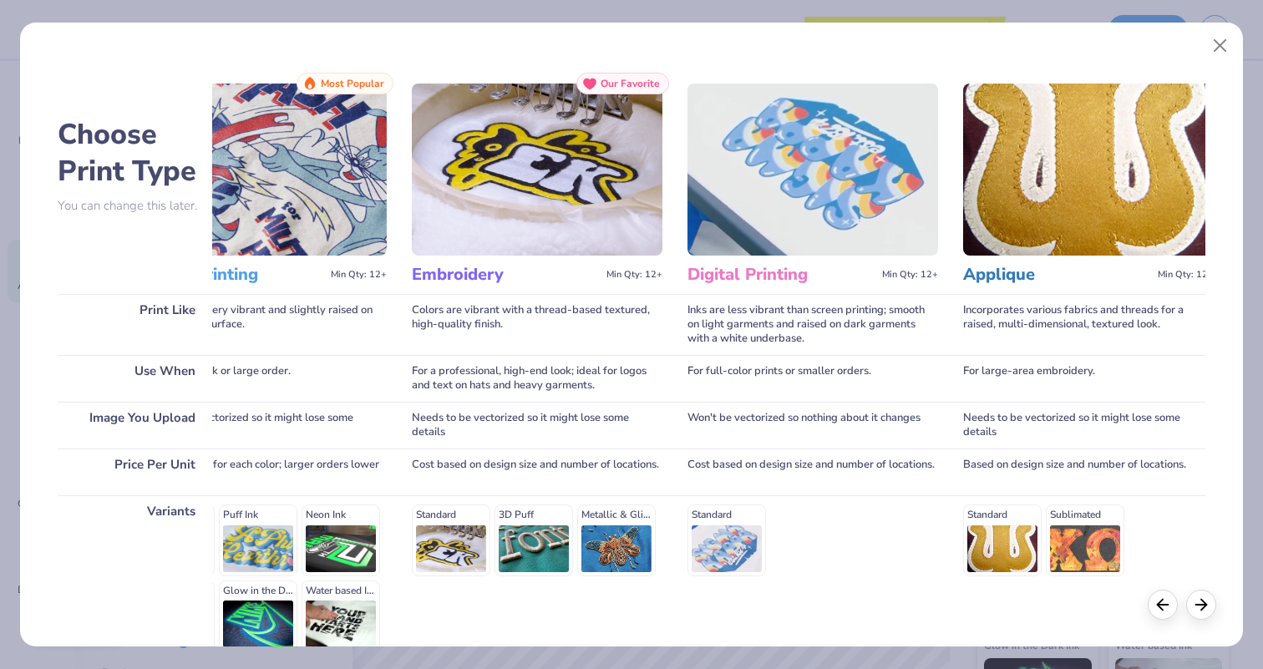
click at [728, 524] on div "Standard" at bounding box center [813, 540] width 251 height 71
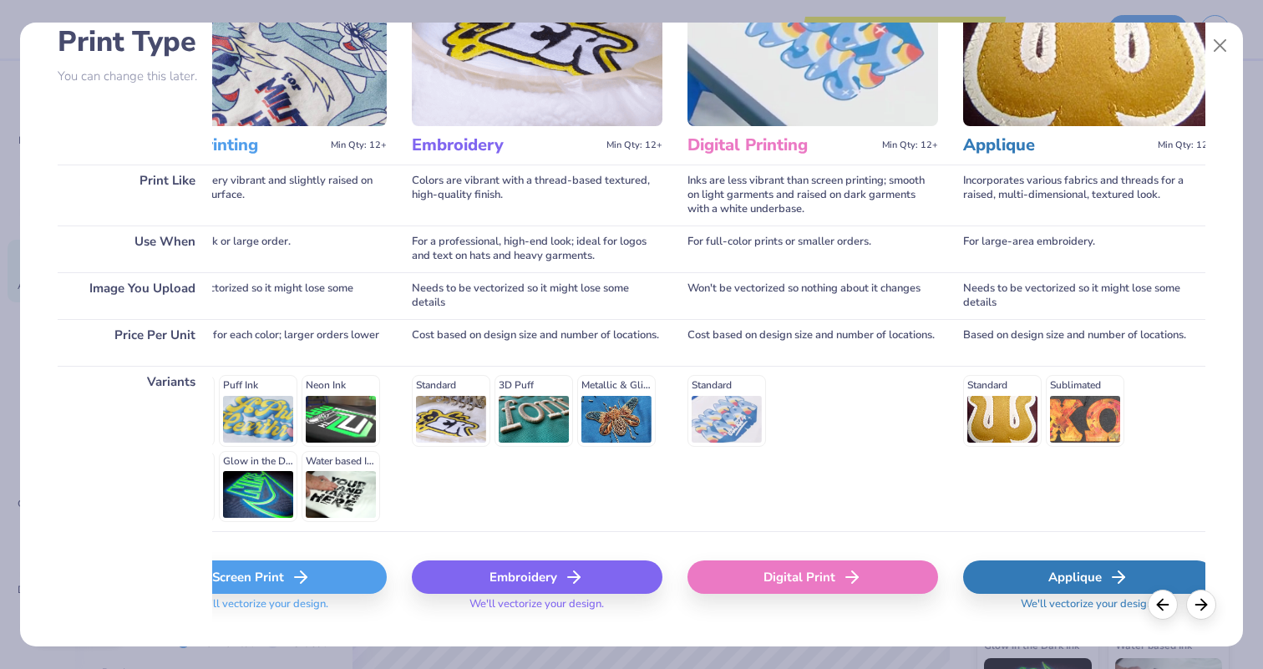
scroll to position [131, 0]
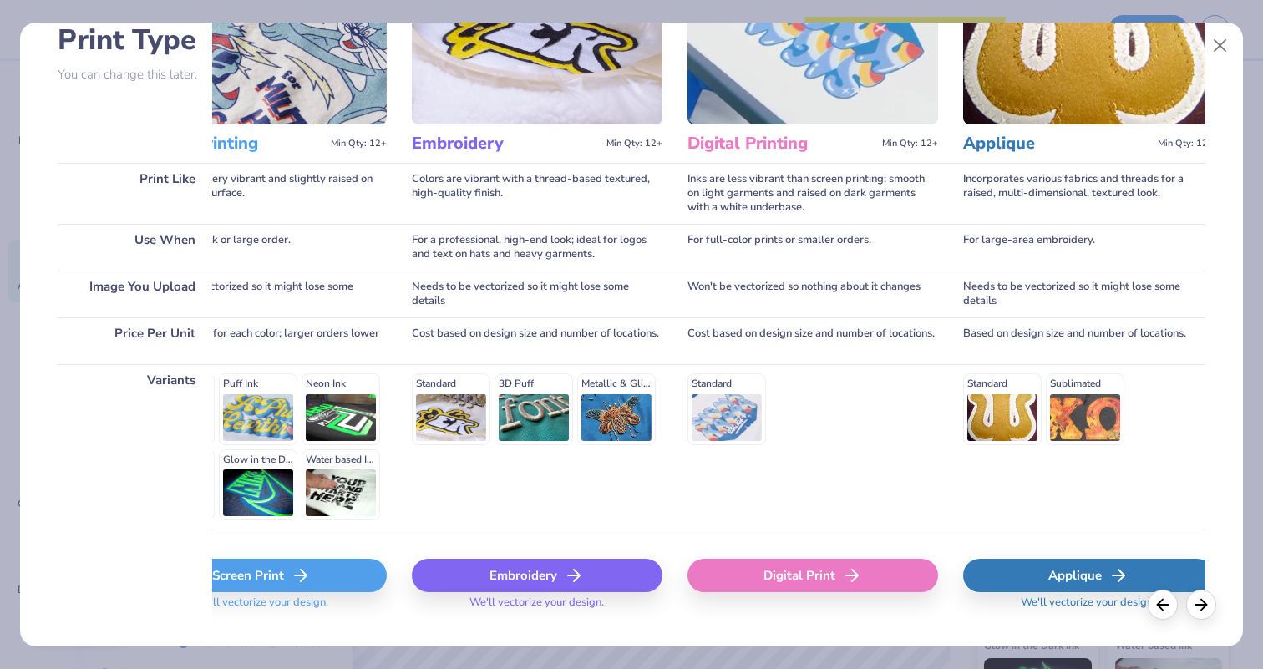
click at [749, 566] on div "Digital Print" at bounding box center [813, 575] width 251 height 33
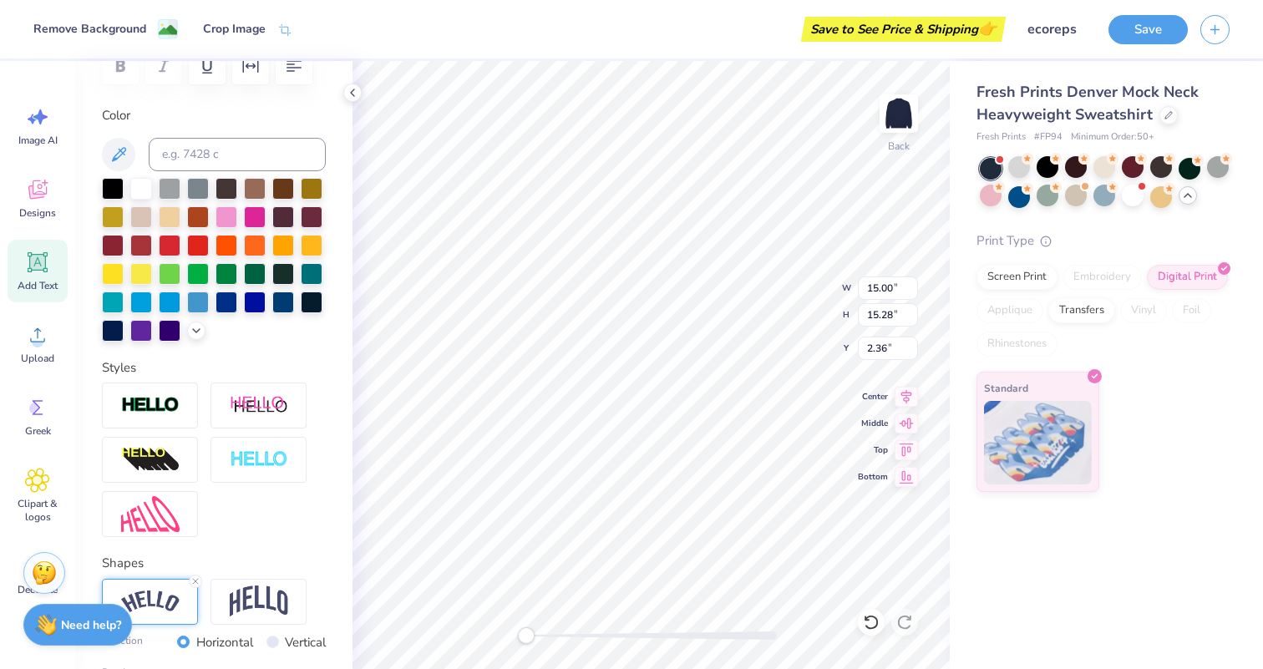
click at [1047, 546] on div "Fresh Prints Denver Mock Neck Heavyweight Sweatshirt Fresh Prints # FP94 Minimu…" at bounding box center [1106, 365] width 313 height 608
click at [1081, 561] on div "Fresh Prints Denver Mock Neck Heavyweight Sweatshirt Fresh Prints # FP94 Minimu…" at bounding box center [1106, 365] width 313 height 608
click at [1087, 306] on div "Transfers" at bounding box center [1081, 308] width 67 height 25
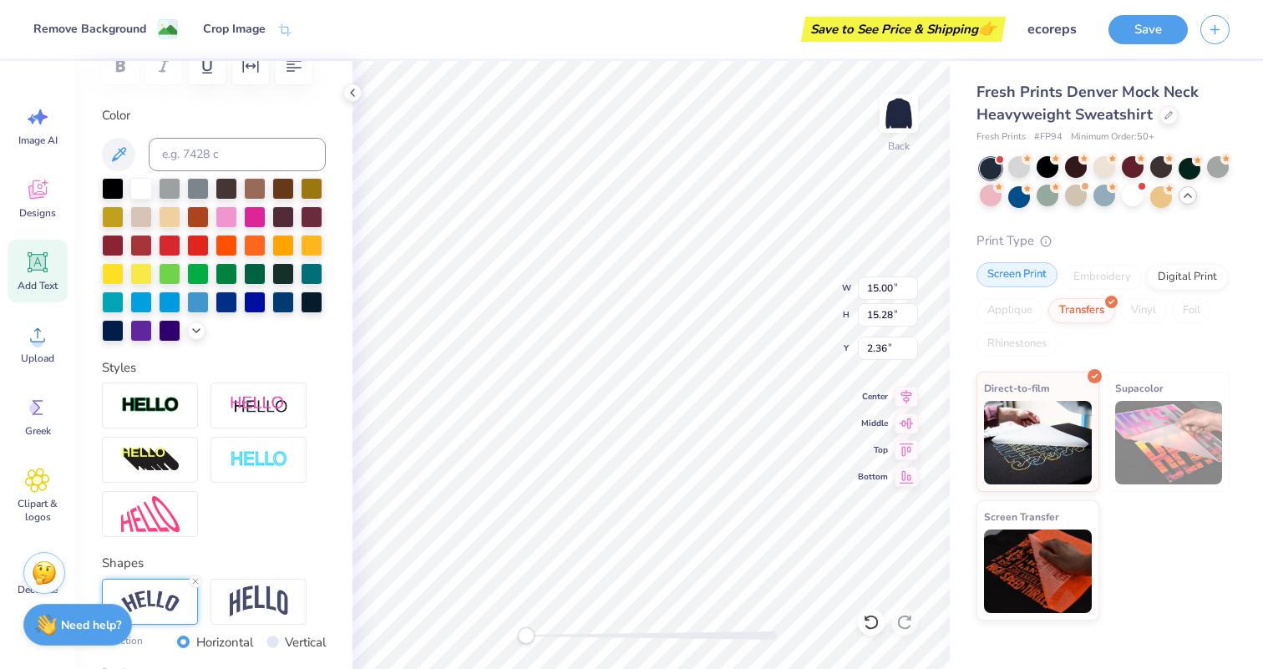
click at [1026, 274] on div "Screen Print" at bounding box center [1017, 274] width 81 height 25
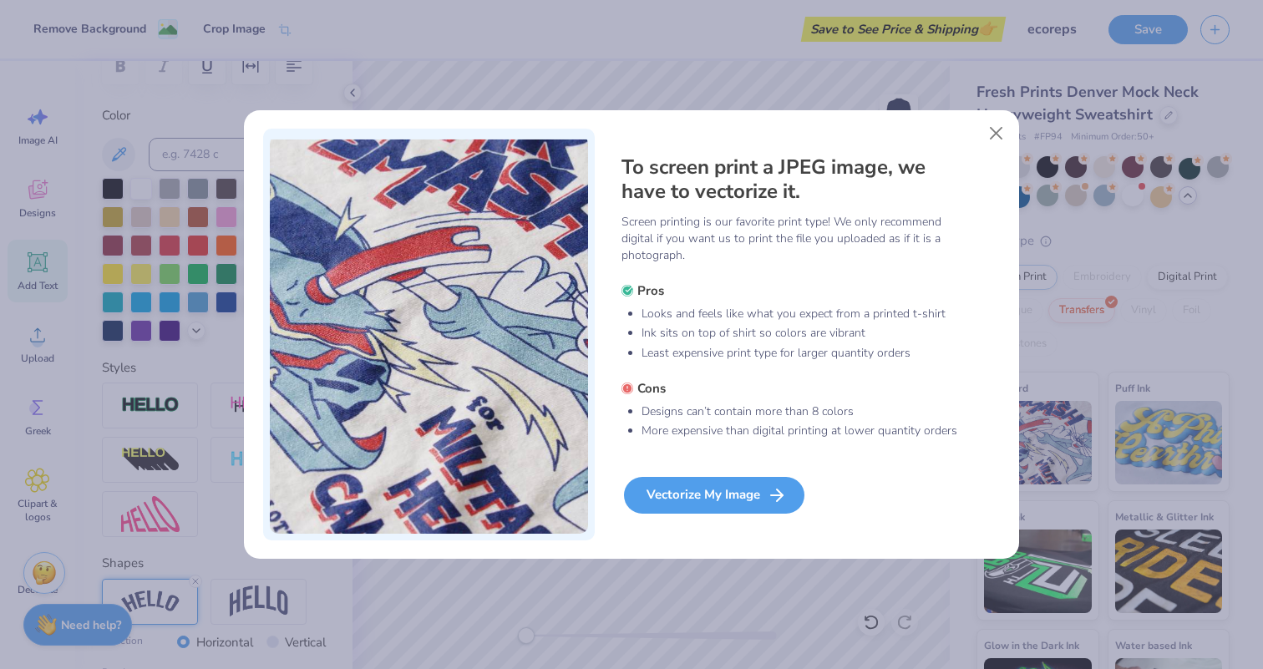
click at [754, 496] on div "Vectorize My Image" at bounding box center [714, 495] width 180 height 37
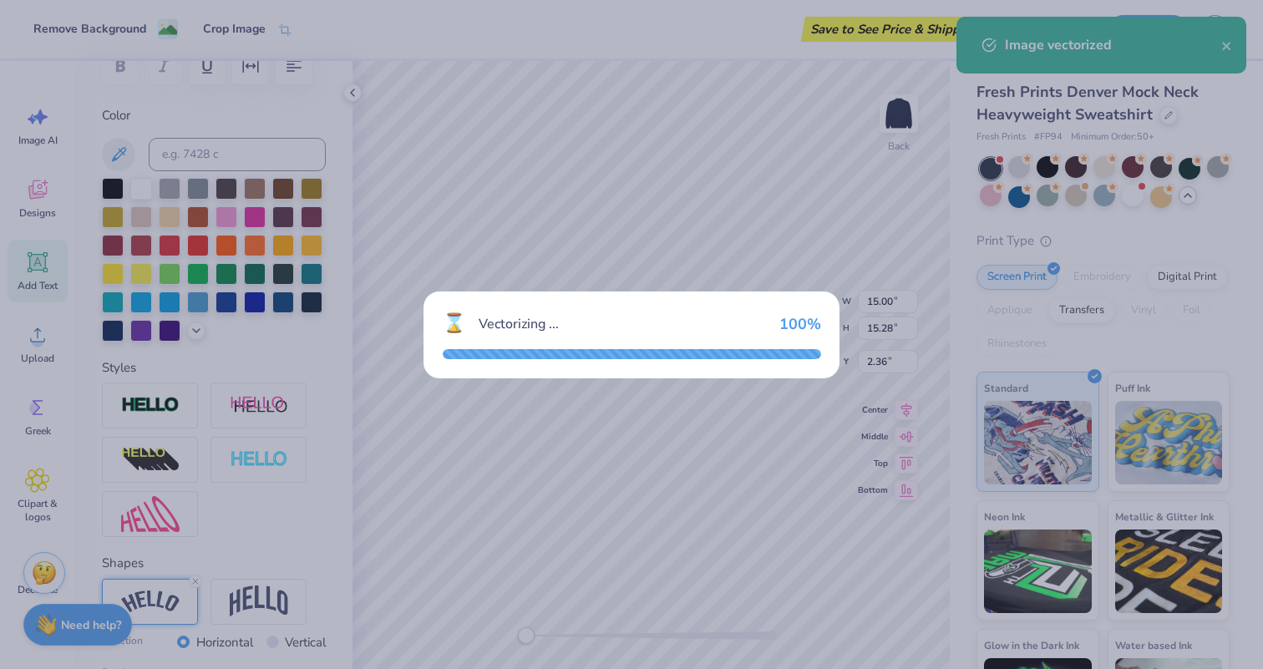
type textarea "x"
type input "14.12"
type input "2.21"
type input "8.90"
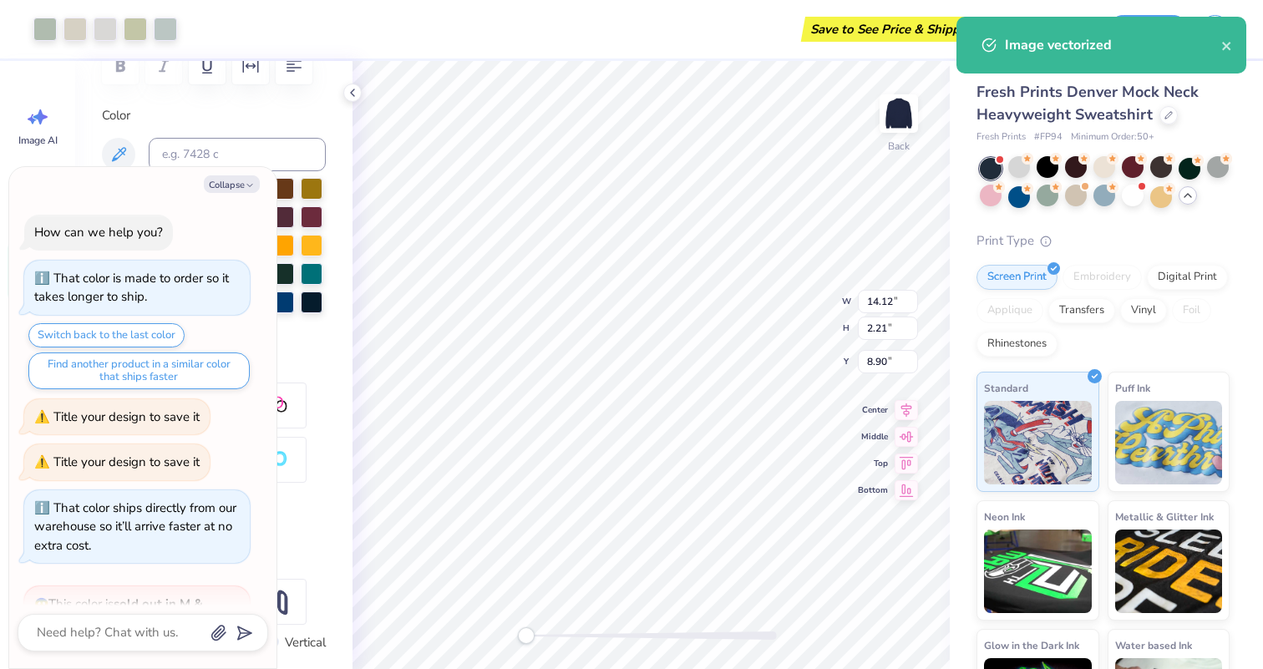
scroll to position [2890, 0]
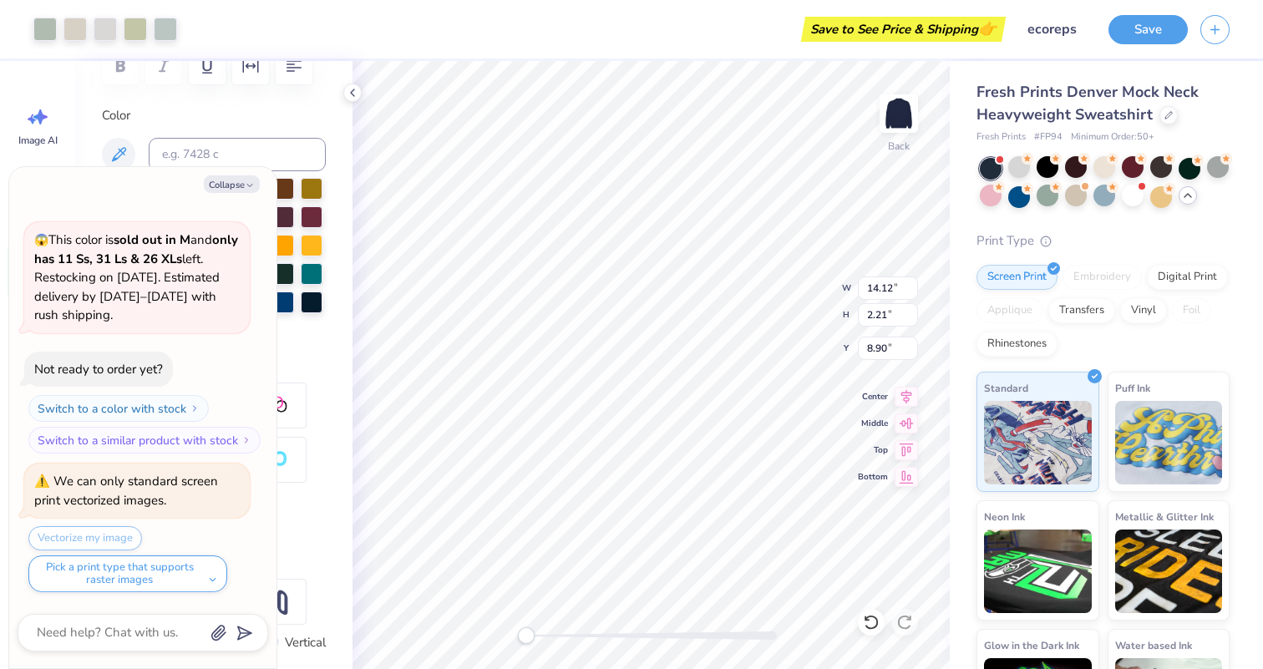
type textarea "x"
click at [1134, 36] on button "Save" at bounding box center [1148, 27] width 79 height 29
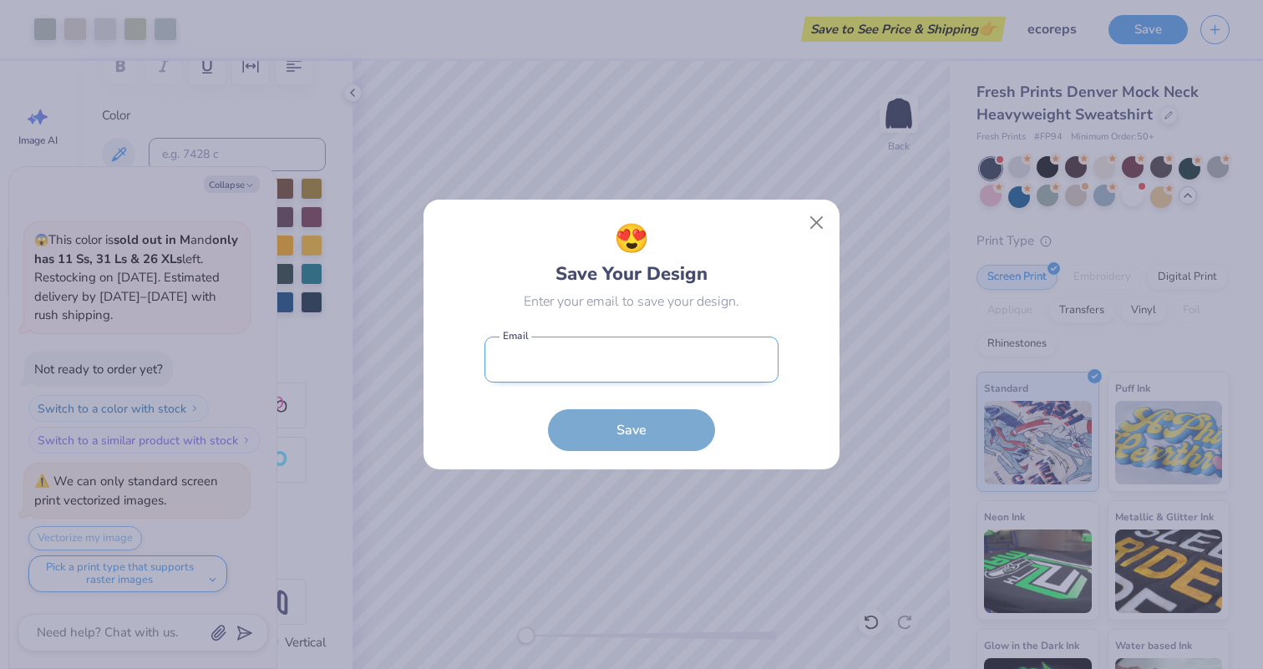
click at [639, 355] on input "email" at bounding box center [632, 360] width 294 height 46
type input "anjbaik03@gmail.com"
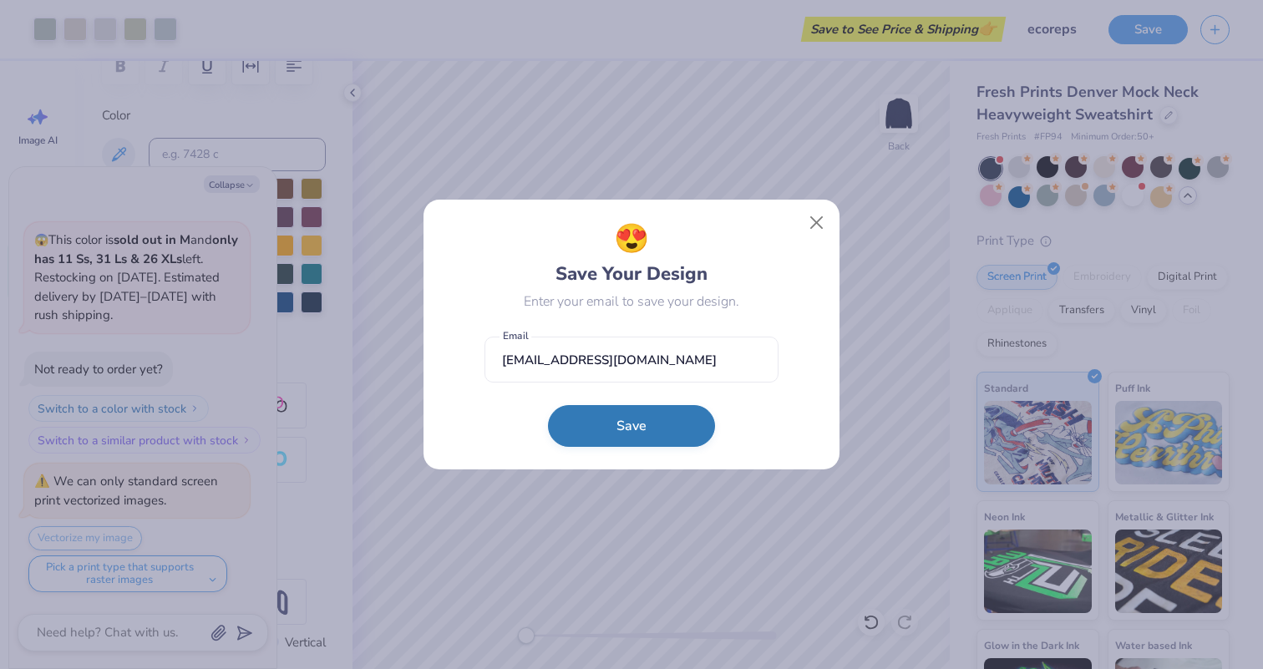
click at [622, 426] on button "Save" at bounding box center [631, 426] width 167 height 42
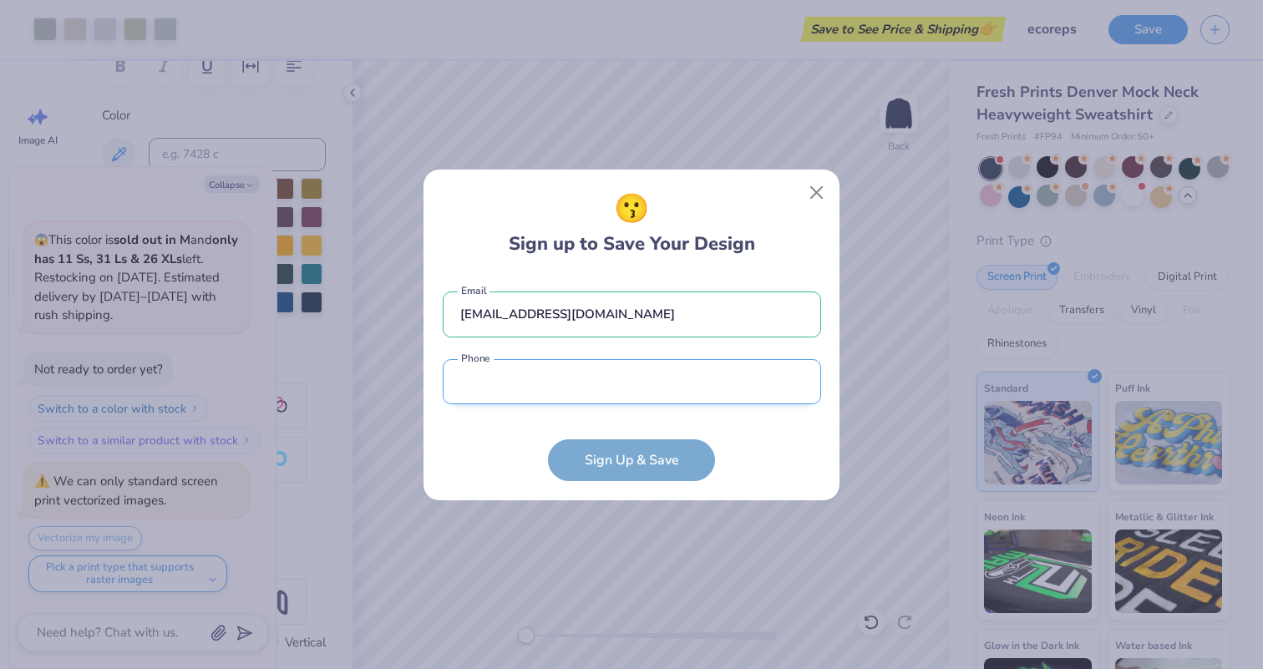
click at [601, 398] on input "tel" at bounding box center [632, 382] width 378 height 46
type input "(610) 724-1140"
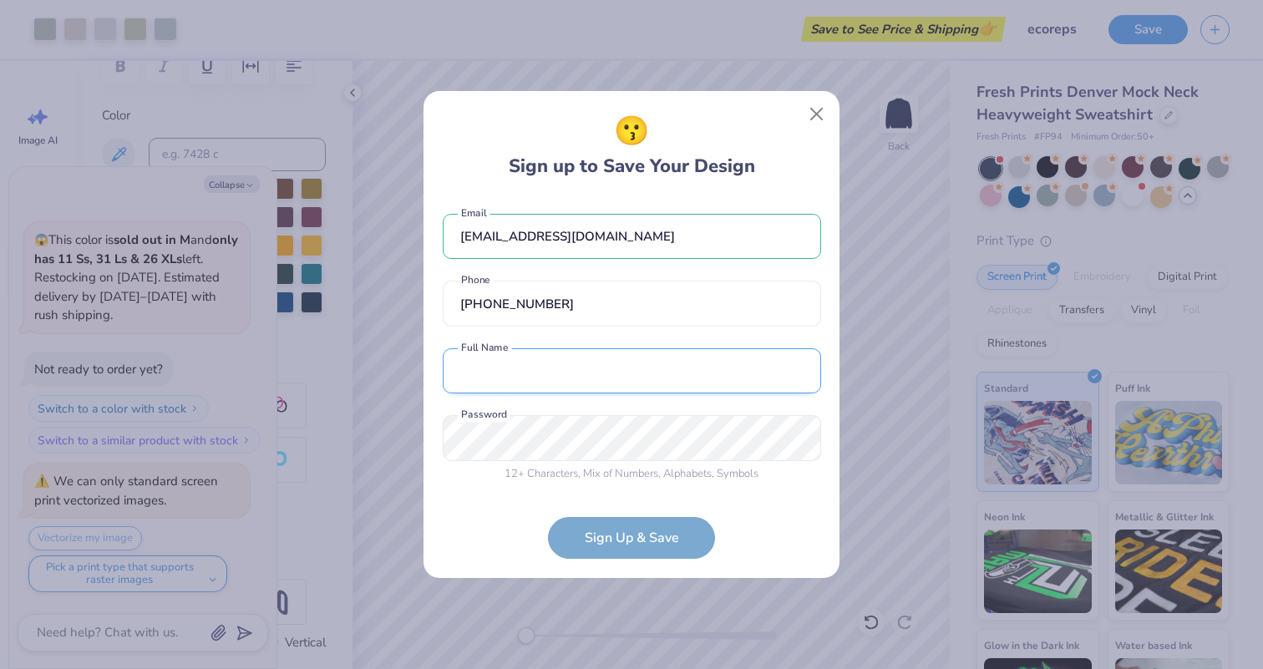
click at [572, 358] on input "text" at bounding box center [632, 371] width 378 height 46
type input "Anjali Kiran Baikerikar"
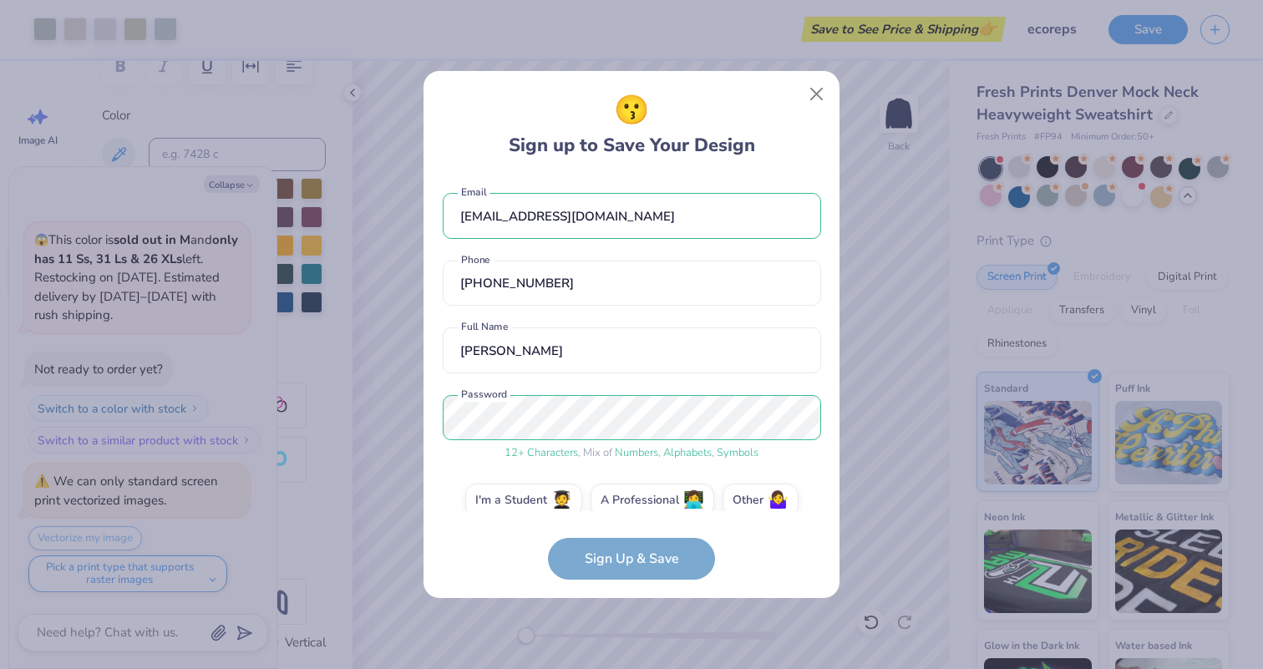
scroll to position [23, 0]
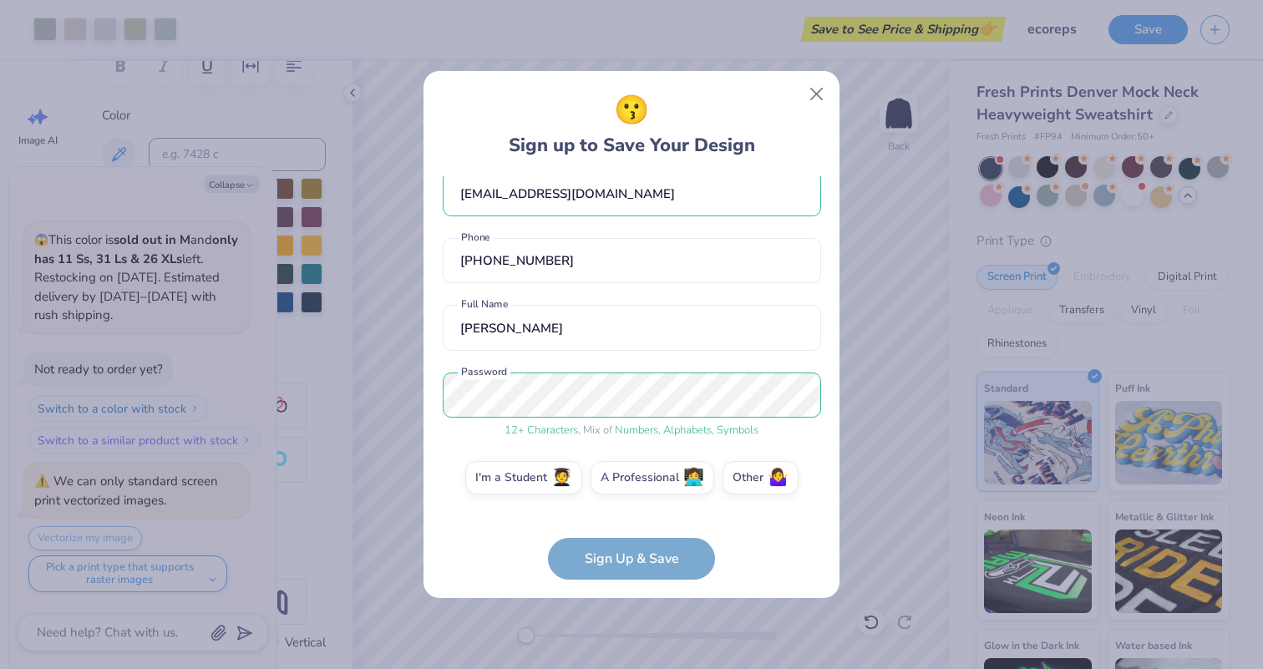
click at [646, 551] on form "anjbaik03@gmail.com Email (610) 724-1140 Phone Anjali Kiran Baikerikar Full Nam…" at bounding box center [632, 378] width 378 height 404
click at [623, 558] on form "anjbaik03@gmail.com Email (610) 724-1140 Phone Anjali Kiran Baikerikar Full Nam…" at bounding box center [632, 378] width 378 height 404
click at [601, 565] on form "anjbaik03@gmail.com Email (610) 724-1140 Phone Anjali Kiran Baikerikar Full Nam…" at bounding box center [632, 378] width 378 height 404
click at [544, 479] on label "I'm a Student 🧑‍🎓" at bounding box center [523, 475] width 117 height 33
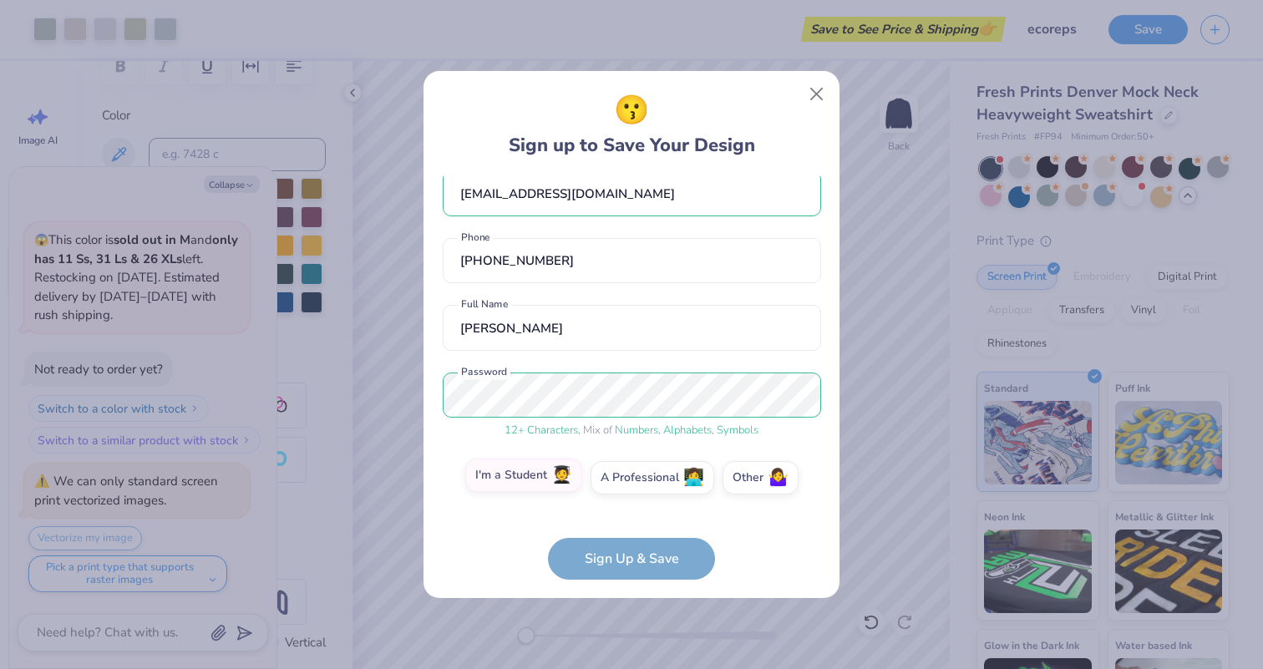
click at [627, 499] on input "I'm a Student 🧑‍🎓" at bounding box center [632, 504] width 11 height 11
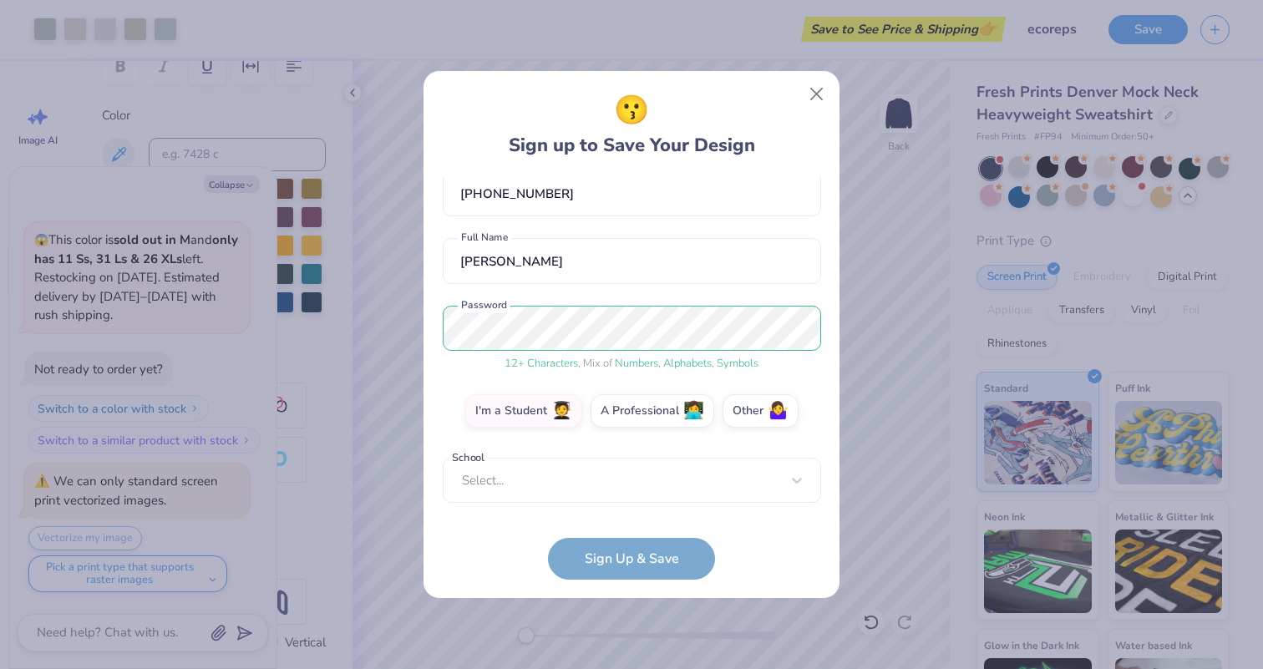
scroll to position [81, 0]
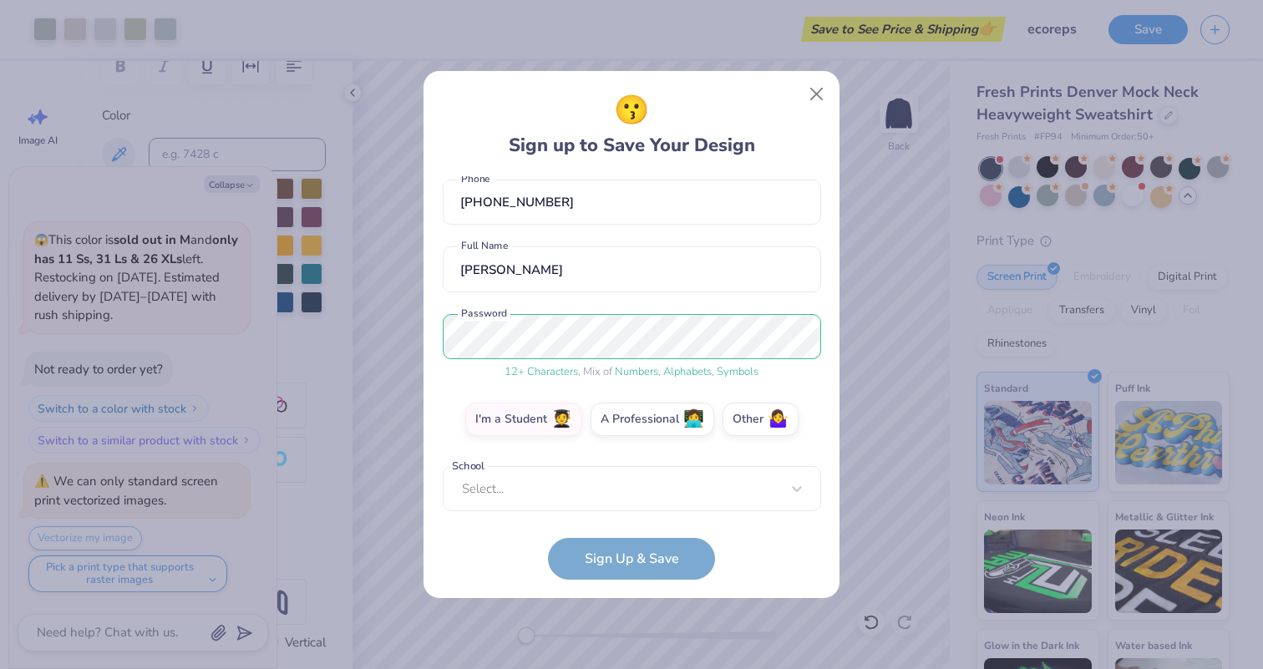
click at [576, 513] on form "anjbaik03@gmail.com Email (610) 724-1140 Phone Anjali Kiran Baikerikar Full Nam…" at bounding box center [632, 378] width 378 height 404
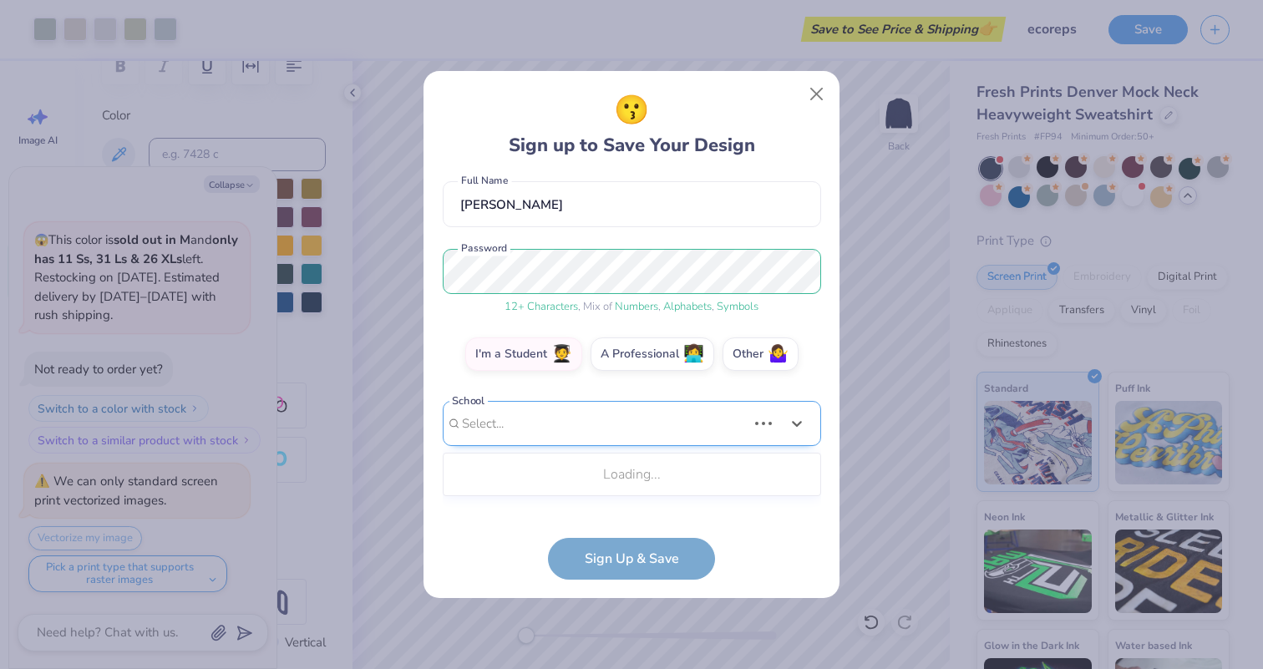
click at [567, 493] on div "Use Up and Down to choose options, press Enter to select the currently focused …" at bounding box center [632, 449] width 378 height 96
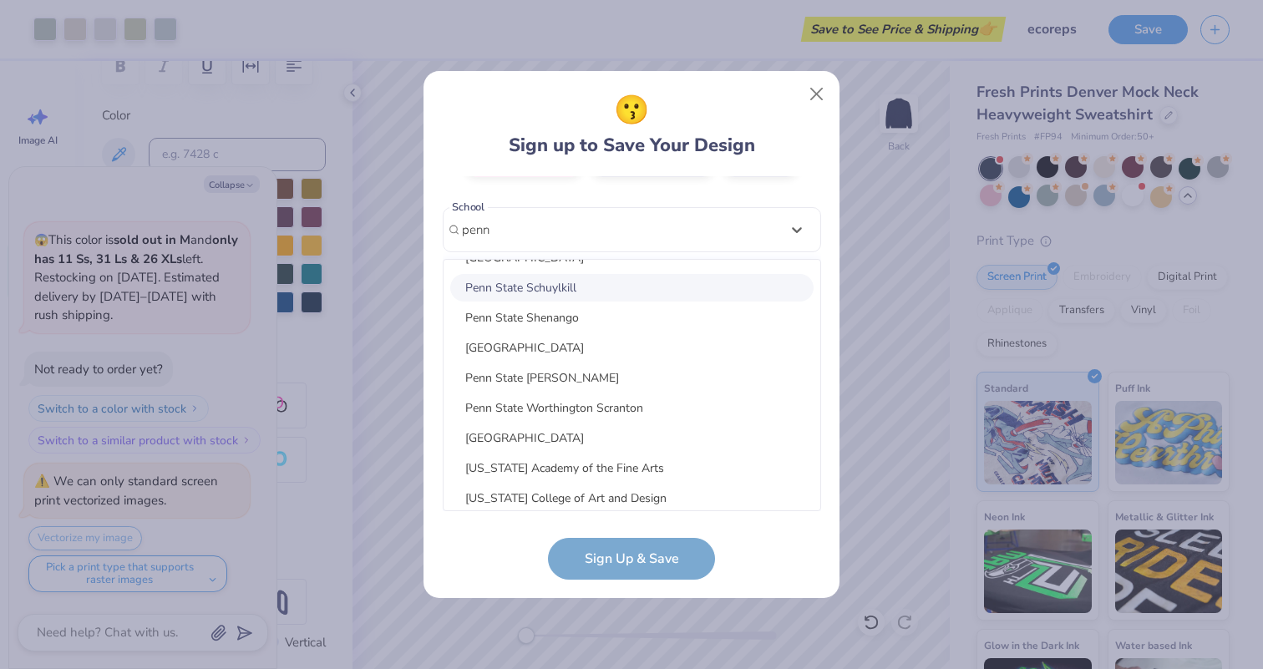
scroll to position [445, 0]
click at [549, 354] on div "Penn State University Park" at bounding box center [631, 346] width 363 height 28
type input "penn"
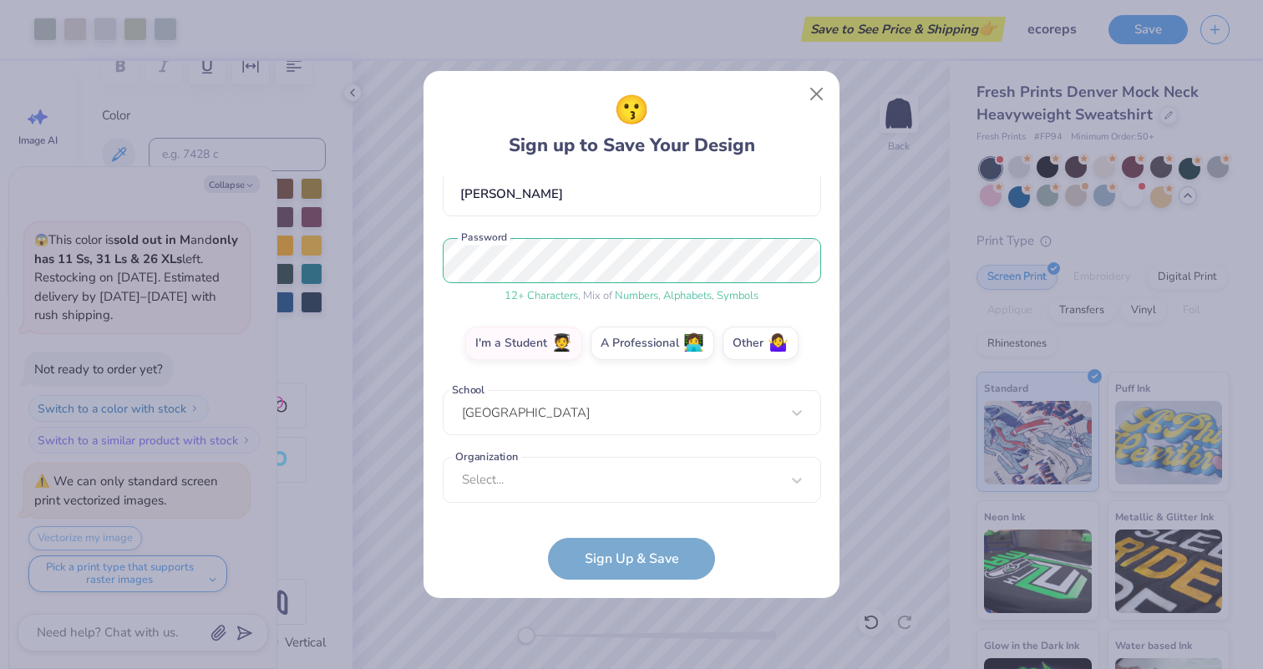
scroll to position [157, 0]
click at [595, 477] on div "Select..." at bounding box center [632, 480] width 378 height 46
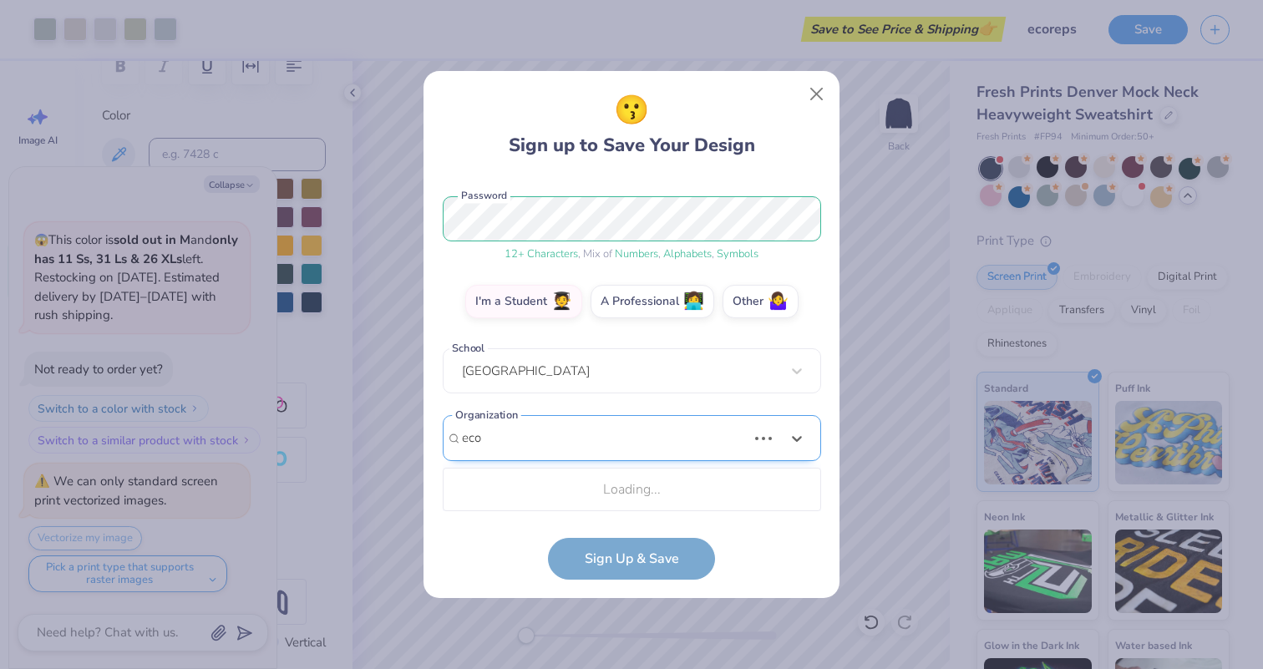
scroll to position [408, 0]
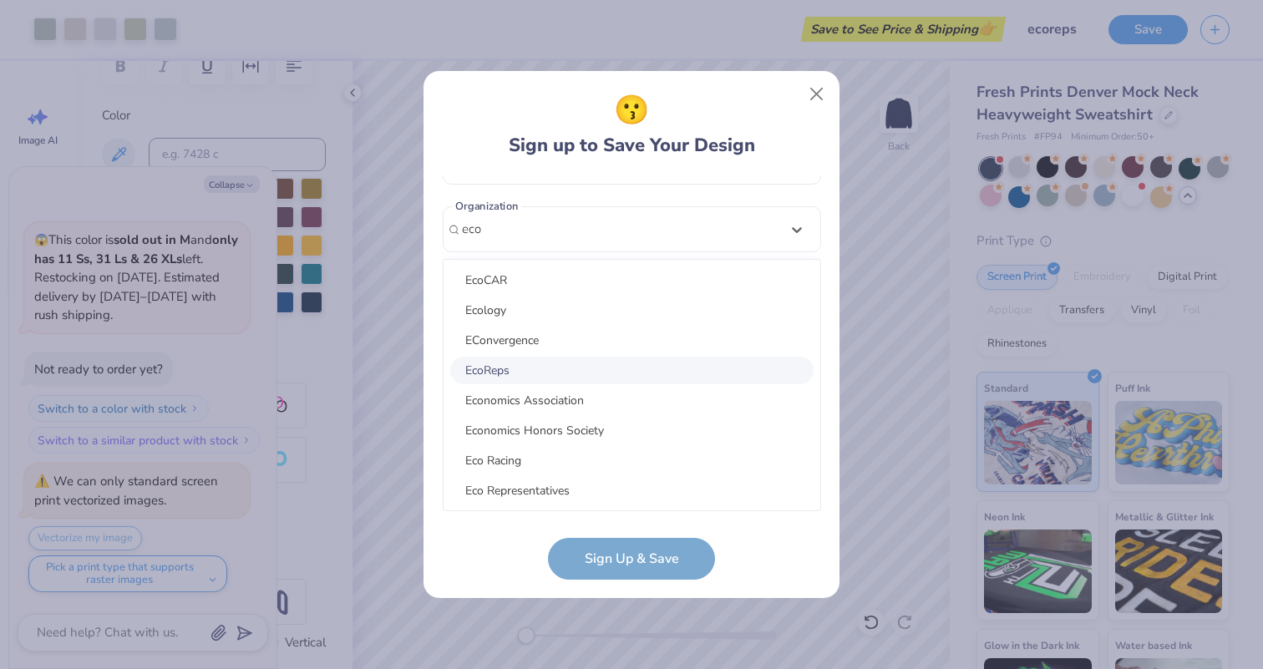
click at [517, 377] on div "EcoReps" at bounding box center [631, 371] width 363 height 28
type input "eco"
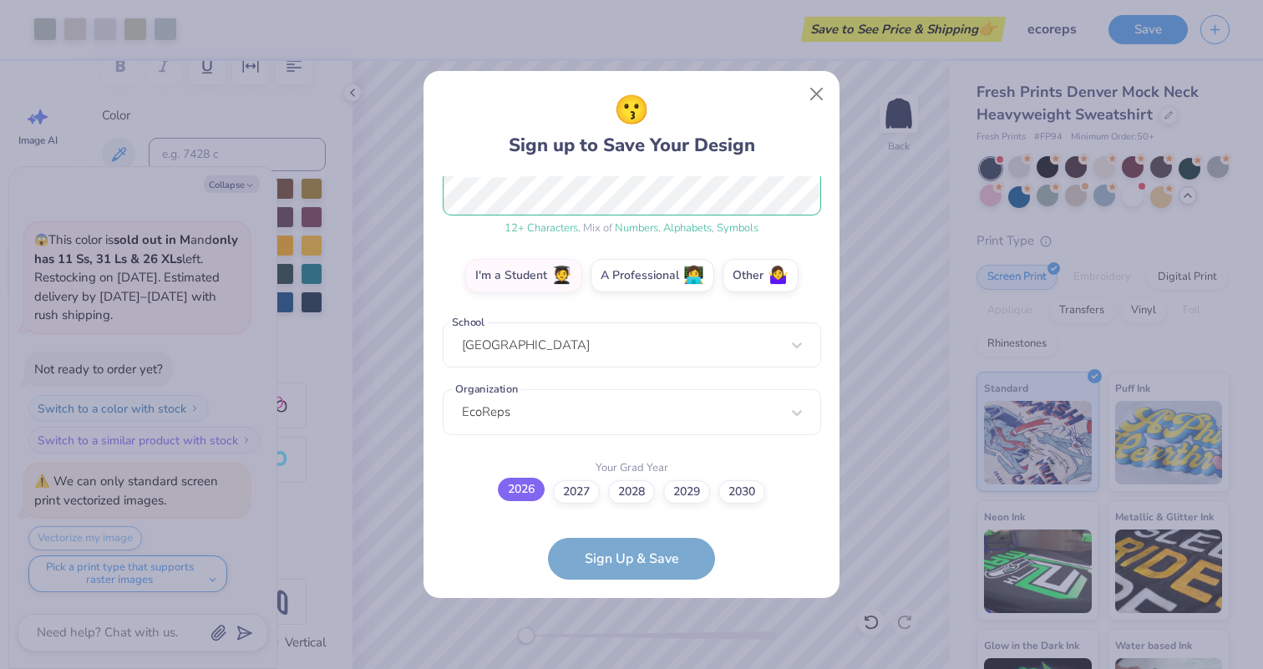
click at [526, 499] on label "2026" at bounding box center [521, 489] width 47 height 23
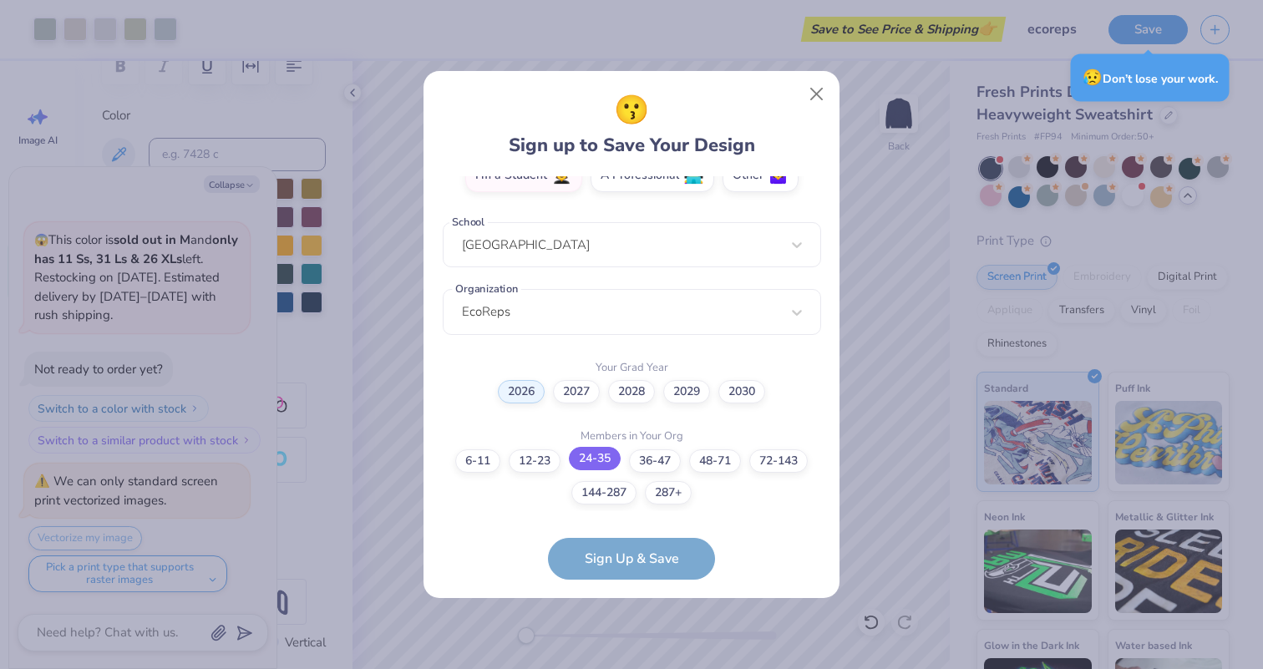
click at [598, 468] on label "24-35" at bounding box center [595, 458] width 52 height 23
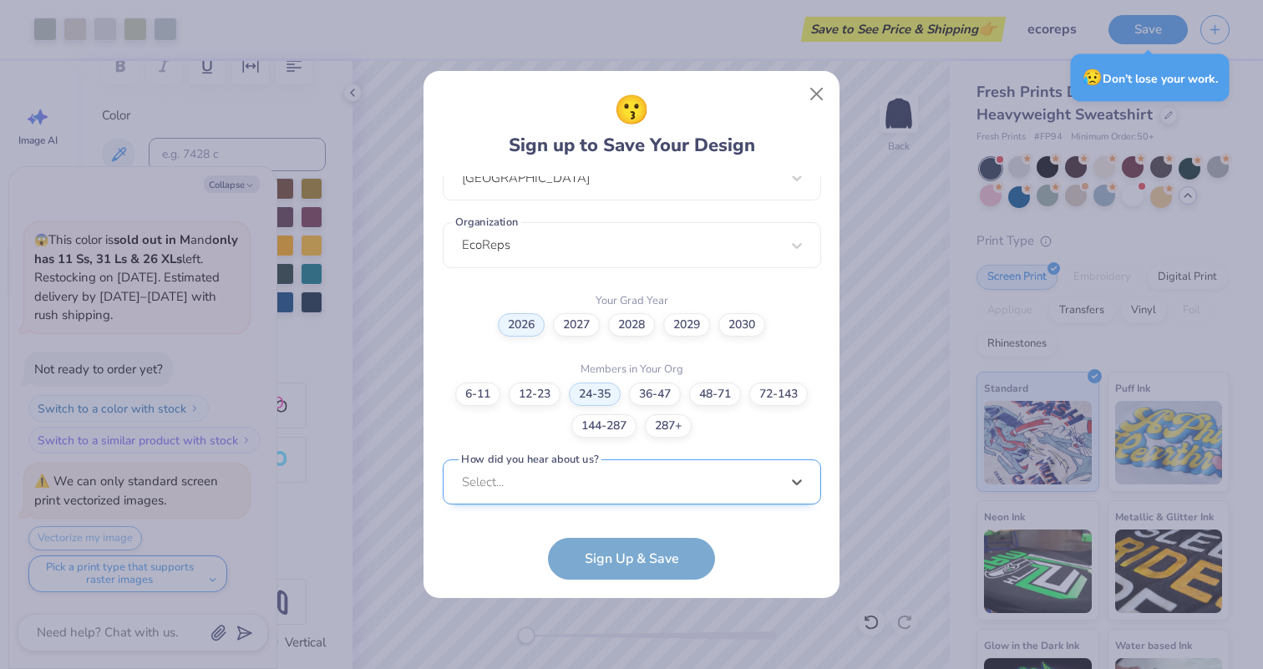
scroll to position [642, 0]
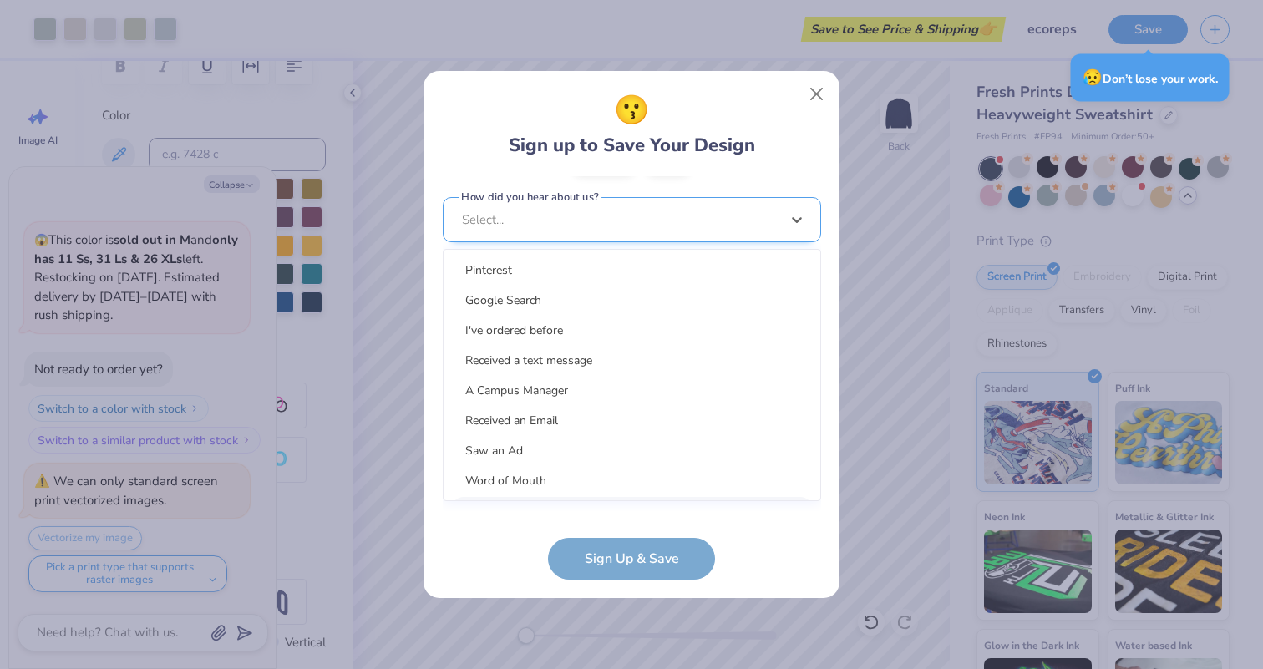
click at [602, 495] on div "option LinkedIn focused, 9 of 15. 15 results available. Use Up and Down to choo…" at bounding box center [632, 349] width 378 height 305
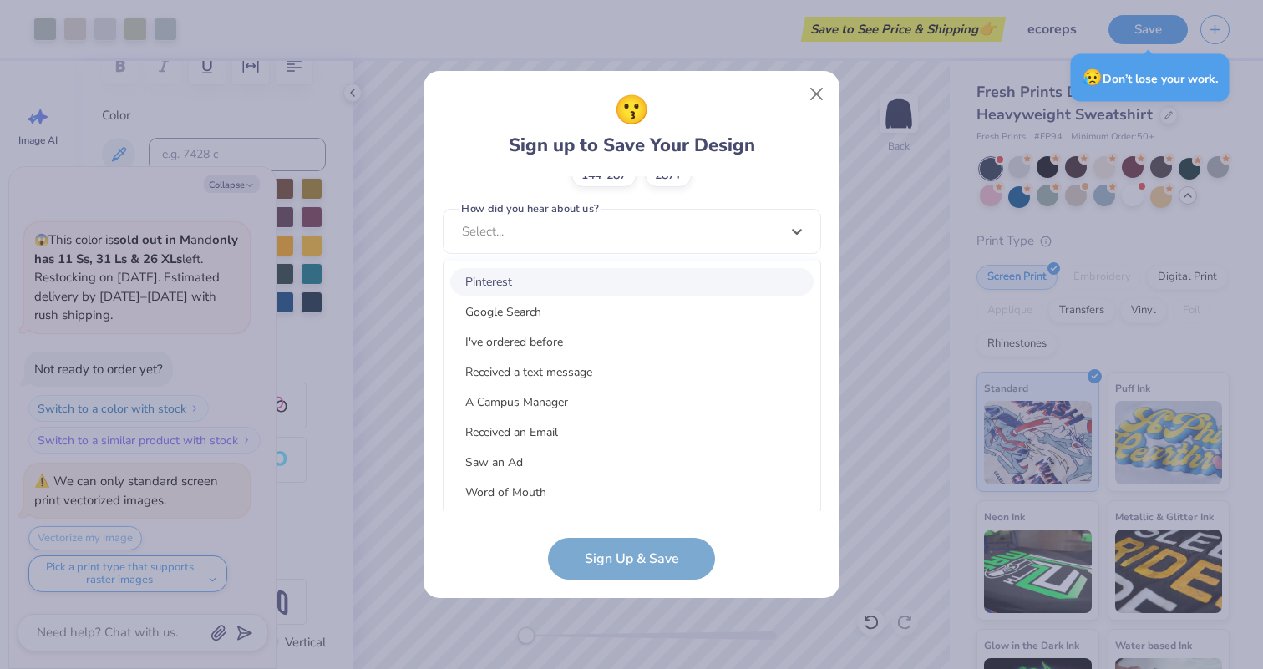
click at [559, 295] on div "Pinterest Google Search I've ordered before Received a text message A Campus Ma…" at bounding box center [632, 386] width 377 height 251
click at [560, 306] on div "Google Search" at bounding box center [631, 312] width 363 height 28
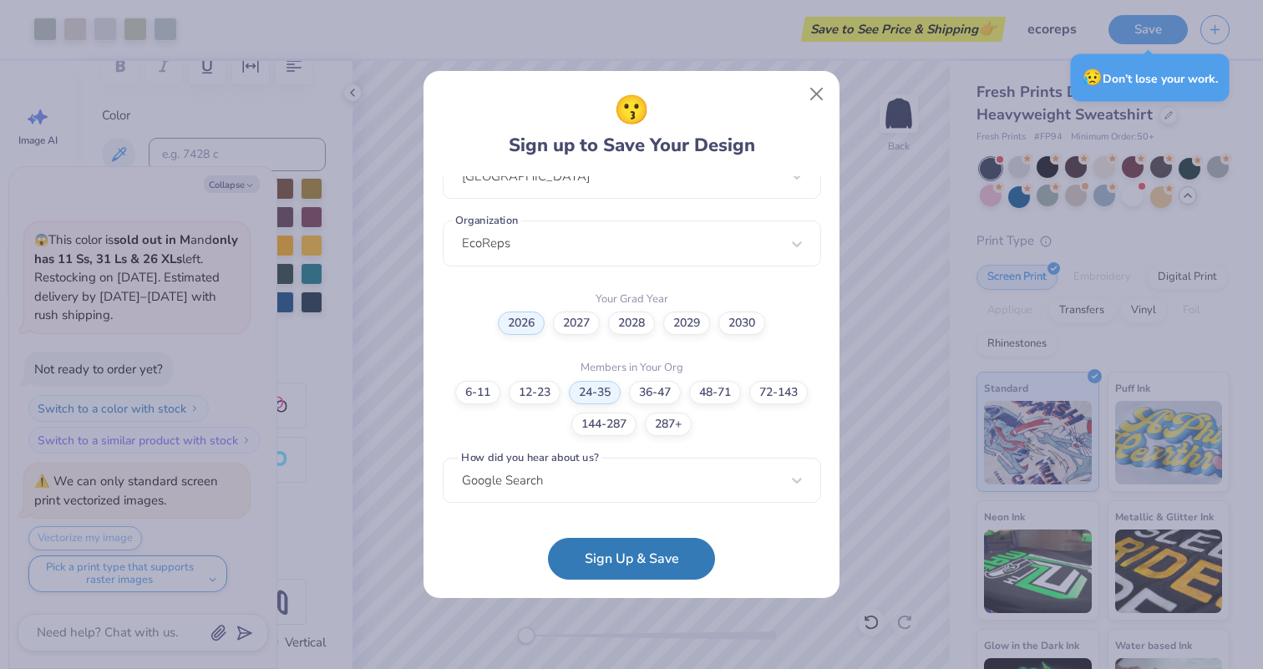
scroll to position [392, 0]
click at [611, 552] on button "Sign Up & Save" at bounding box center [631, 555] width 167 height 42
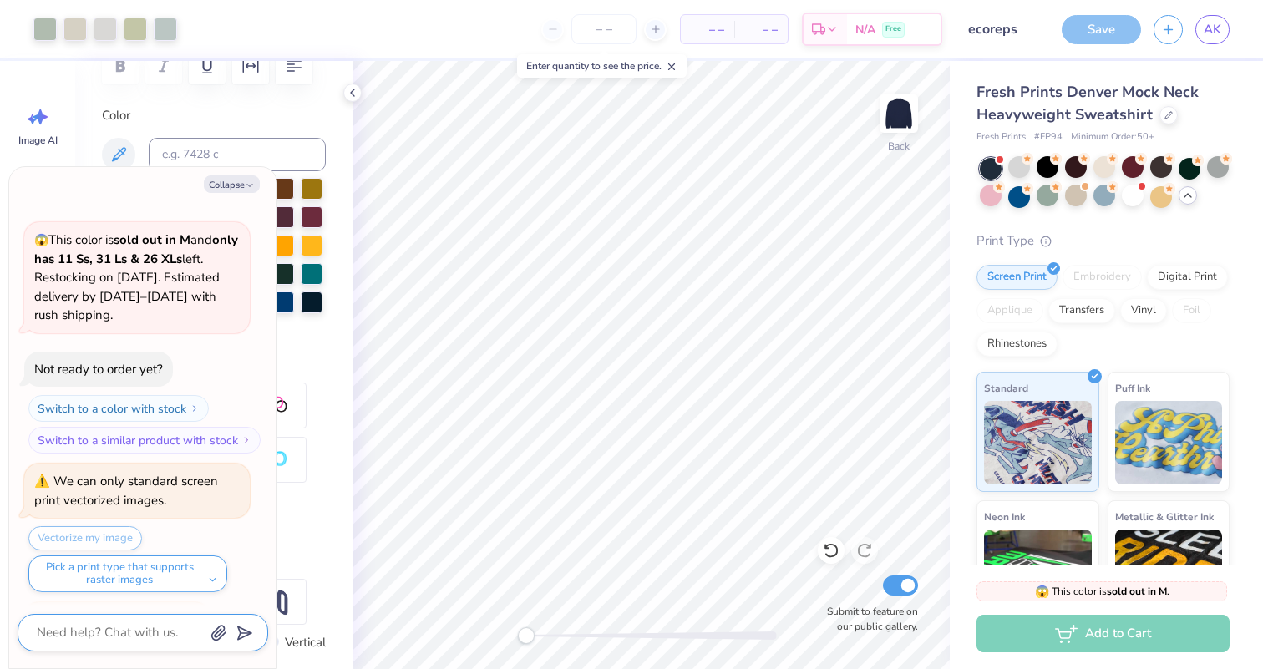
scroll to position [2935, 0]
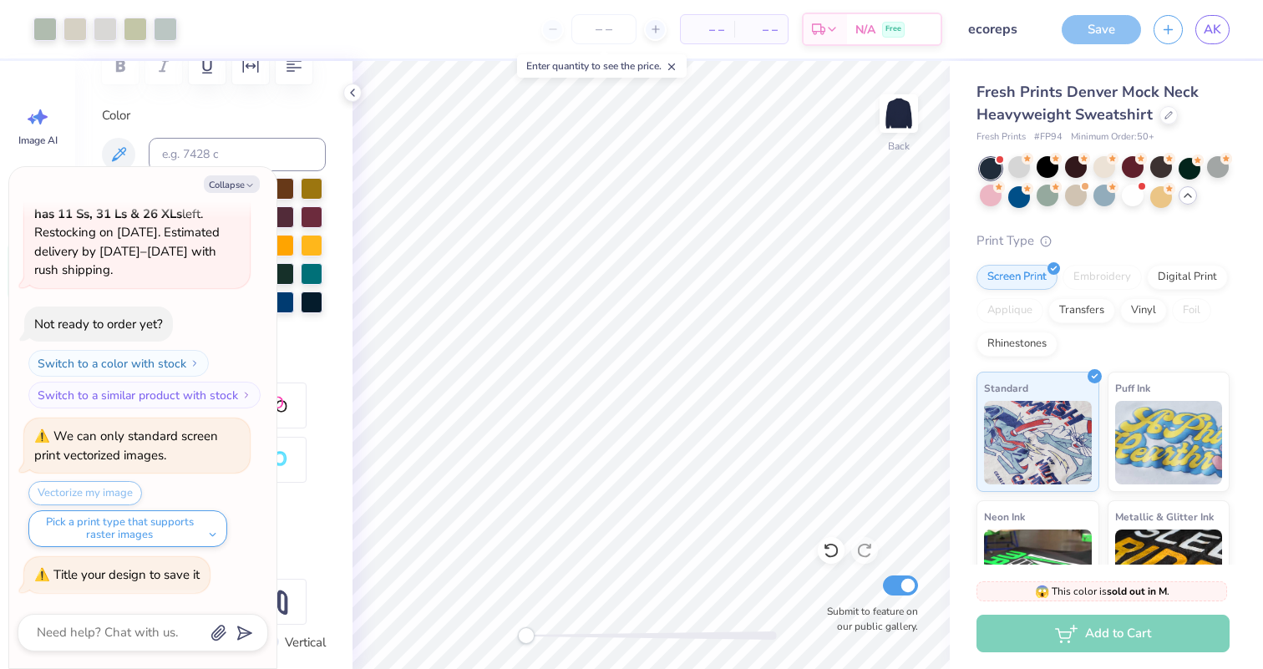
type textarea "x"
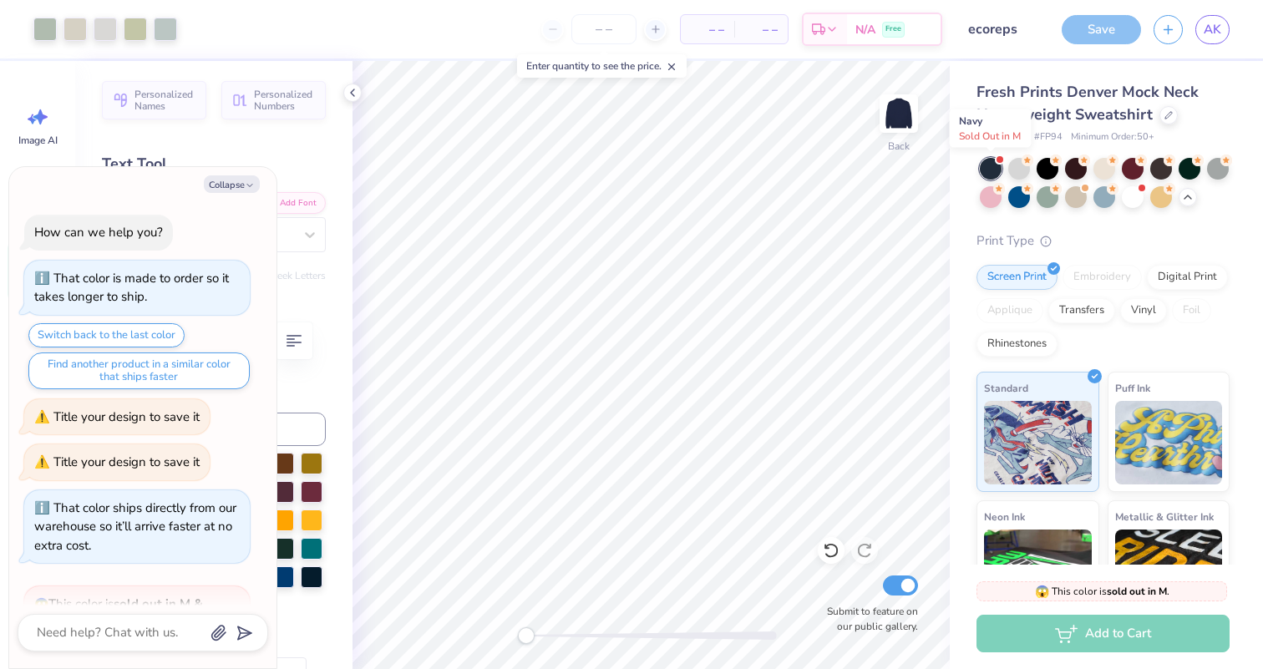
scroll to position [2935, 0]
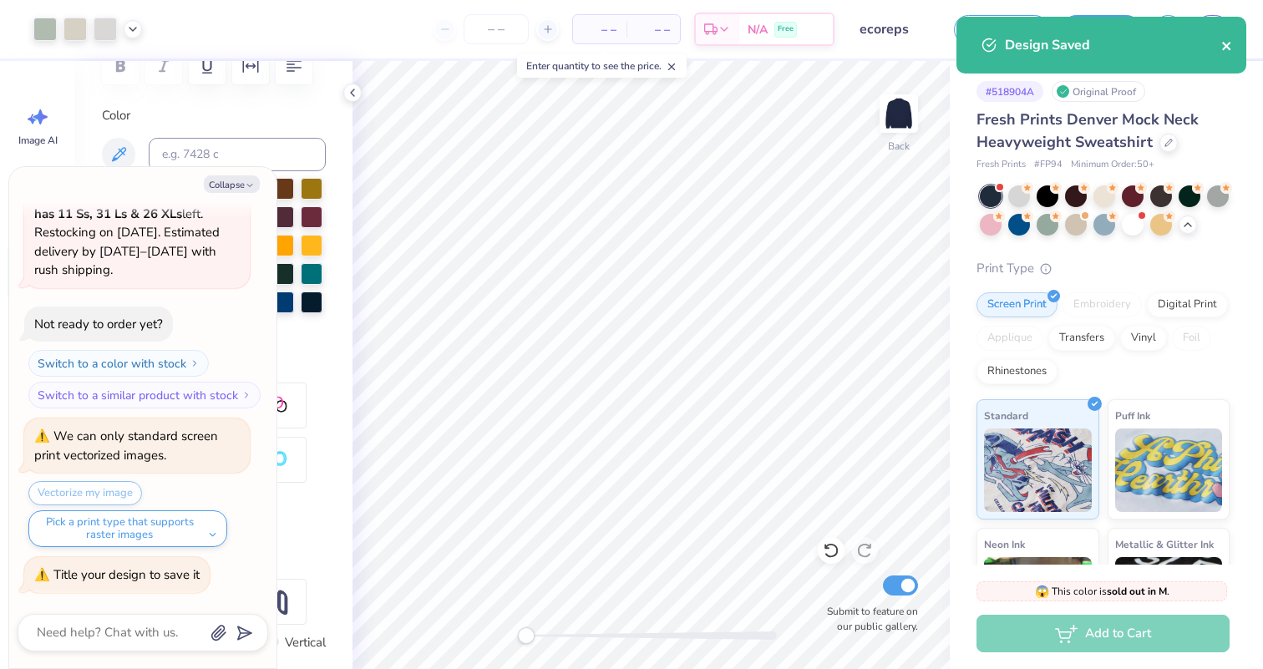
click at [1231, 46] on icon "close" at bounding box center [1227, 45] width 12 height 13
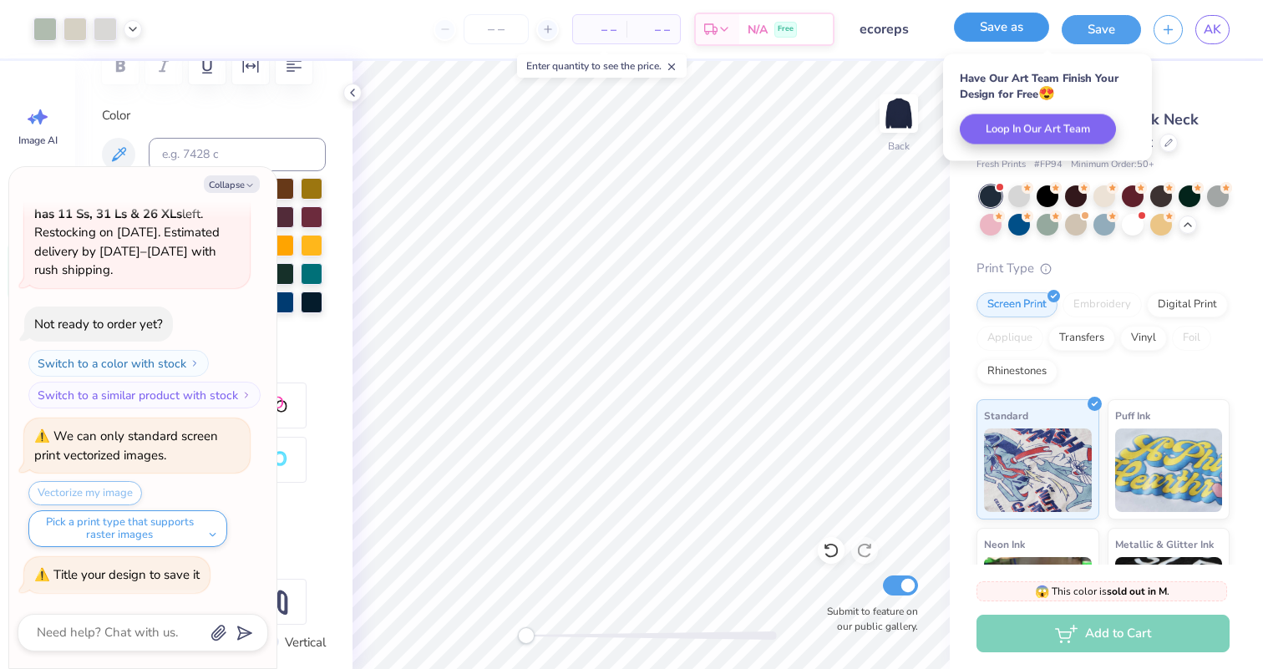
click at [1041, 32] on button "Save as" at bounding box center [1001, 27] width 95 height 29
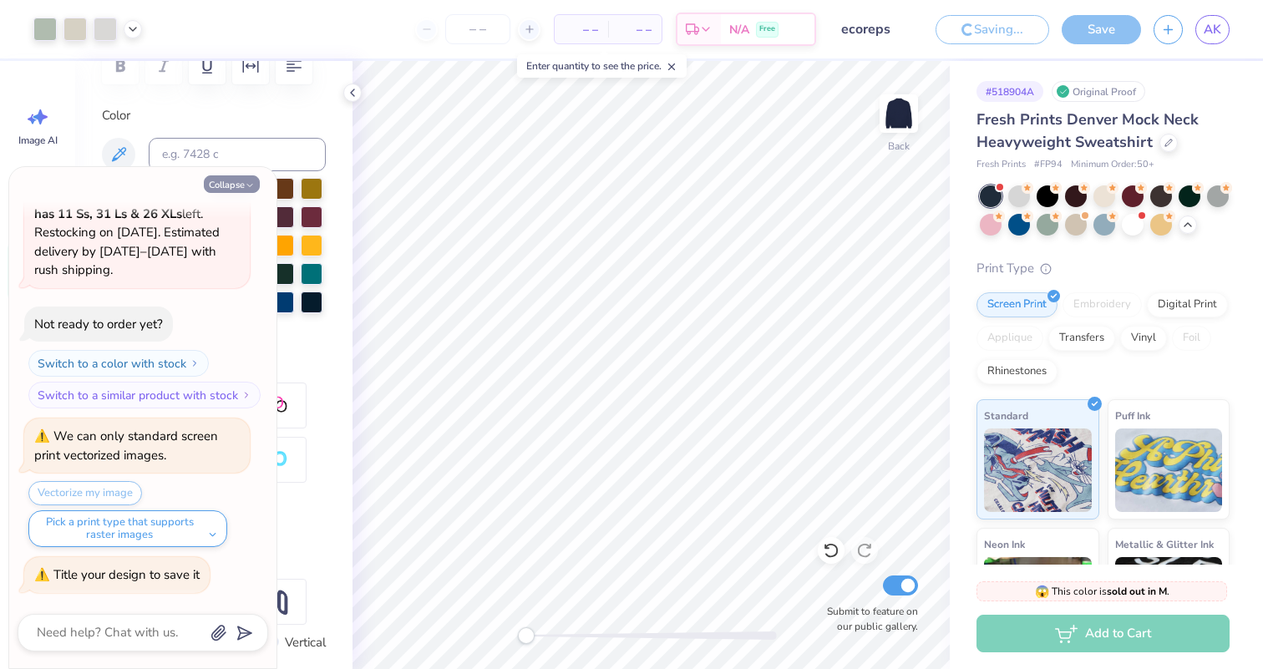
click at [226, 180] on button "Collapse" at bounding box center [232, 184] width 56 height 18
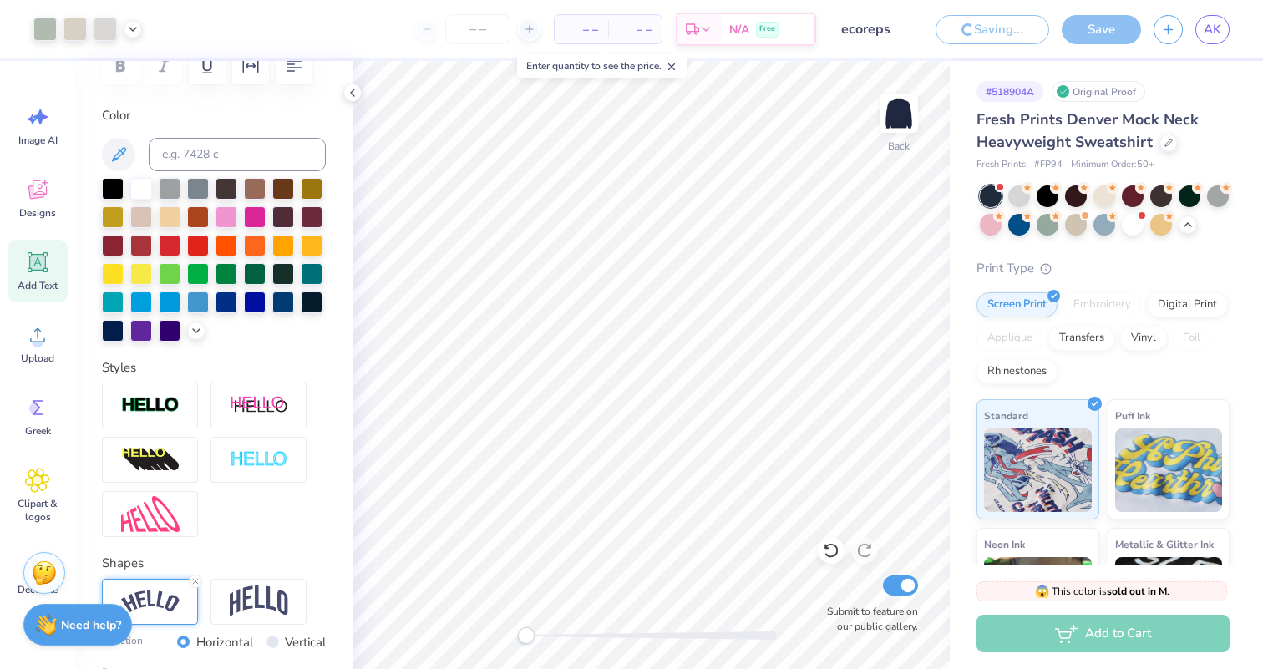
type textarea "x"
click at [1016, 35] on button "Save as" at bounding box center [1001, 27] width 95 height 29
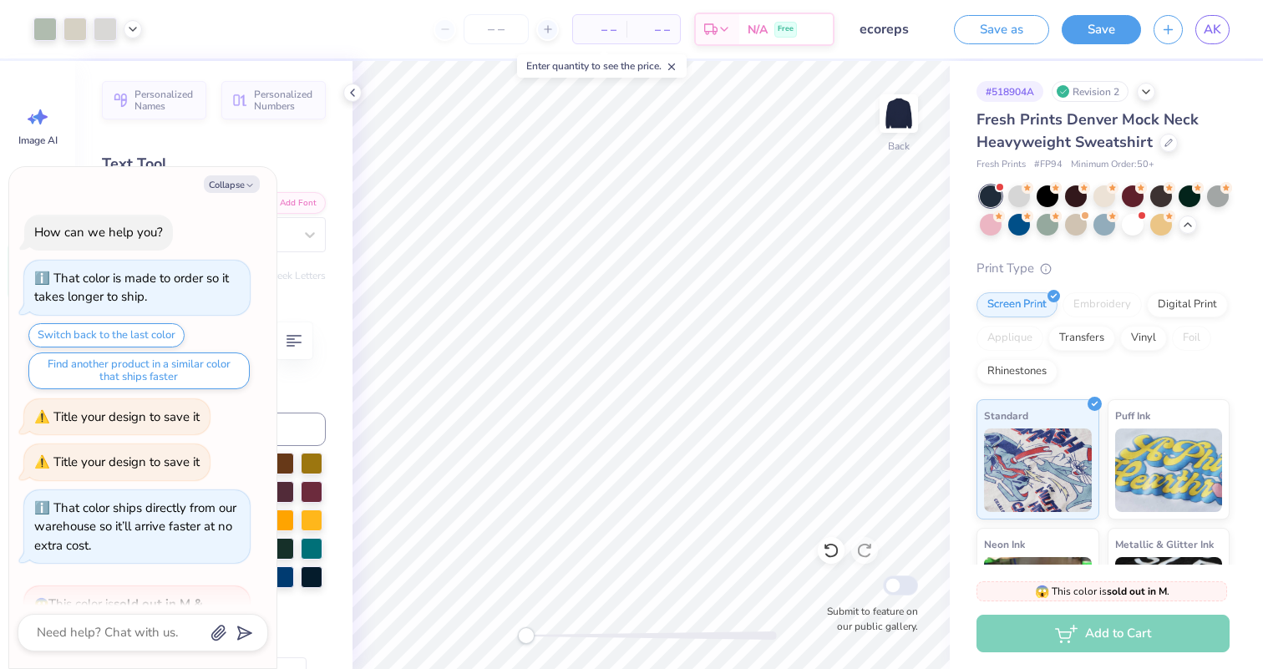
scroll to position [3503, 0]
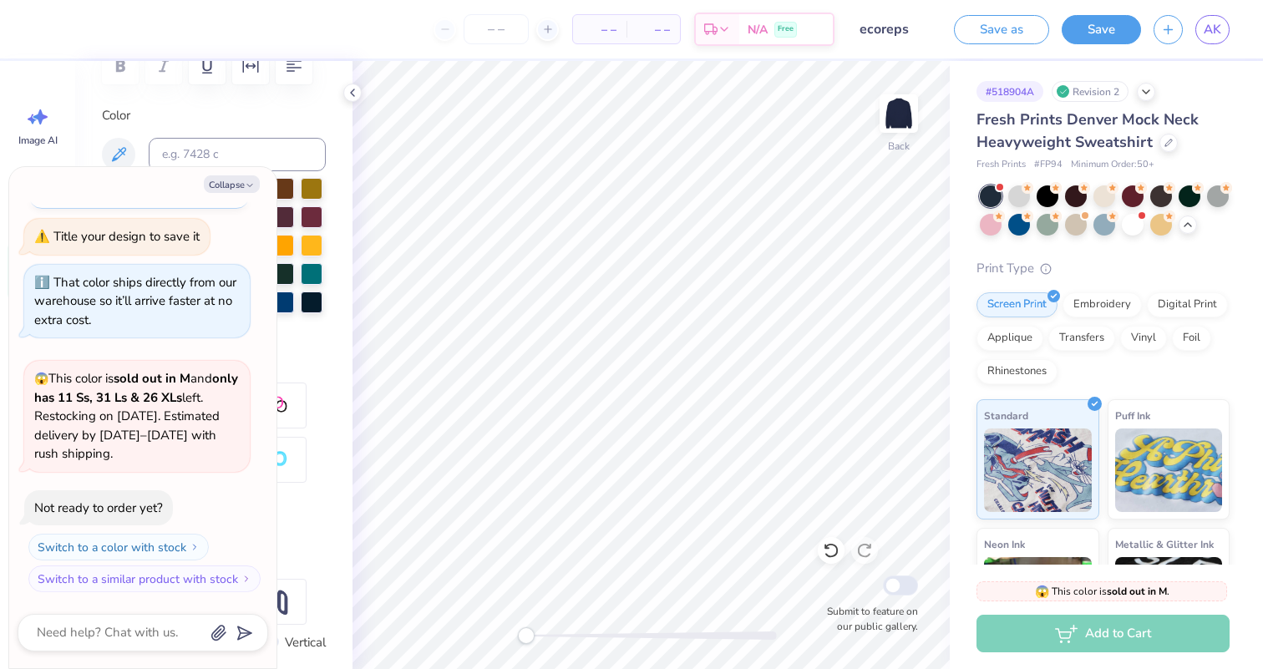
click at [236, 172] on div "Collapse How can we help you? That color is made to order so it takes longer to…" at bounding box center [142, 417] width 267 height 501
click at [236, 179] on button "Collapse" at bounding box center [232, 184] width 56 height 18
type textarea "x"
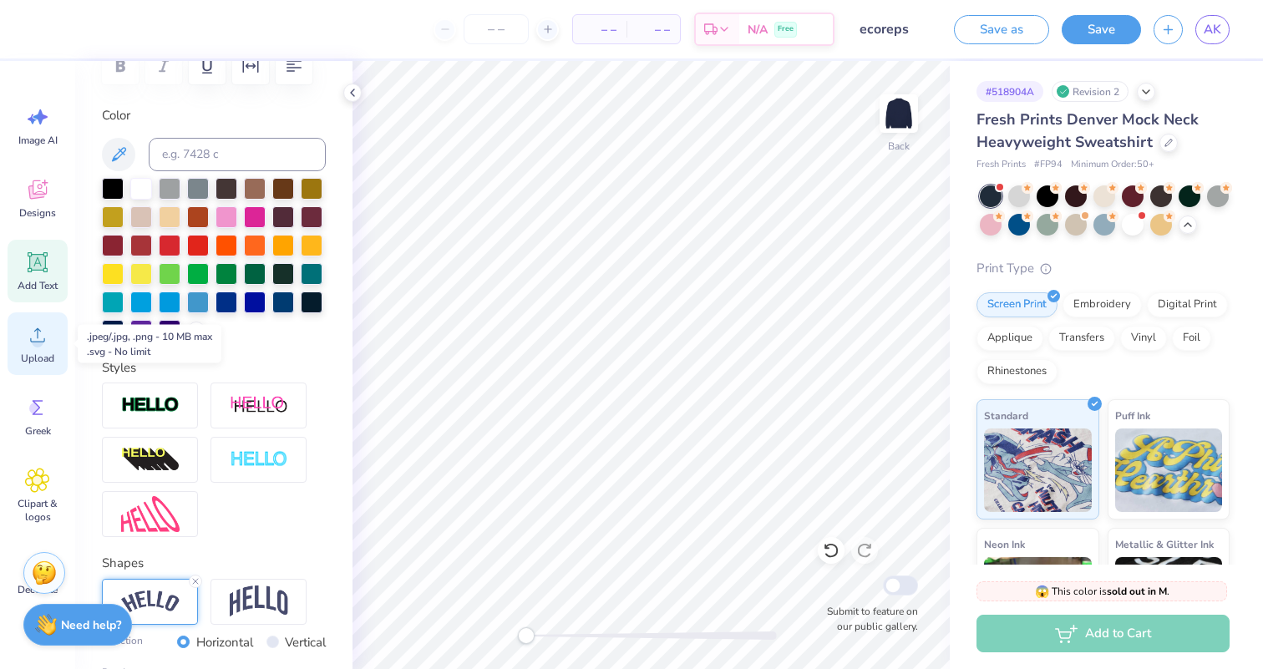
click at [47, 348] on div "Upload" at bounding box center [38, 343] width 60 height 63
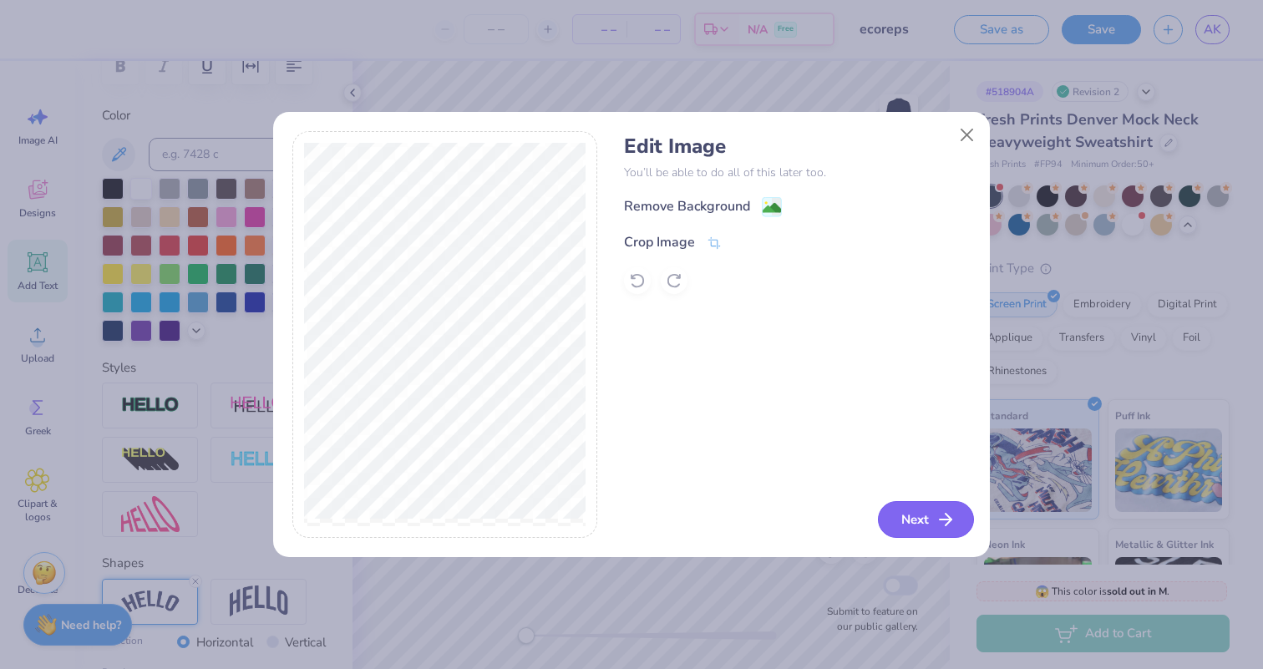
click at [913, 501] on button "Next" at bounding box center [926, 519] width 96 height 37
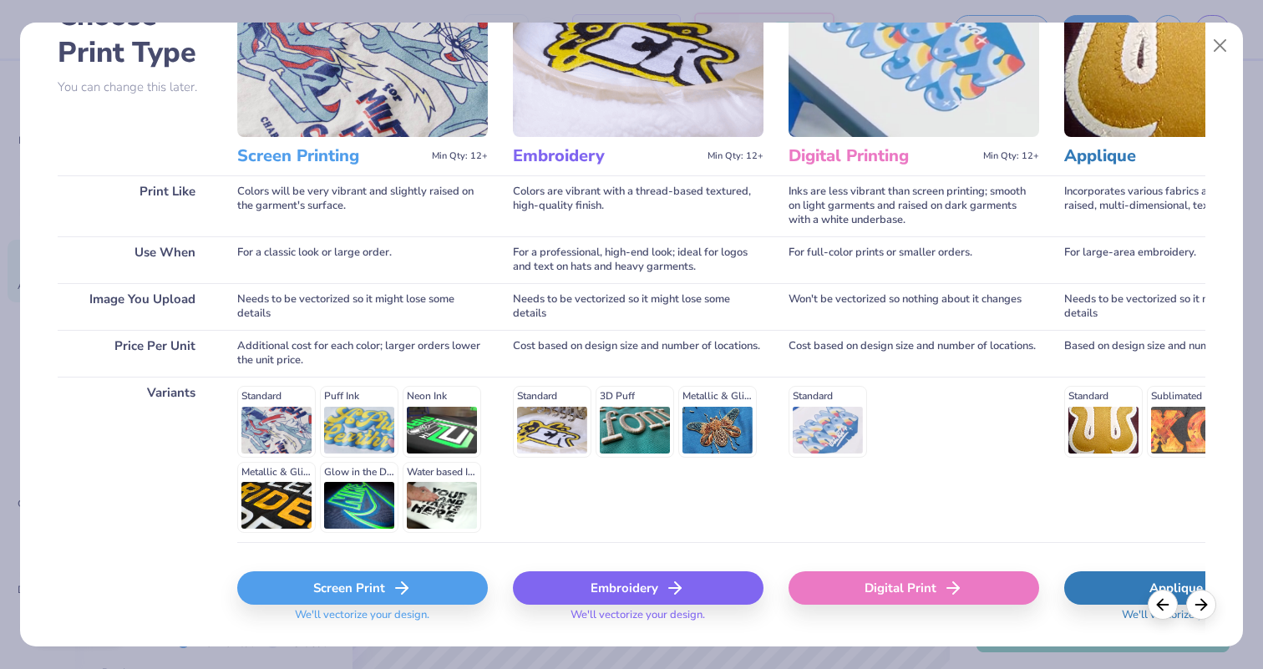
scroll to position [135, 0]
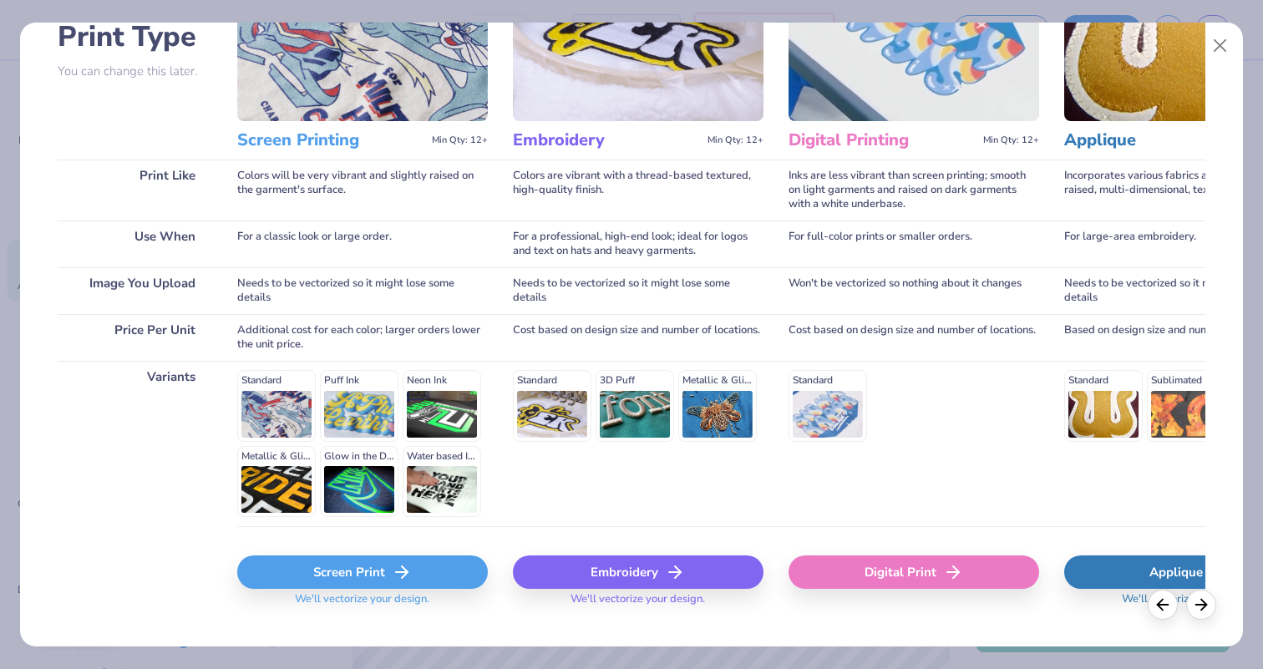
click at [382, 566] on div "Screen Print" at bounding box center [362, 572] width 251 height 33
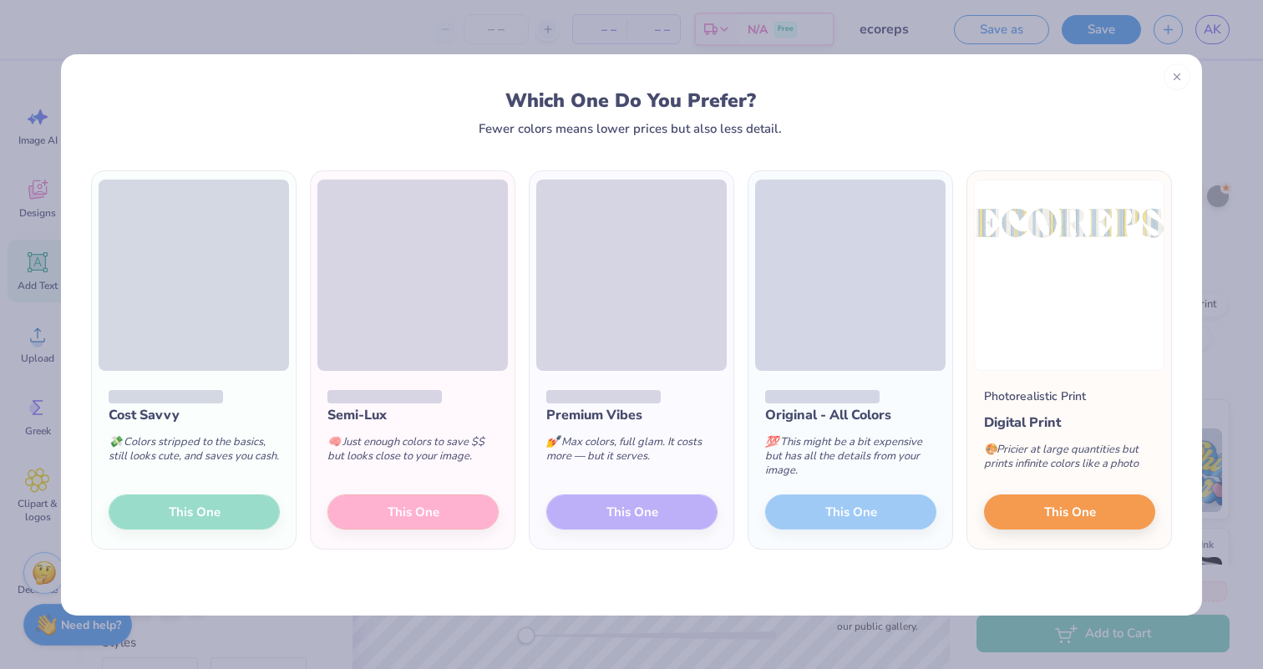
scroll to position [275, 0]
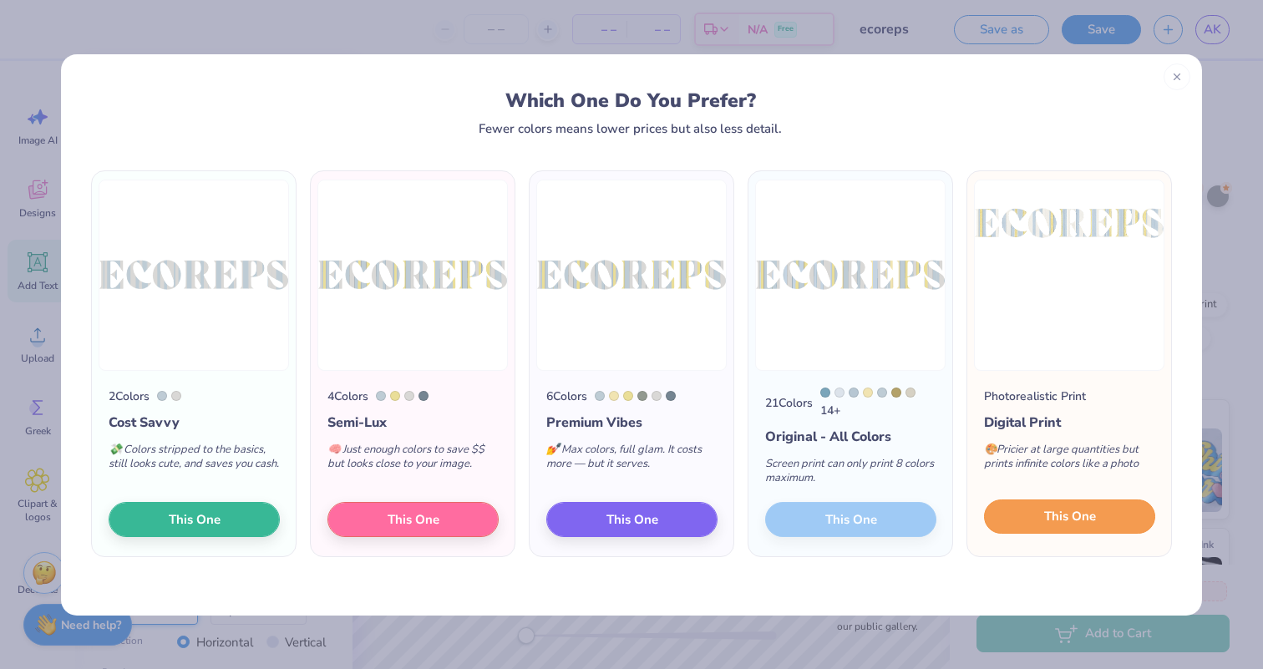
click at [1049, 515] on span "This One" at bounding box center [1070, 516] width 52 height 19
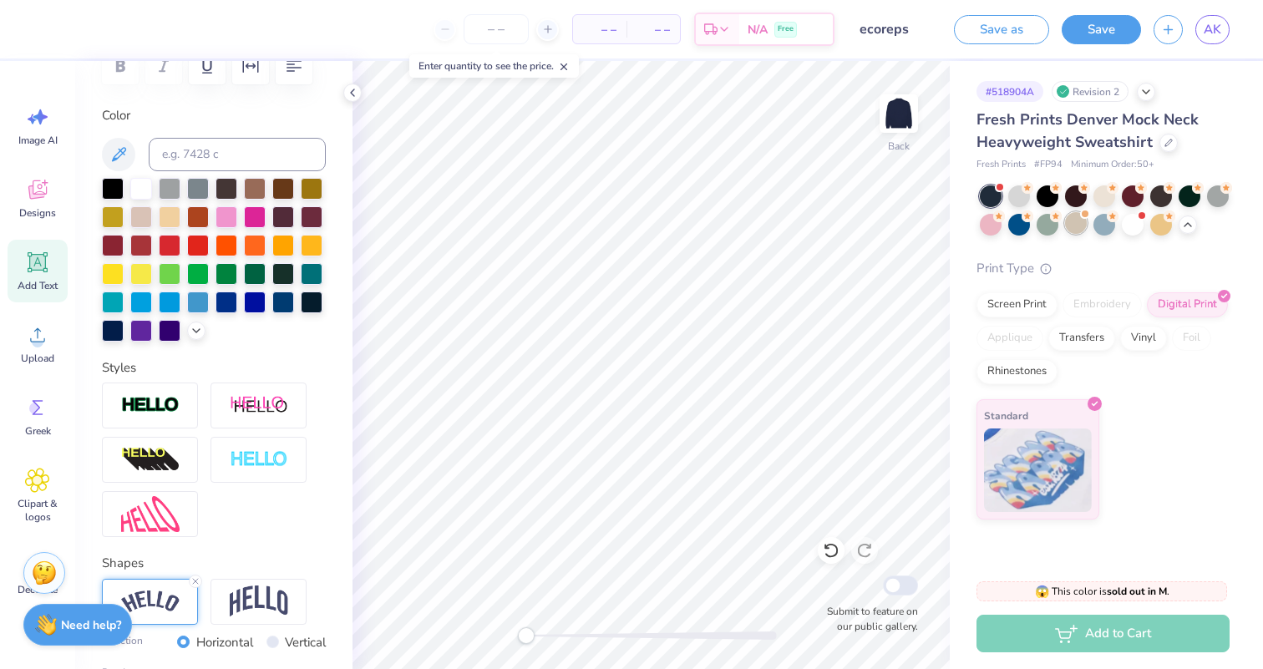
click at [1076, 223] on div at bounding box center [1076, 223] width 22 height 22
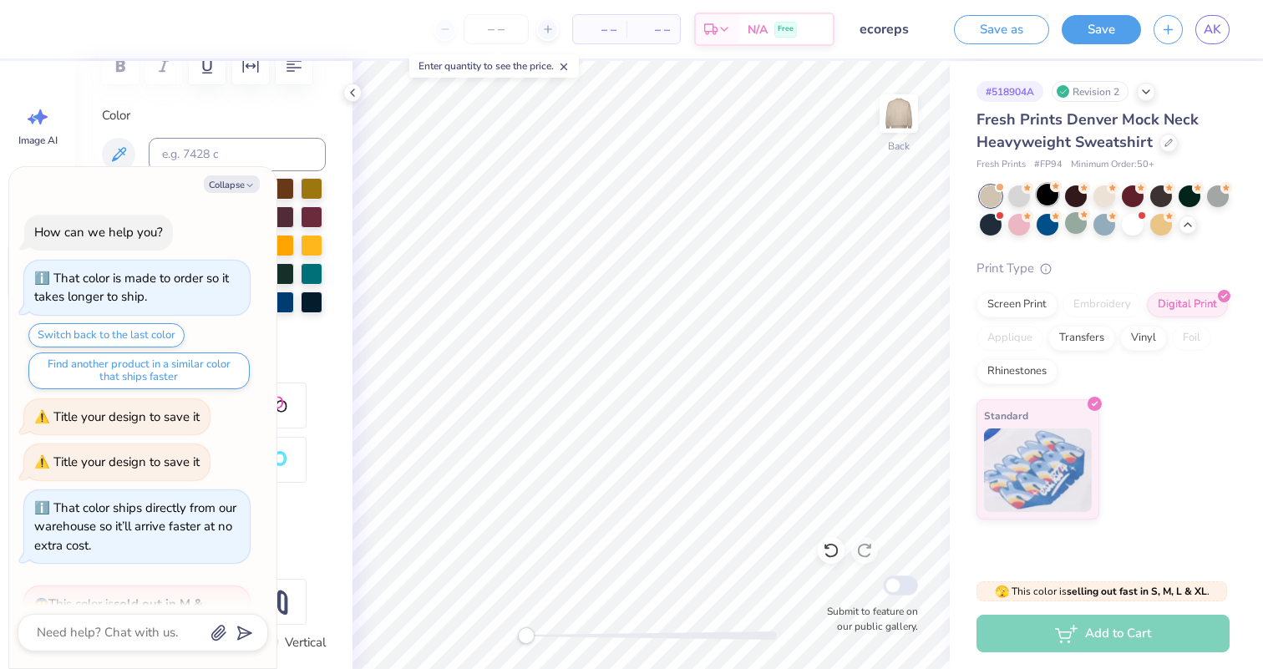
scroll to position [3720, 0]
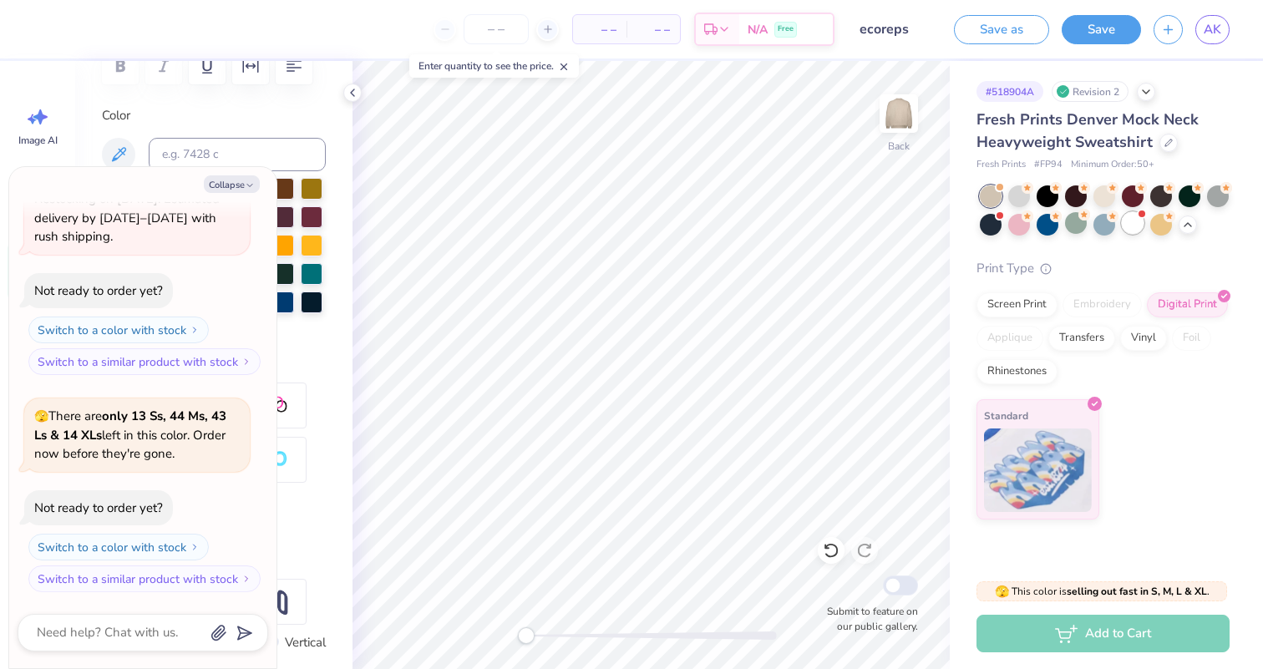
click at [1130, 233] on div at bounding box center [1133, 223] width 22 height 22
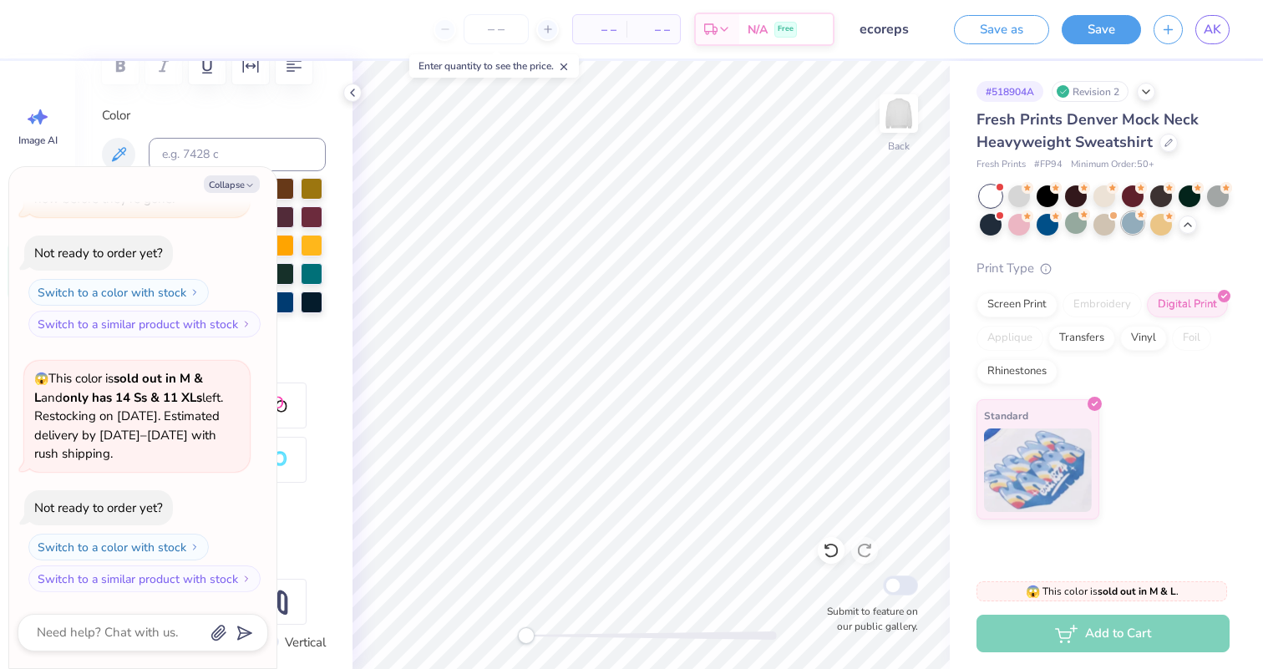
click at [1134, 230] on div at bounding box center [1133, 223] width 22 height 22
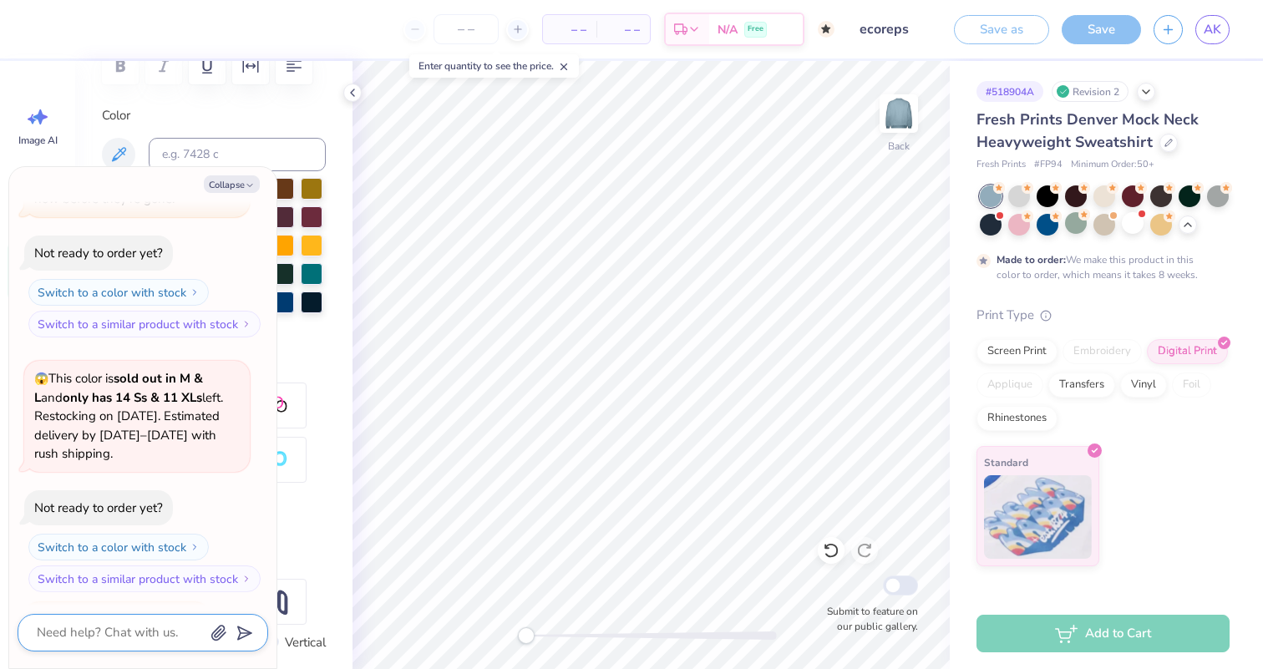
scroll to position [4159, 0]
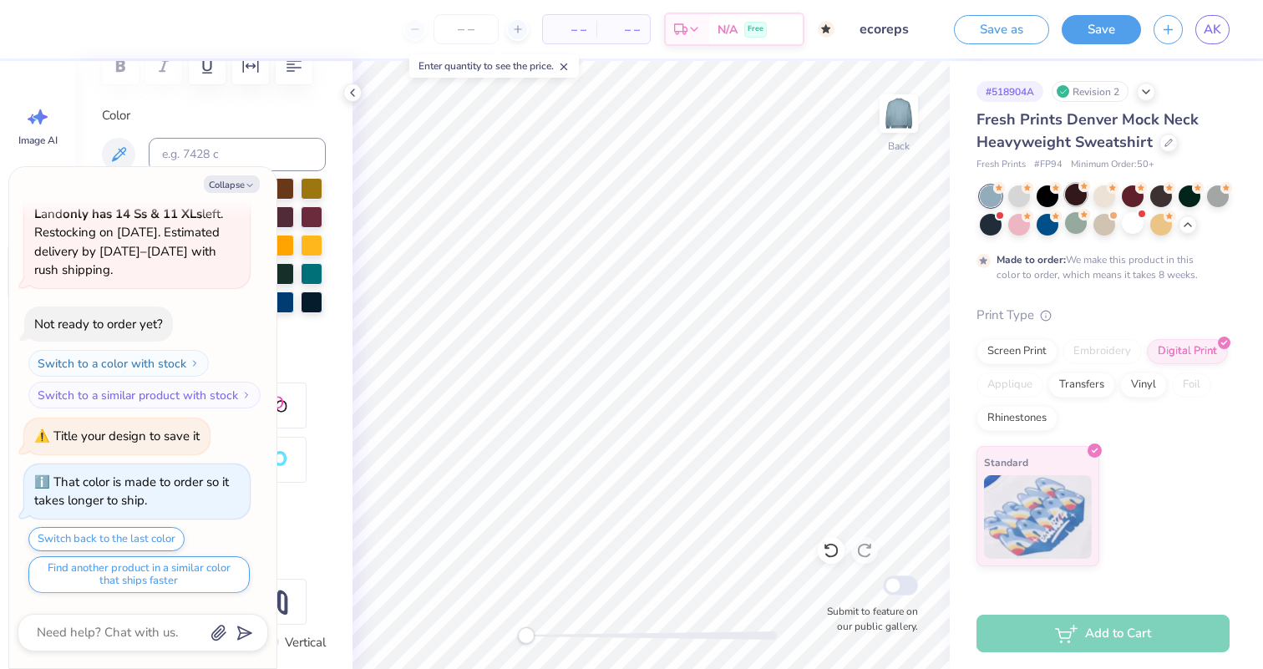
click at [1072, 198] on div at bounding box center [1076, 195] width 22 height 22
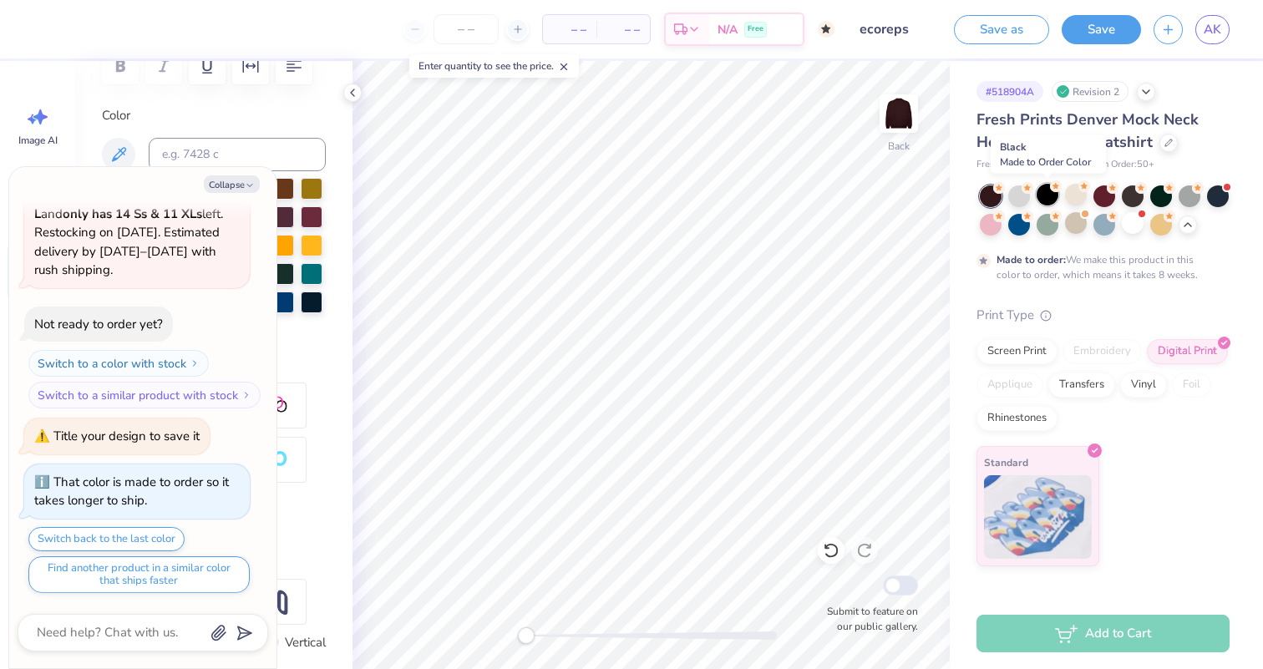
click at [1050, 190] on icon at bounding box center [1056, 186] width 12 height 12
click at [1221, 207] on div at bounding box center [1105, 210] width 250 height 50
click at [1220, 206] on div at bounding box center [1218, 195] width 22 height 22
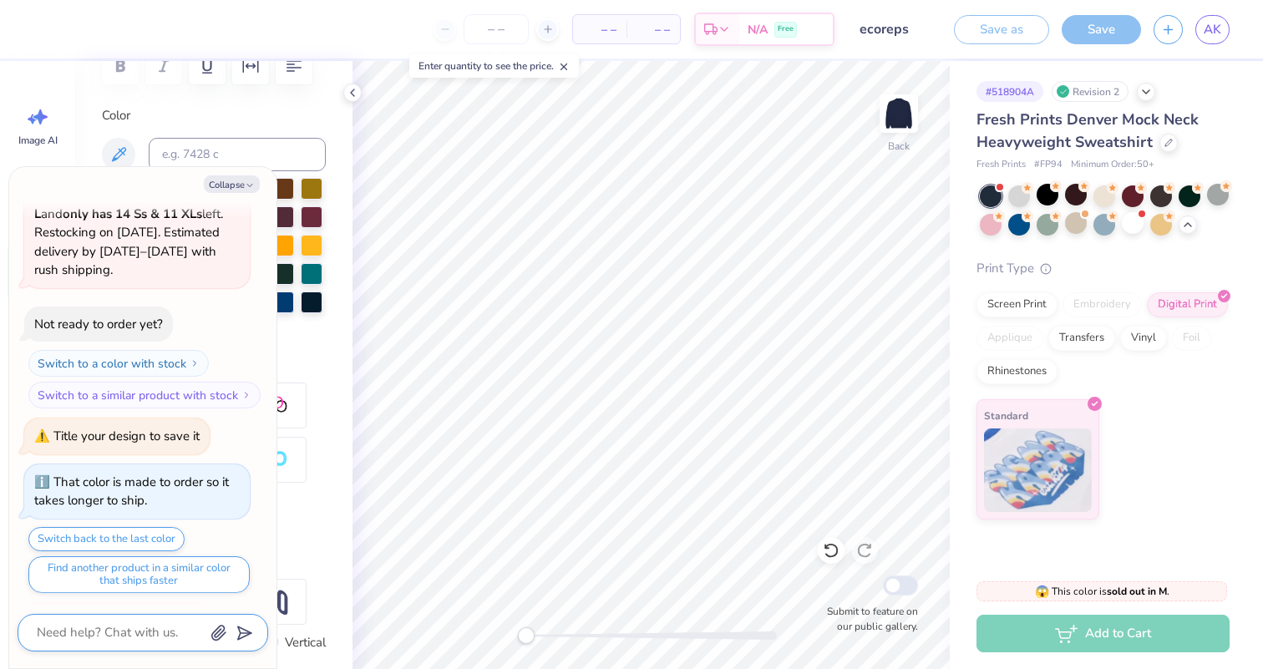
type textarea "x"
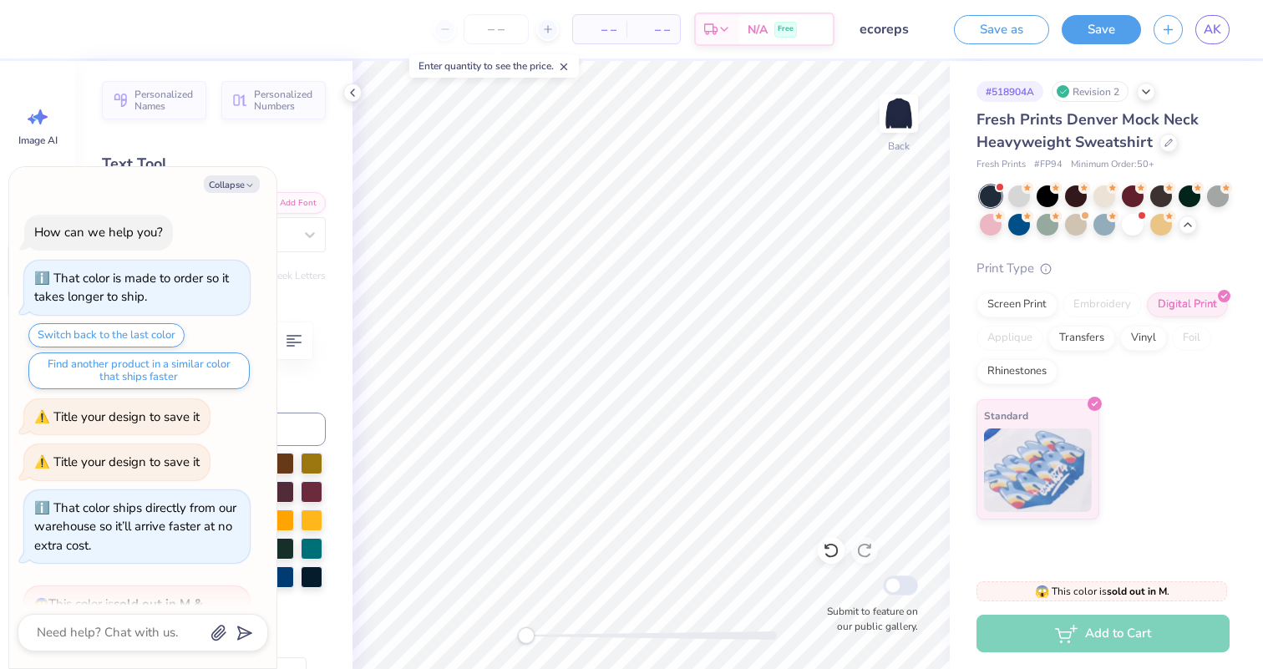
scroll to position [4542, 0]
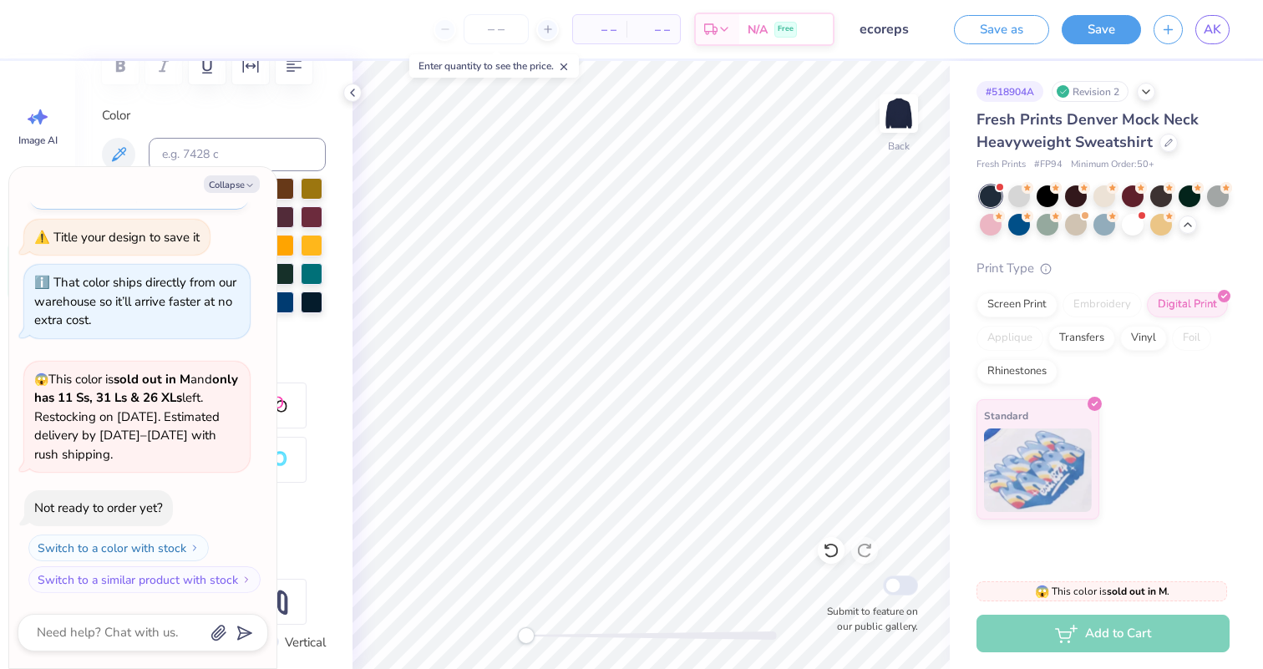
type textarea "x"
